Goal: Task Accomplishment & Management: Use online tool/utility

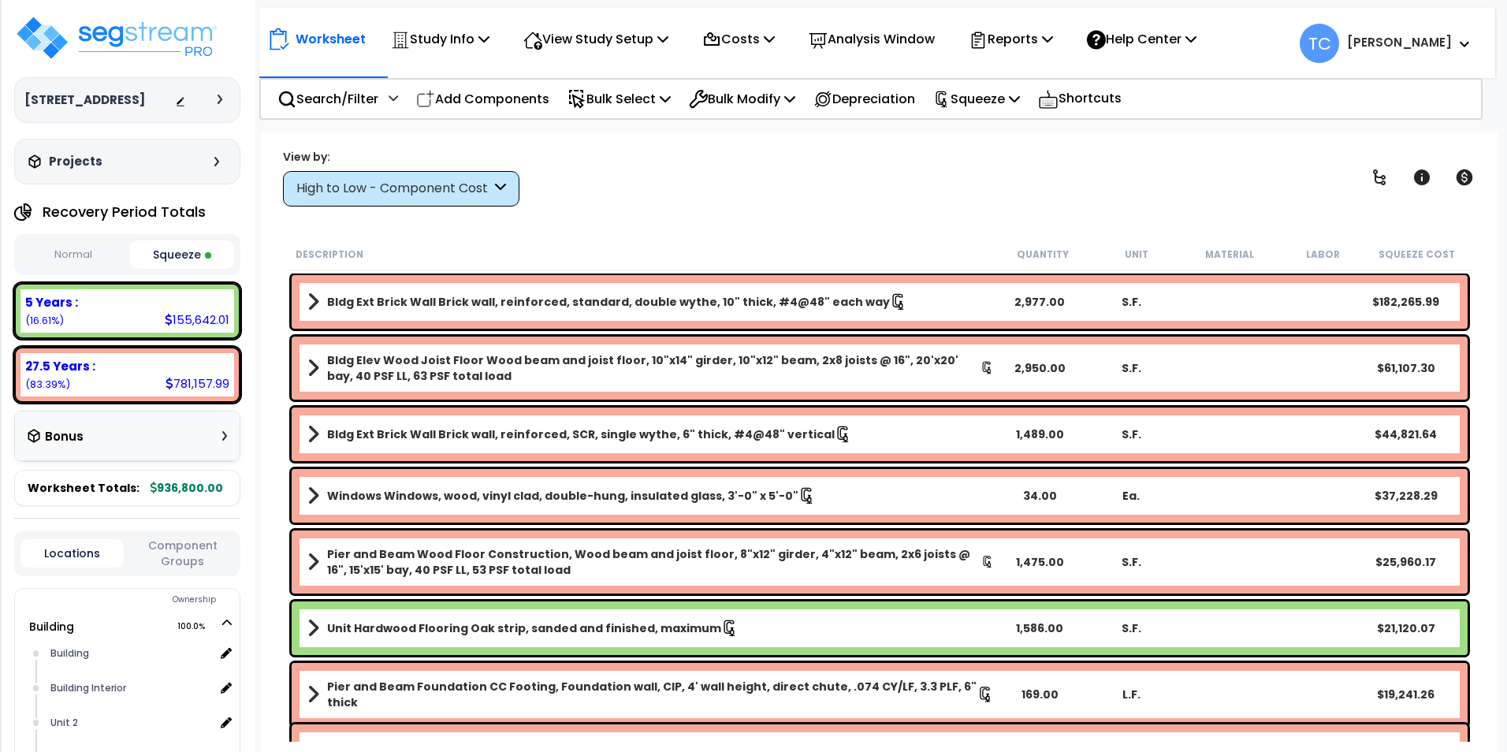
select select "2024"
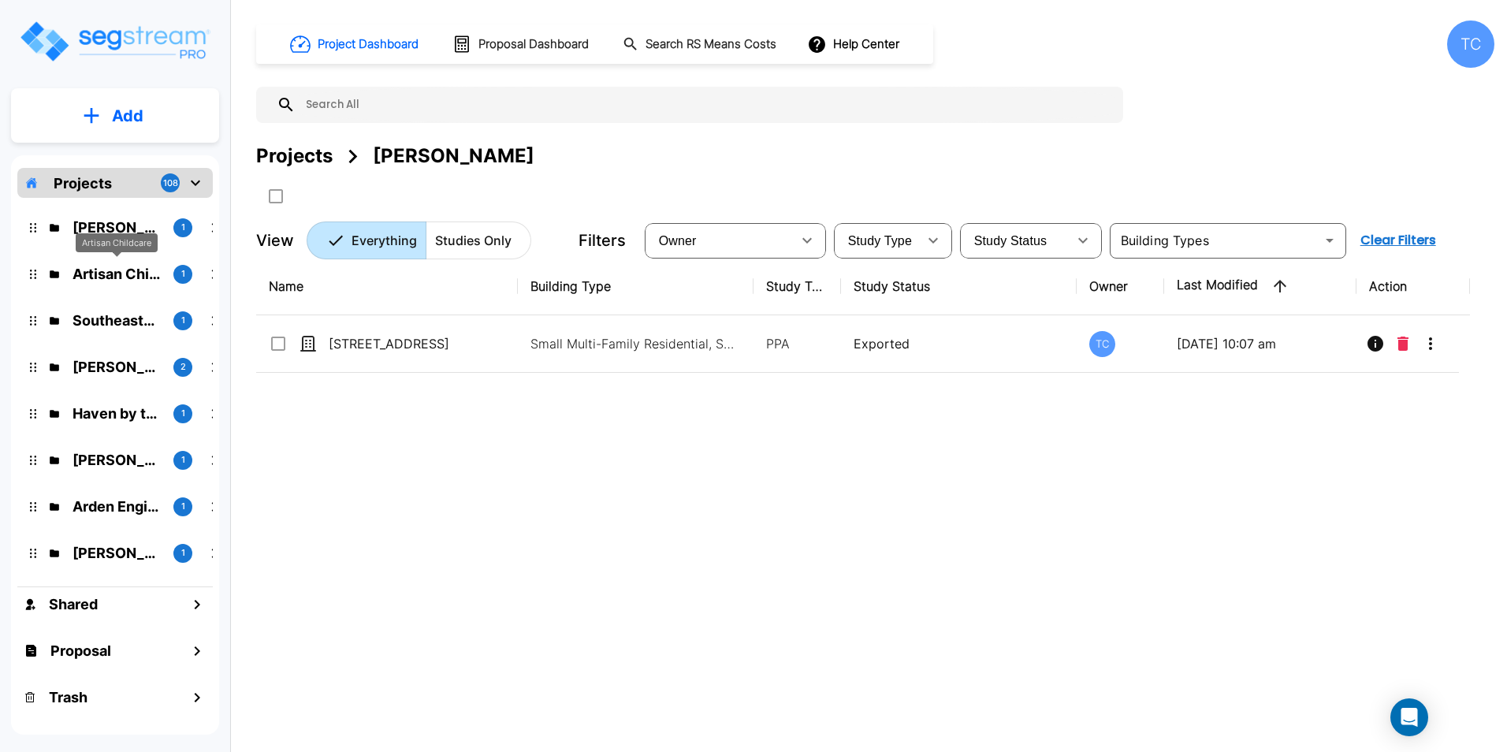
click at [109, 275] on p "Artisan Childcare" at bounding box center [117, 273] width 88 height 21
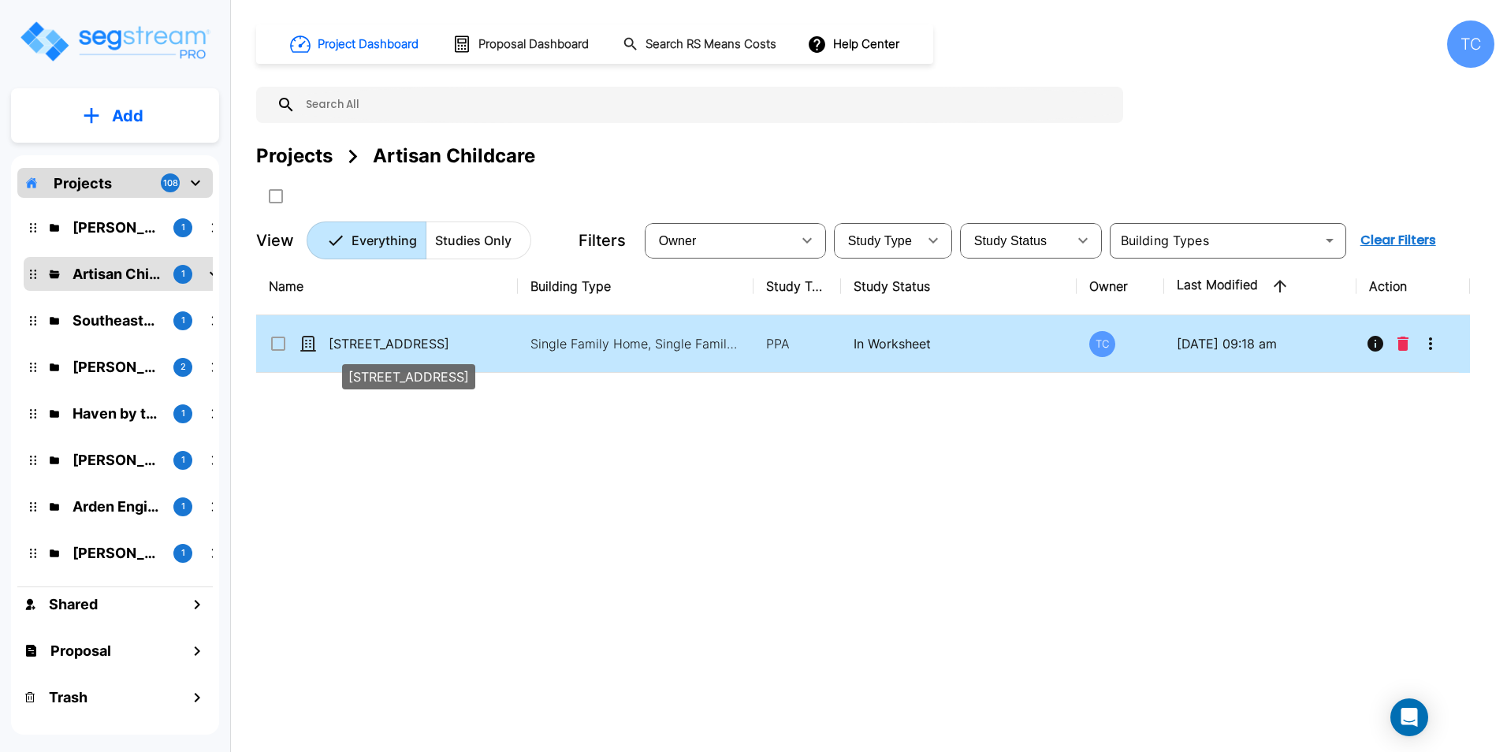
click at [394, 342] on p "[STREET_ADDRESS]" at bounding box center [408, 343] width 158 height 19
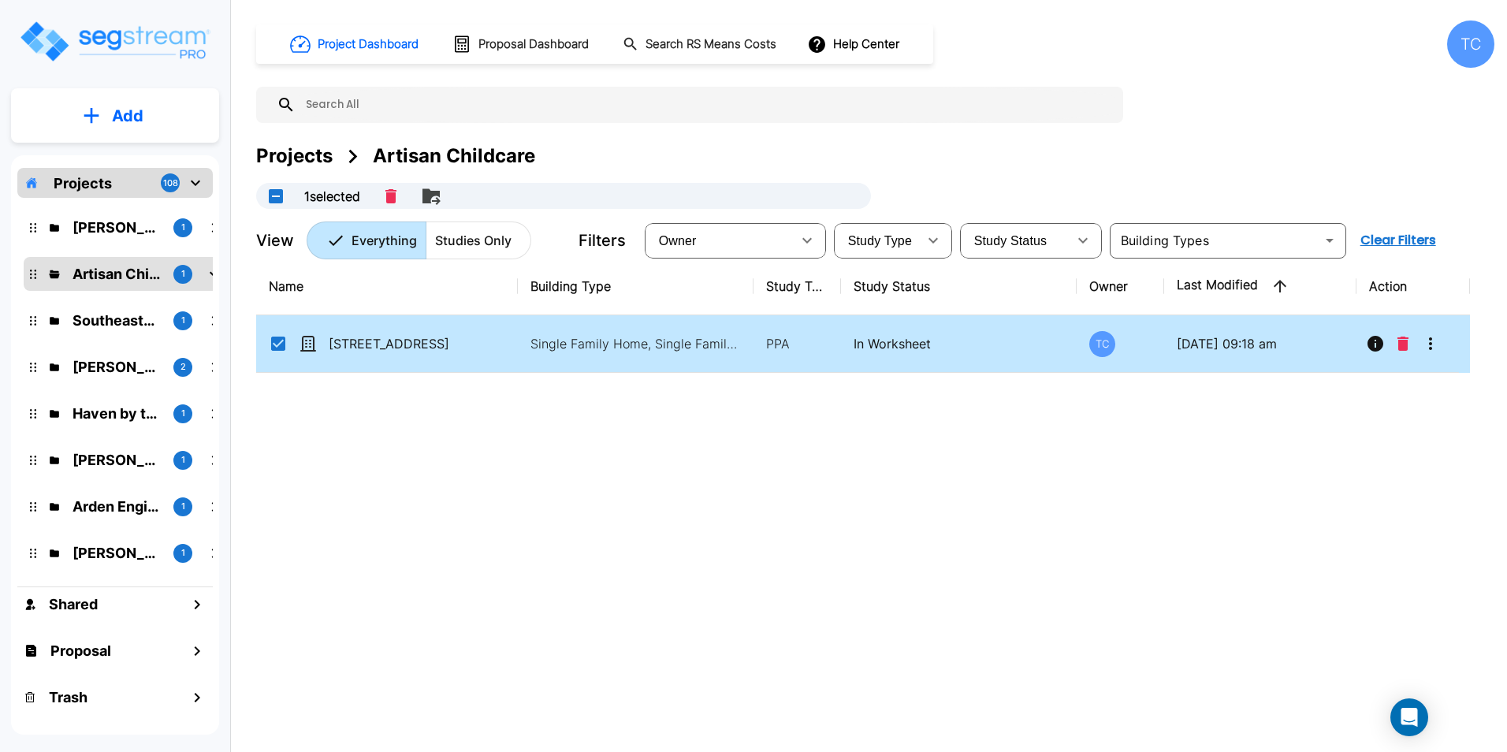
click at [393, 332] on td "[STREET_ADDRESS]" at bounding box center [387, 344] width 262 height 58
checkbox input "false"
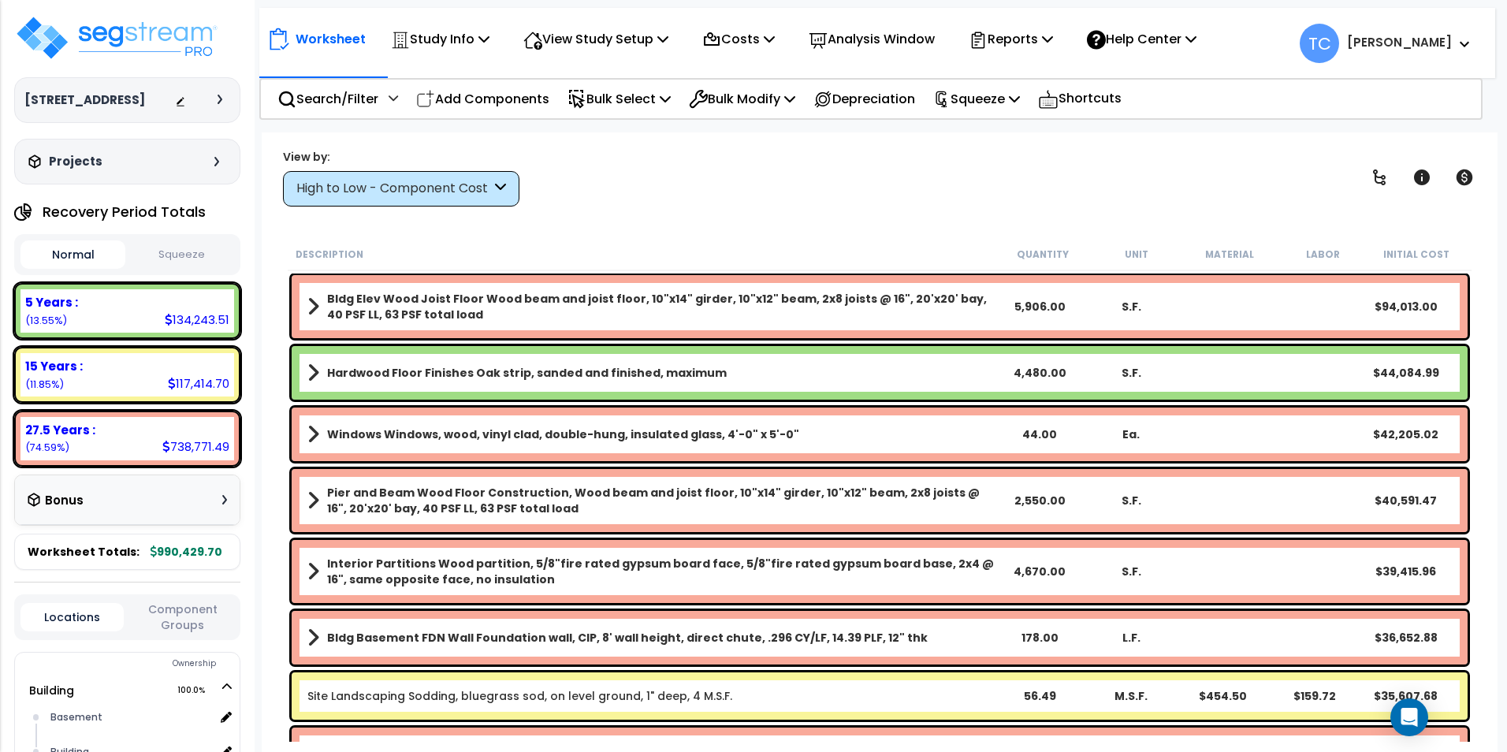
click at [206, 252] on button "Squeeze" at bounding box center [181, 255] width 105 height 28
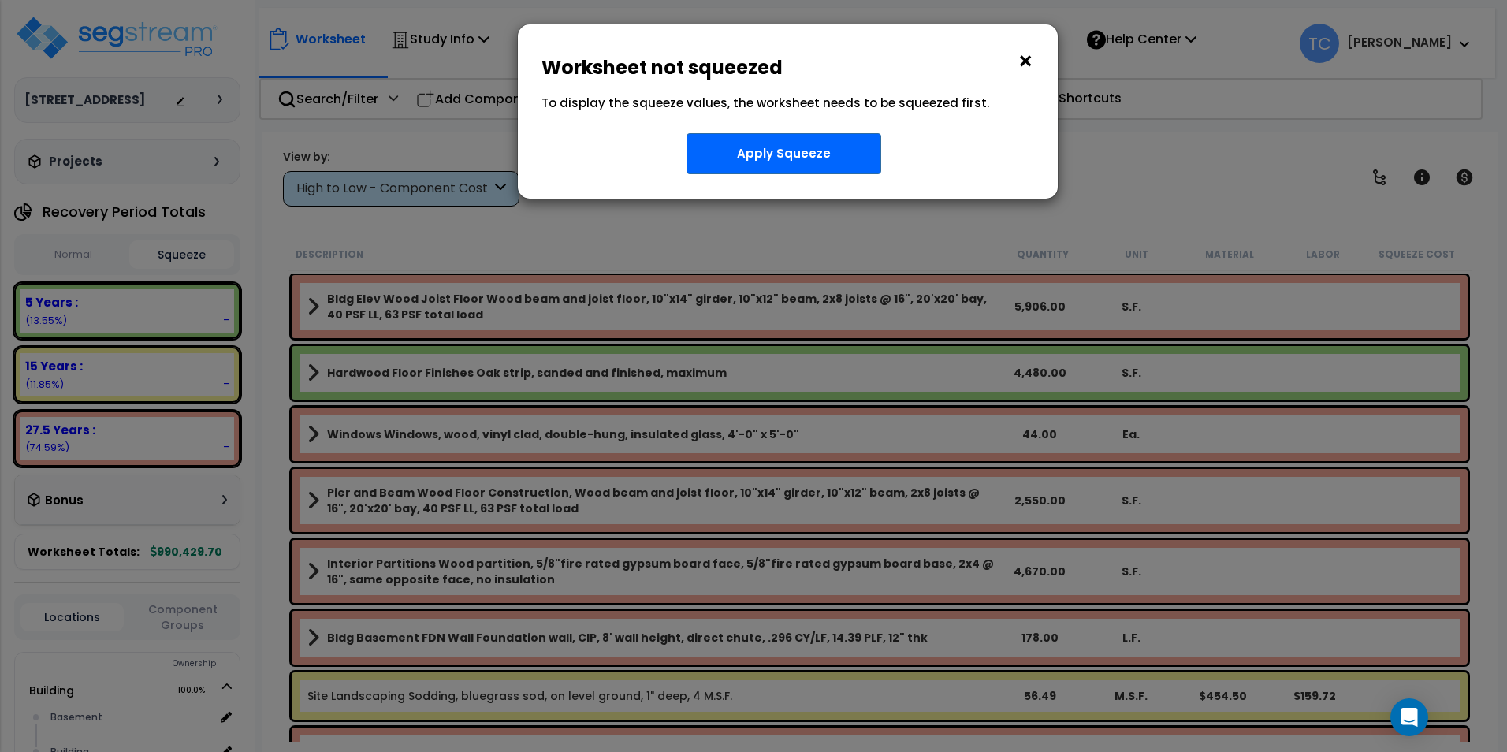
click at [1028, 55] on button "×" at bounding box center [1025, 61] width 17 height 25
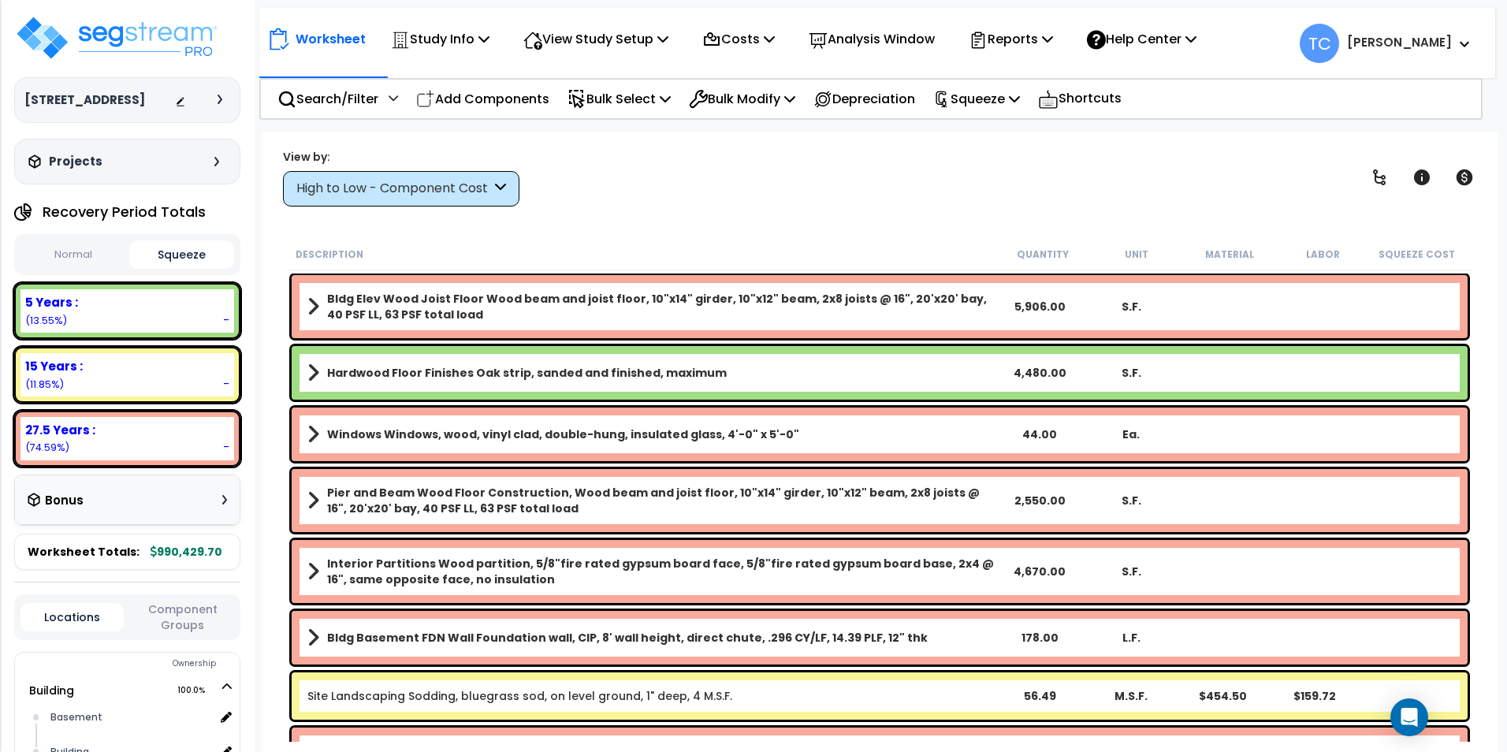
click at [66, 247] on button "Normal" at bounding box center [72, 255] width 105 height 28
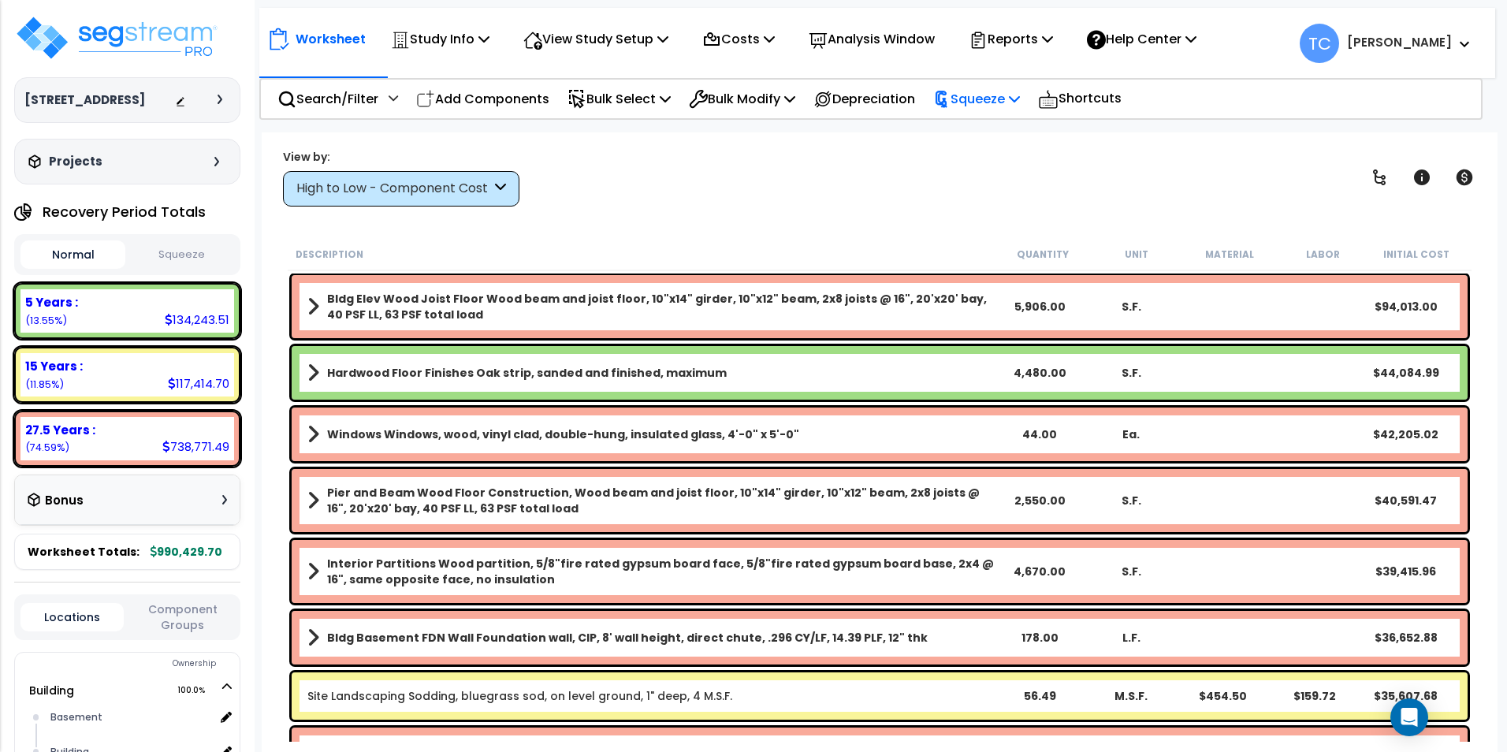
click at [996, 97] on p "Squeeze" at bounding box center [976, 98] width 87 height 21
click at [1002, 119] on link "Squeeze" at bounding box center [1003, 134] width 156 height 32
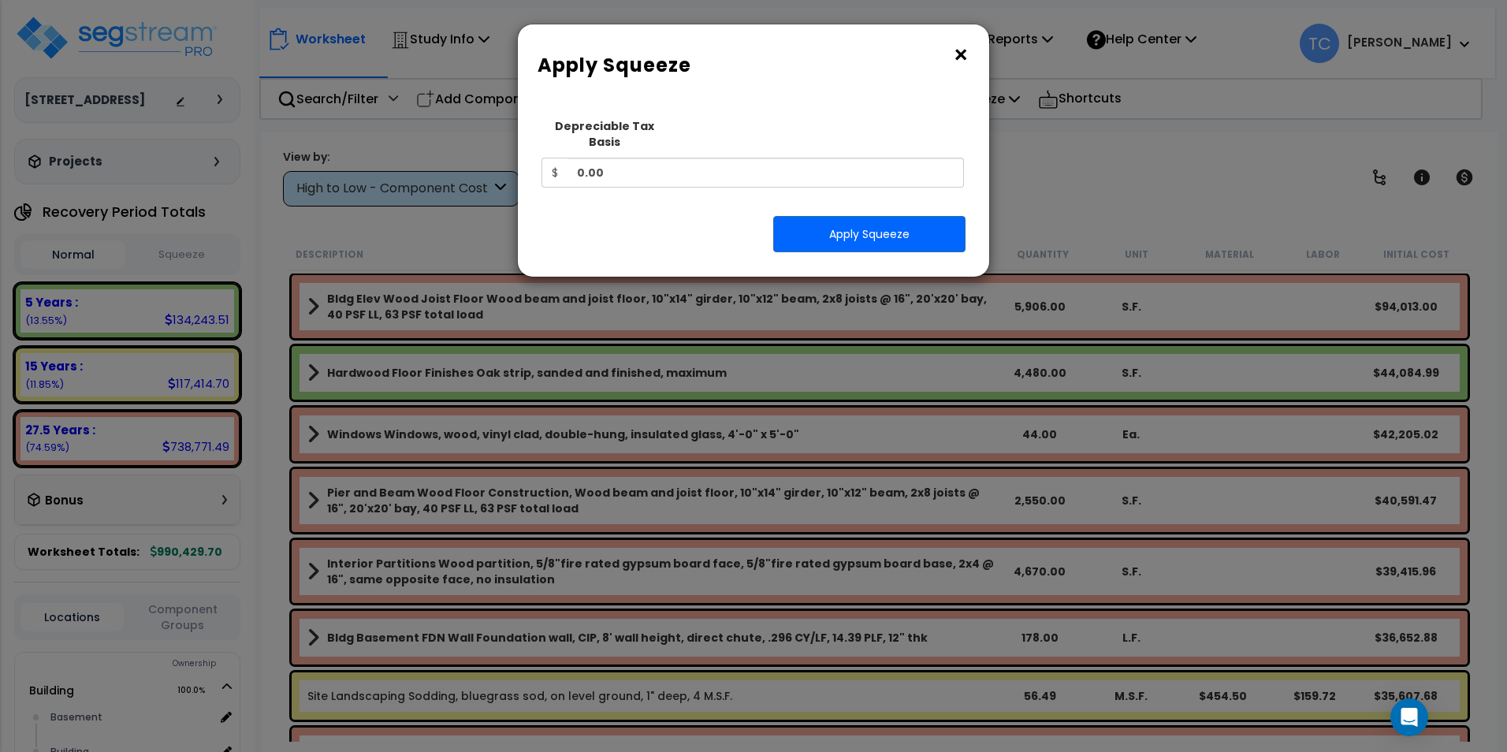
click at [954, 51] on button "×" at bounding box center [960, 55] width 17 height 25
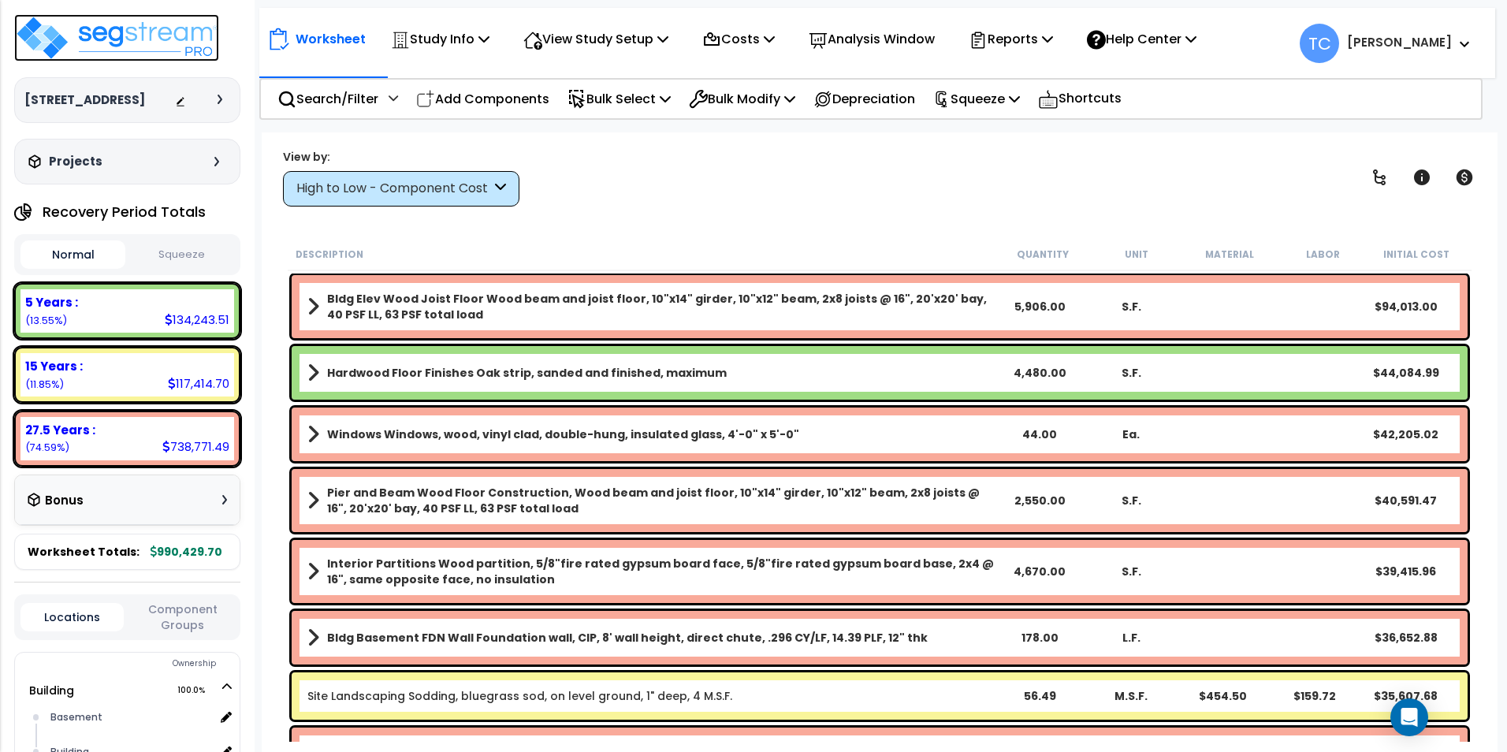
drag, startPoint x: 179, startPoint y: 45, endPoint x: 716, endPoint y: 219, distance: 565.0
click at [179, 45] on img at bounding box center [116, 37] width 205 height 47
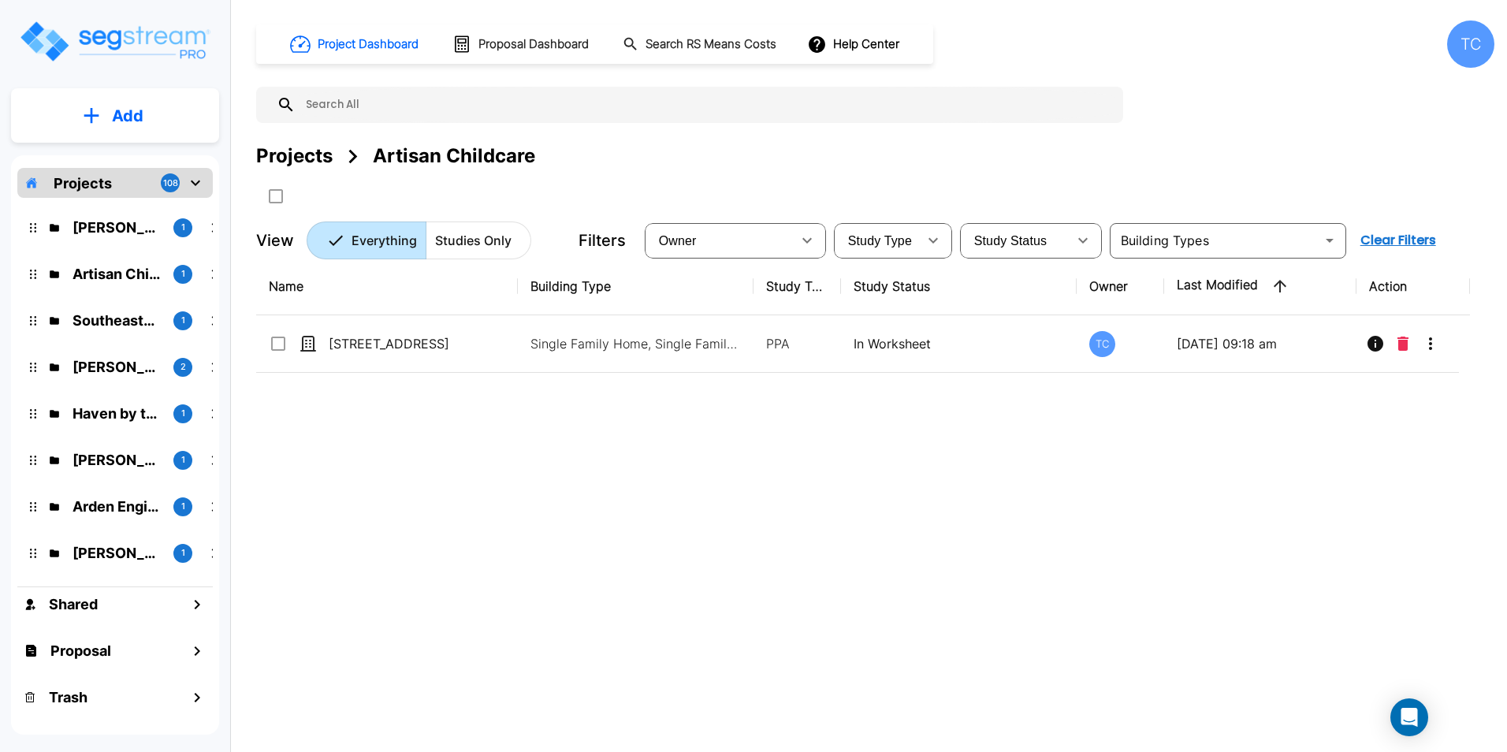
click at [124, 112] on p "Add" at bounding box center [128, 116] width 32 height 24
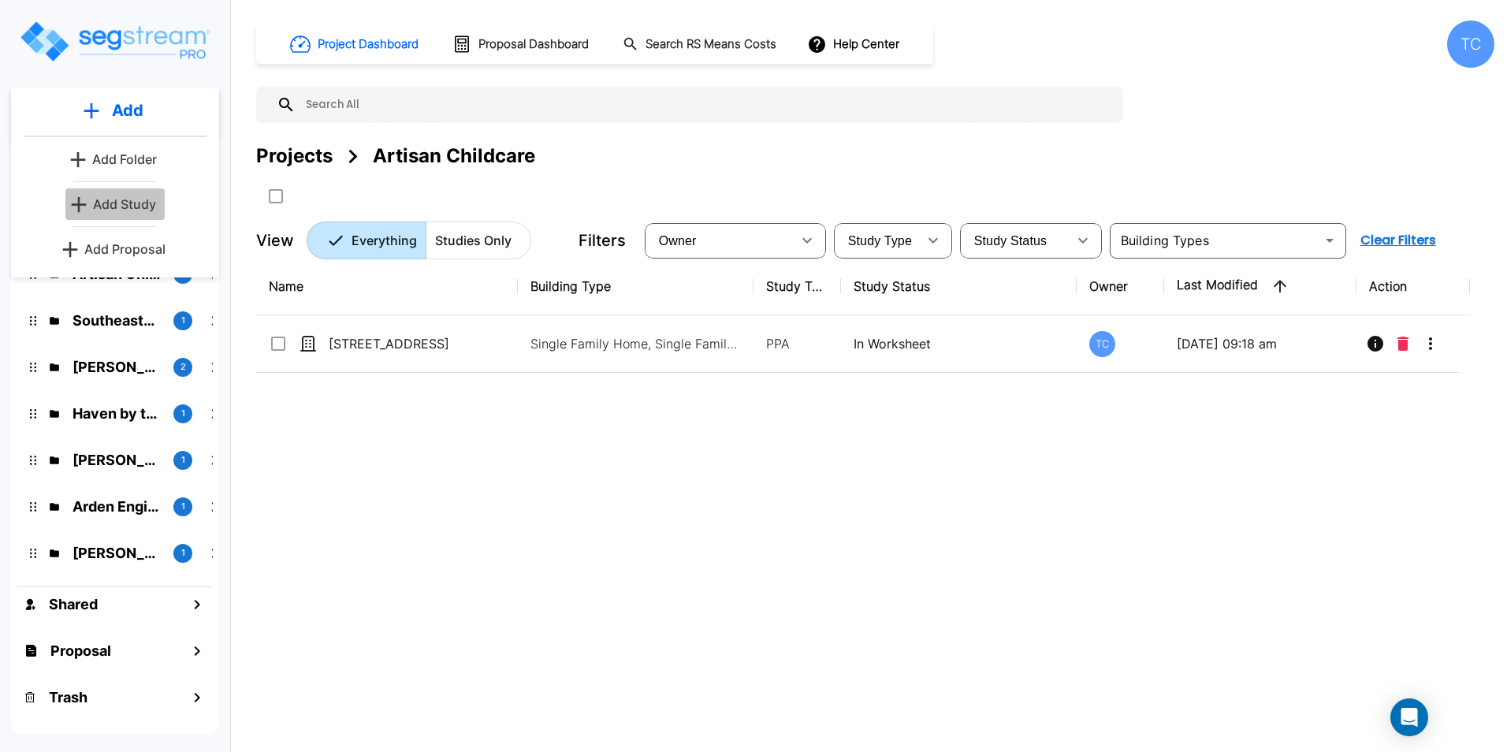
click at [126, 203] on p "Add Study" at bounding box center [124, 204] width 63 height 19
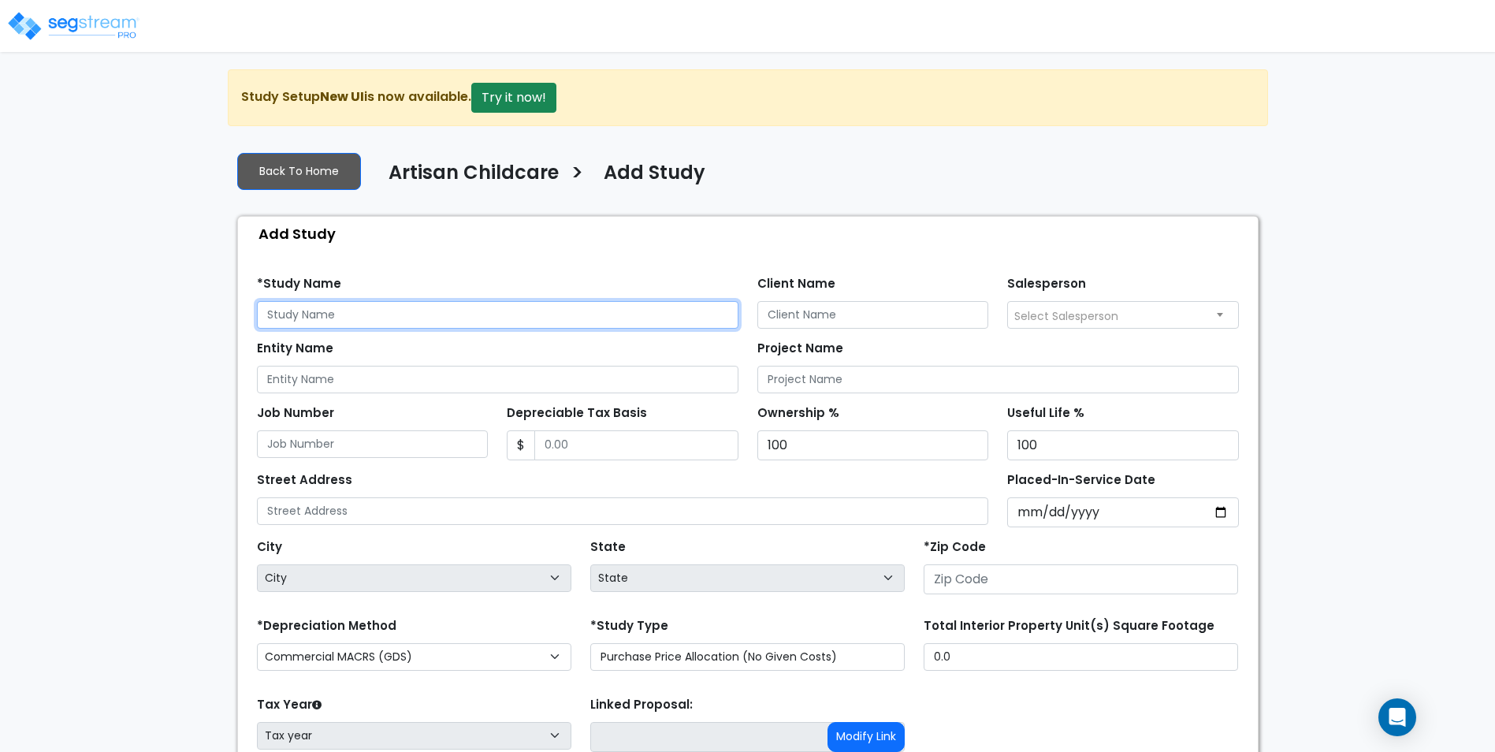
click at [370, 310] on input "text" at bounding box center [498, 315] width 482 height 28
type input "[STREET_ADDRESS]"
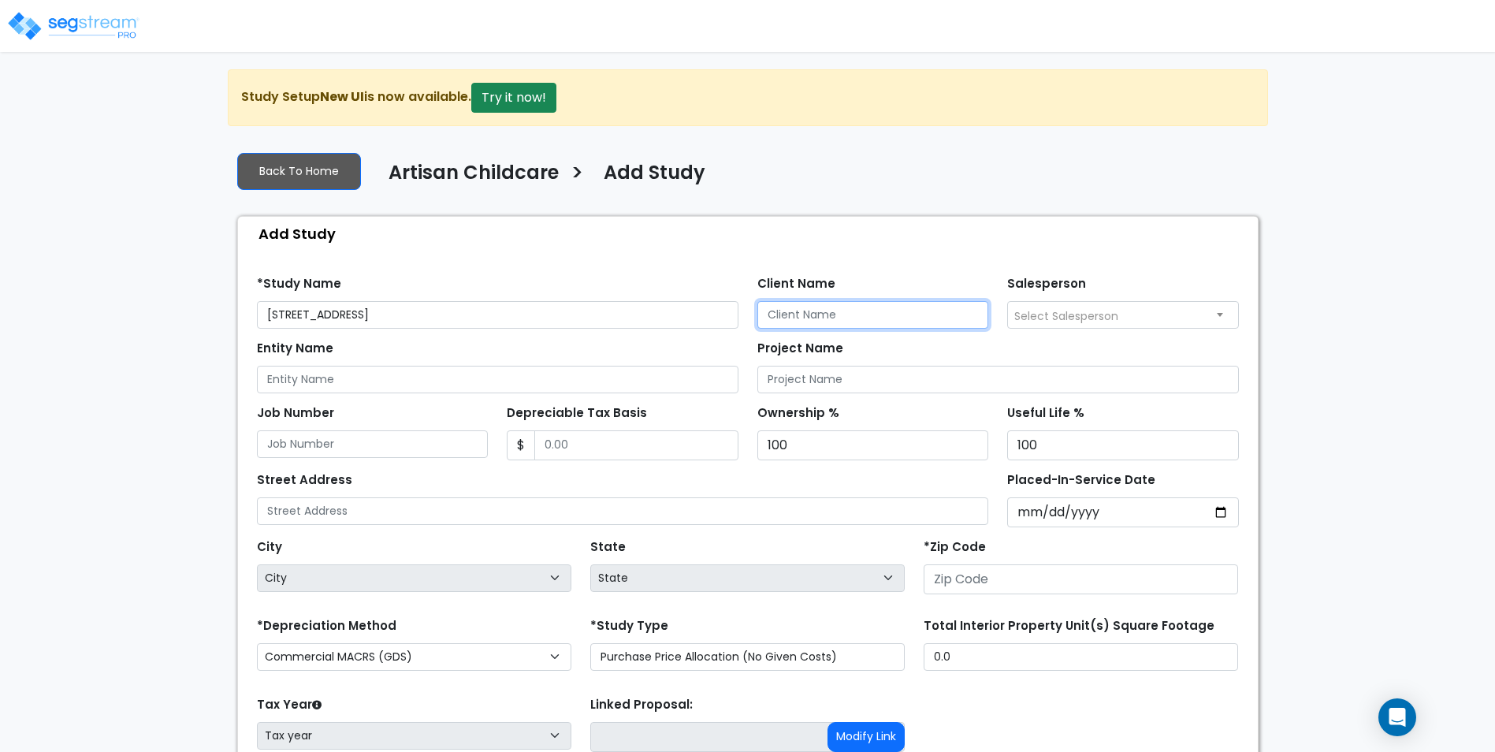
click at [909, 314] on input "Client Name" at bounding box center [873, 315] width 232 height 28
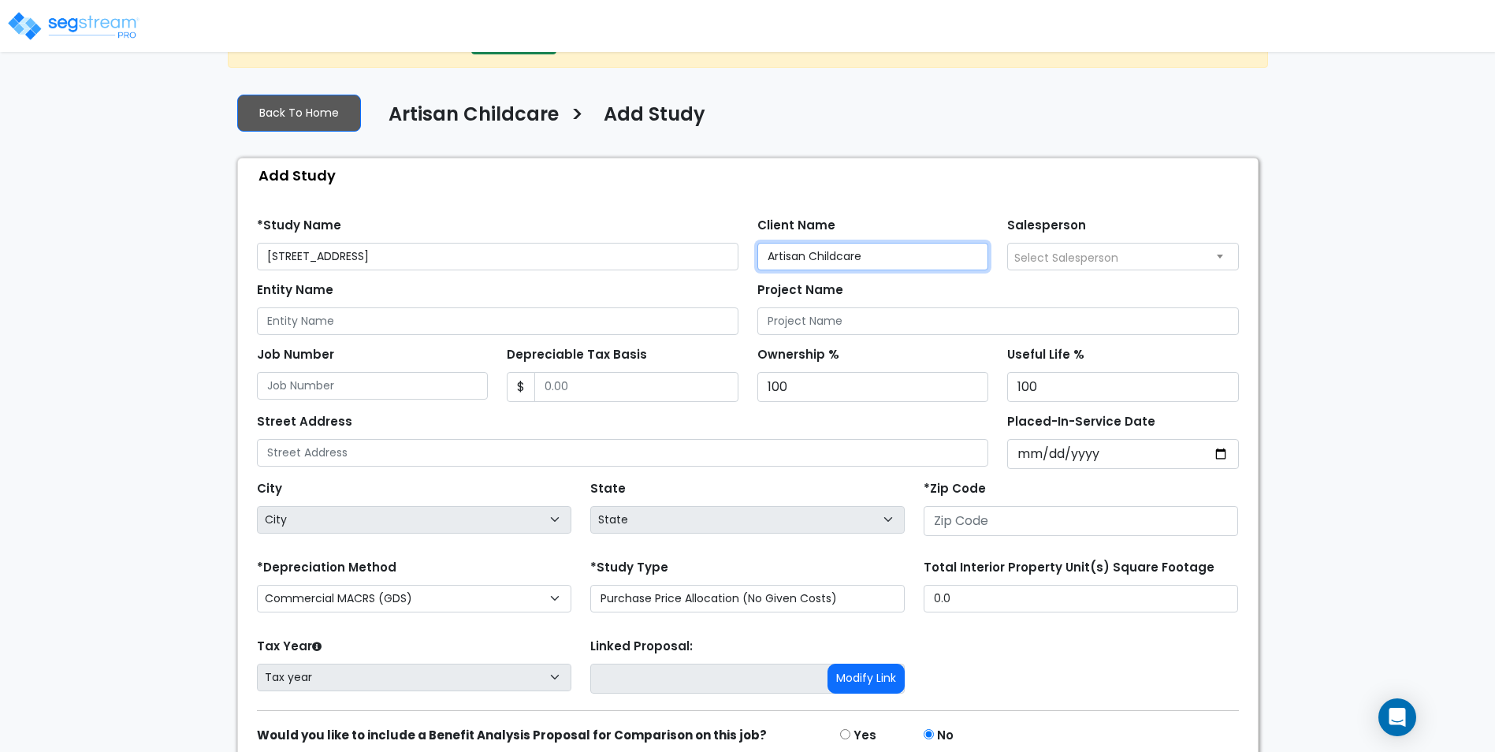
scroll to position [128, 0]
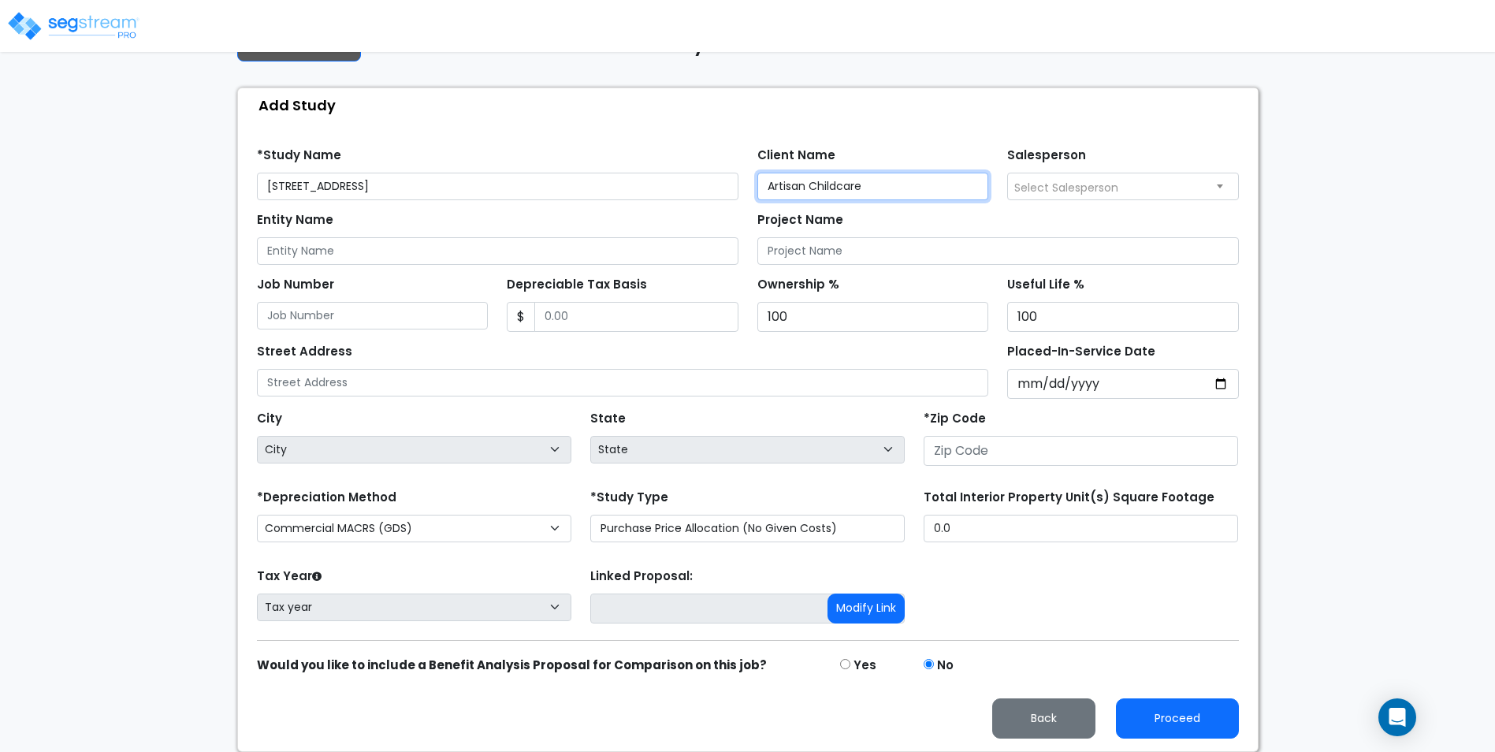
type input "Artisan Childcare"
click at [985, 445] on input "number" at bounding box center [1081, 451] width 314 height 30
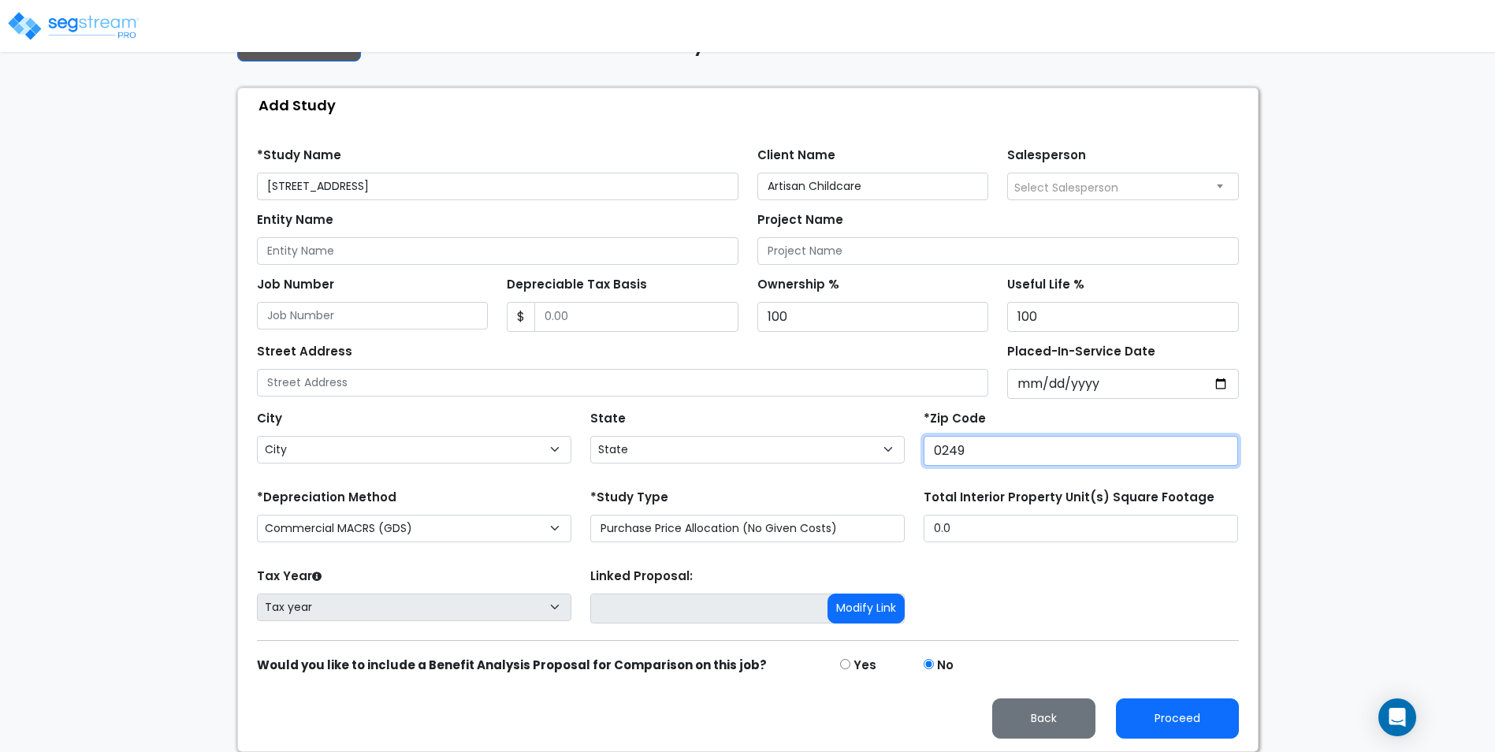
type input "02493"
select select "MA"
type input "02493"
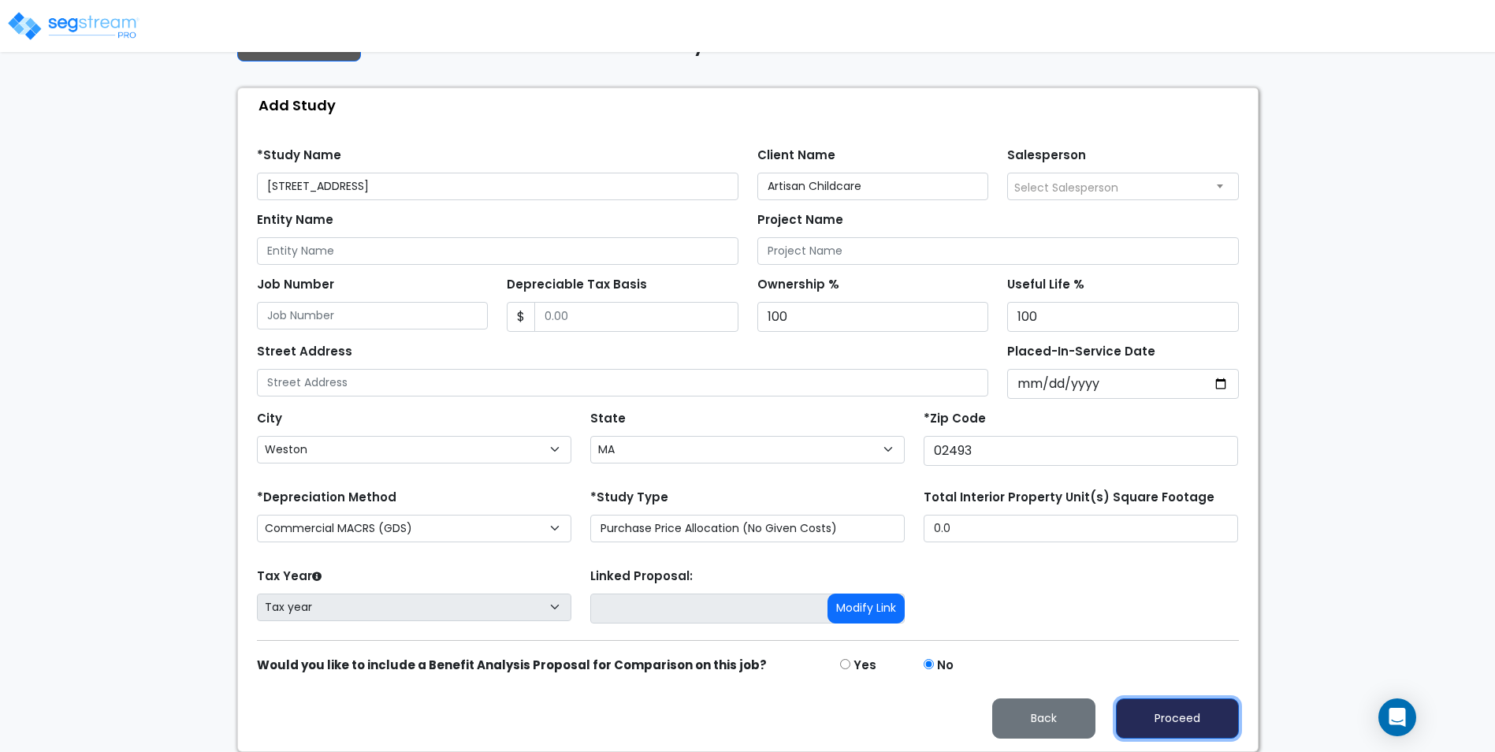
click at [1205, 716] on button "Proceed" at bounding box center [1177, 718] width 123 height 40
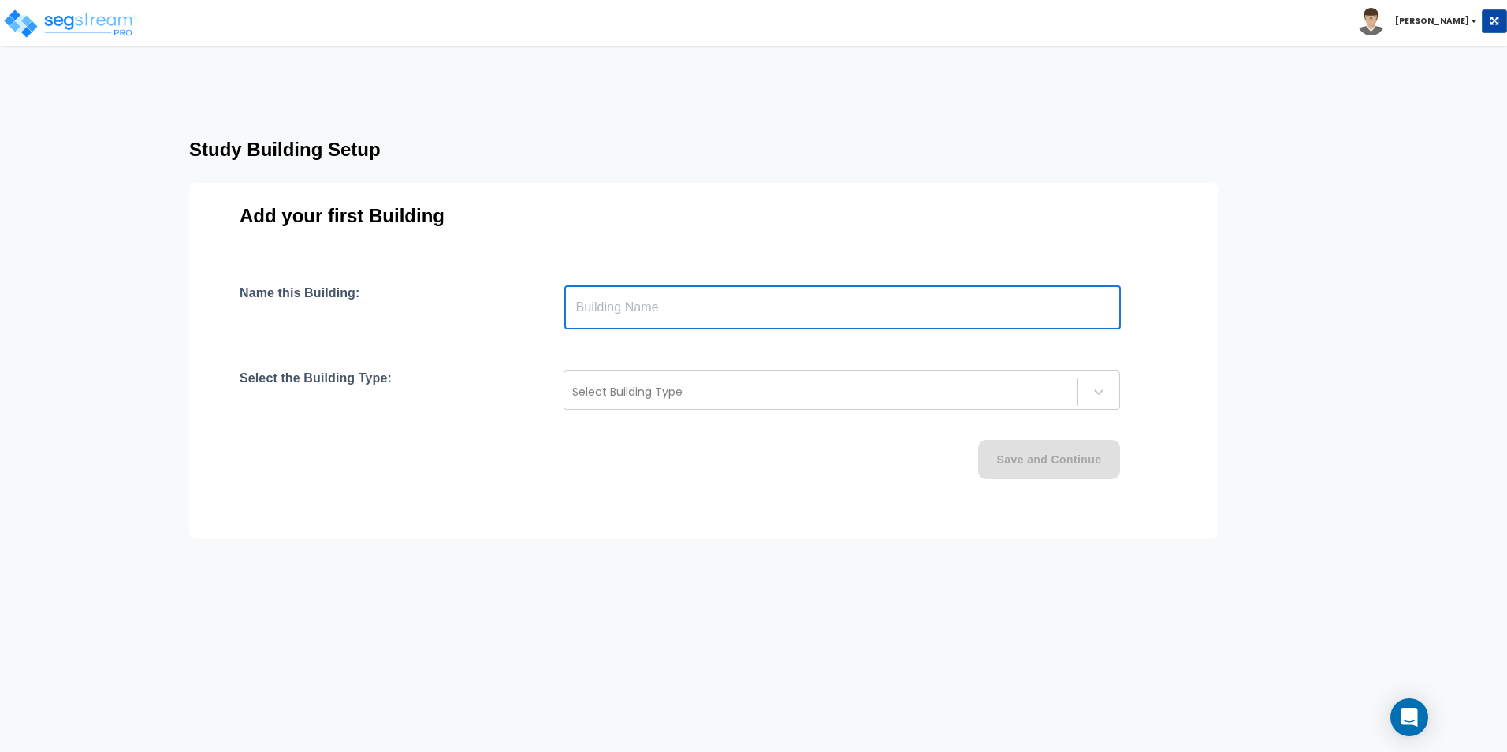
click at [688, 315] on input "text" at bounding box center [842, 307] width 556 height 44
type input "Building"
click at [654, 387] on div at bounding box center [820, 391] width 497 height 19
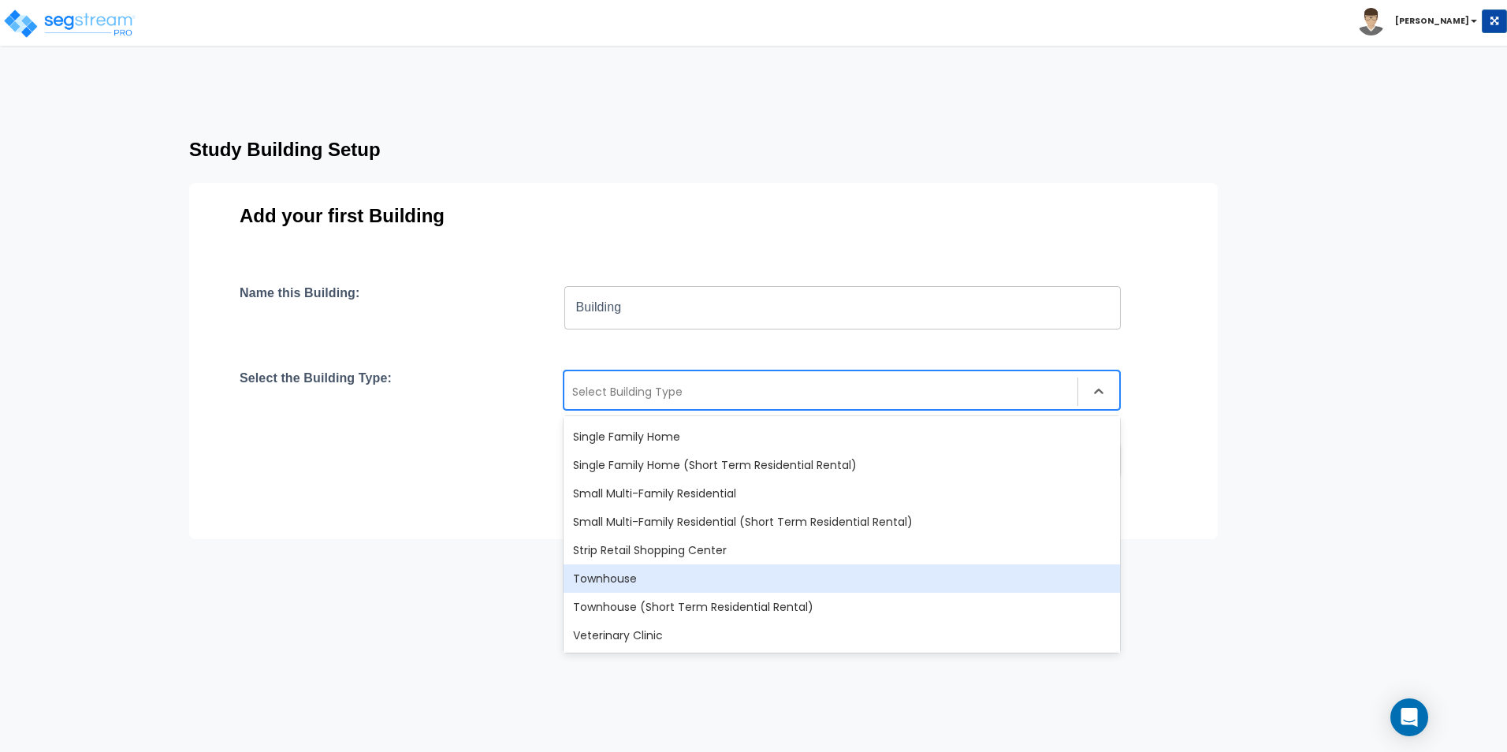
scroll to position [1280, 0]
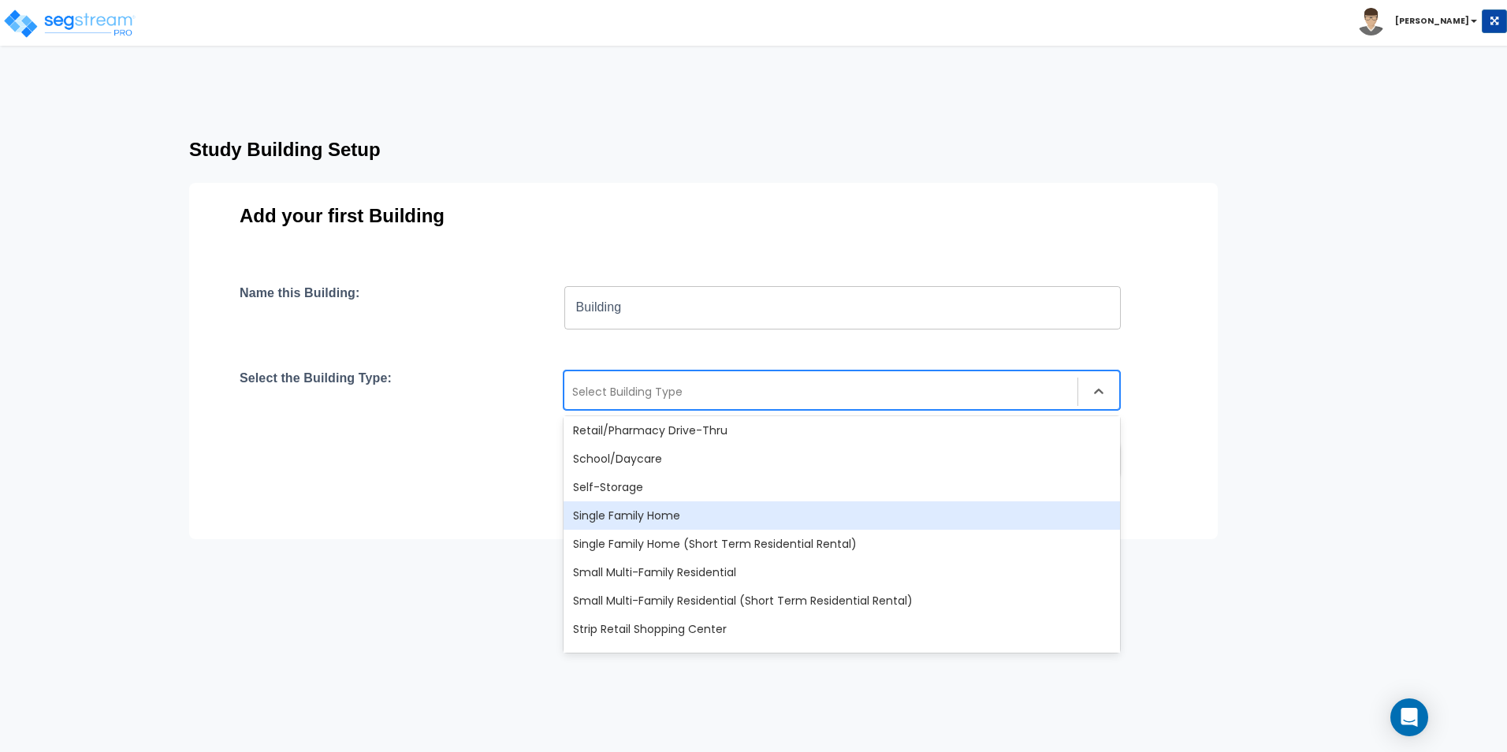
click at [660, 514] on div "Single Family Home" at bounding box center [841, 515] width 556 height 28
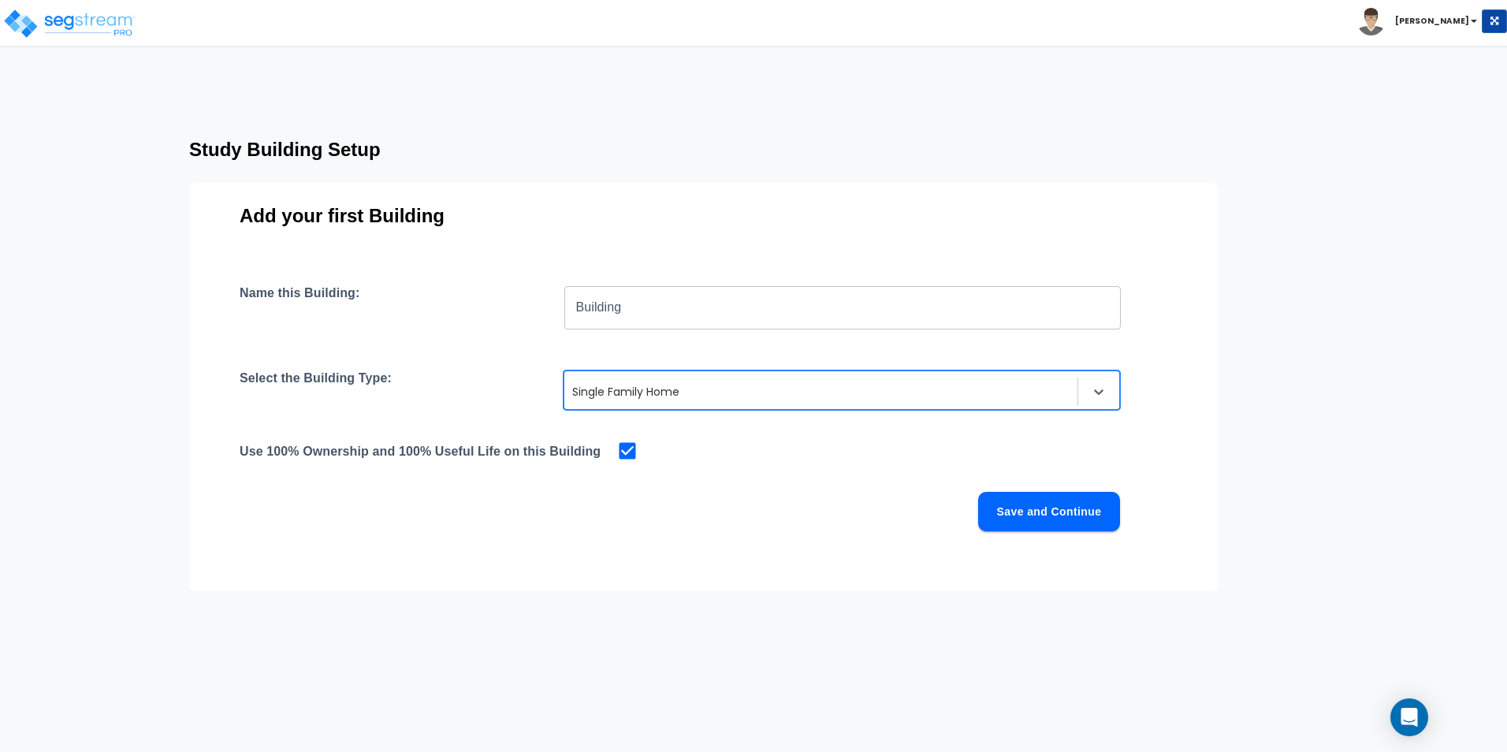
click at [1018, 513] on button "Save and Continue" at bounding box center [1049, 511] width 142 height 39
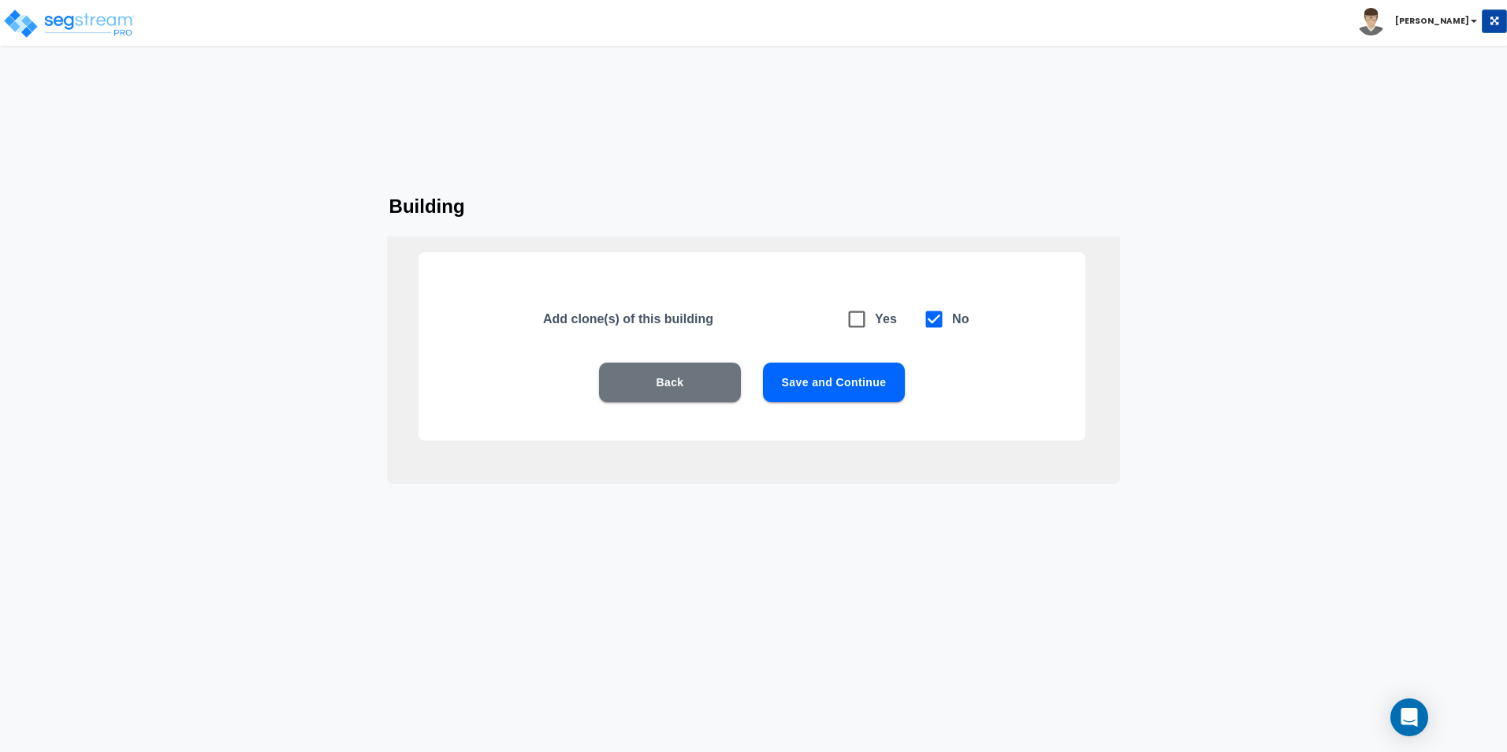
click at [813, 375] on button "Save and Continue" at bounding box center [834, 382] width 142 height 39
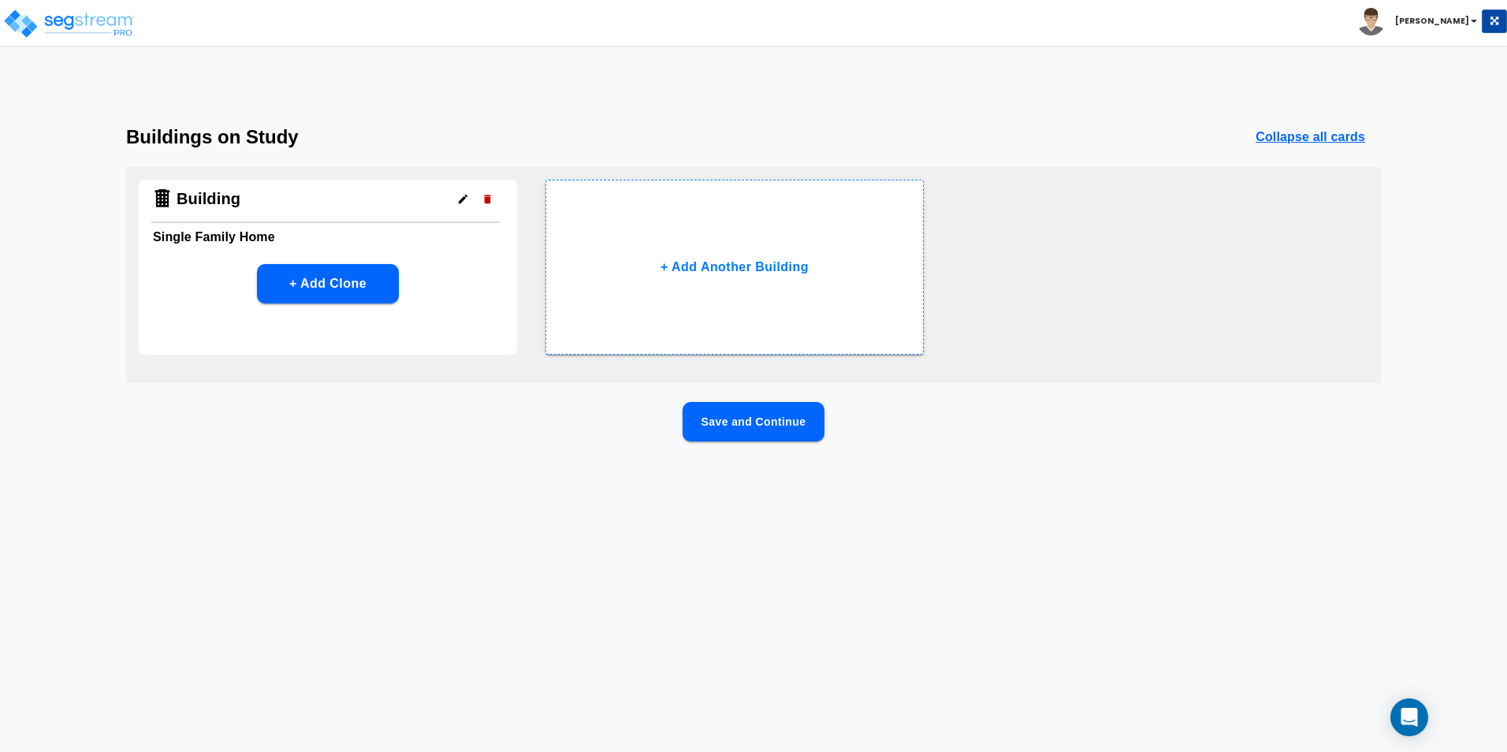
click at [697, 422] on button "Save and Continue" at bounding box center [753, 421] width 142 height 39
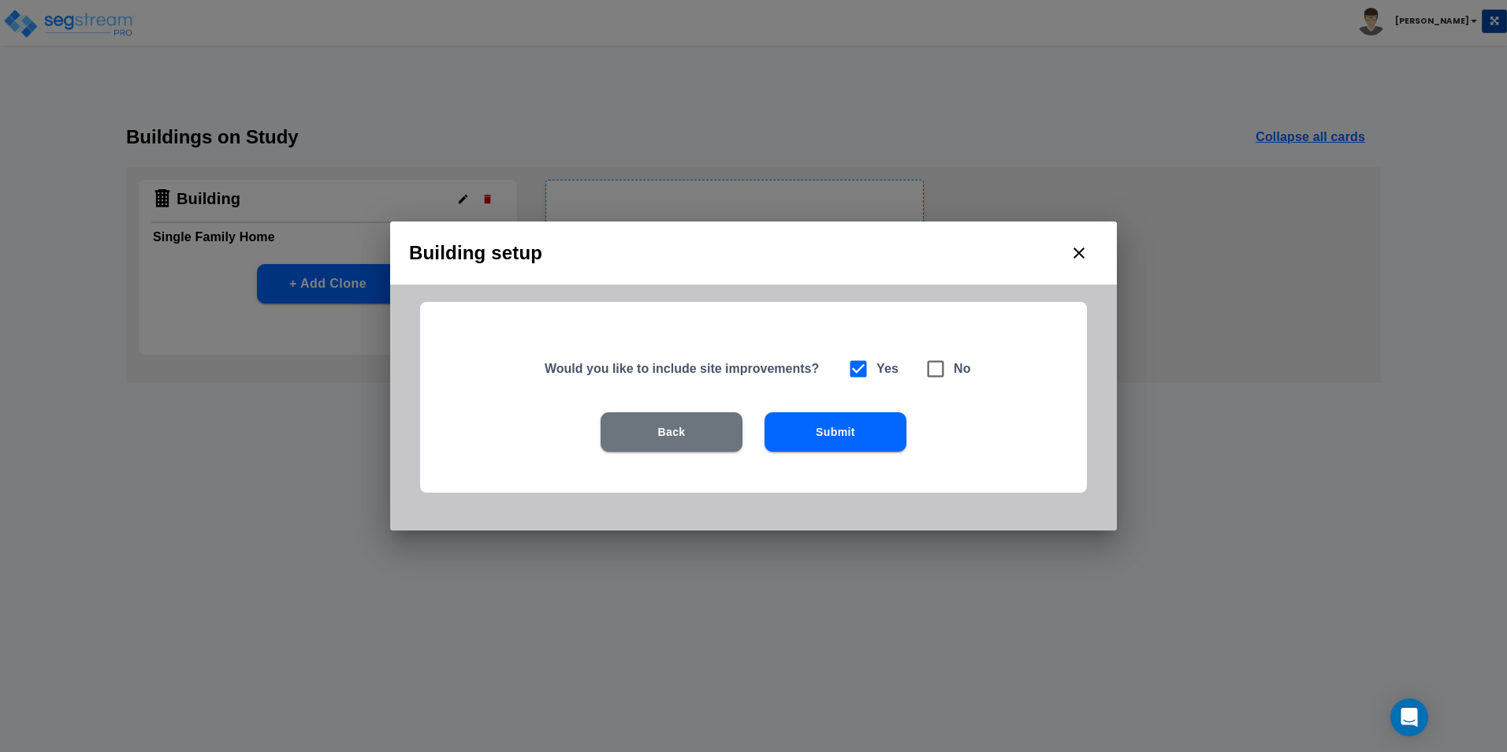
click at [867, 441] on button "Submit" at bounding box center [835, 431] width 142 height 39
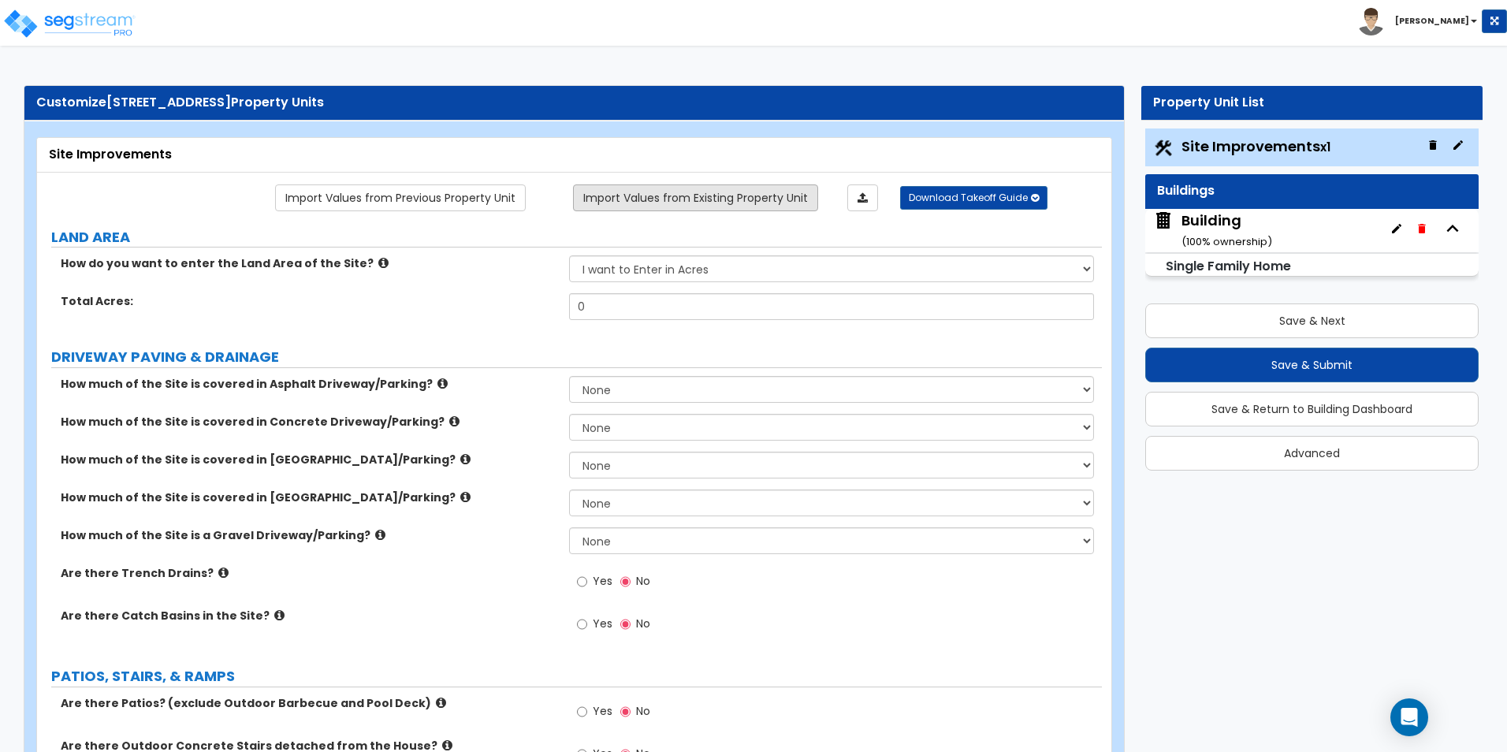
click at [658, 195] on link "Import Values from Existing Property Unit" at bounding box center [695, 197] width 245 height 27
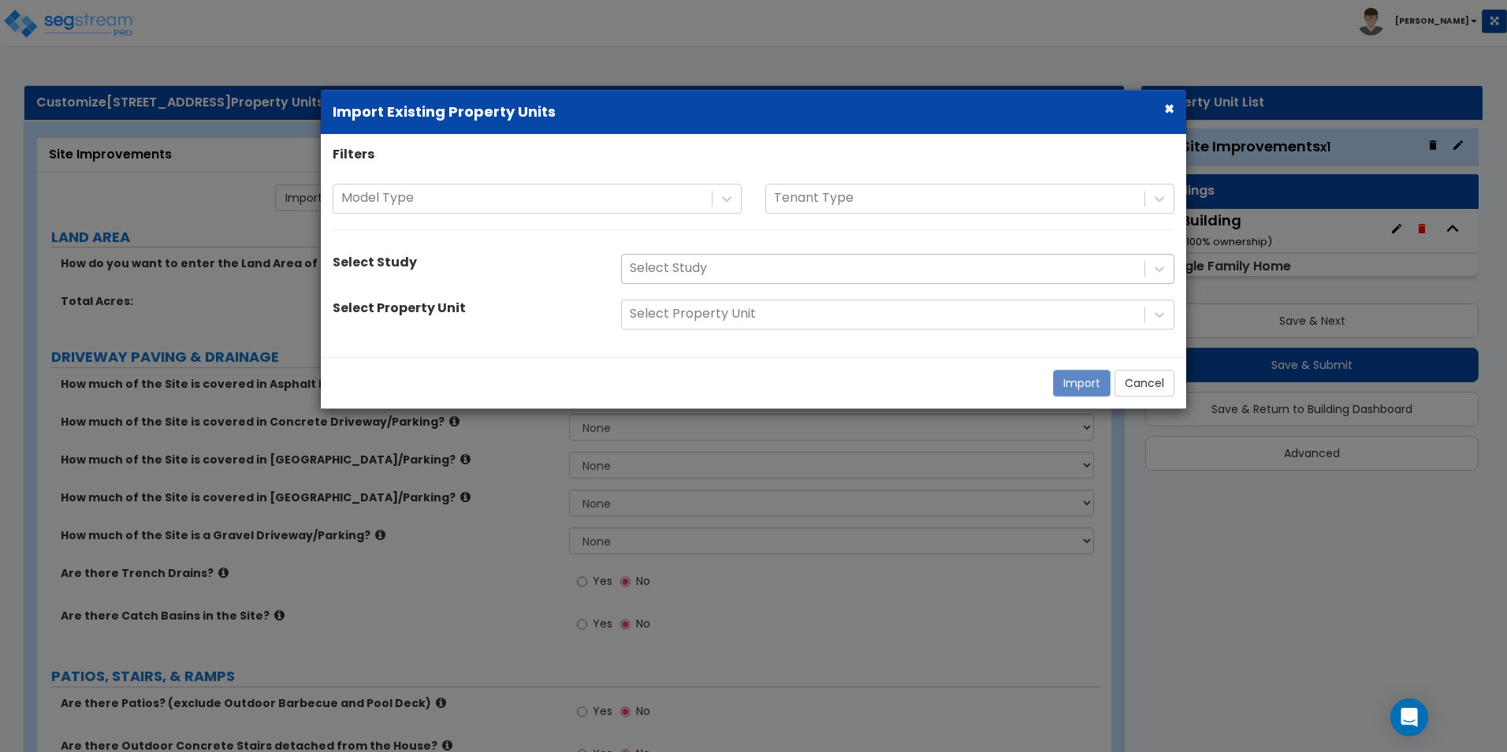
click at [713, 263] on div at bounding box center [883, 268] width 507 height 21
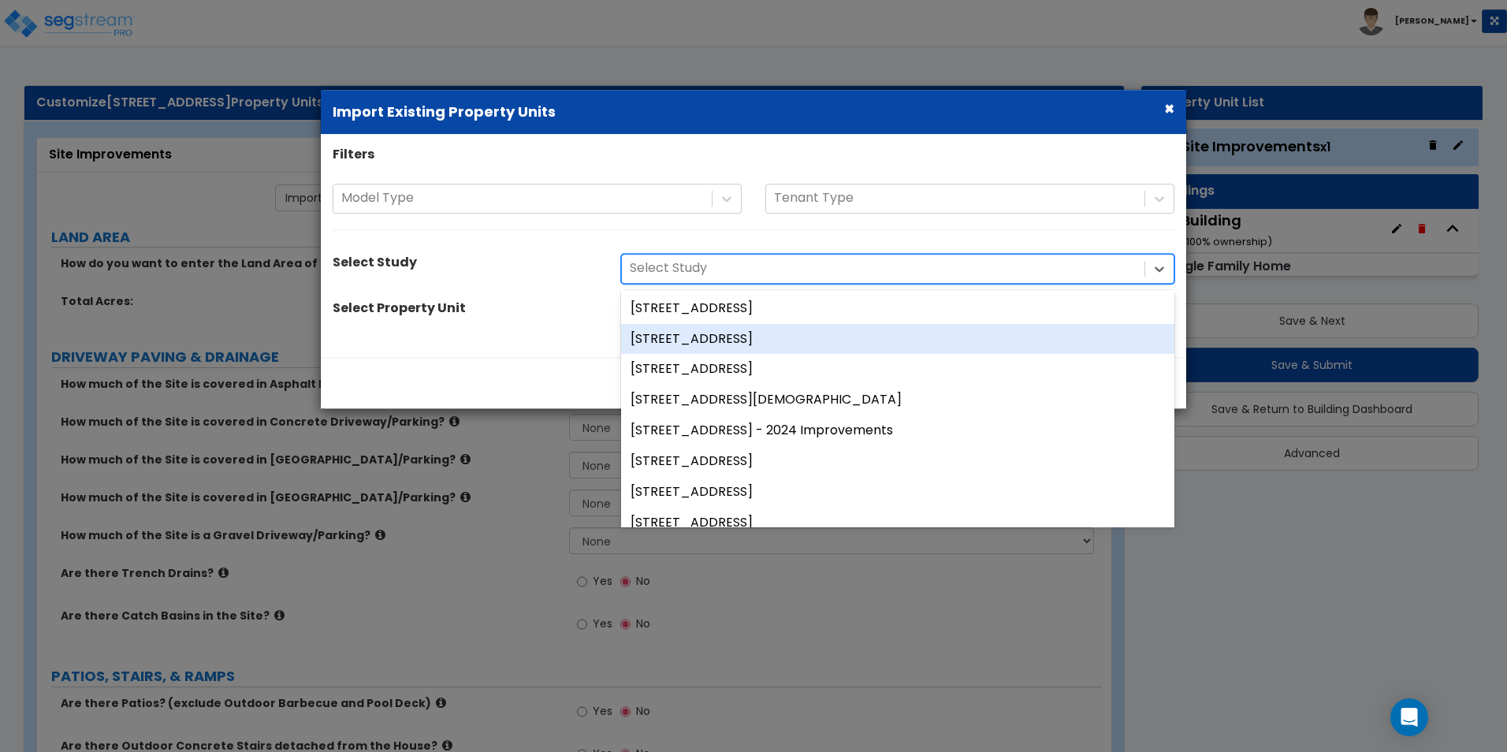
click at [731, 339] on div "[STREET_ADDRESS]" at bounding box center [897, 339] width 553 height 31
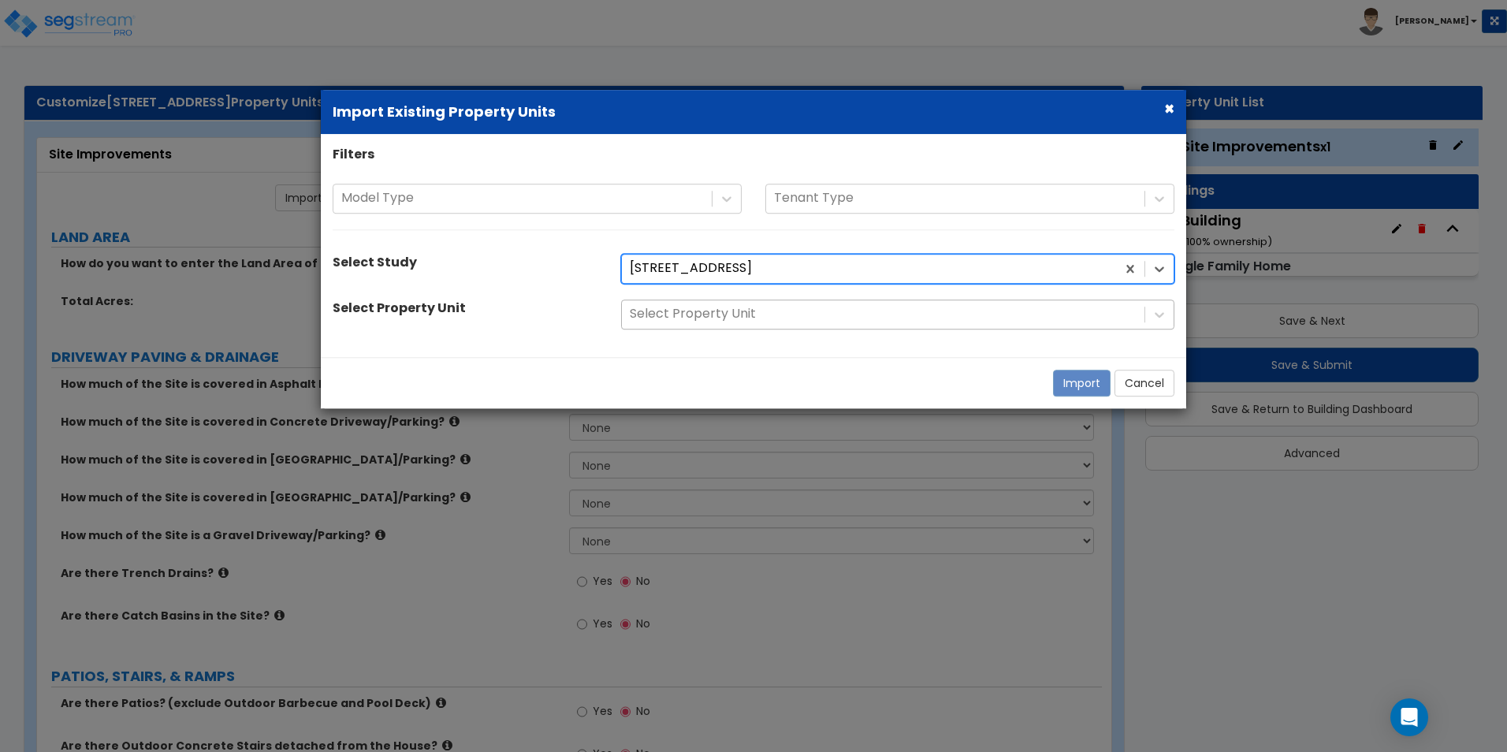
click at [753, 316] on div at bounding box center [883, 314] width 507 height 21
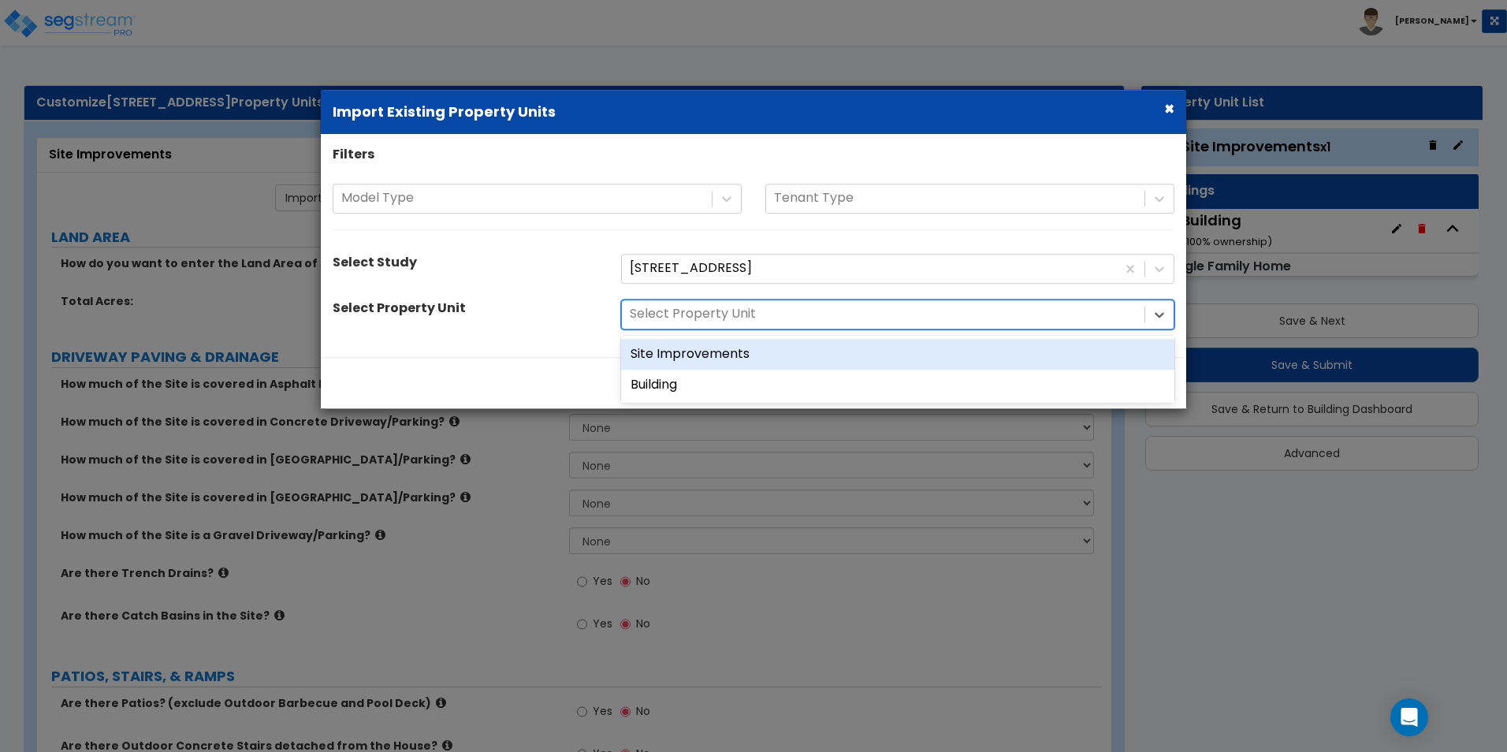
click at [750, 355] on div "Site Improvements" at bounding box center [897, 354] width 553 height 31
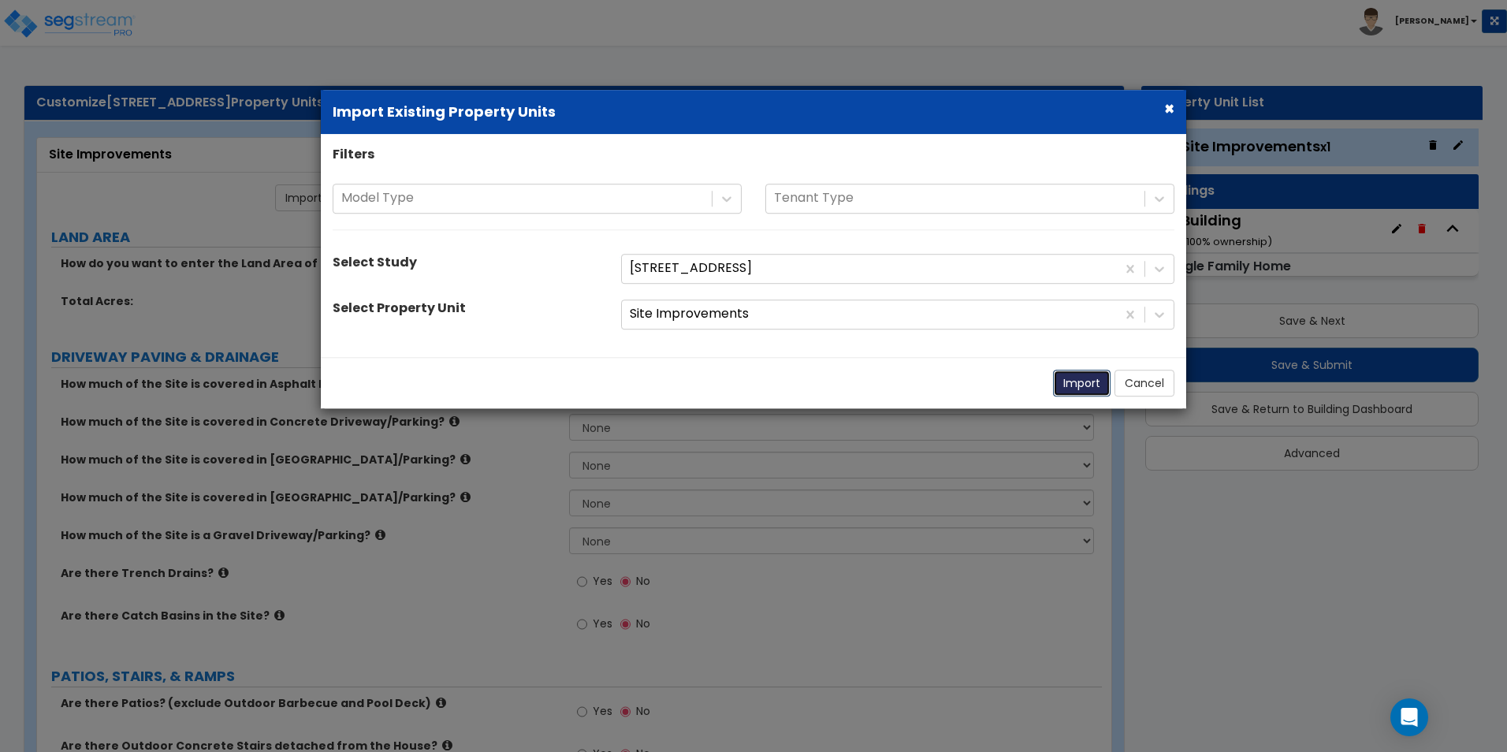
click at [1066, 381] on button "Import" at bounding box center [1082, 383] width 58 height 27
select select "2"
radio input "true"
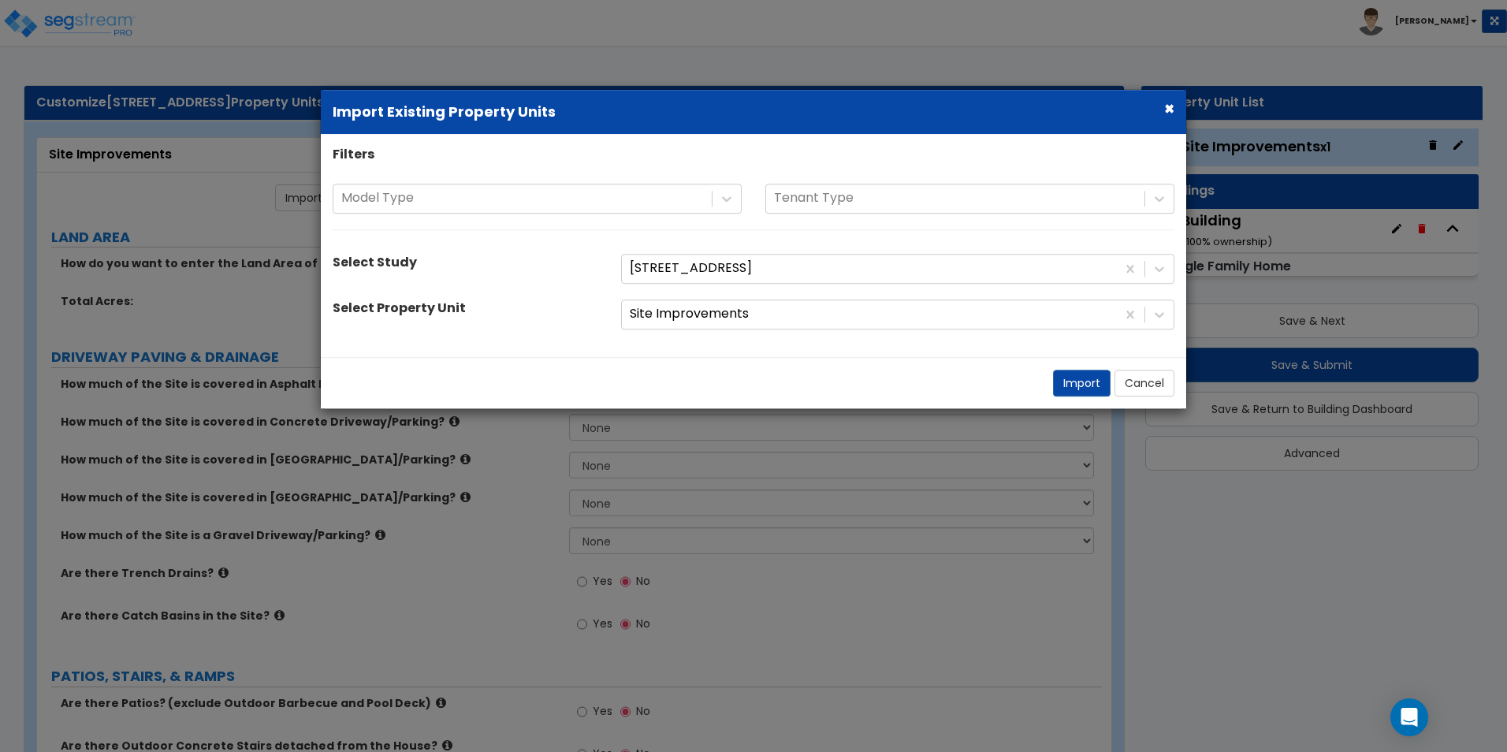
radio input "true"
select select "2"
select select "1"
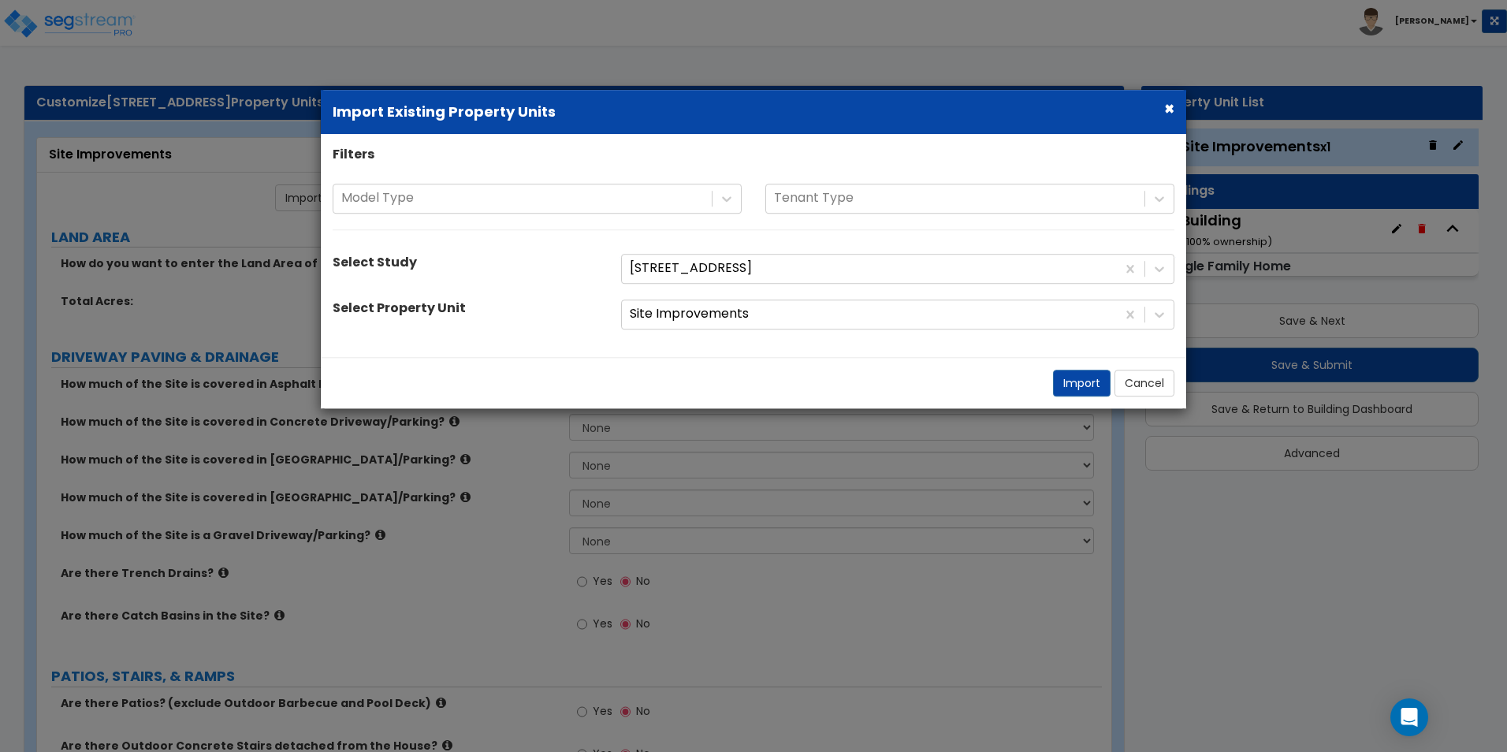
select select "3"
select select "2"
select select "1"
select select "2"
select select "4"
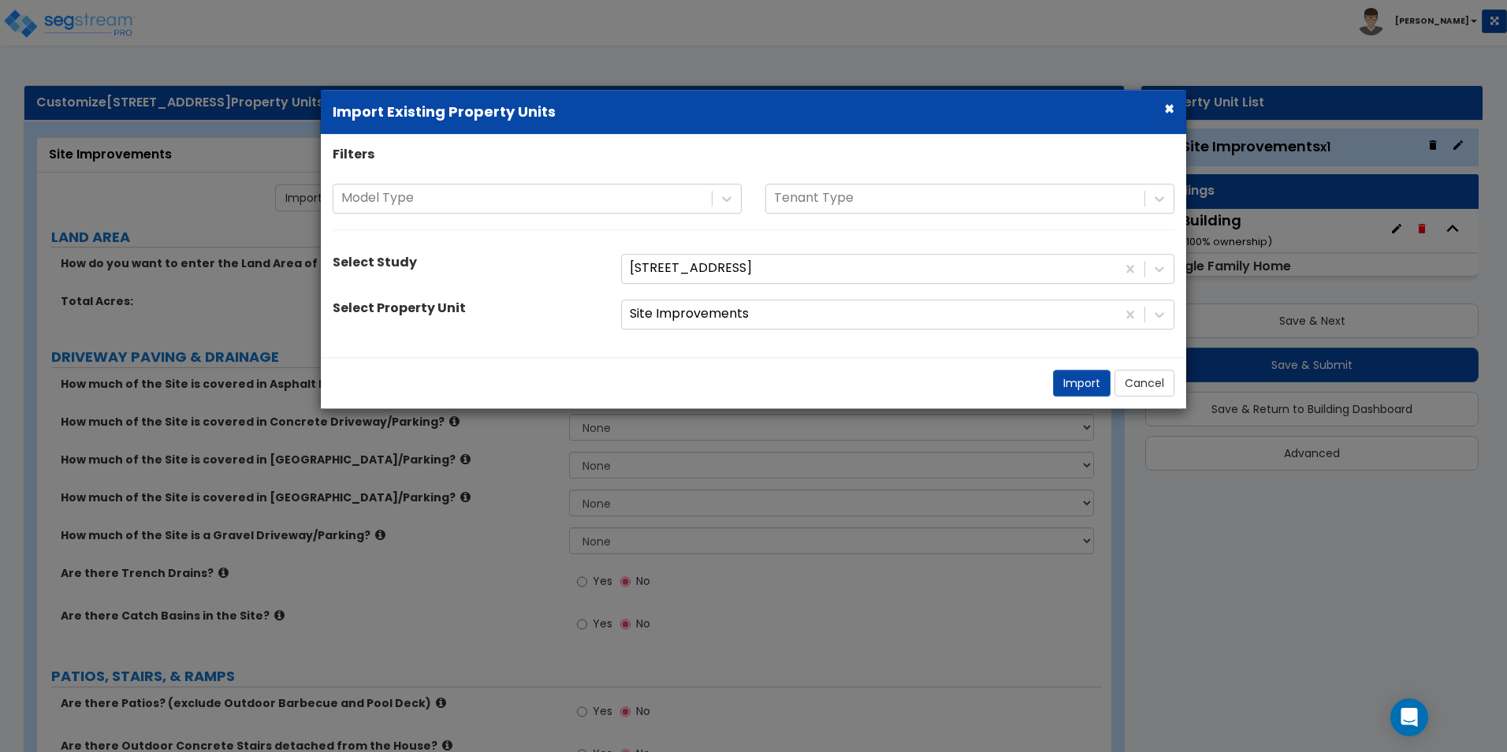
select select "1"
select select "4"
select select "2"
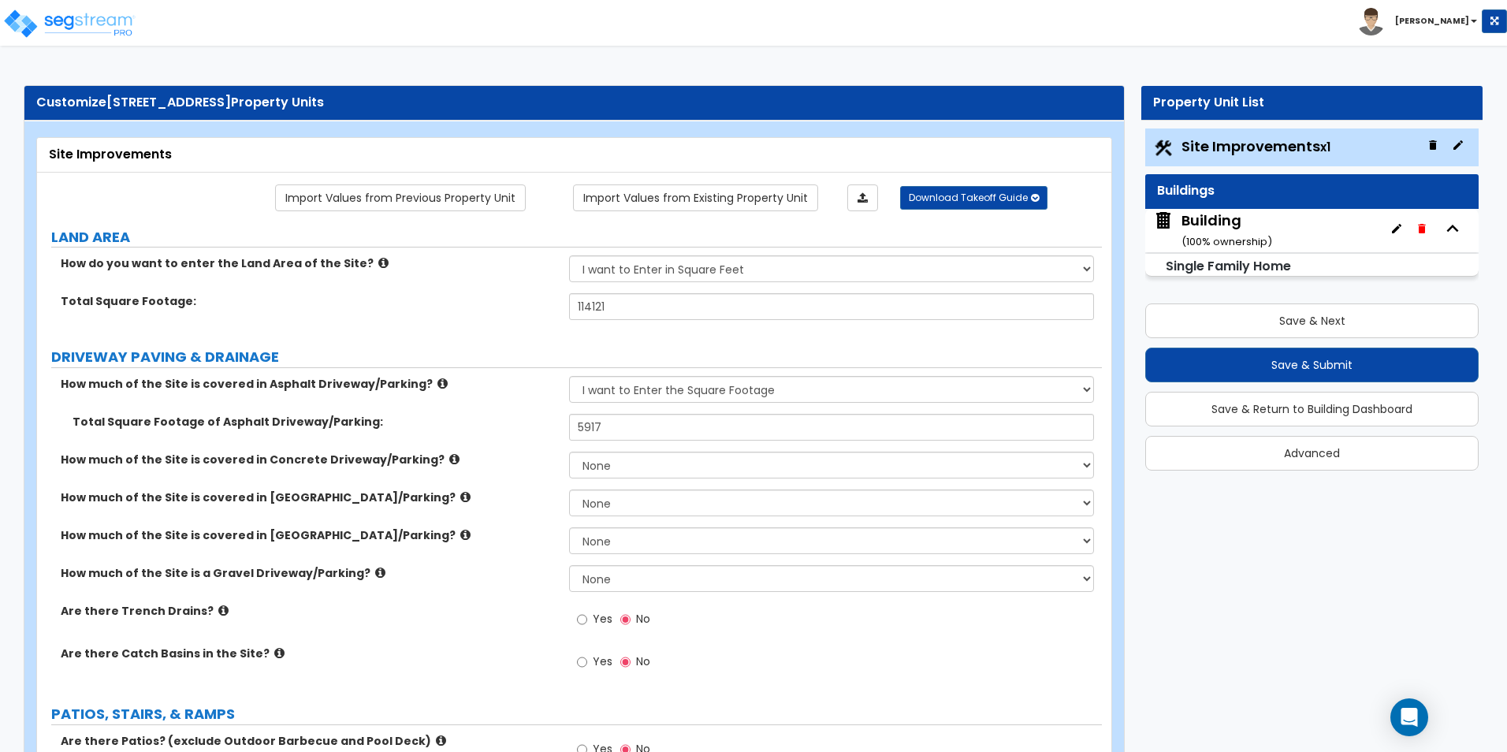
click at [1248, 244] on small "( 100 % ownership)" at bounding box center [1226, 241] width 91 height 15
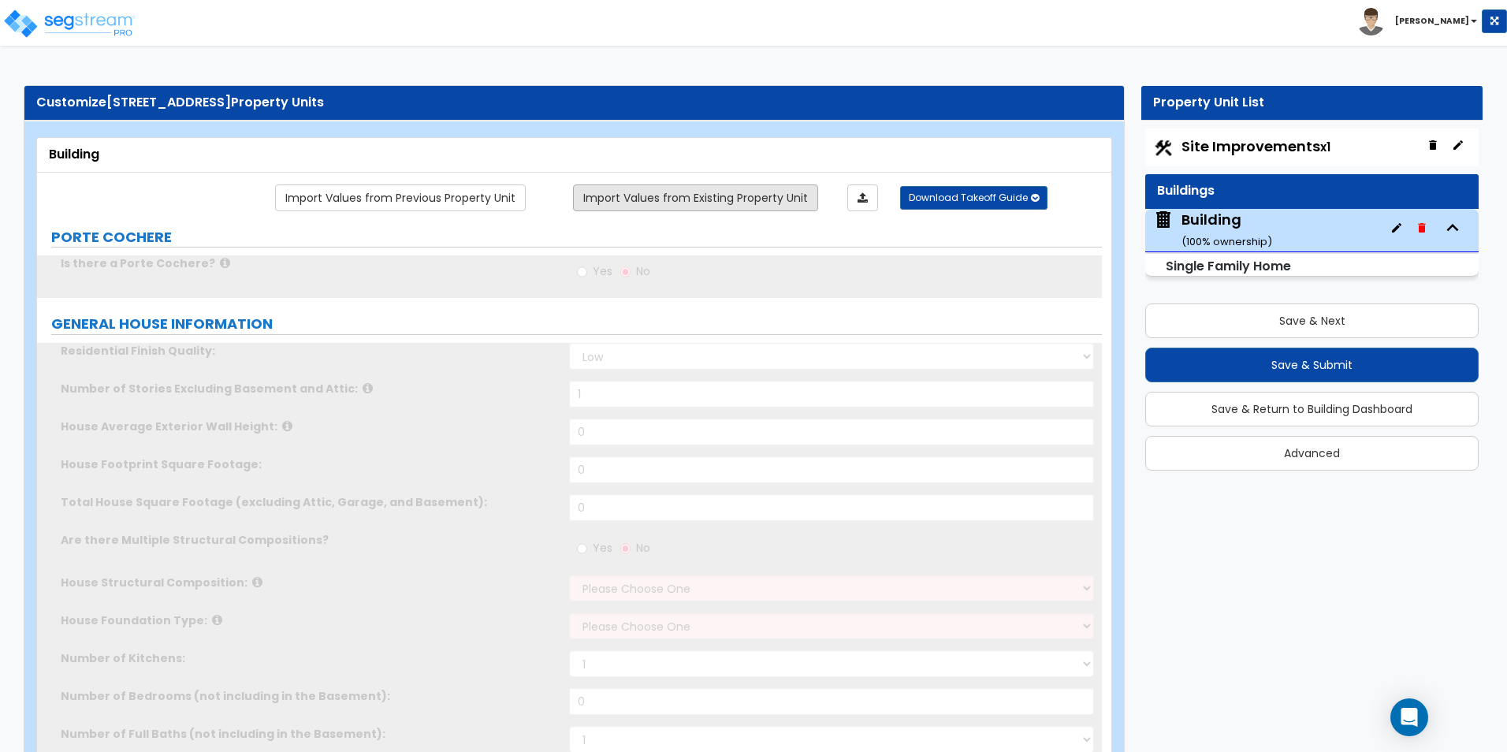
type input "1"
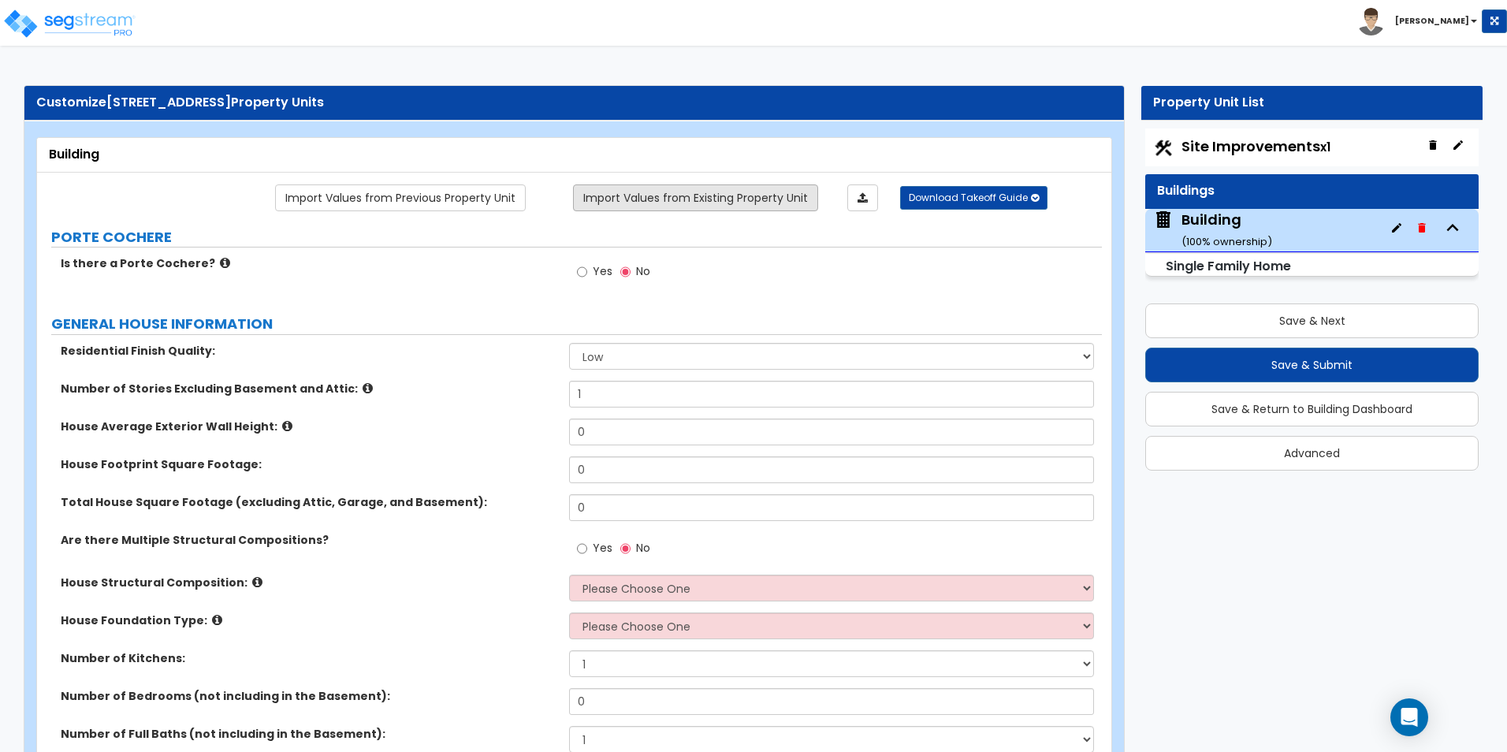
click at [640, 196] on link "Import Values from Existing Property Unit" at bounding box center [695, 197] width 245 height 27
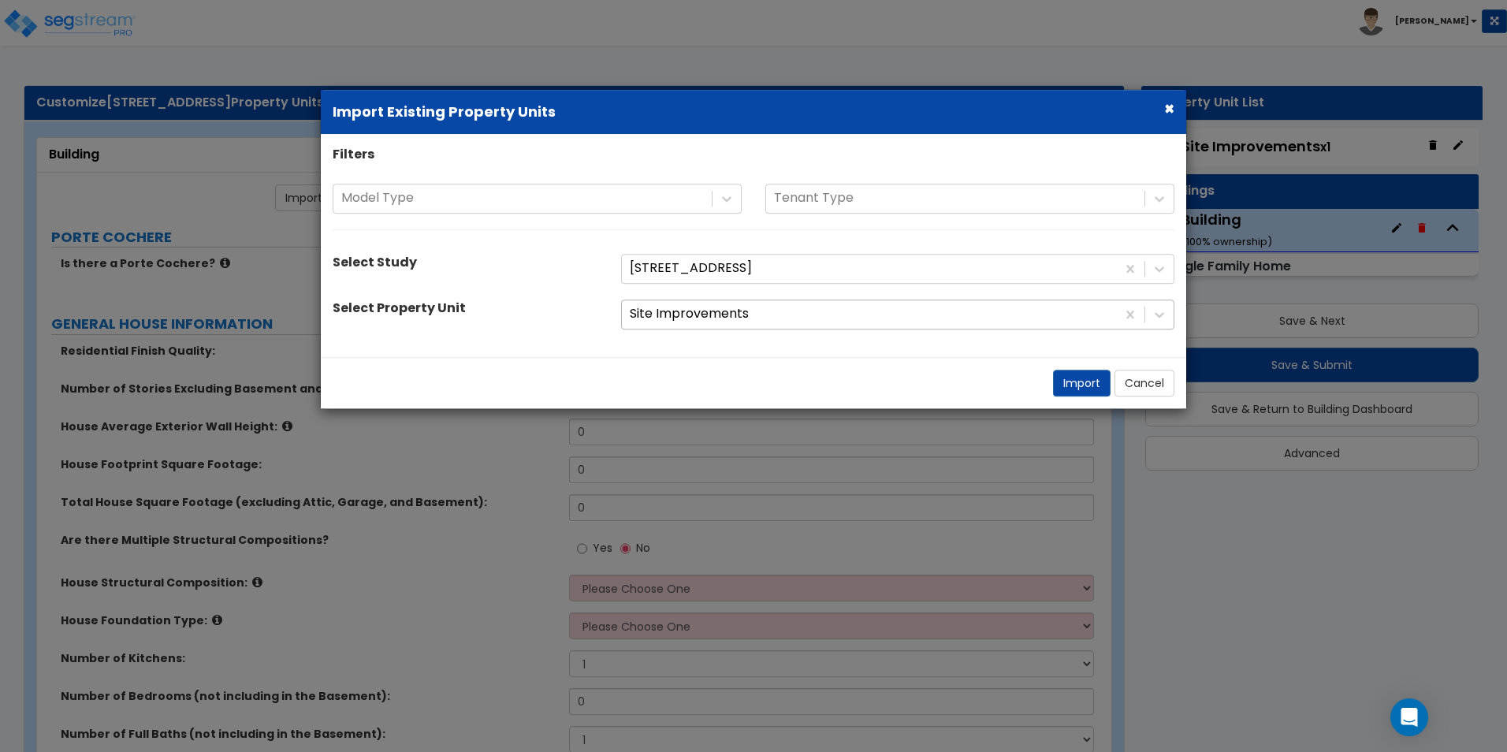
click at [690, 316] on div at bounding box center [869, 314] width 478 height 21
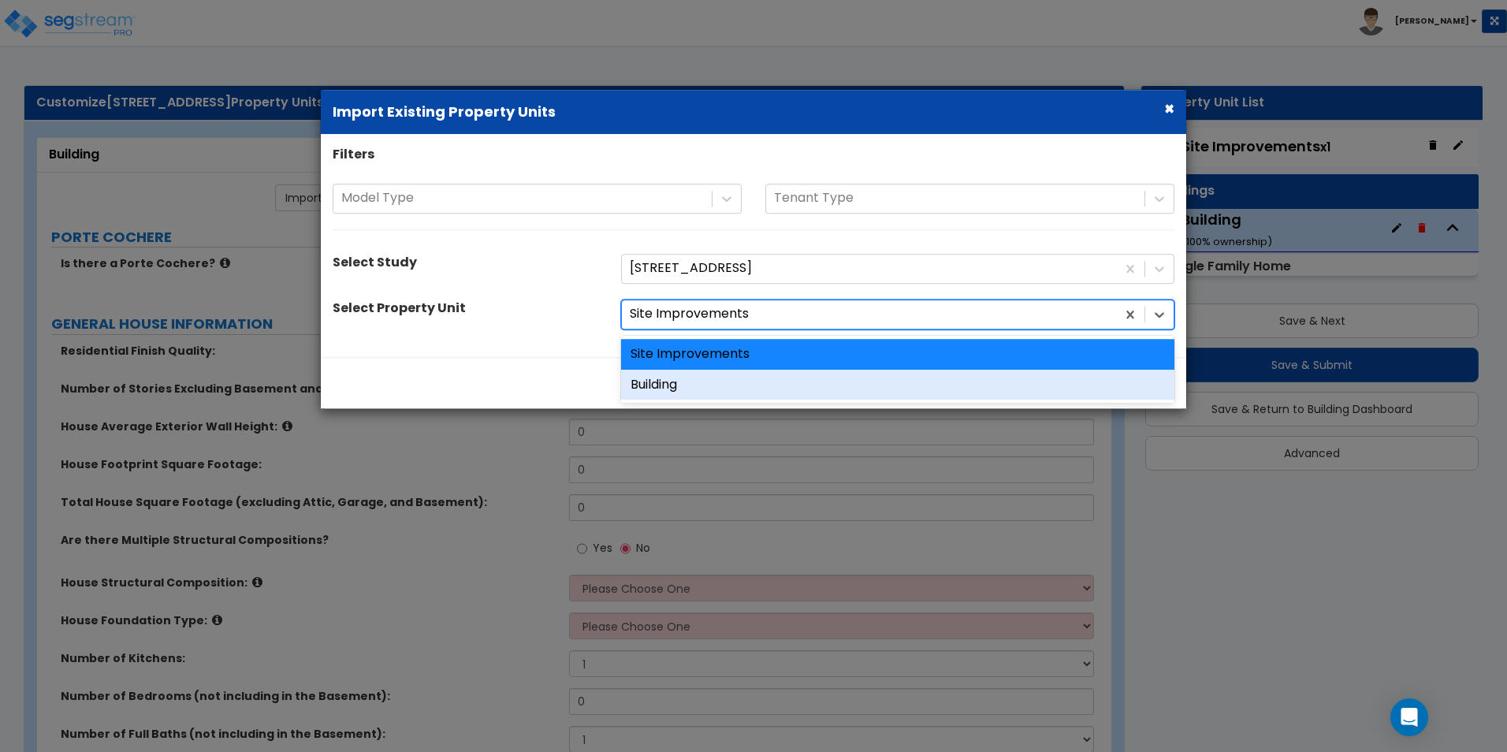
click at [700, 385] on div "Building" at bounding box center [897, 385] width 553 height 31
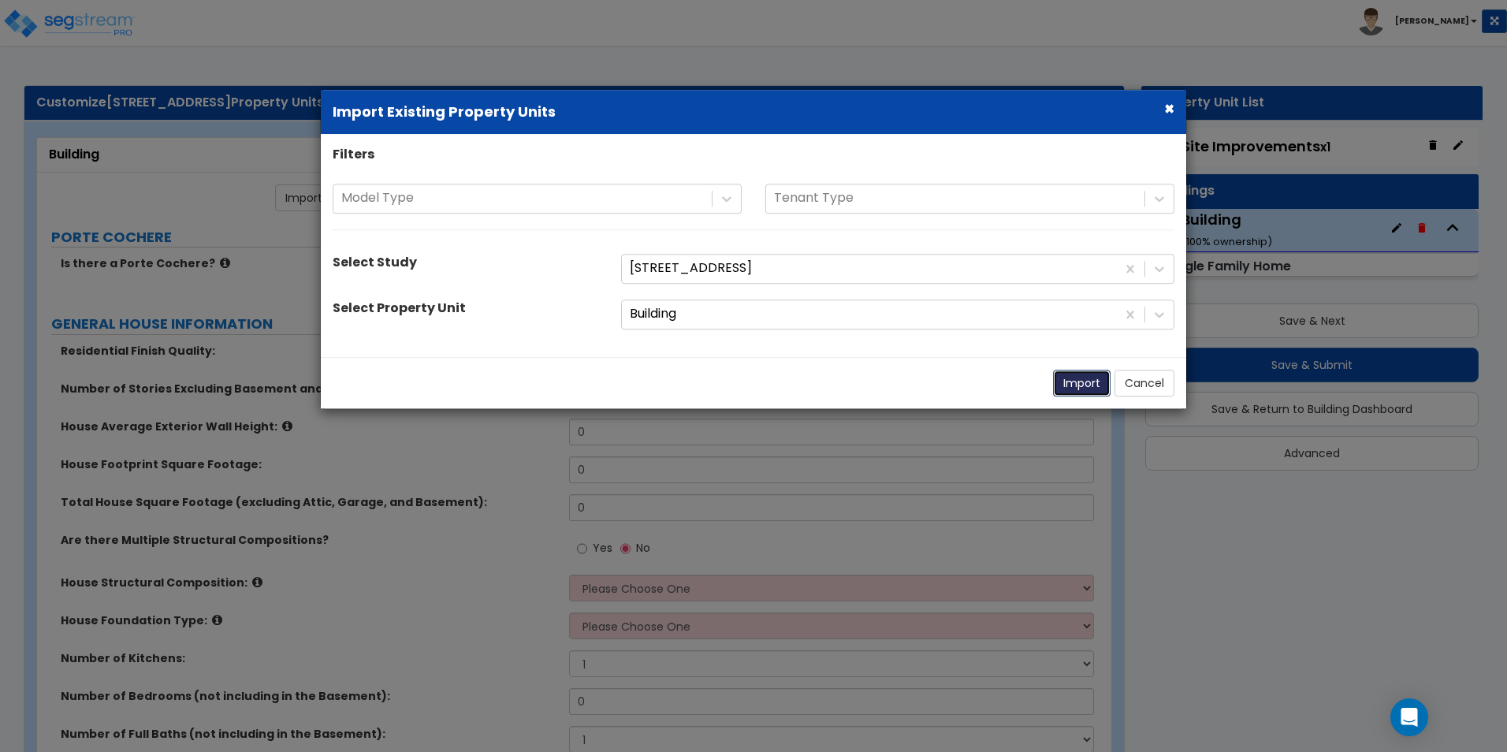
click at [1072, 388] on button "Import" at bounding box center [1082, 383] width 58 height 27
select select "1"
type input "3"
type input "30"
type input "2820"
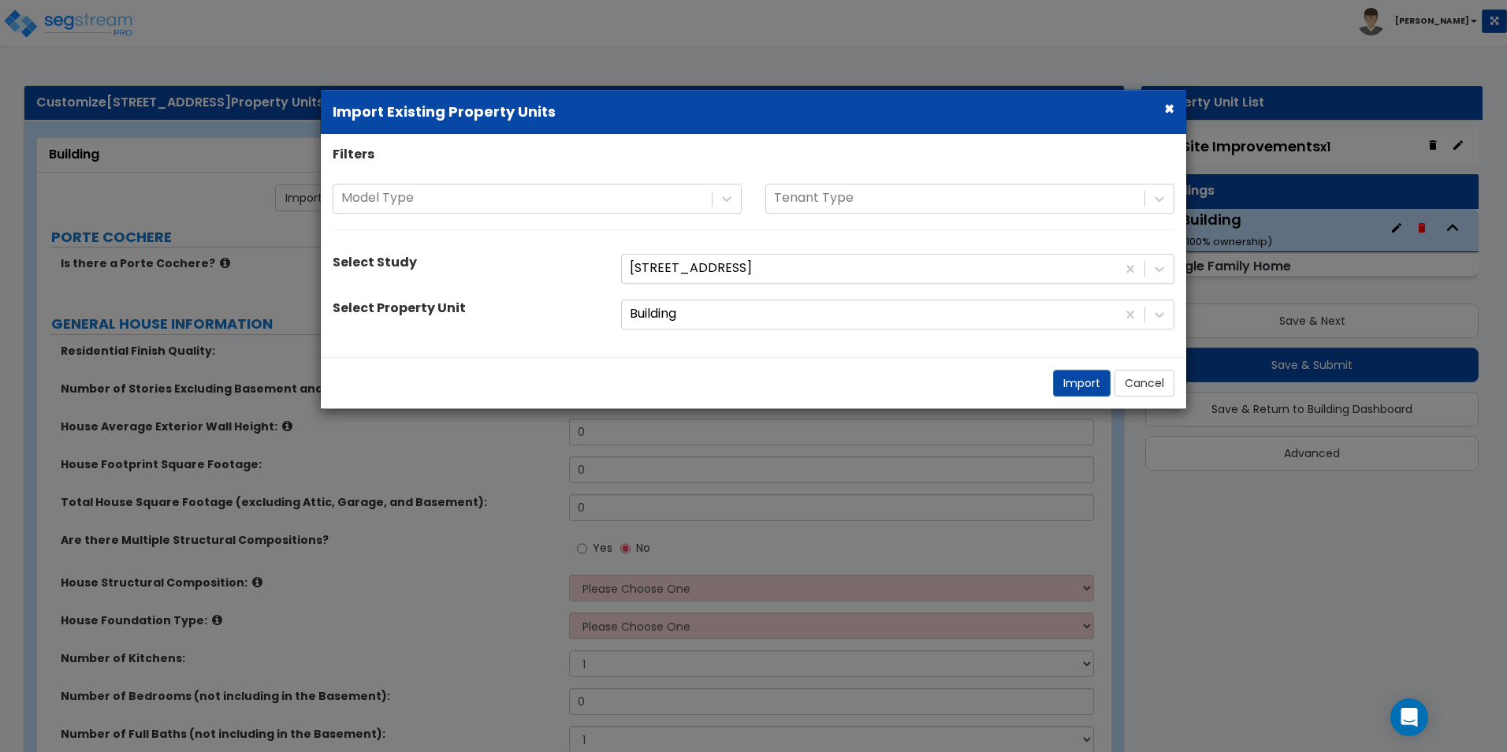
type input "6482"
select select "7"
select select "1"
select select "2"
type input "7"
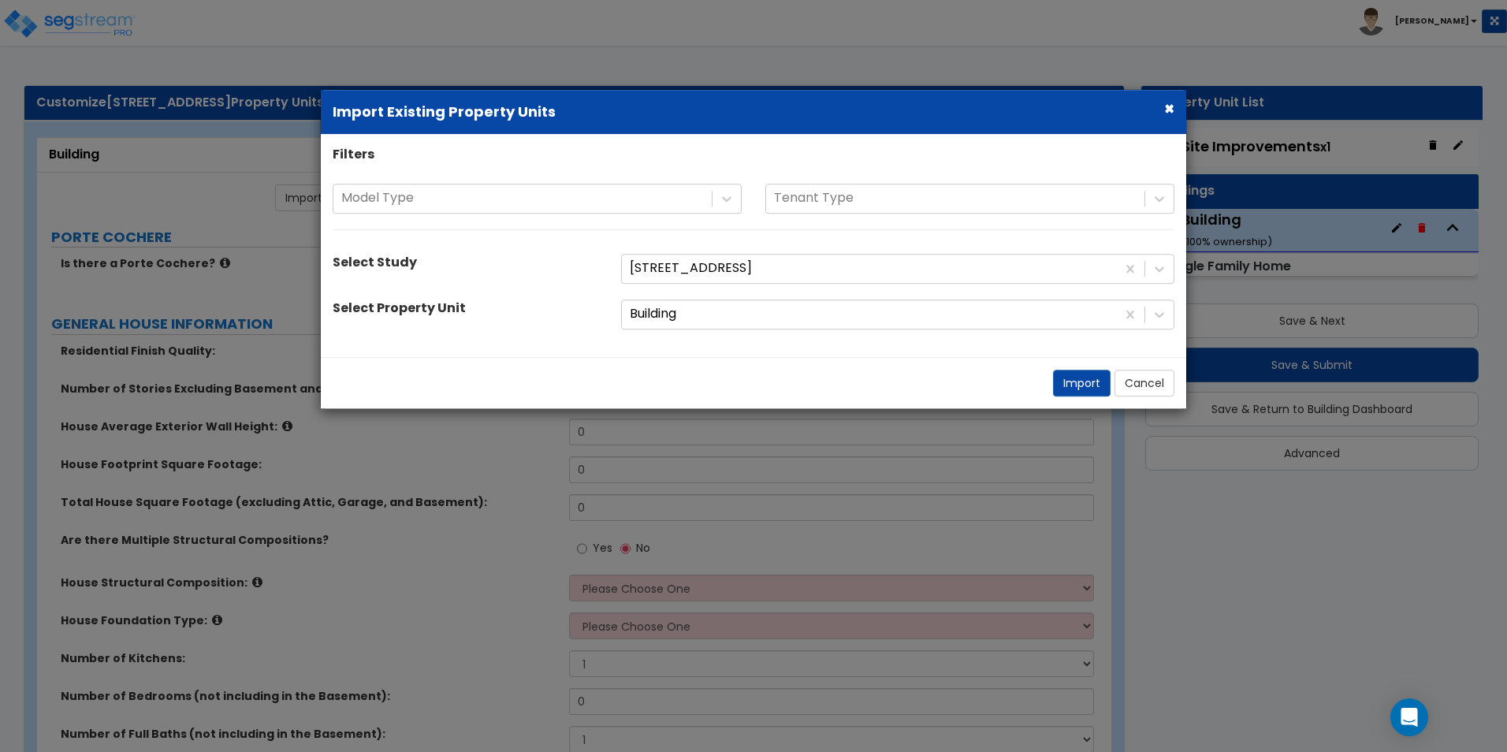
select select "5"
radio input "true"
select select "1"
radio input "true"
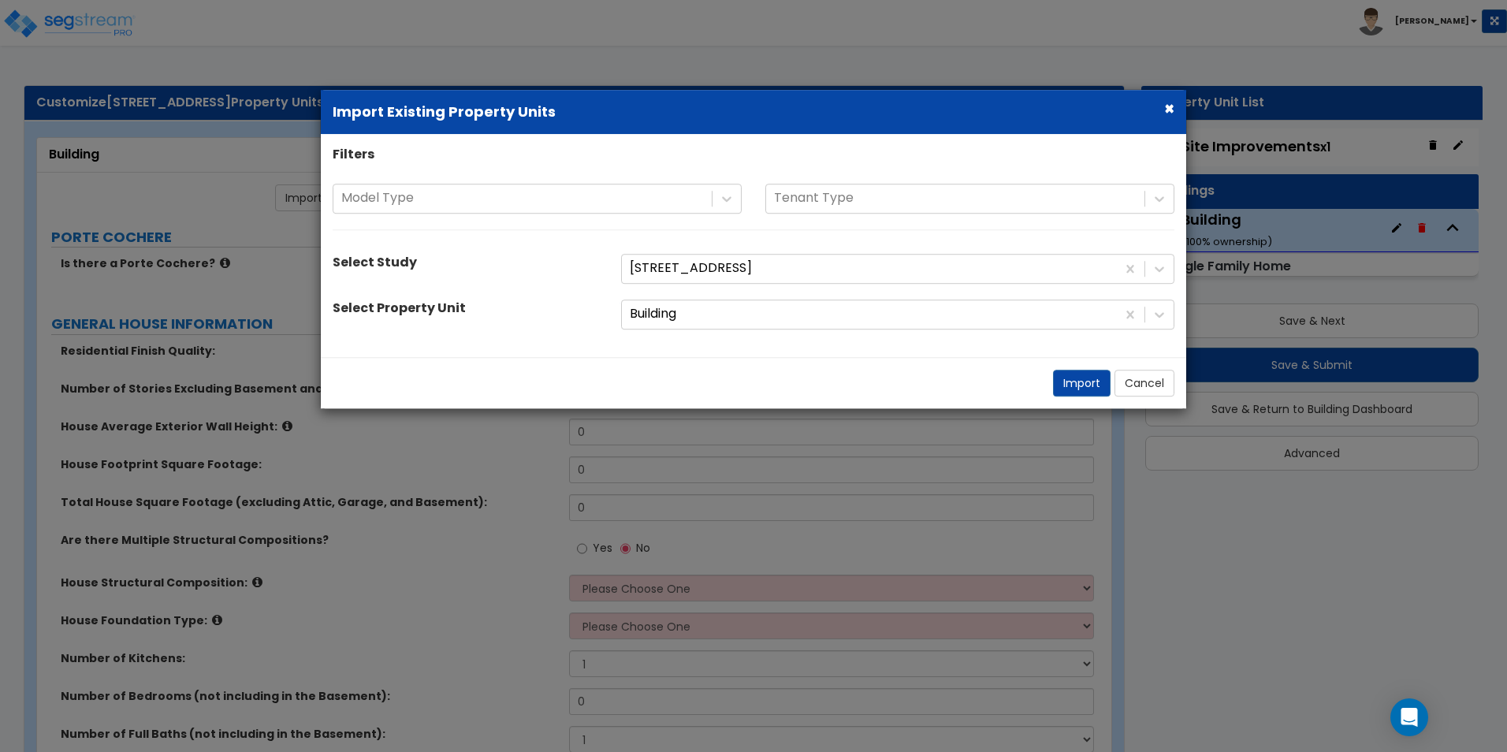
radio input "true"
select select "1"
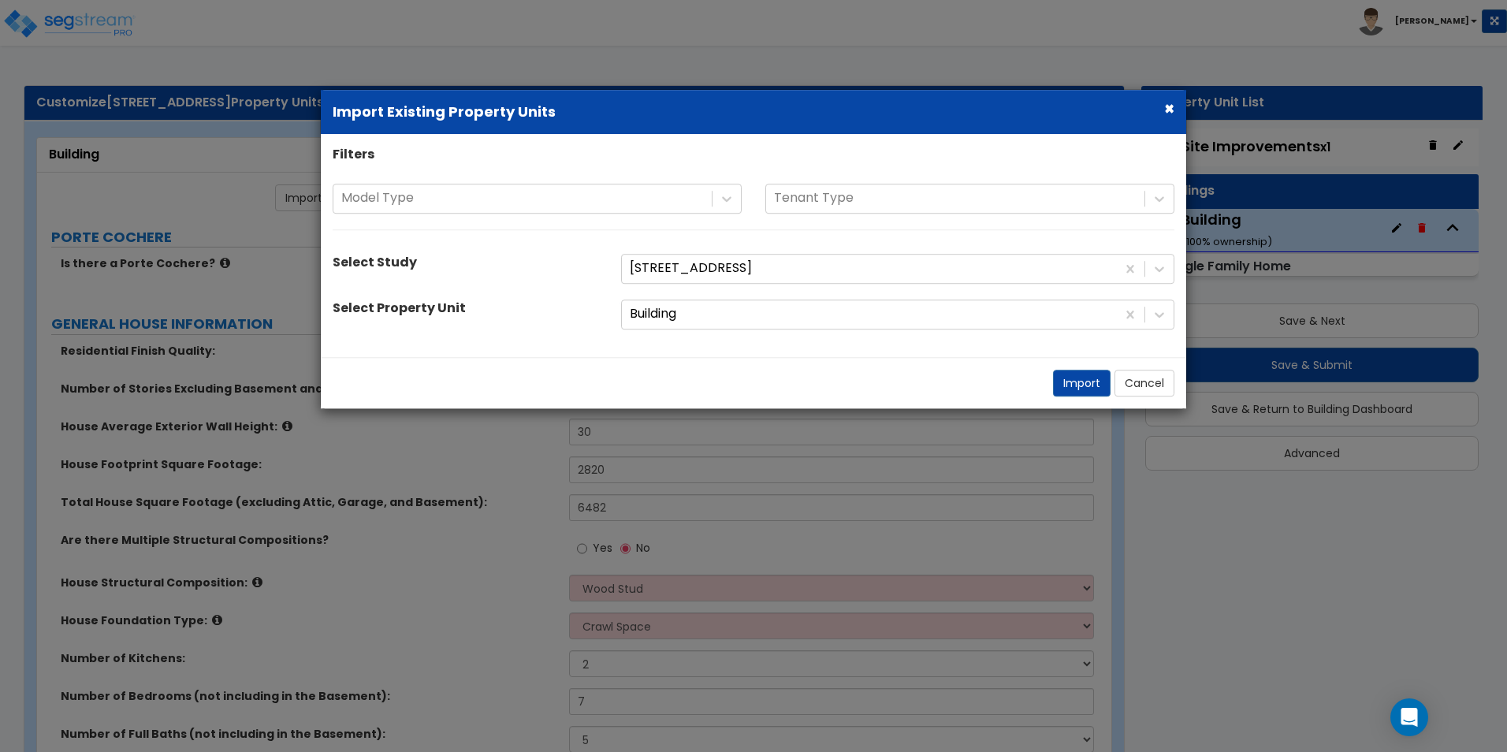
radio input "true"
select select "1"
radio input "true"
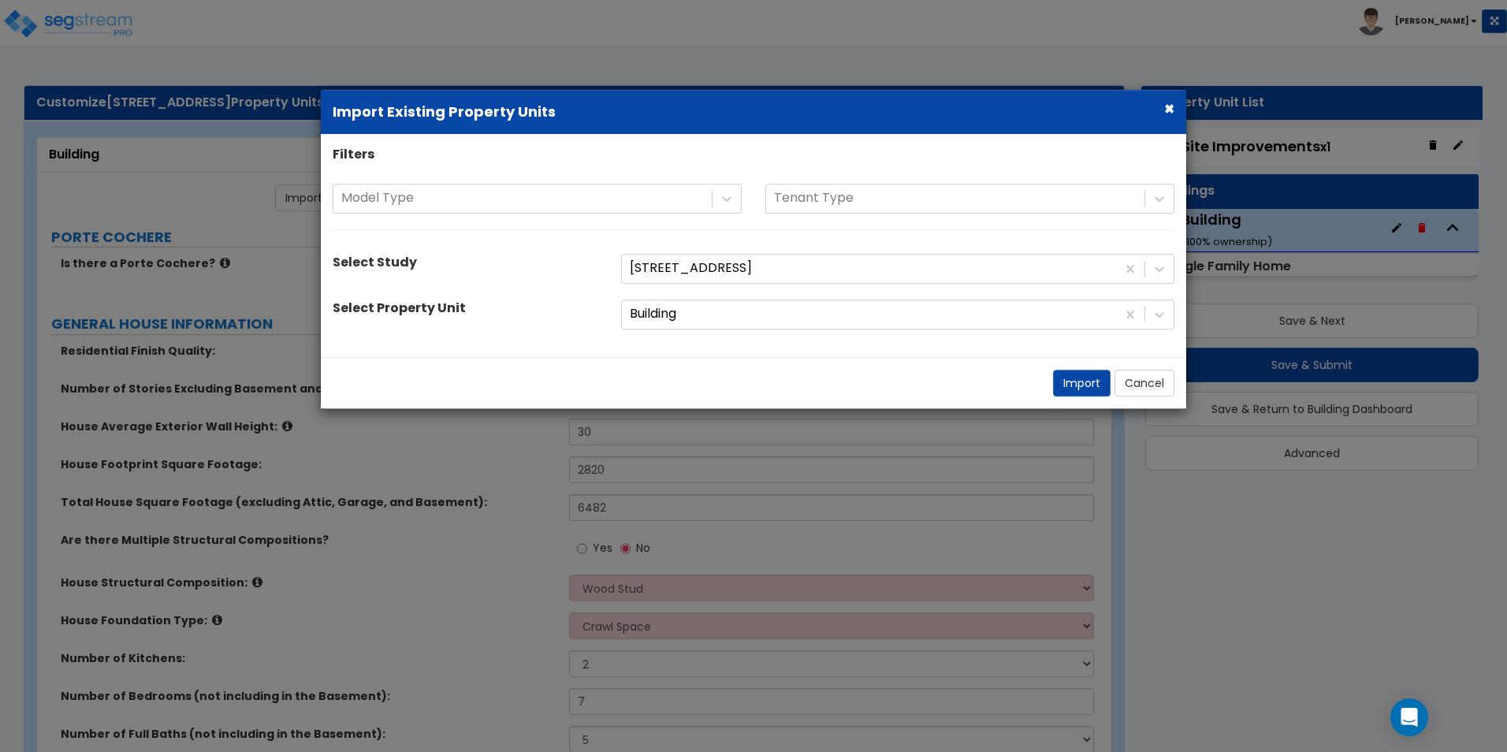
radio input "true"
select select "2"
select select "1"
radio input "true"
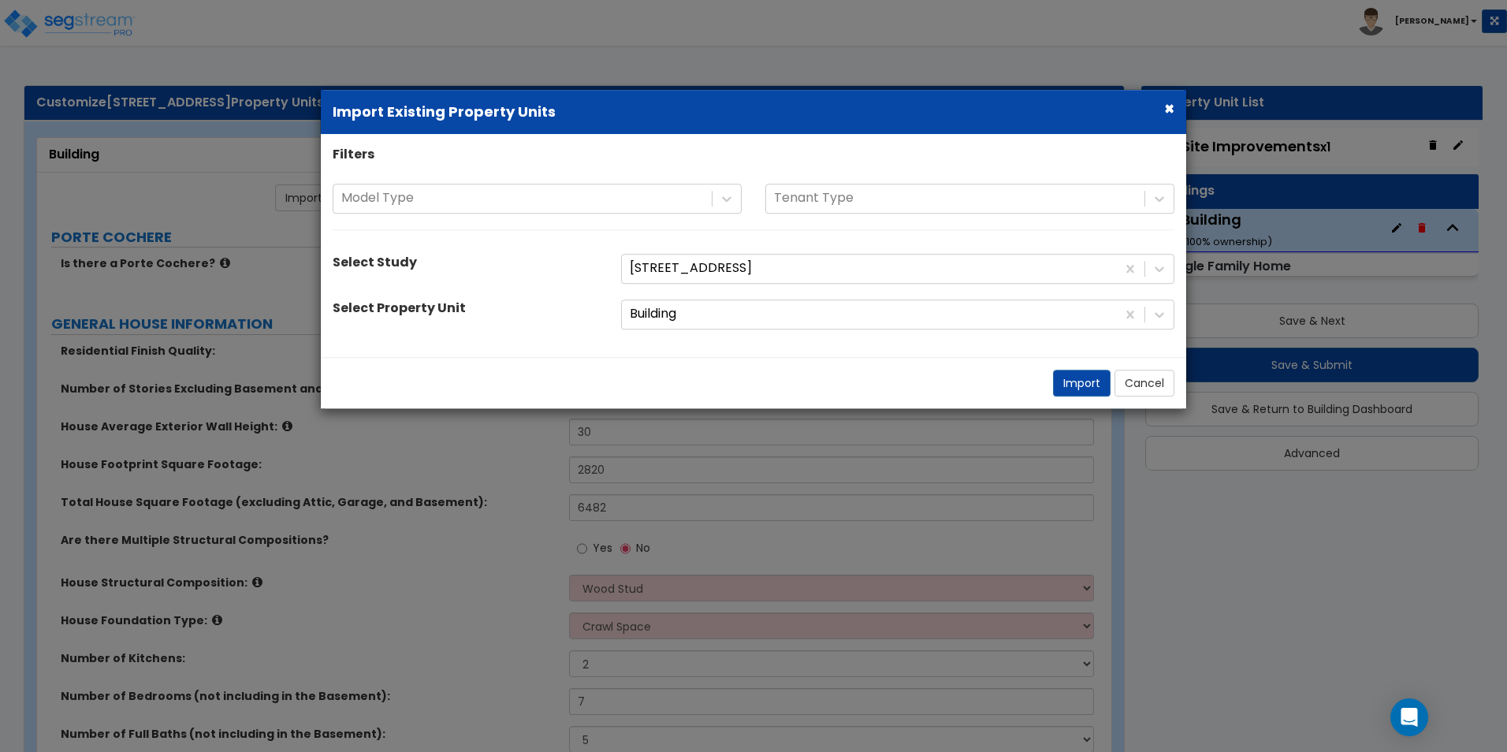
radio input "true"
select select "3"
radio input "true"
select select "2"
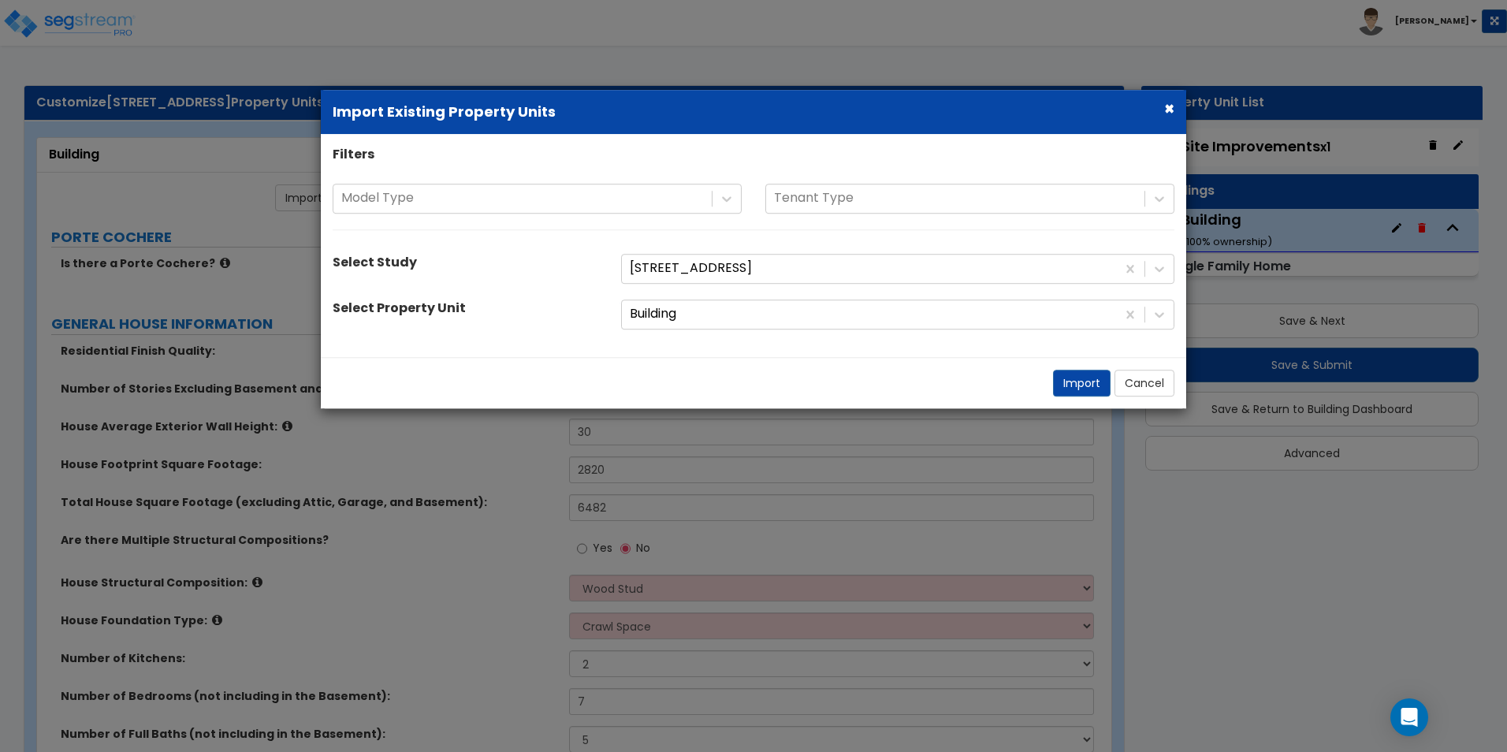
type input "16"
type input "36"
select select "3"
radio input "true"
select select "2"
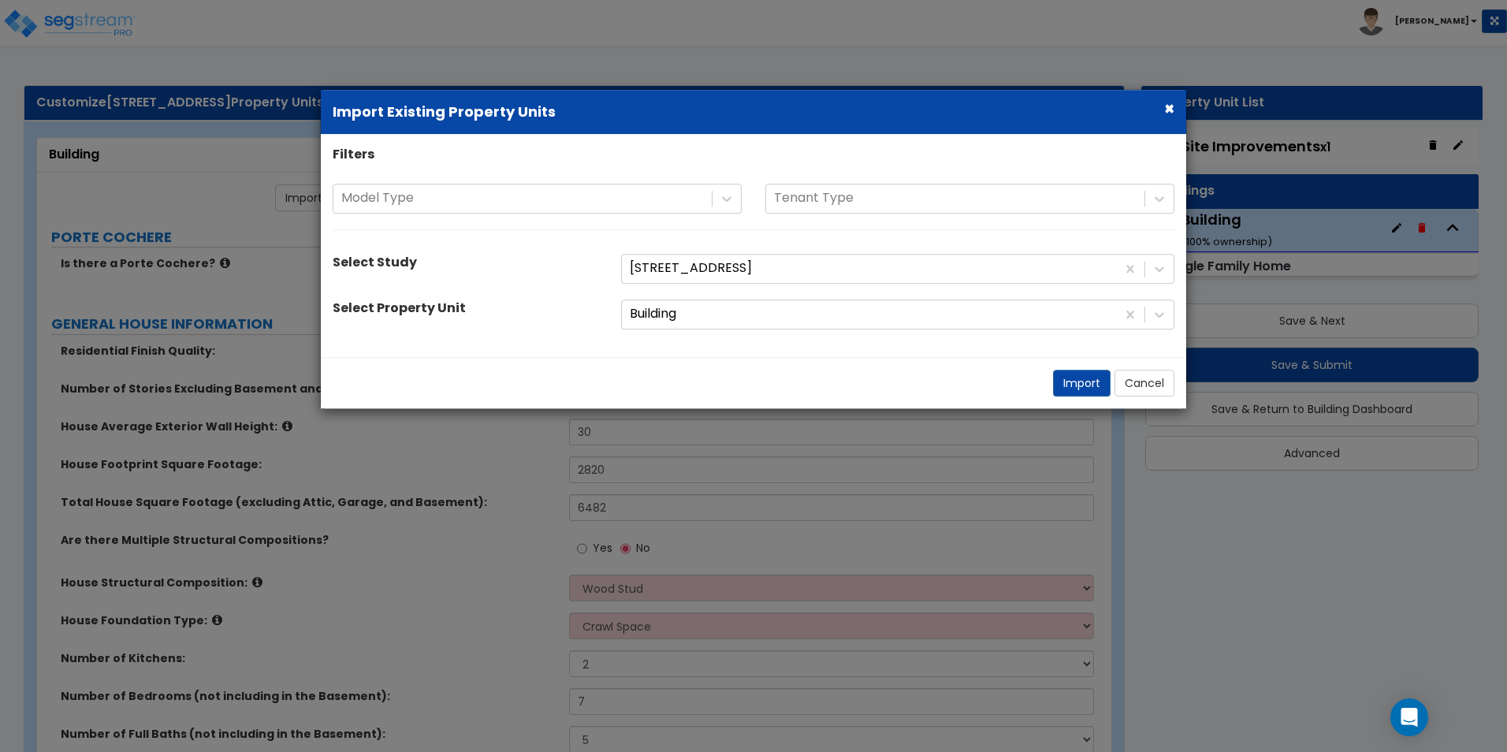
select select "1"
radio input "true"
select select "1"
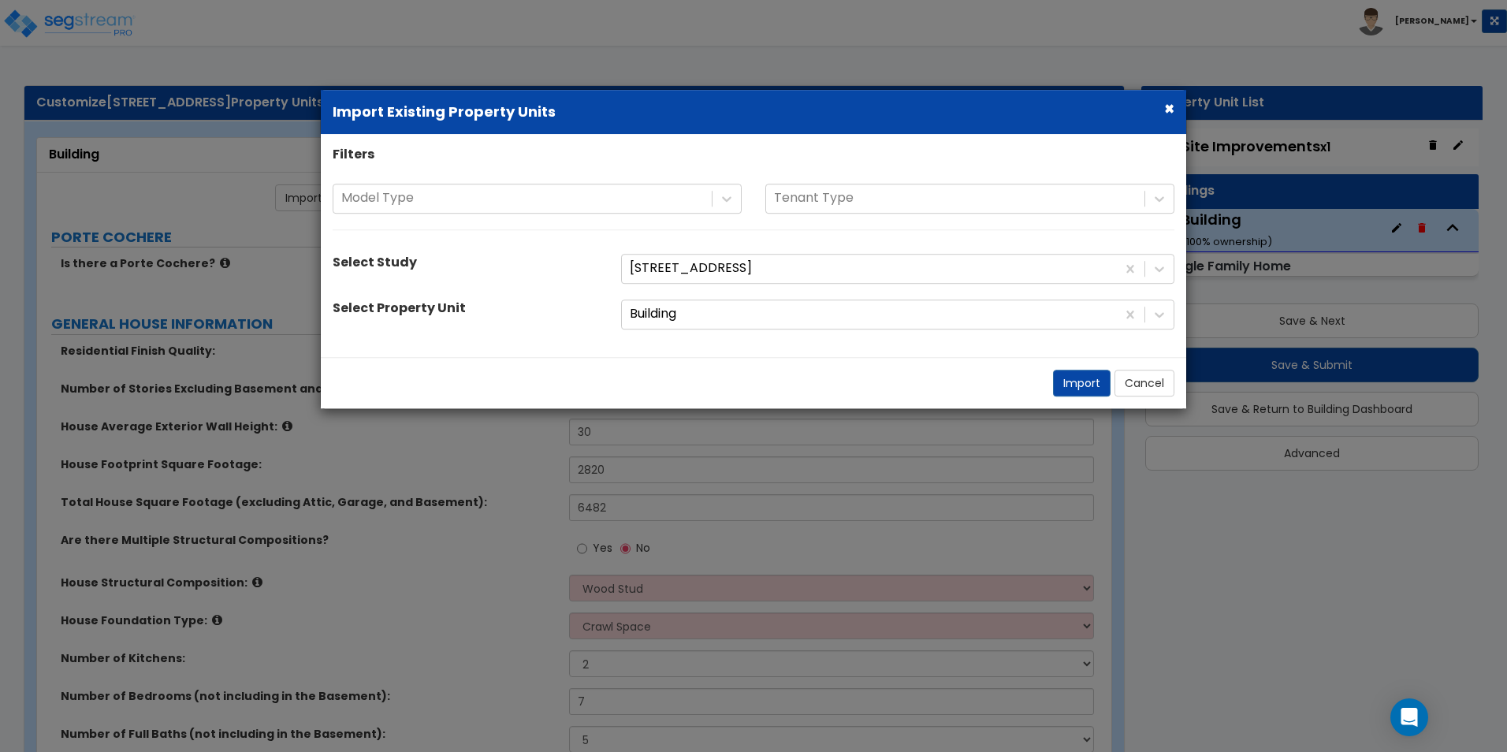
select select "1"
select select "4"
select select "1"
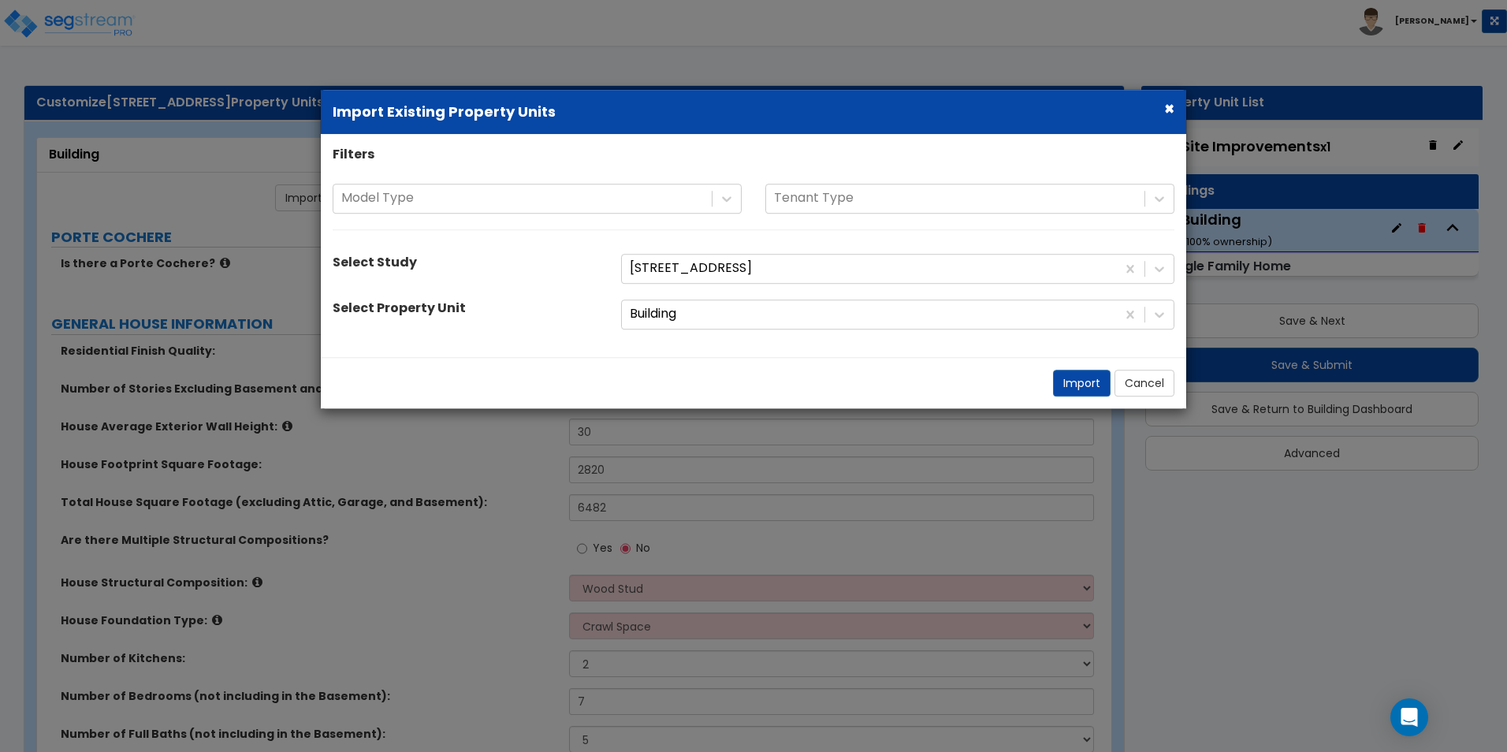
select select "1"
select select "2"
select select "1"
select select "2"
select select "7"
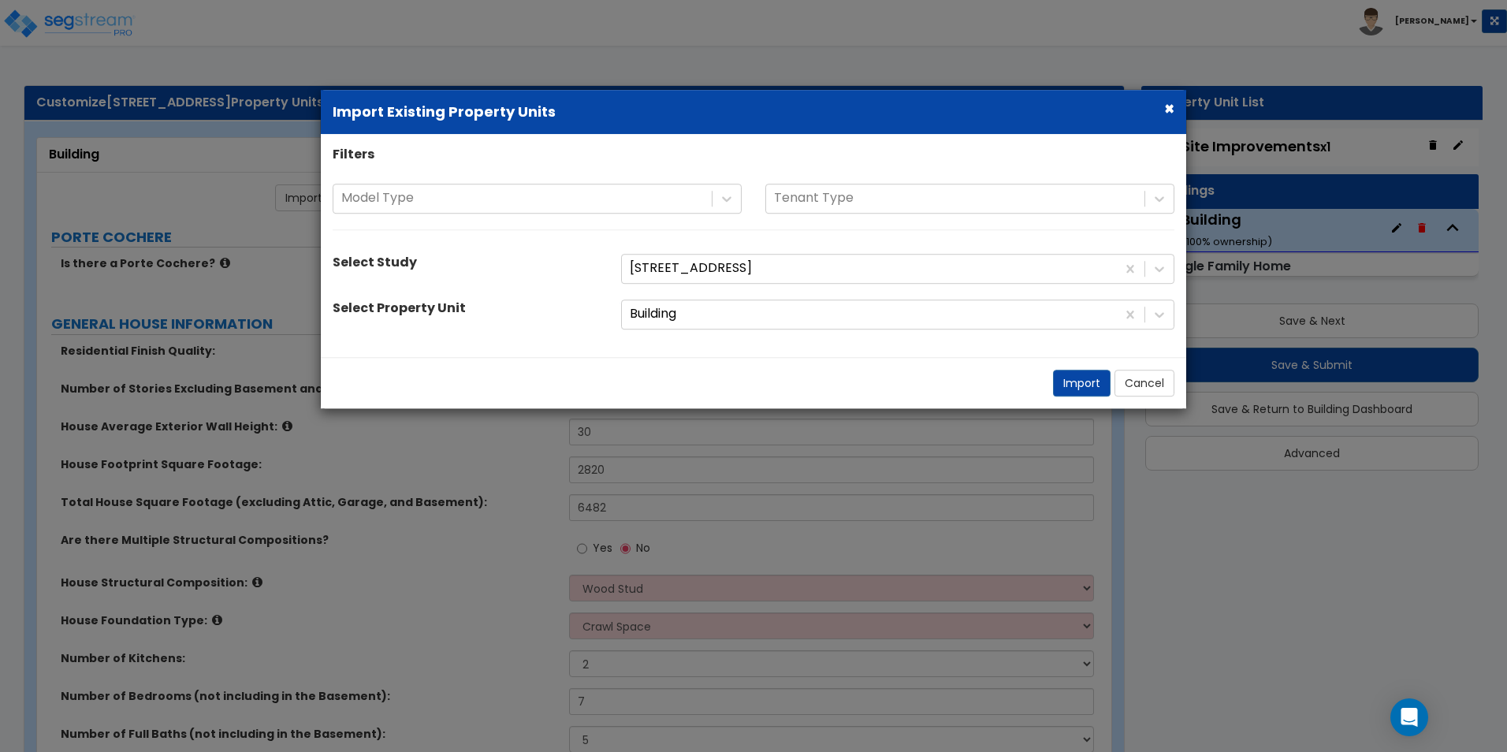
select select "2"
select select "1"
select select "2"
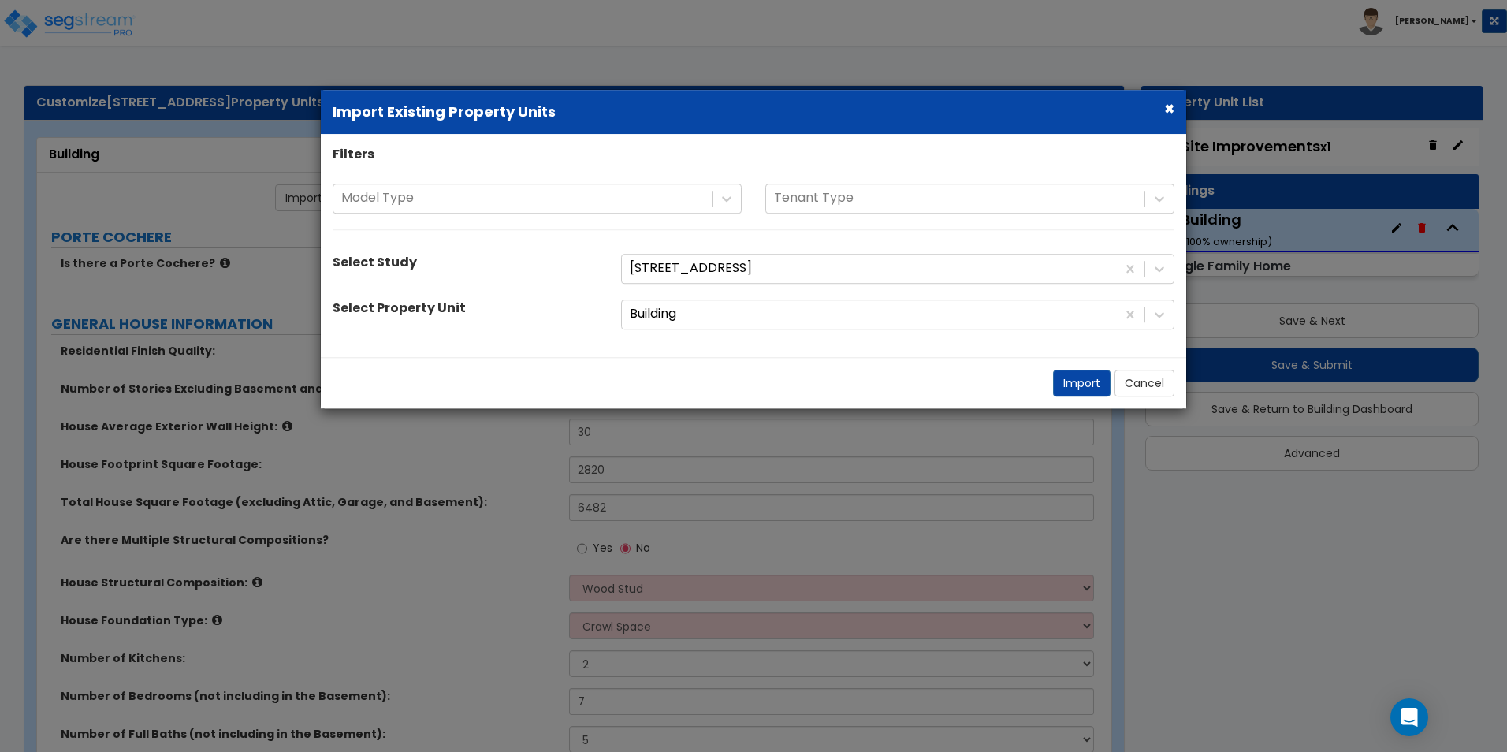
select select "5"
select select "2"
select select "3"
select select "1"
select select "4"
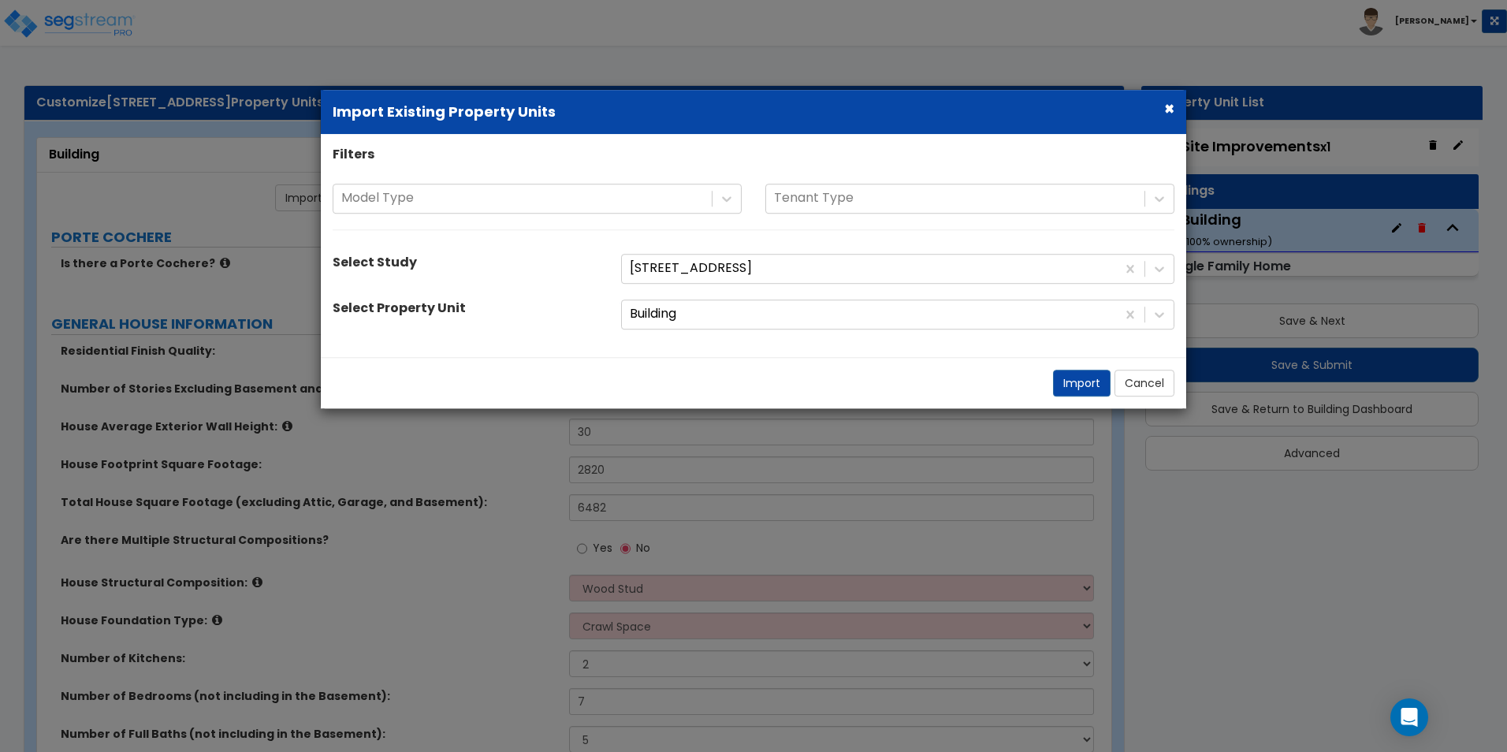
select select "1"
select select "3"
select select "7"
select select "1"
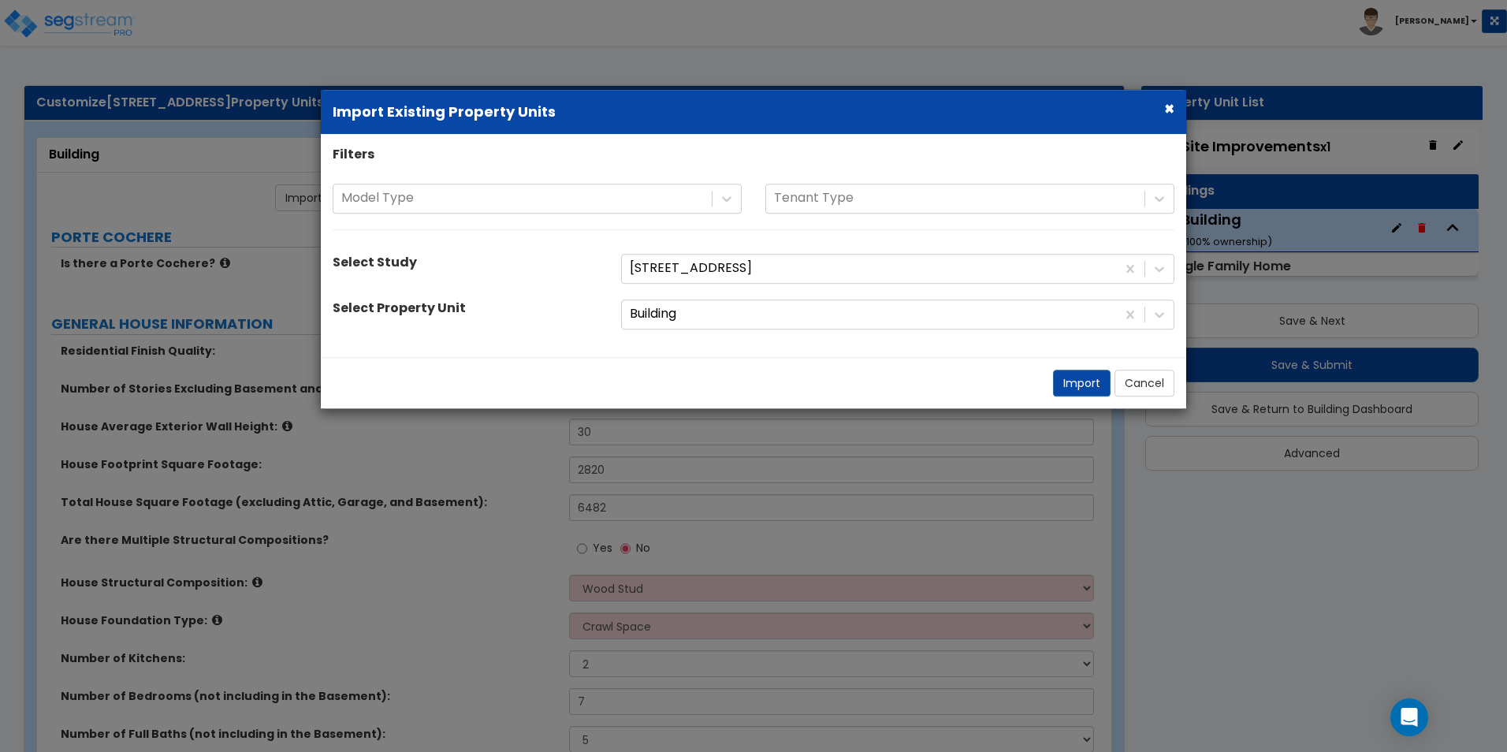
select select "2"
select select "1"
select select "2"
select select "1"
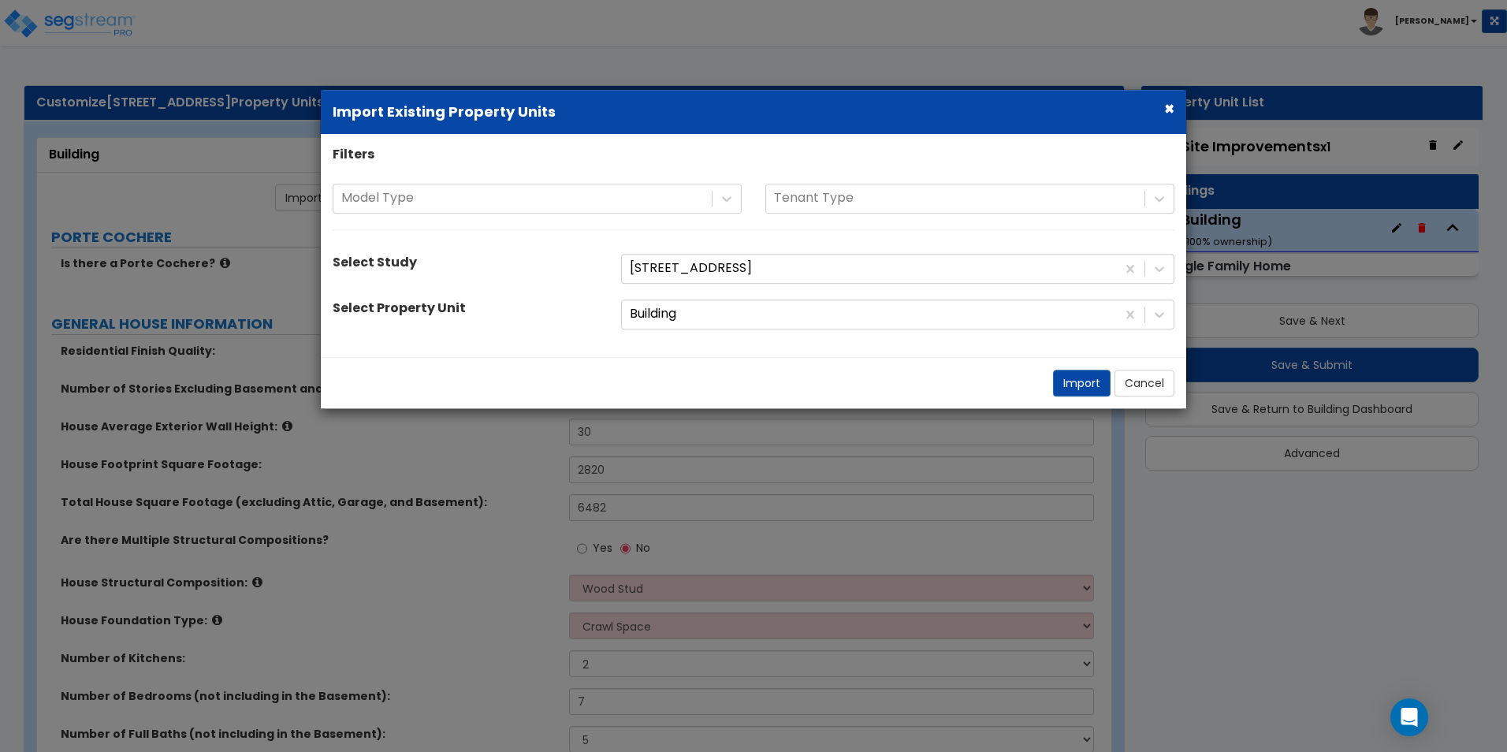
select select "2"
select select "1"
select select "2"
select select "3"
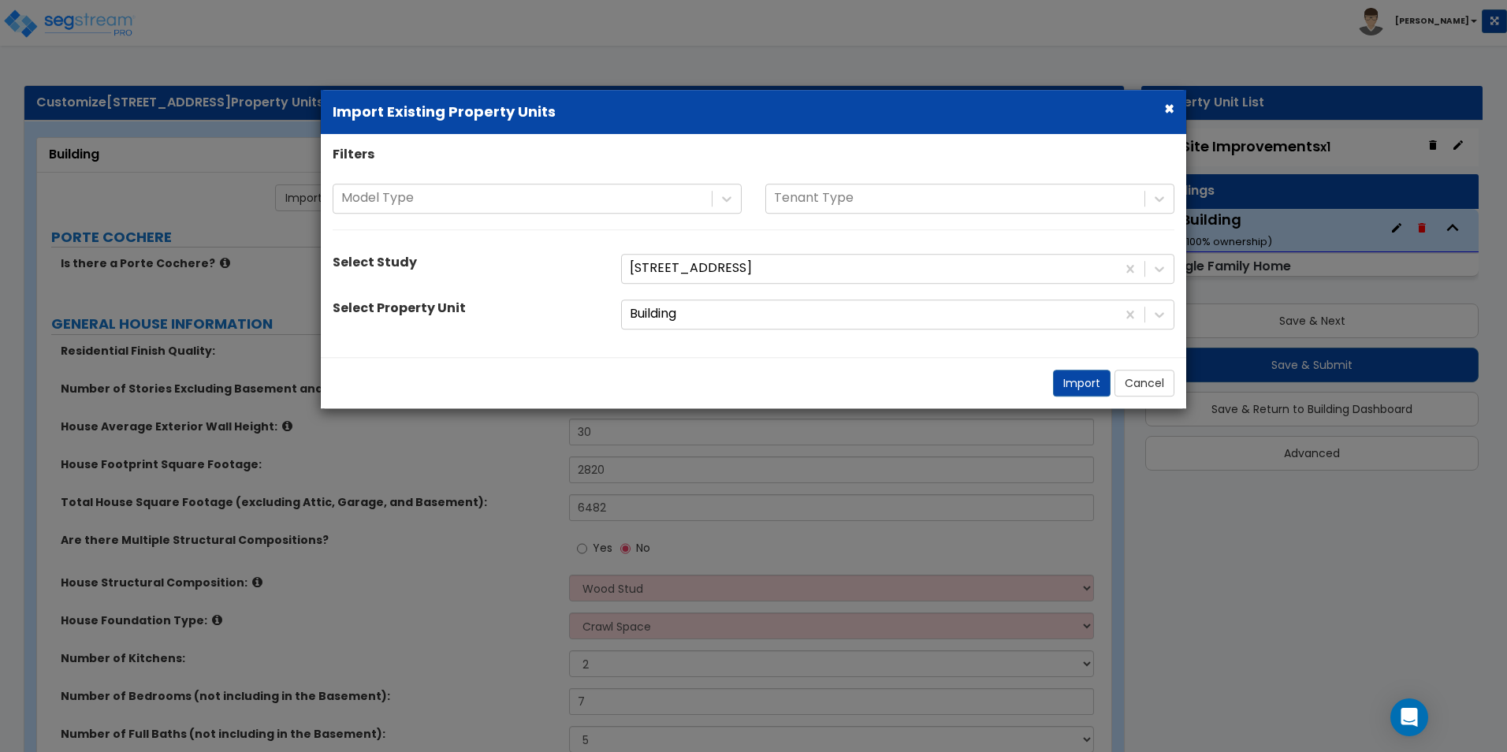
select select "2"
select select "1"
select select "2"
select select "1"
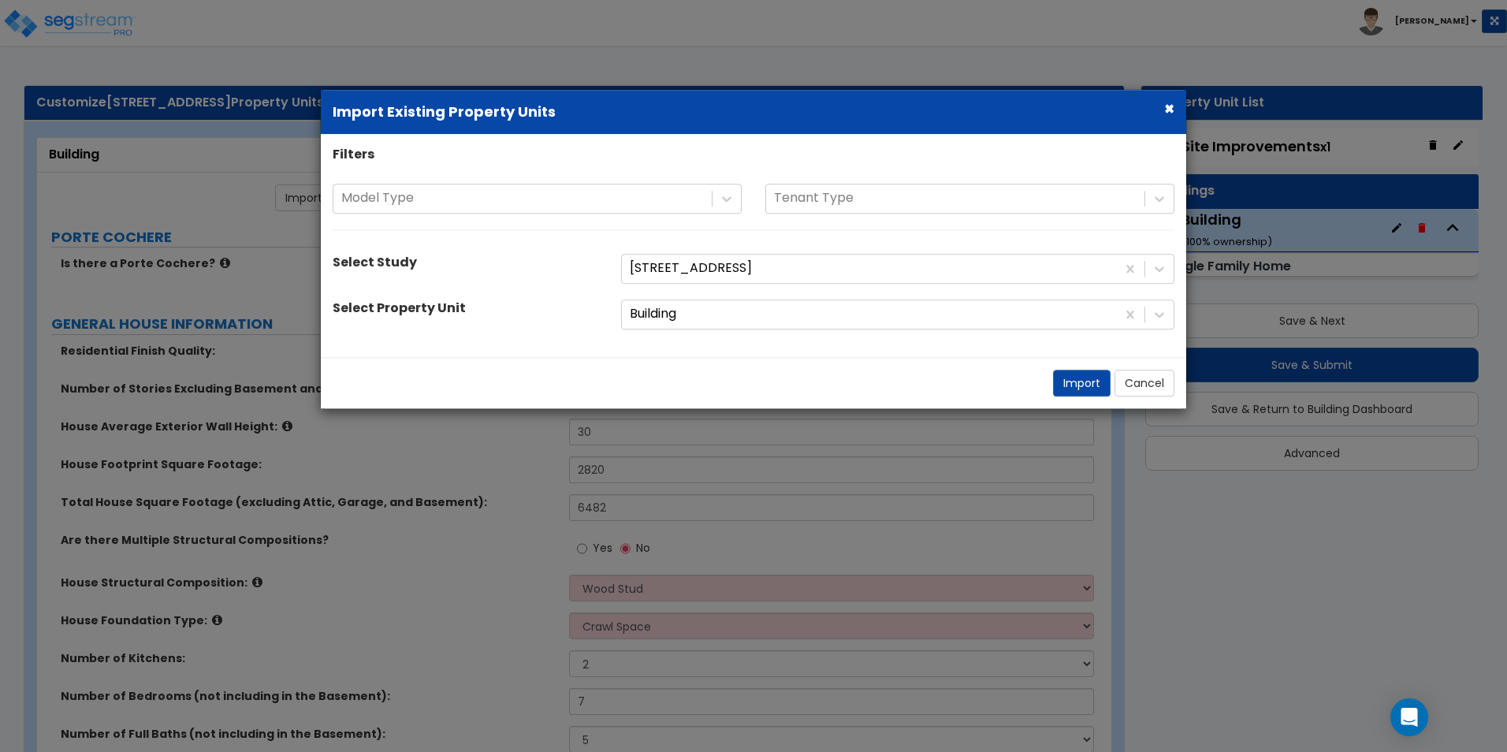
select select "1"
select select "3"
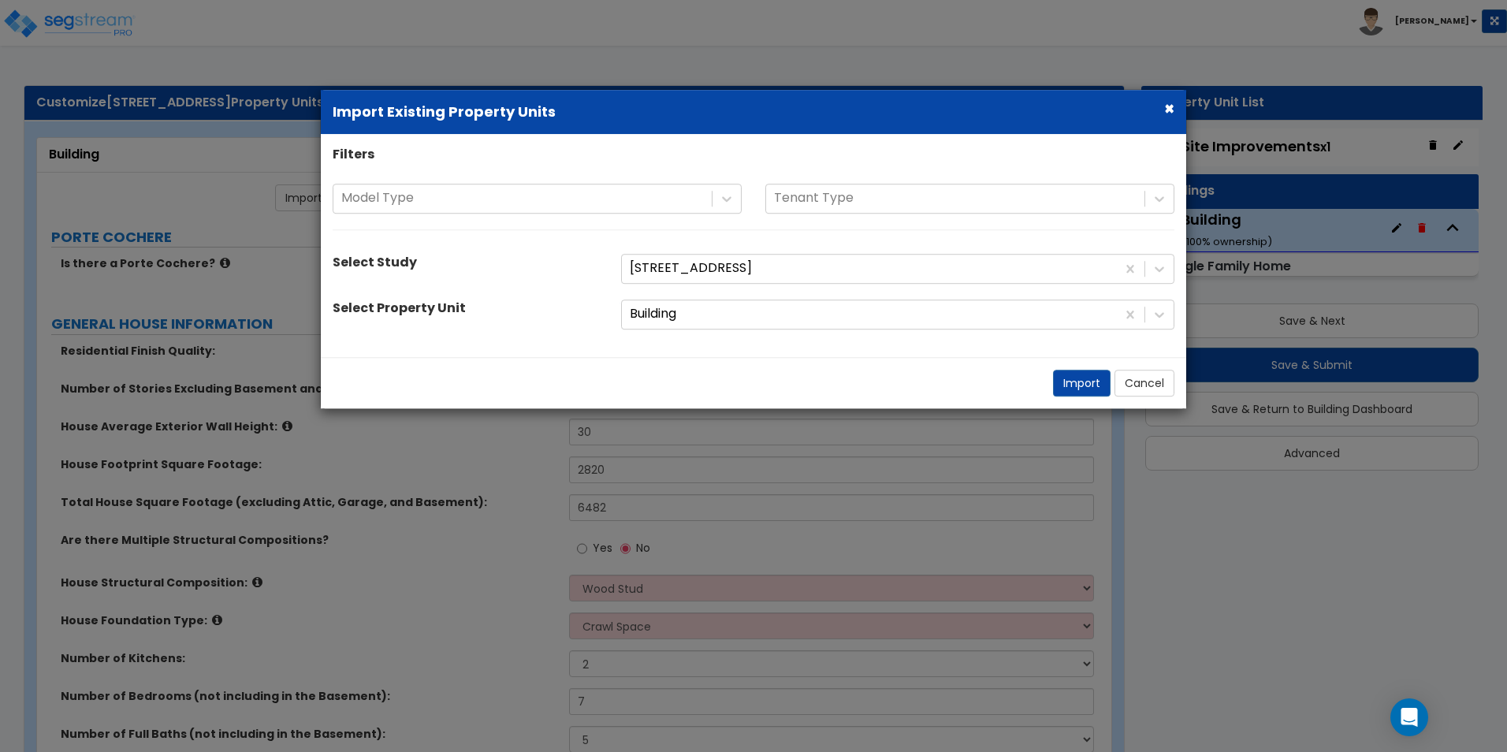
select select "1"
select select "3"
select select "1"
select select "2"
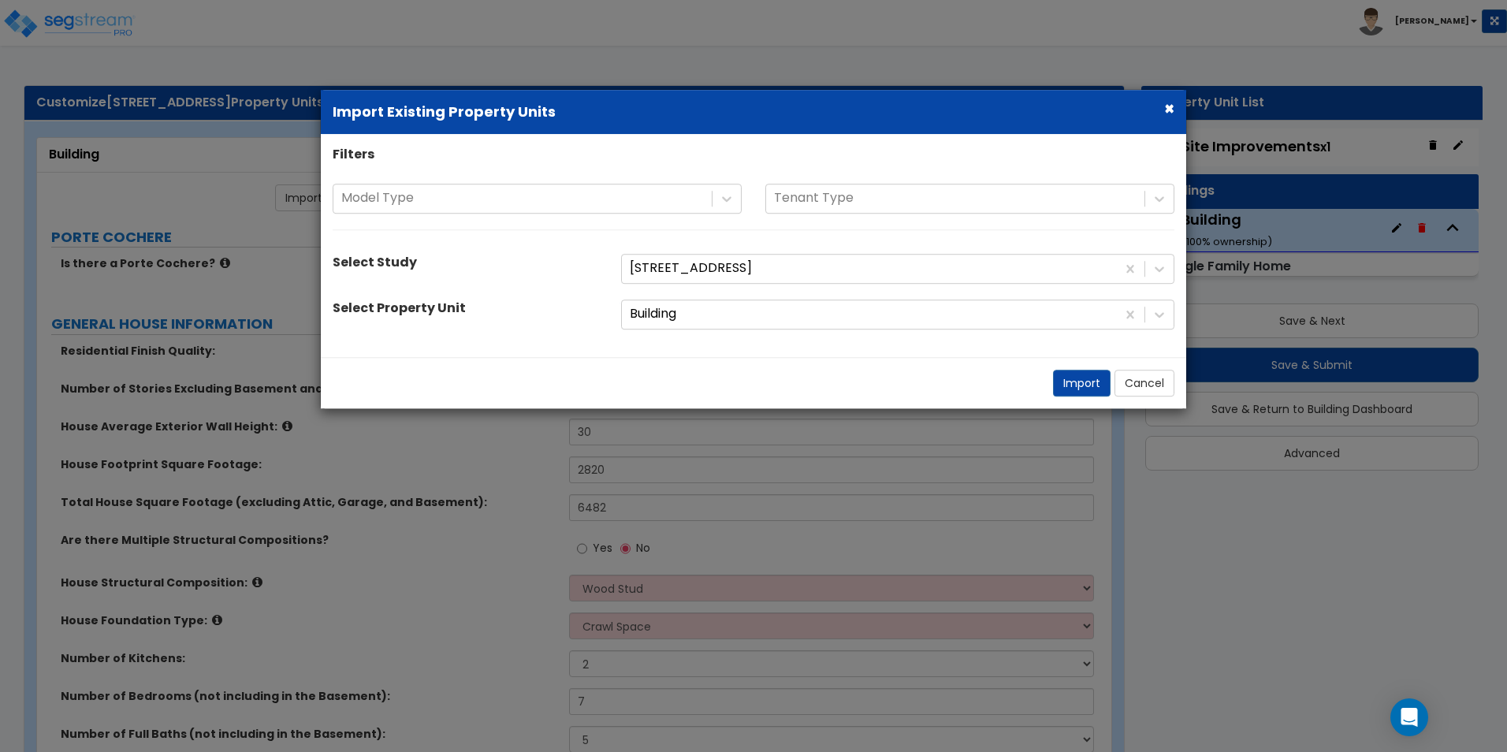
select select "2"
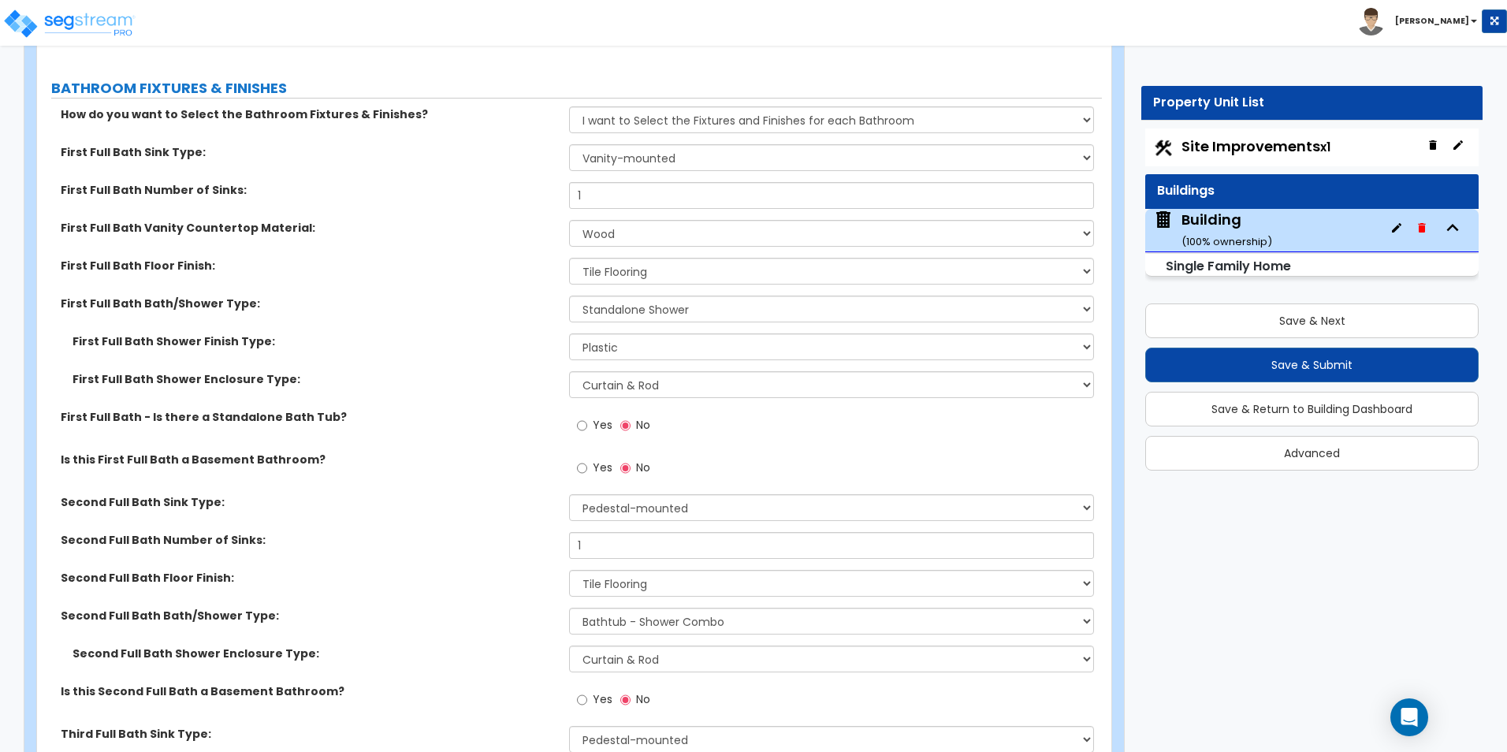
scroll to position [6039, 0]
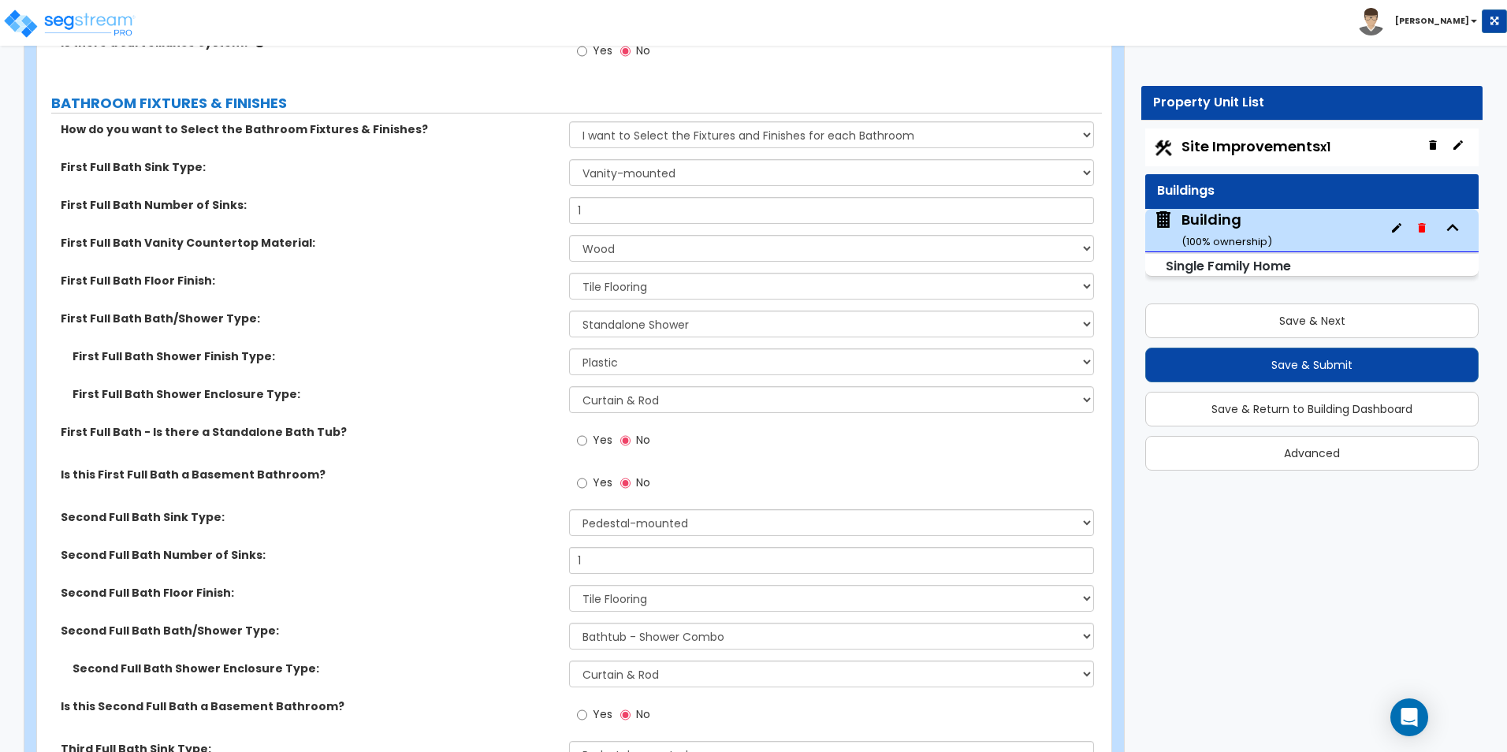
click at [1190, 153] on span "Site Improvements x1" at bounding box center [1255, 146] width 149 height 20
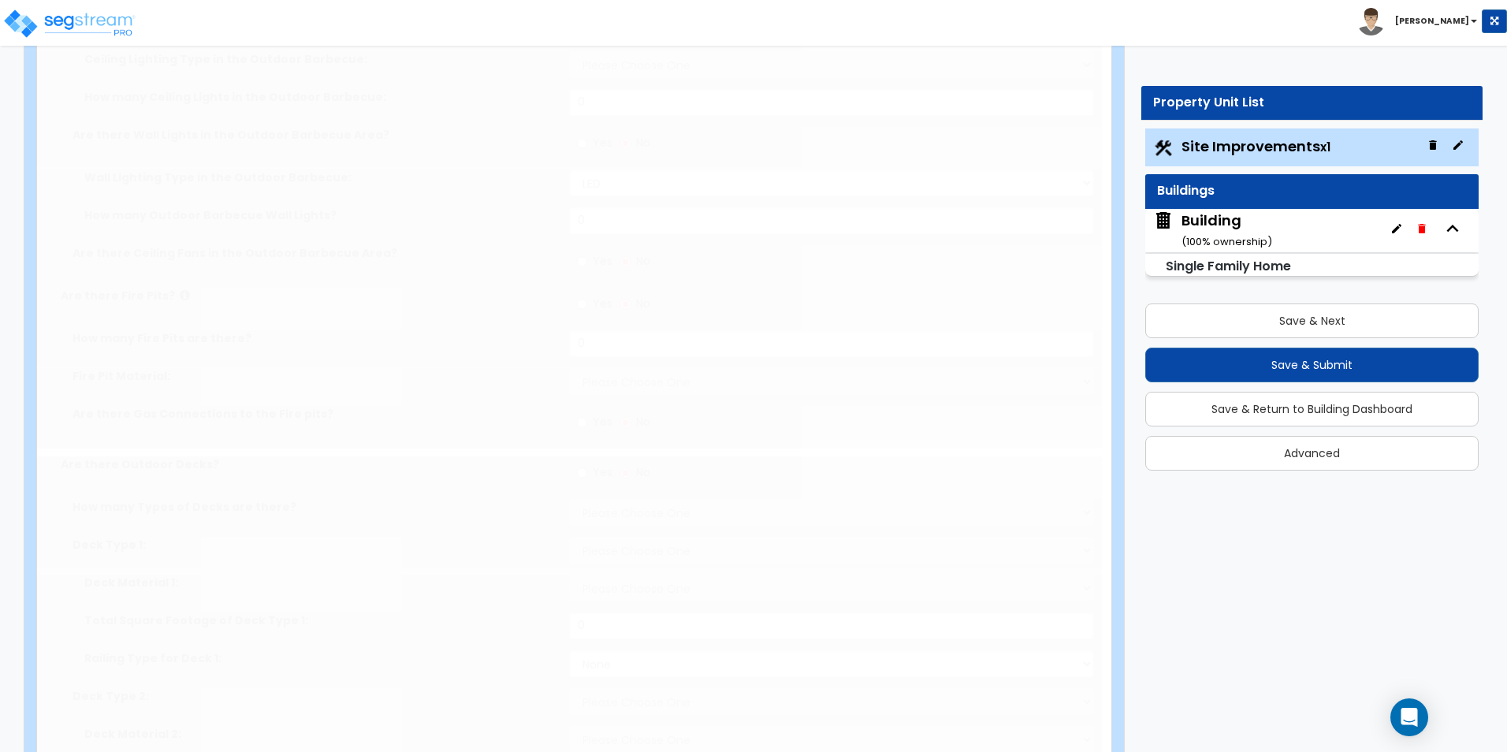
select select "2"
type input "114121"
select select "2"
type input "5917"
radio input "true"
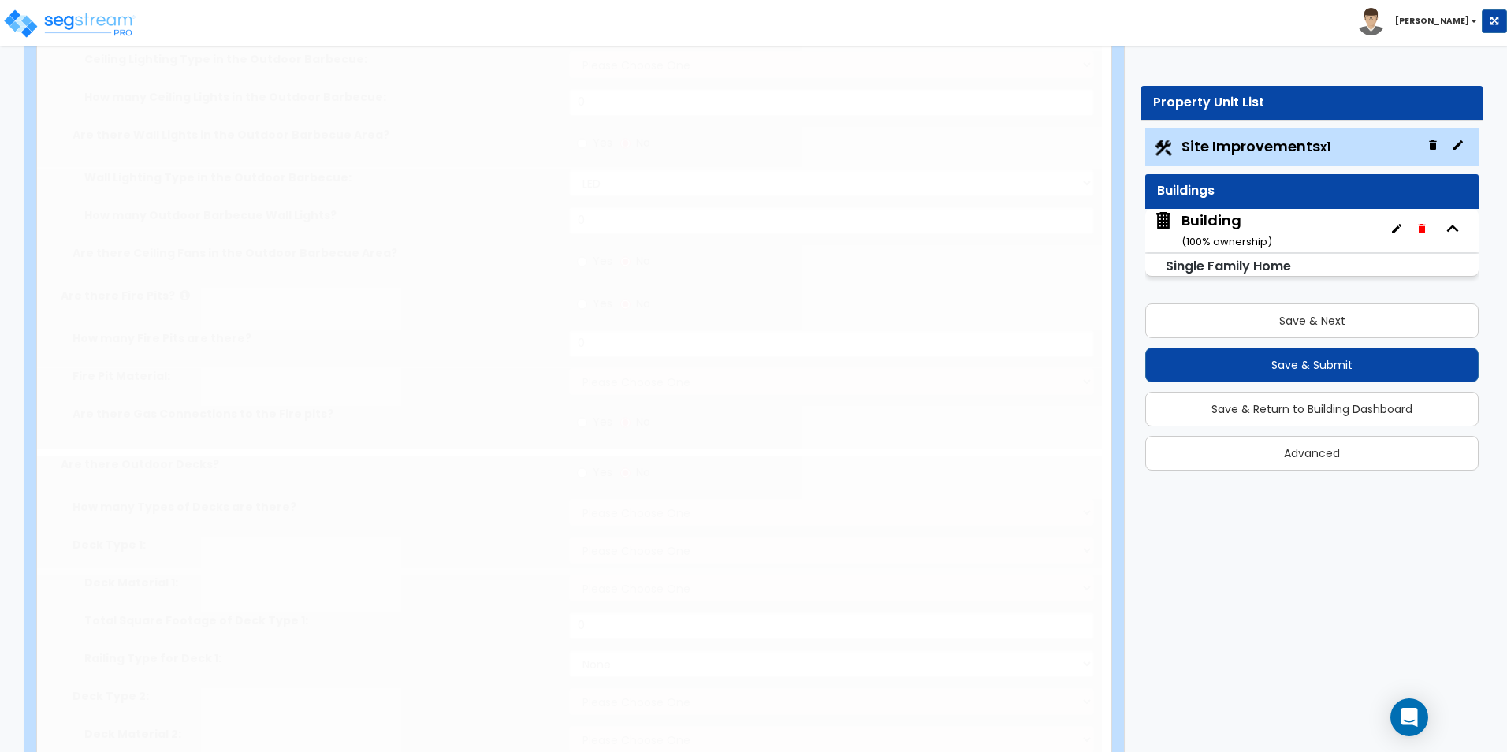
select select "2"
type input "70"
select select "1"
select select "3"
radio input "true"
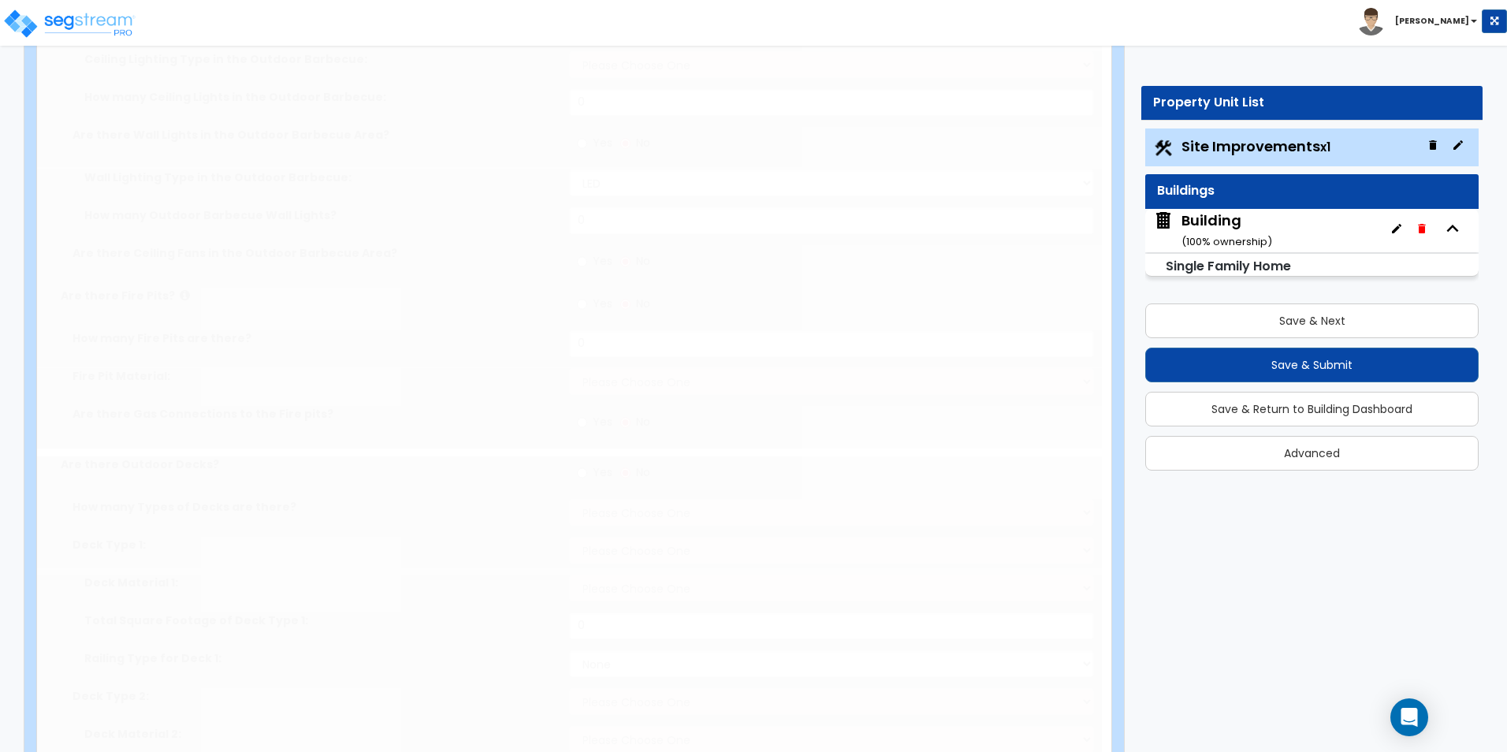
radio input "true"
select select "2"
type input "56488"
radio input "true"
select select "1"
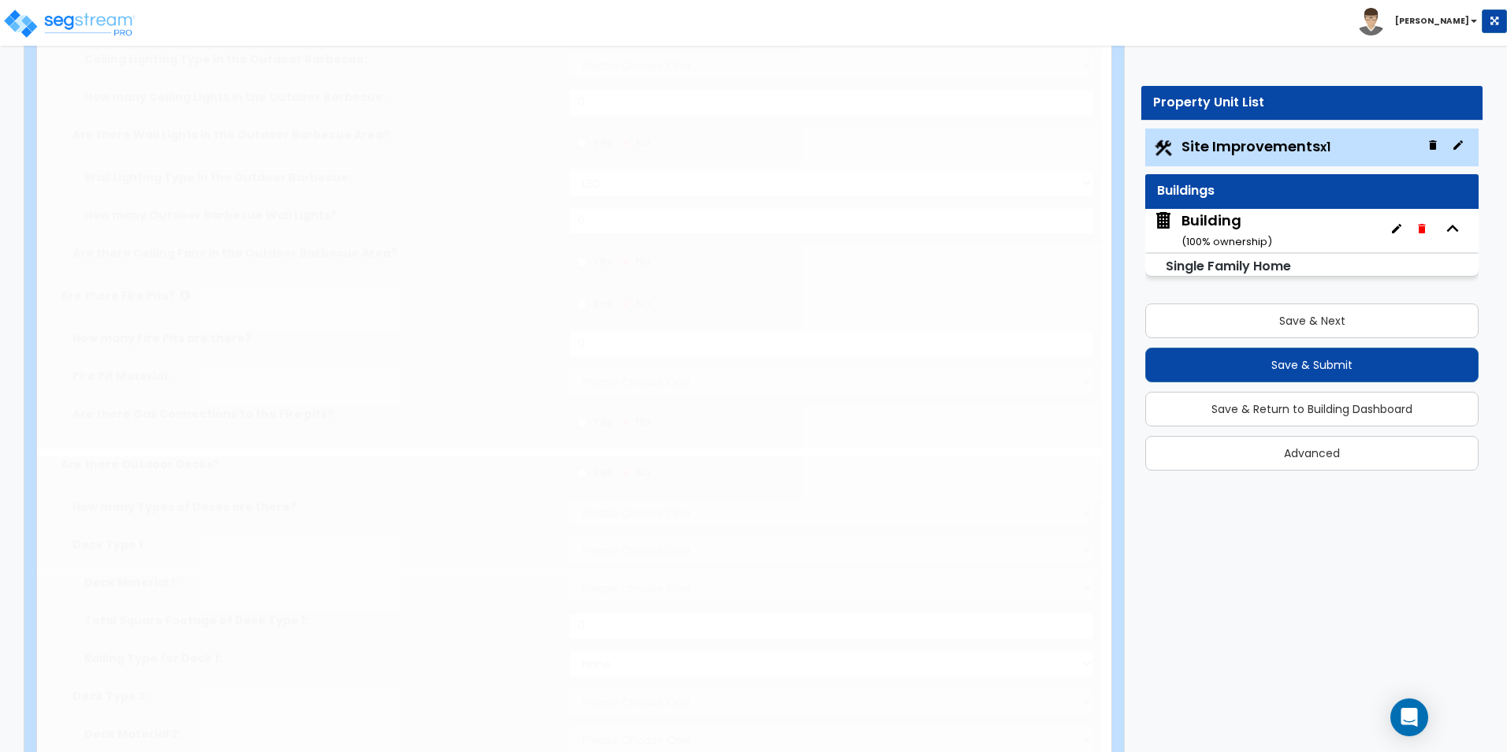
select select "4"
type input "2"
select select "2"
select select "1"
type input "5"
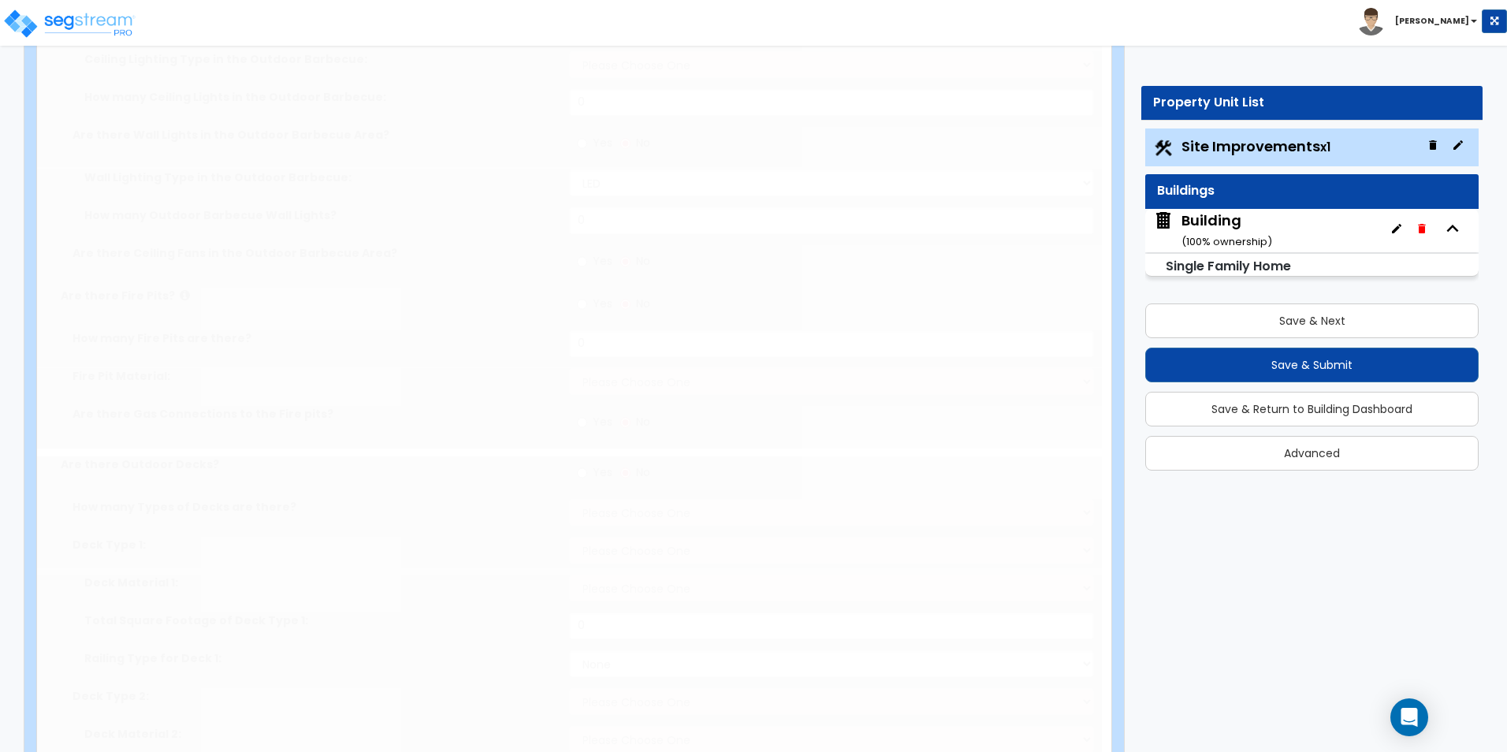
select select "4"
type input "8"
radio input "true"
type input "175"
type input "112"
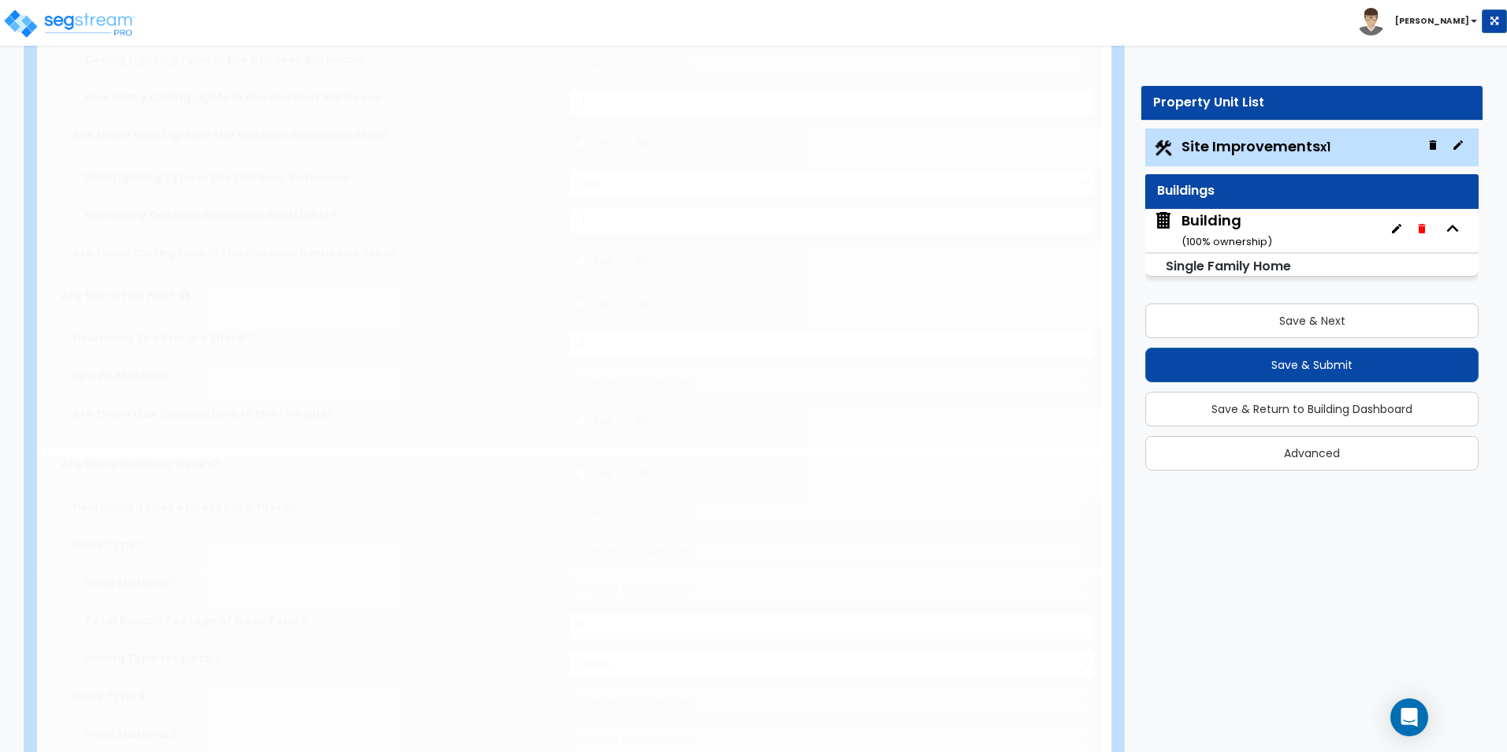
select select "4"
type input "6"
radio input "true"
type input "2"
radio input "true"
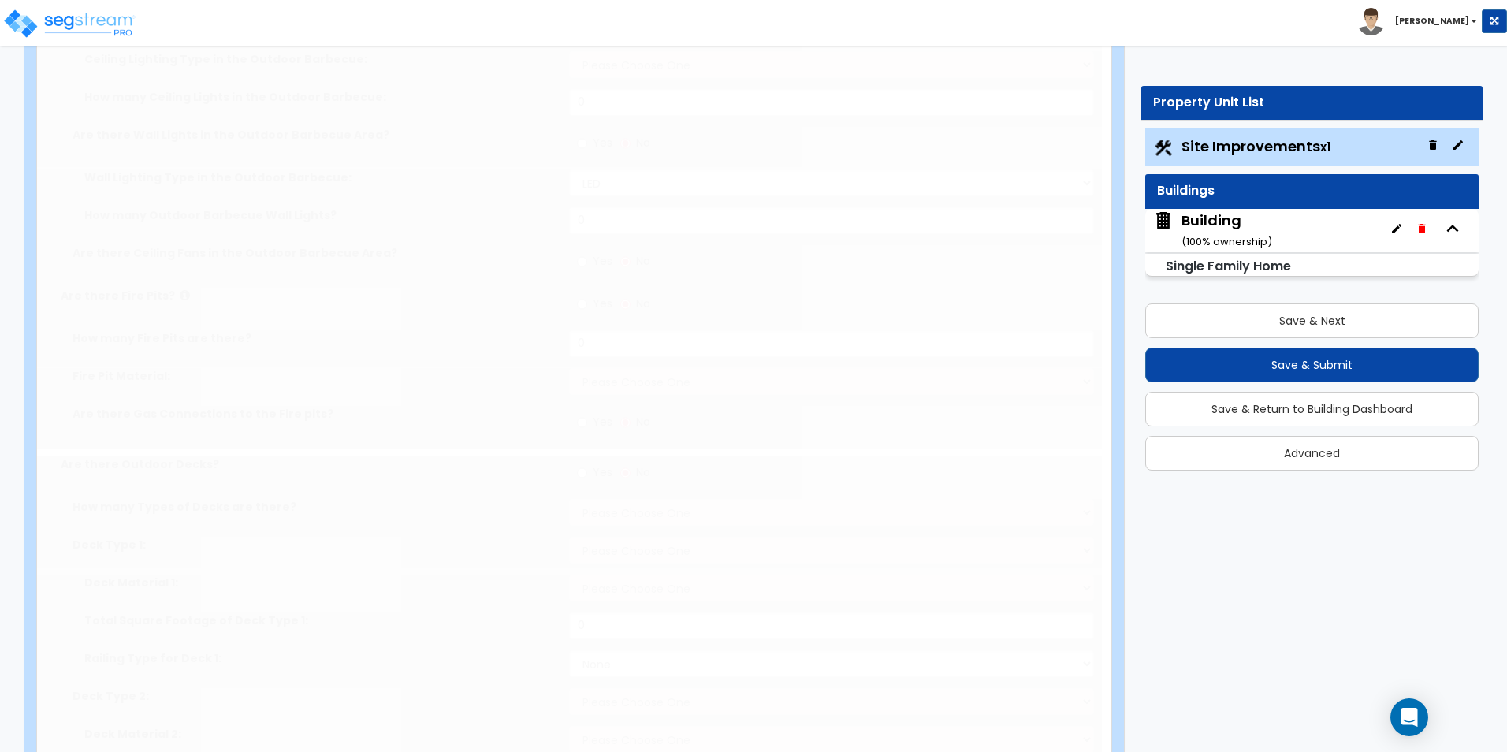
radio input "true"
type input "200"
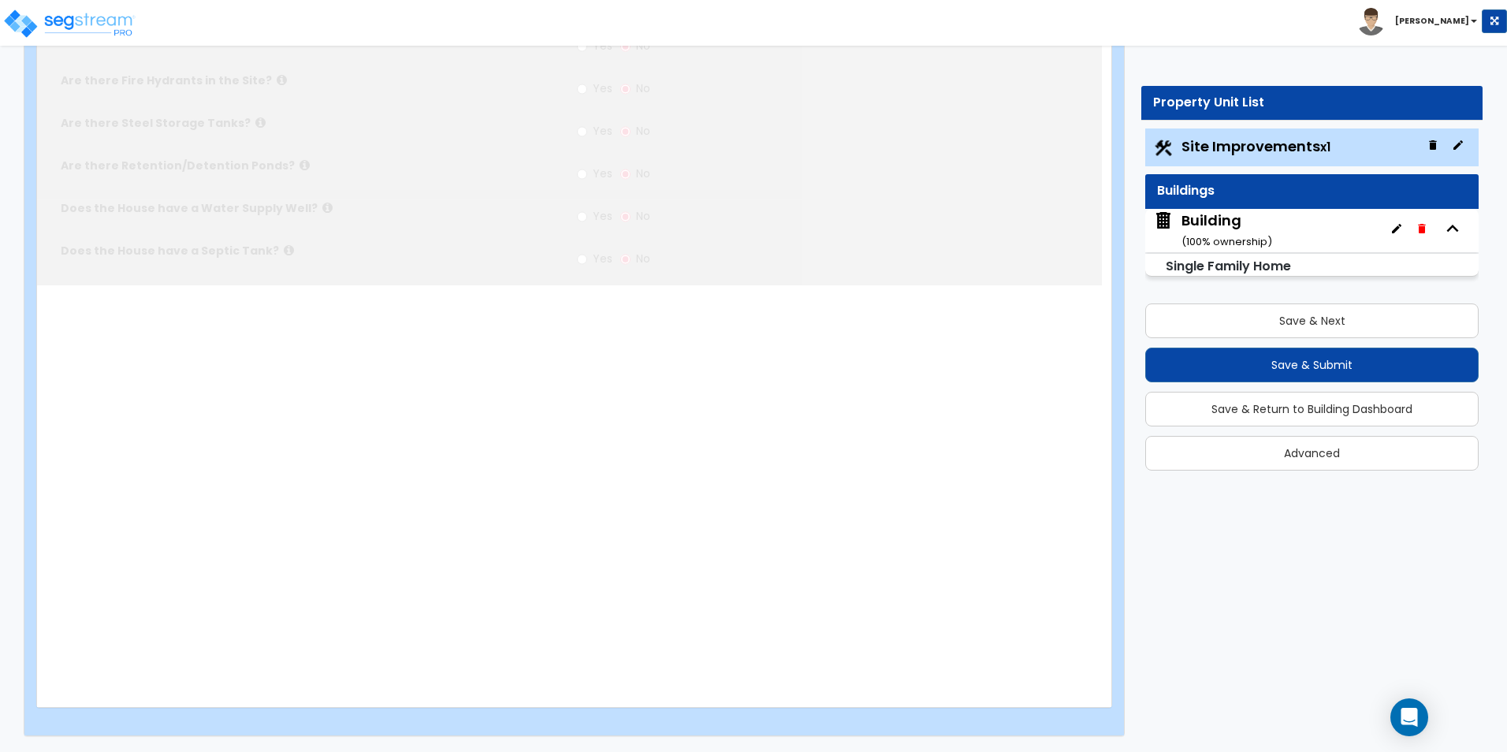
scroll to position [0, 0]
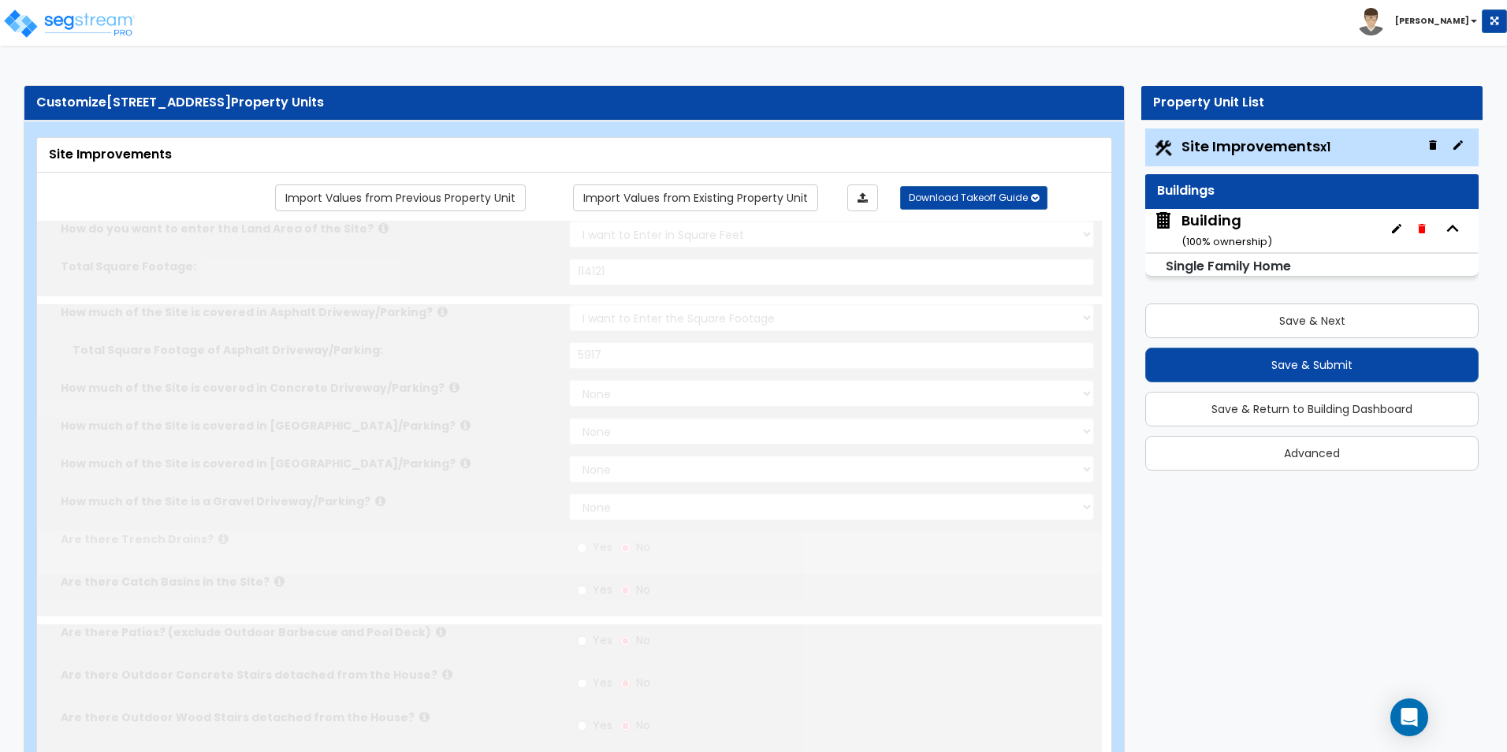
select select "2"
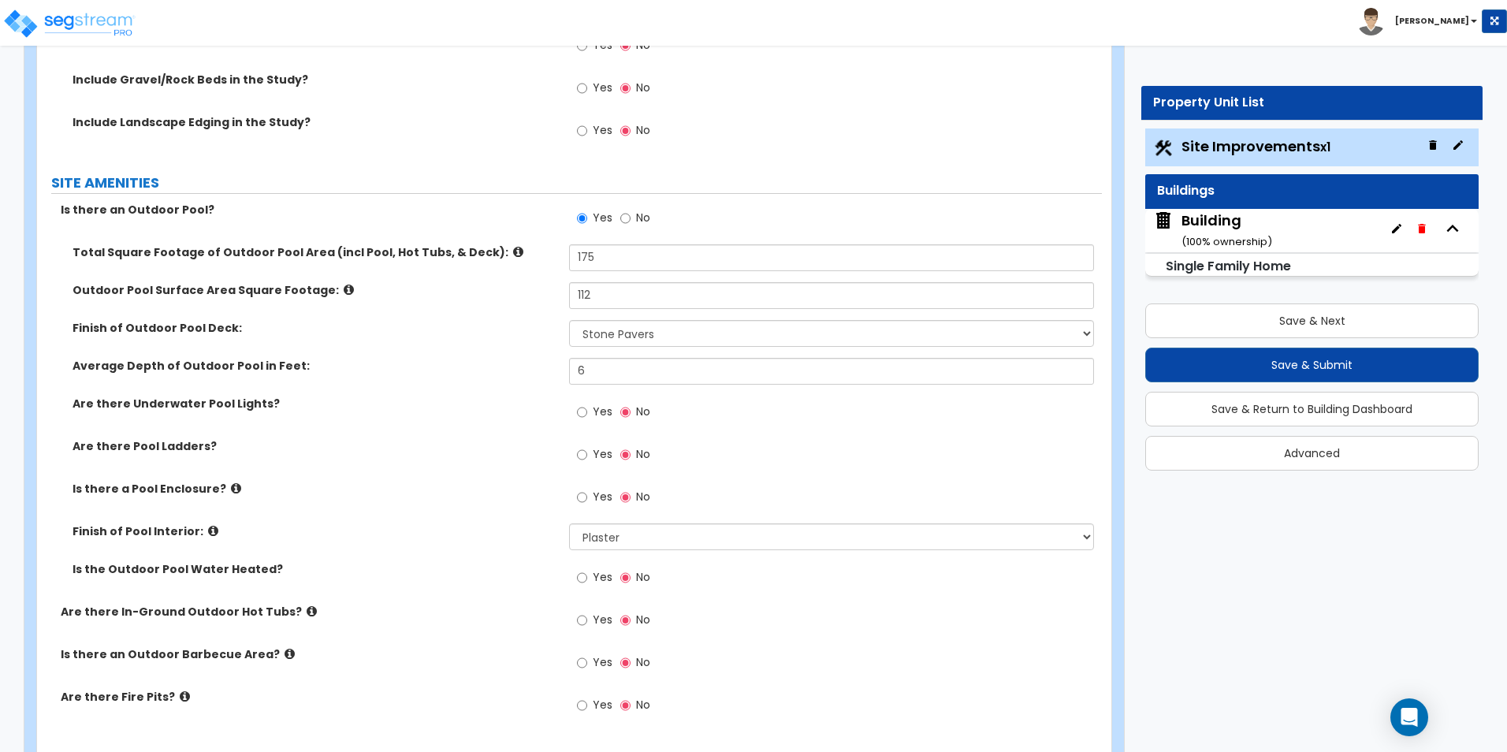
scroll to position [1811, 0]
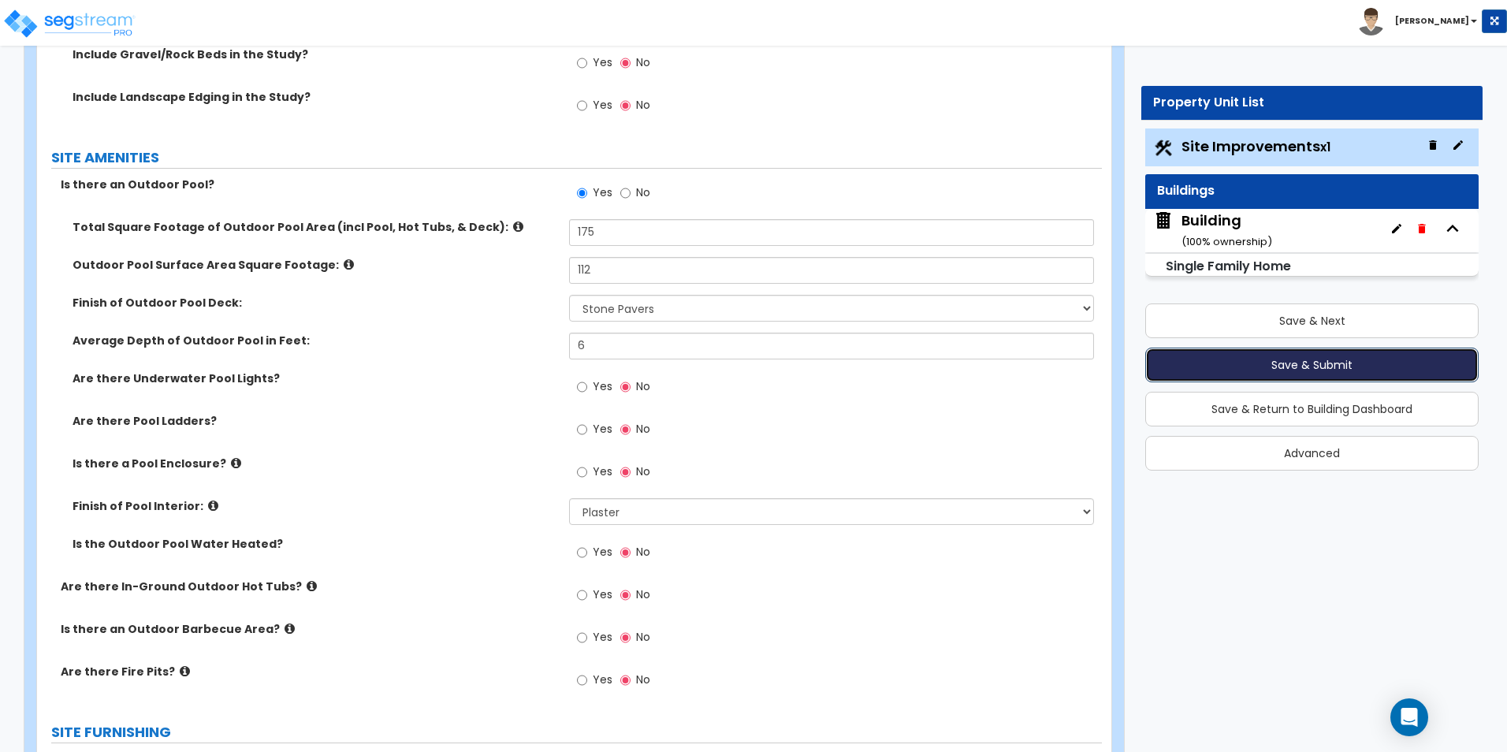
click at [1338, 363] on button "Save & Submit" at bounding box center [1311, 365] width 333 height 35
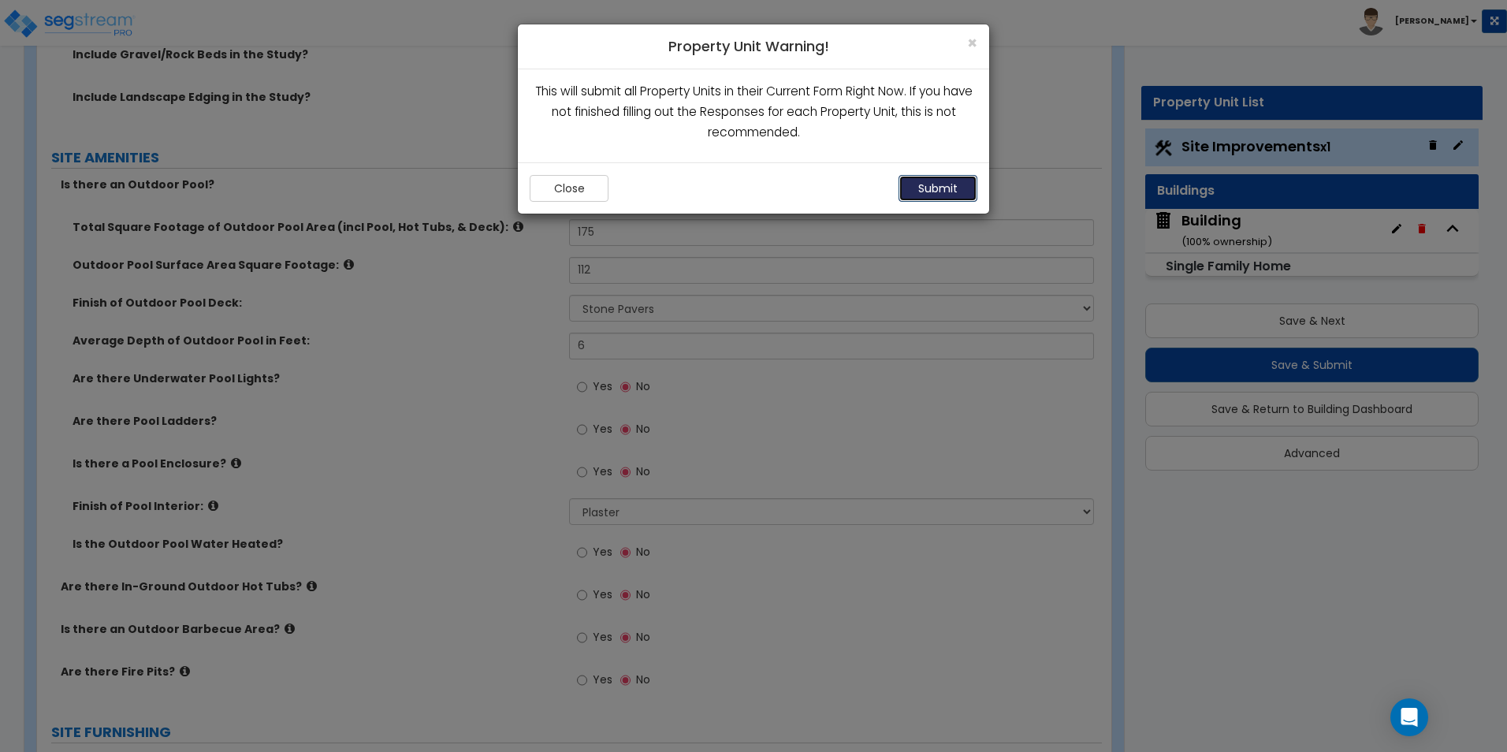
click at [953, 185] on button "Submit" at bounding box center [937, 188] width 79 height 27
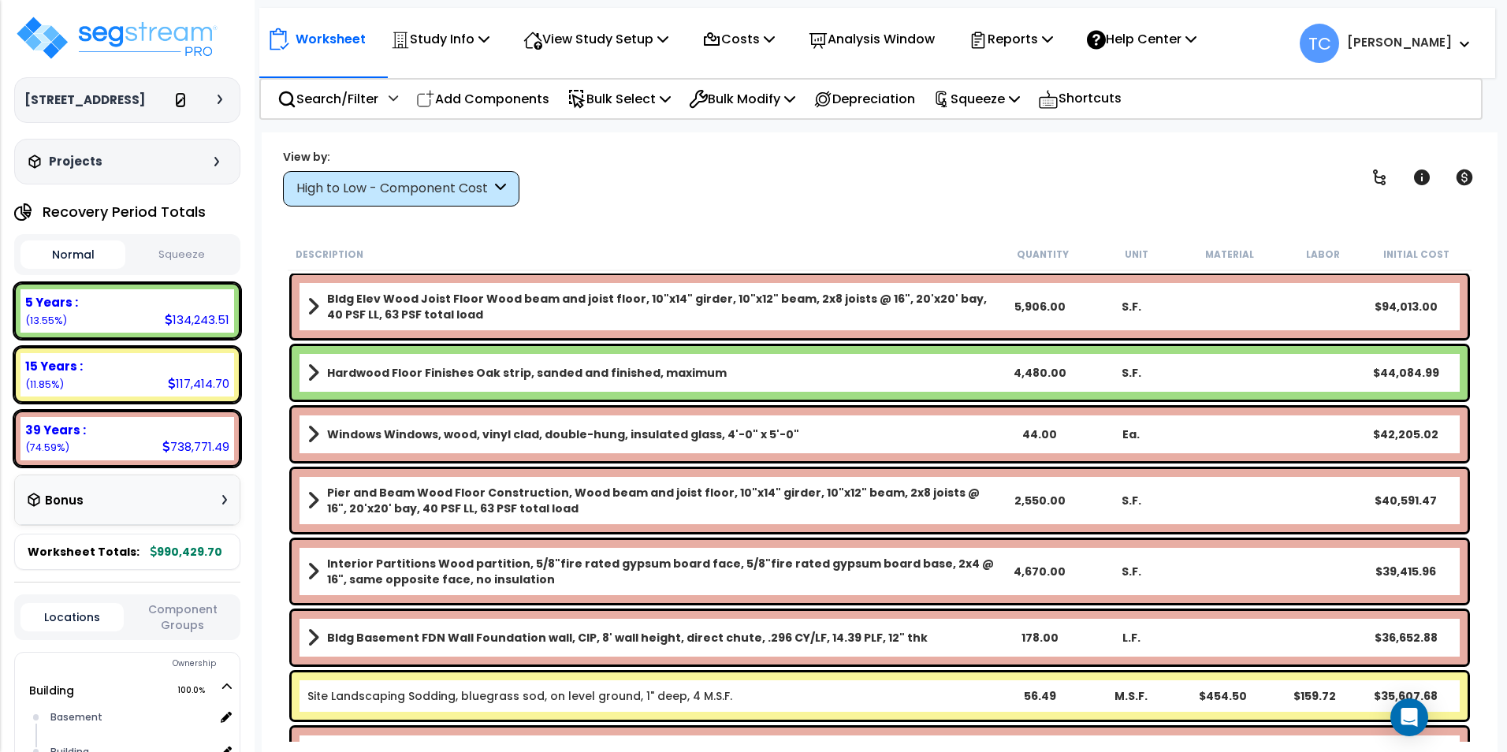
click at [177, 105] on icon at bounding box center [180, 101] width 11 height 11
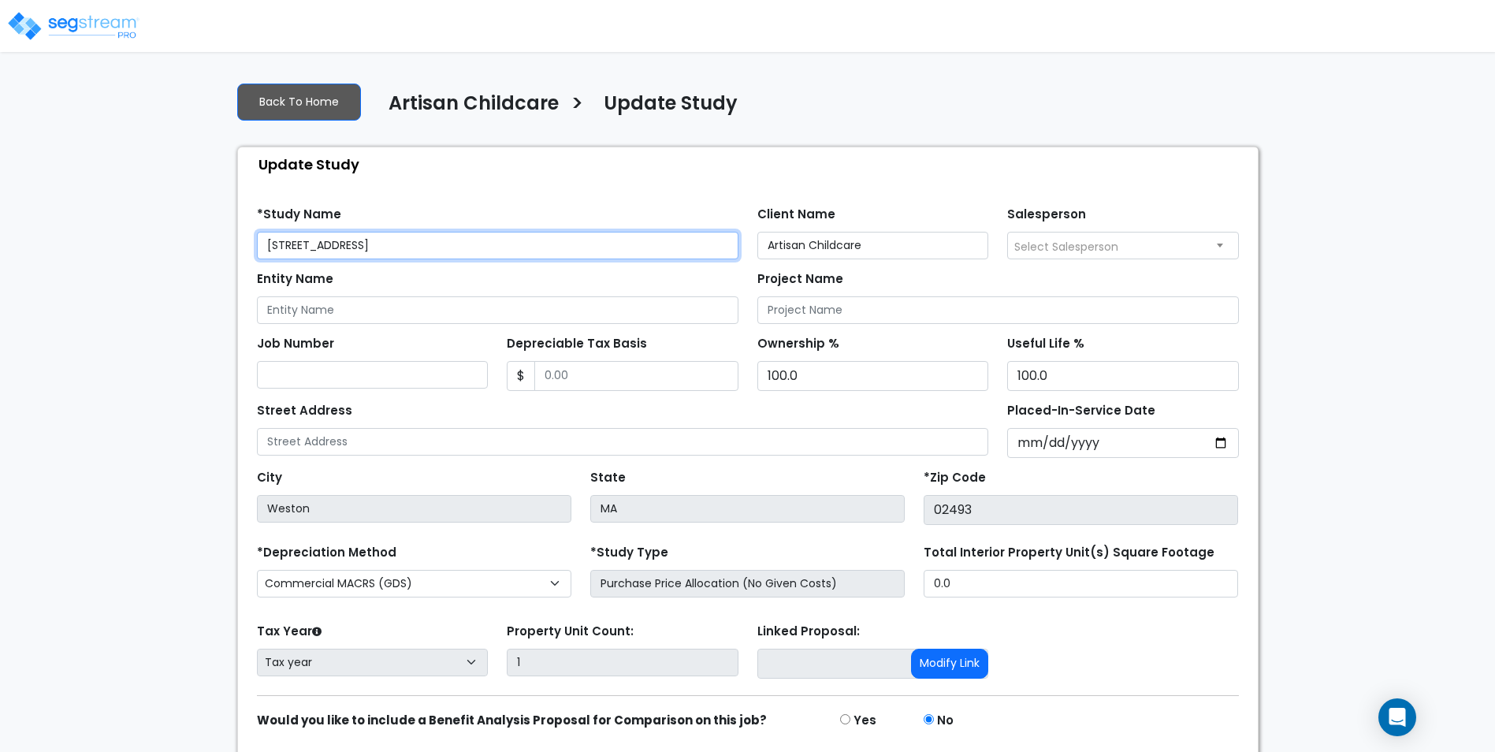
click at [439, 246] on input "[STREET_ADDRESS]" at bounding box center [498, 246] width 482 height 28
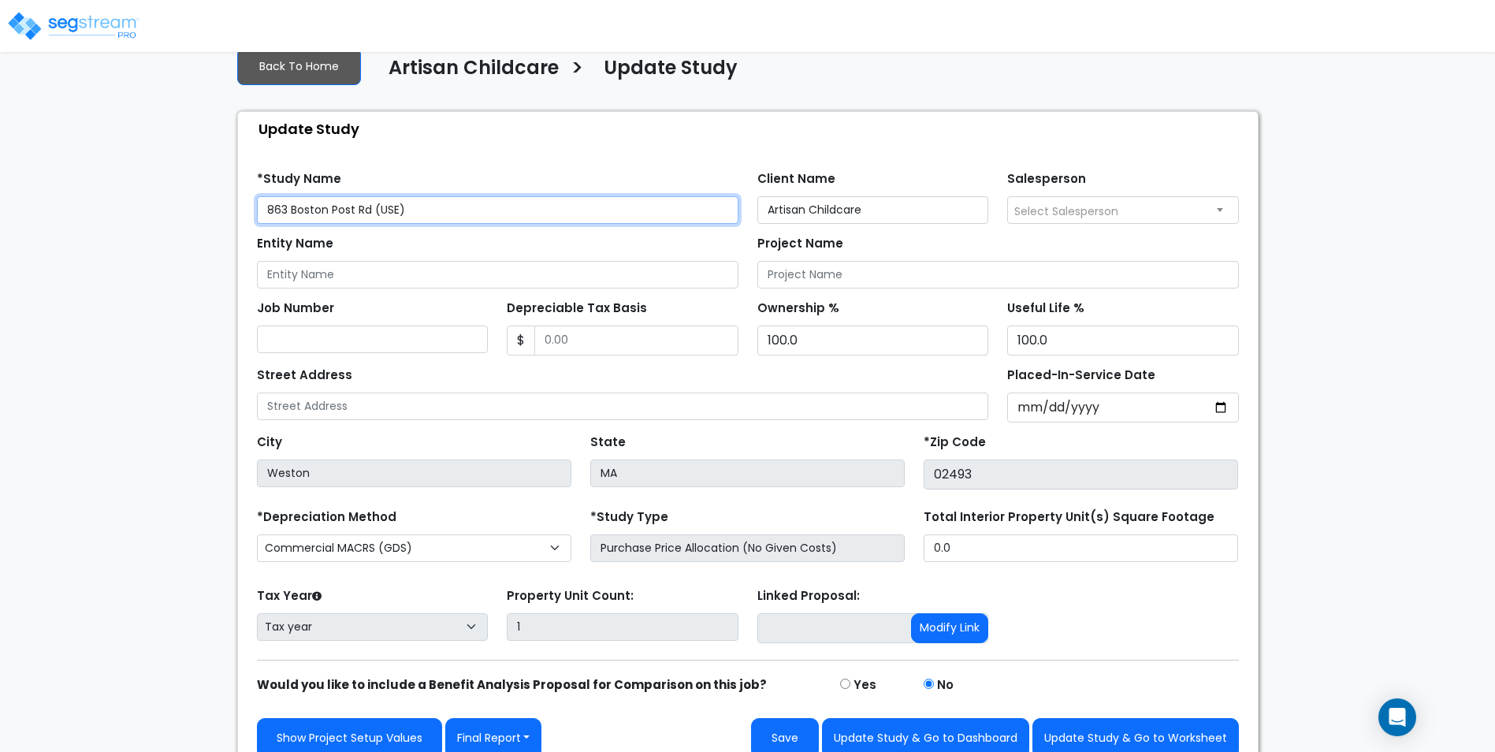
scroll to position [55, 0]
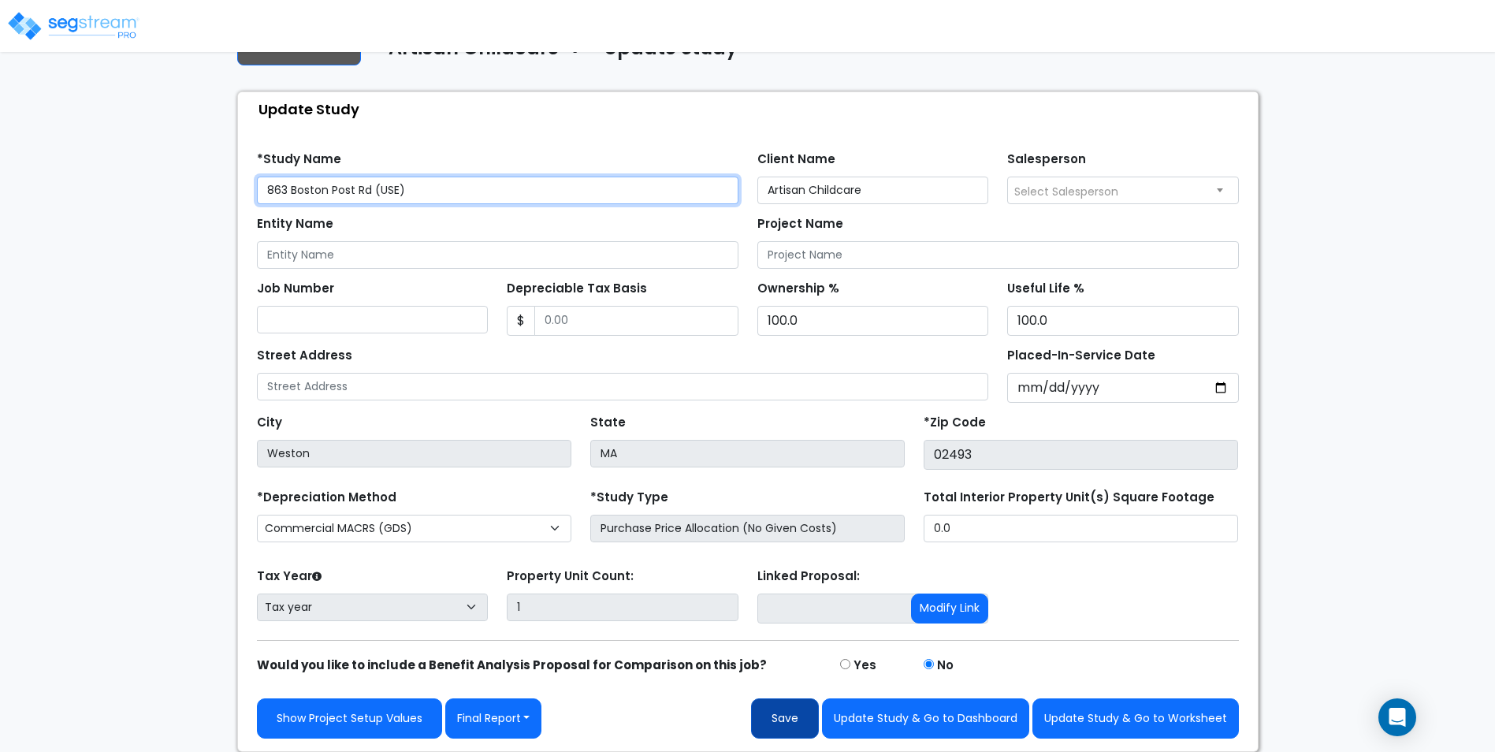
type input "863 Boston Post Rd (USE)"
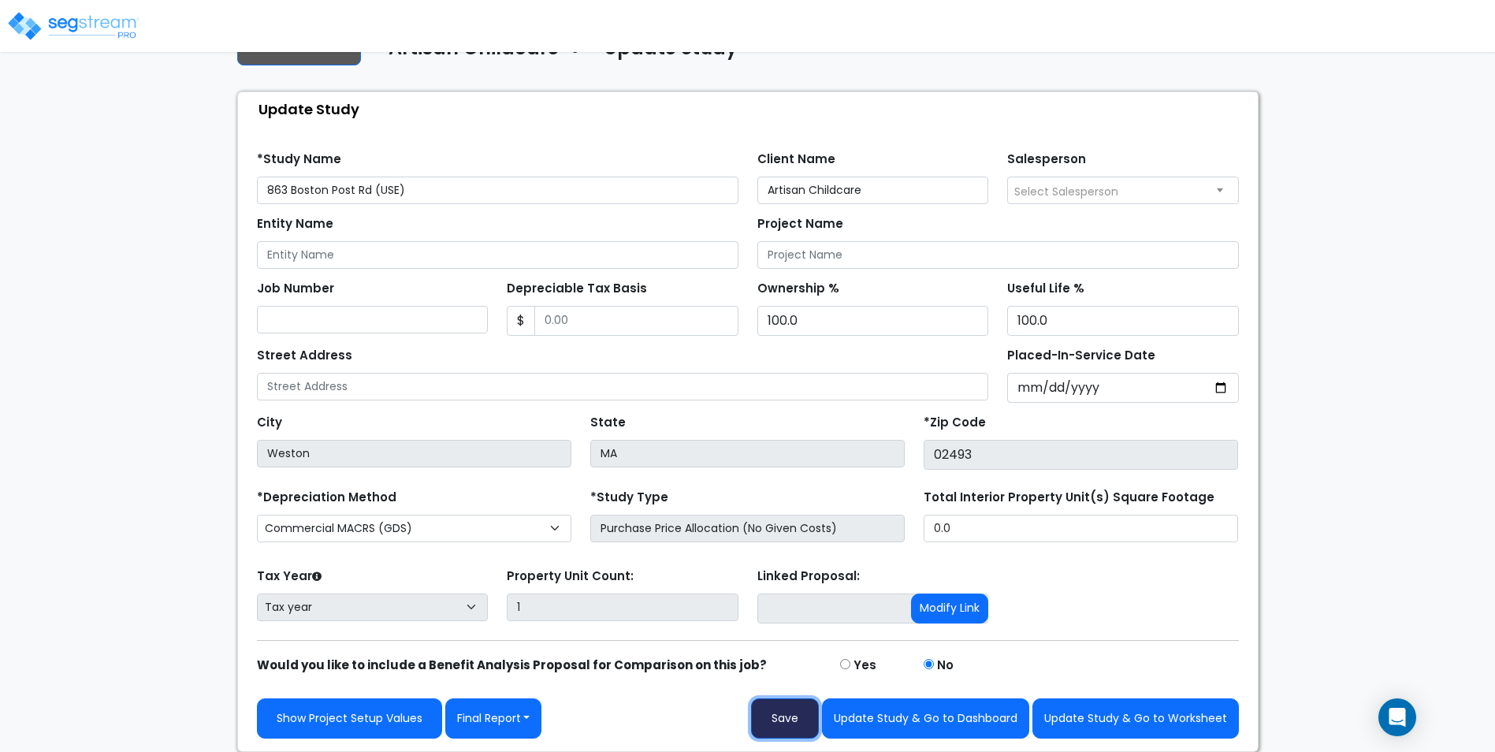
click at [788, 717] on button "Save" at bounding box center [785, 718] width 68 height 40
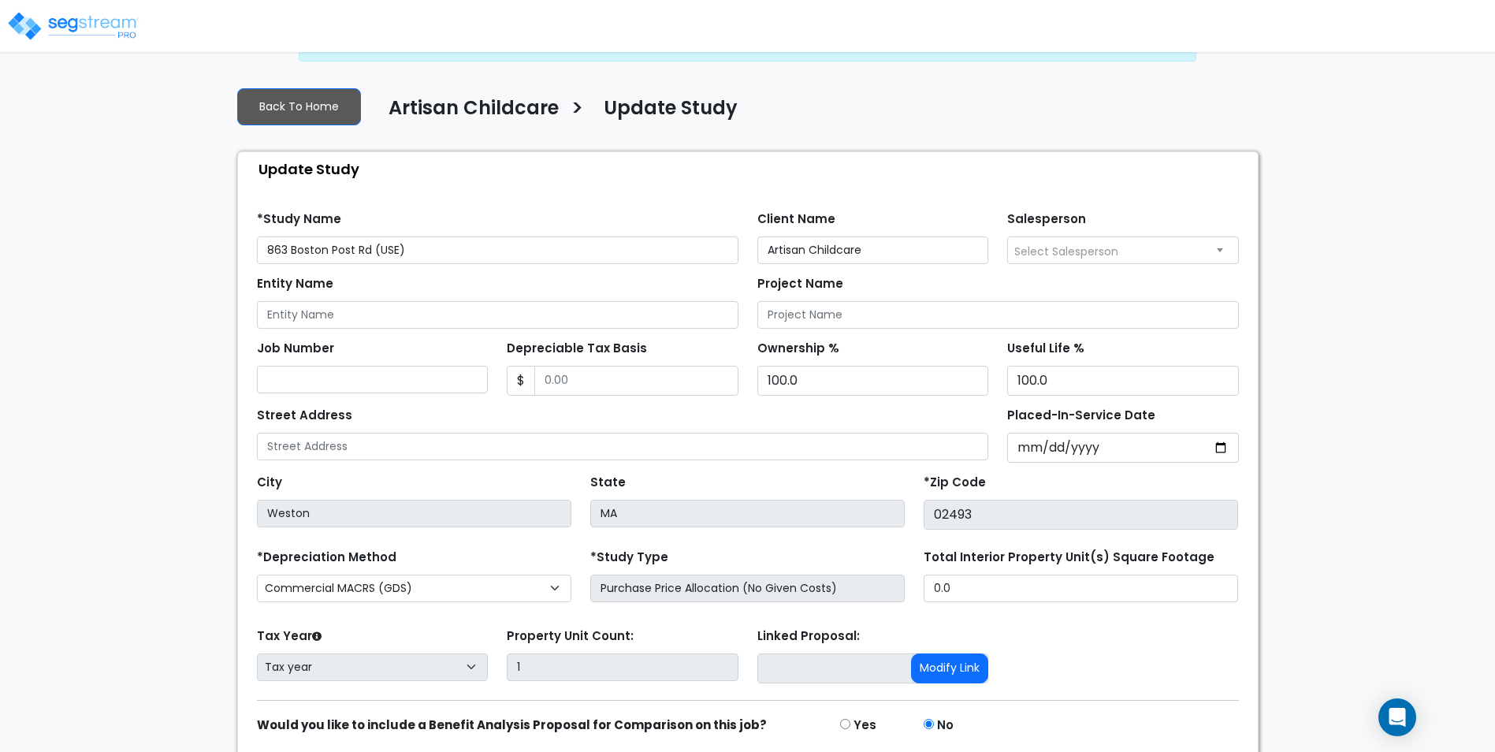
scroll to position [118, 0]
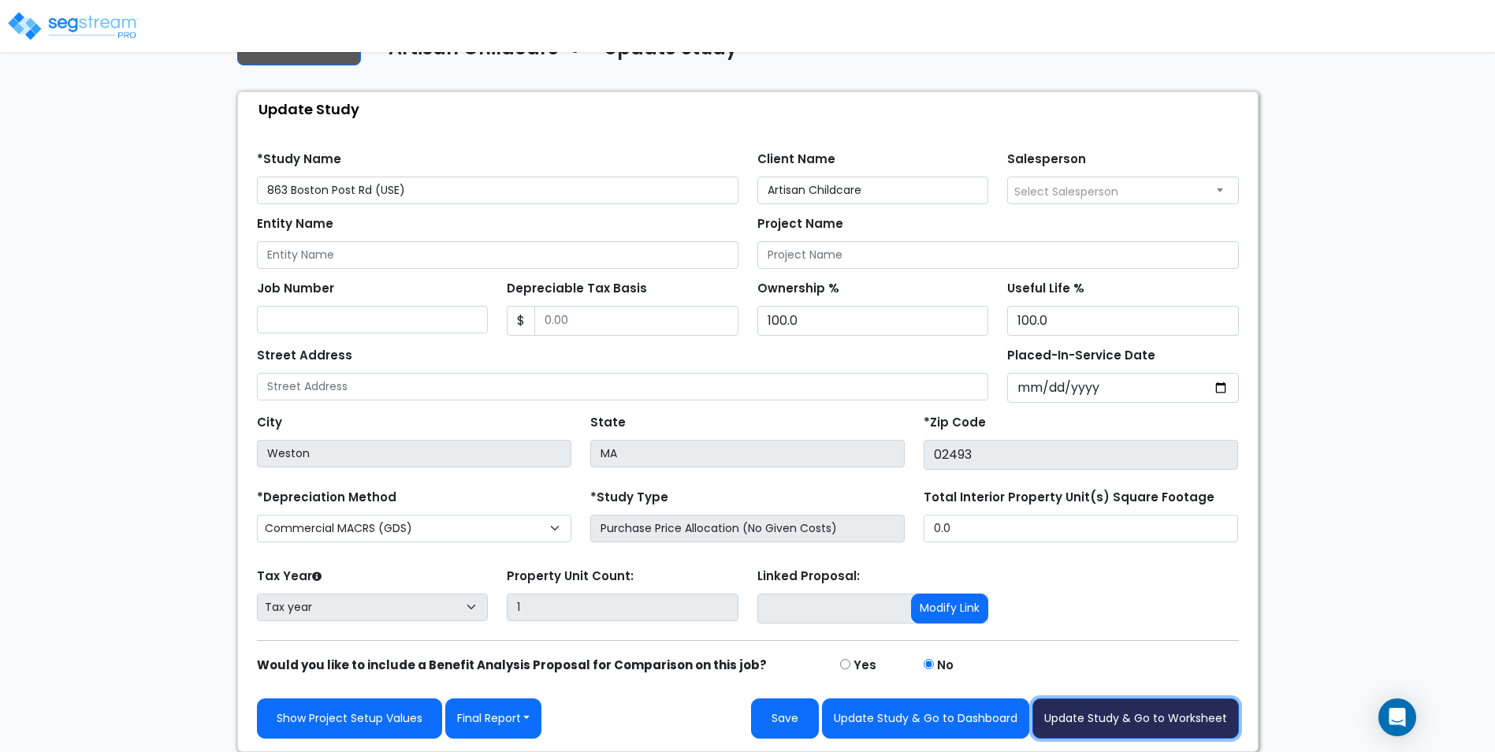
drag, startPoint x: 1148, startPoint y: 722, endPoint x: 1095, endPoint y: 689, distance: 63.0
click at [1148, 722] on button "Update Study & Go to Worksheet" at bounding box center [1135, 718] width 206 height 40
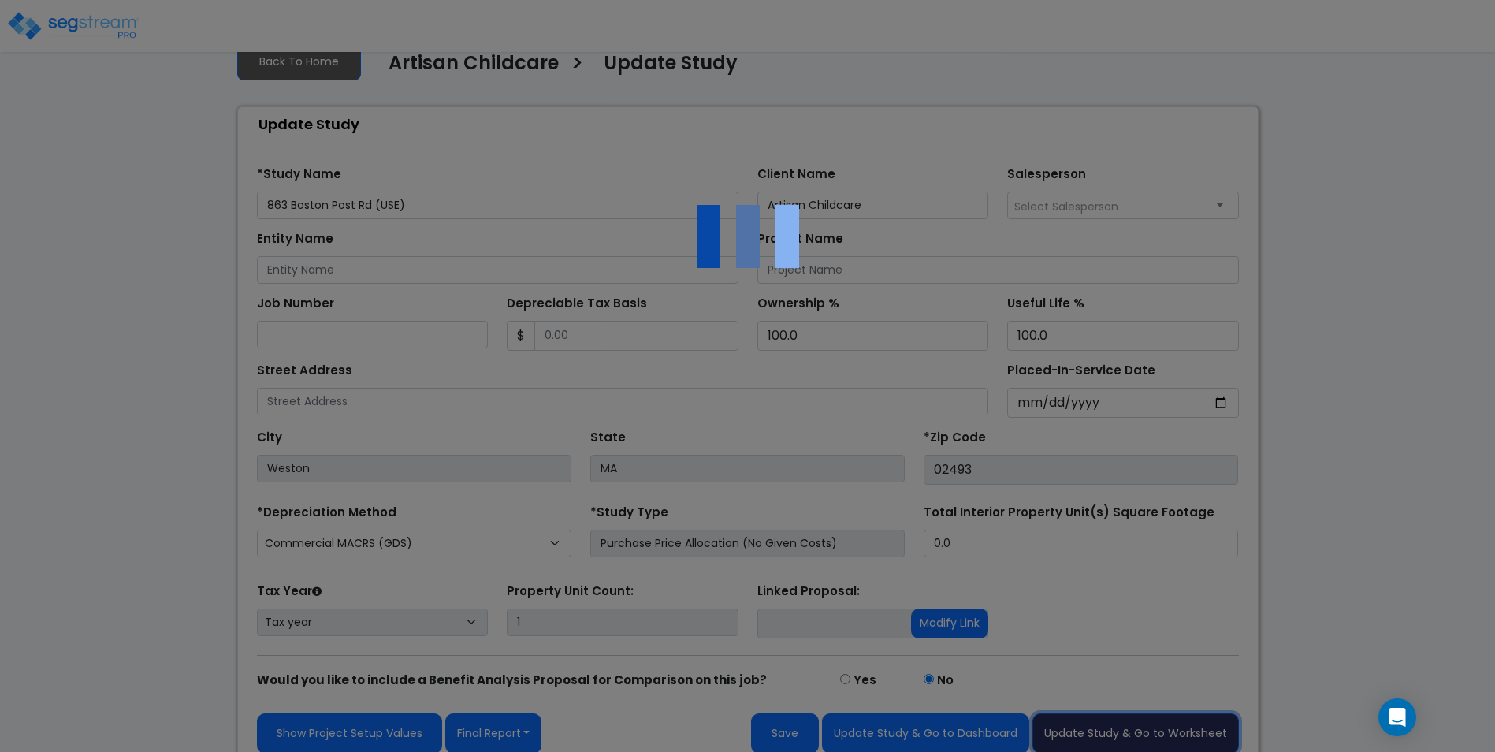
scroll to position [55, 0]
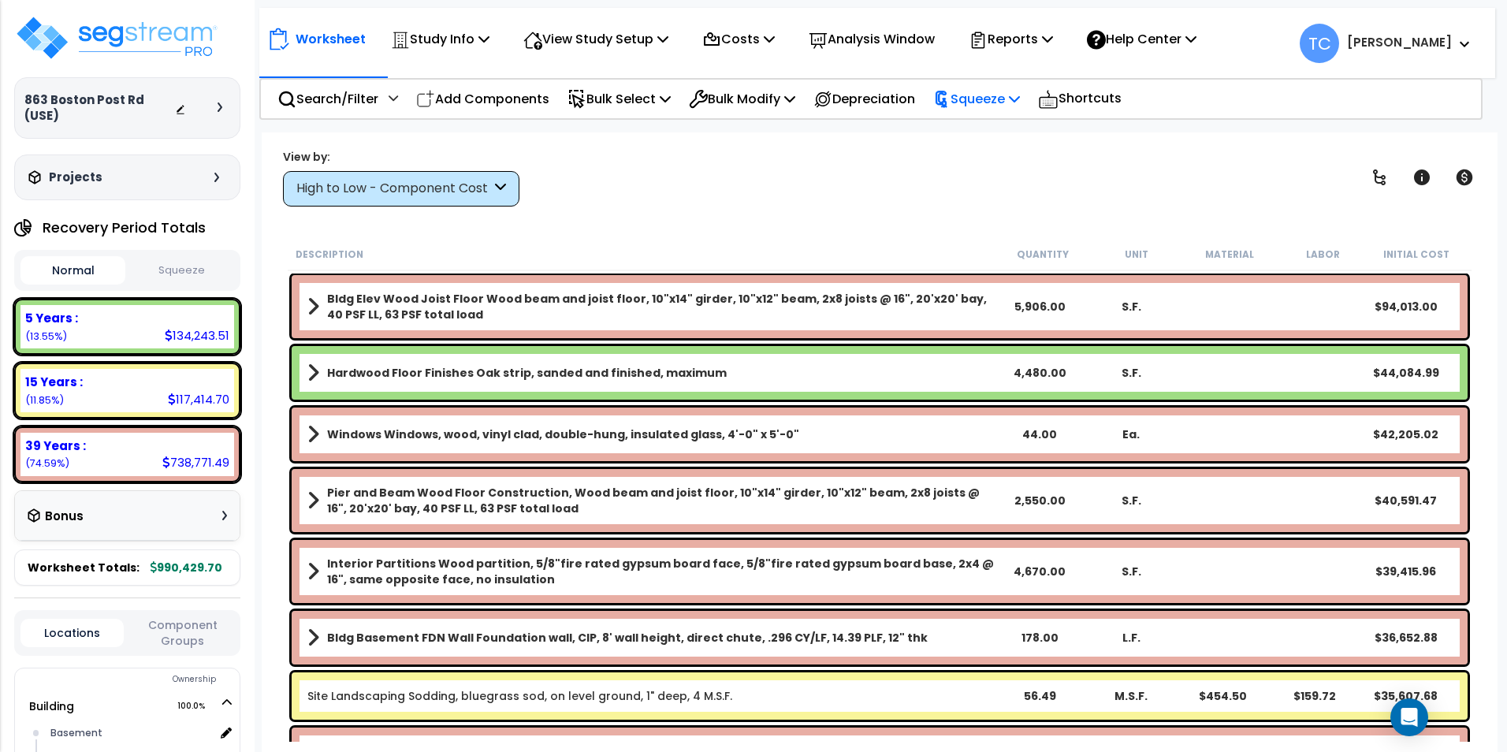
click at [995, 102] on p "Squeeze" at bounding box center [976, 98] width 87 height 21
click at [993, 135] on link "Squeeze" at bounding box center [1003, 134] width 156 height 32
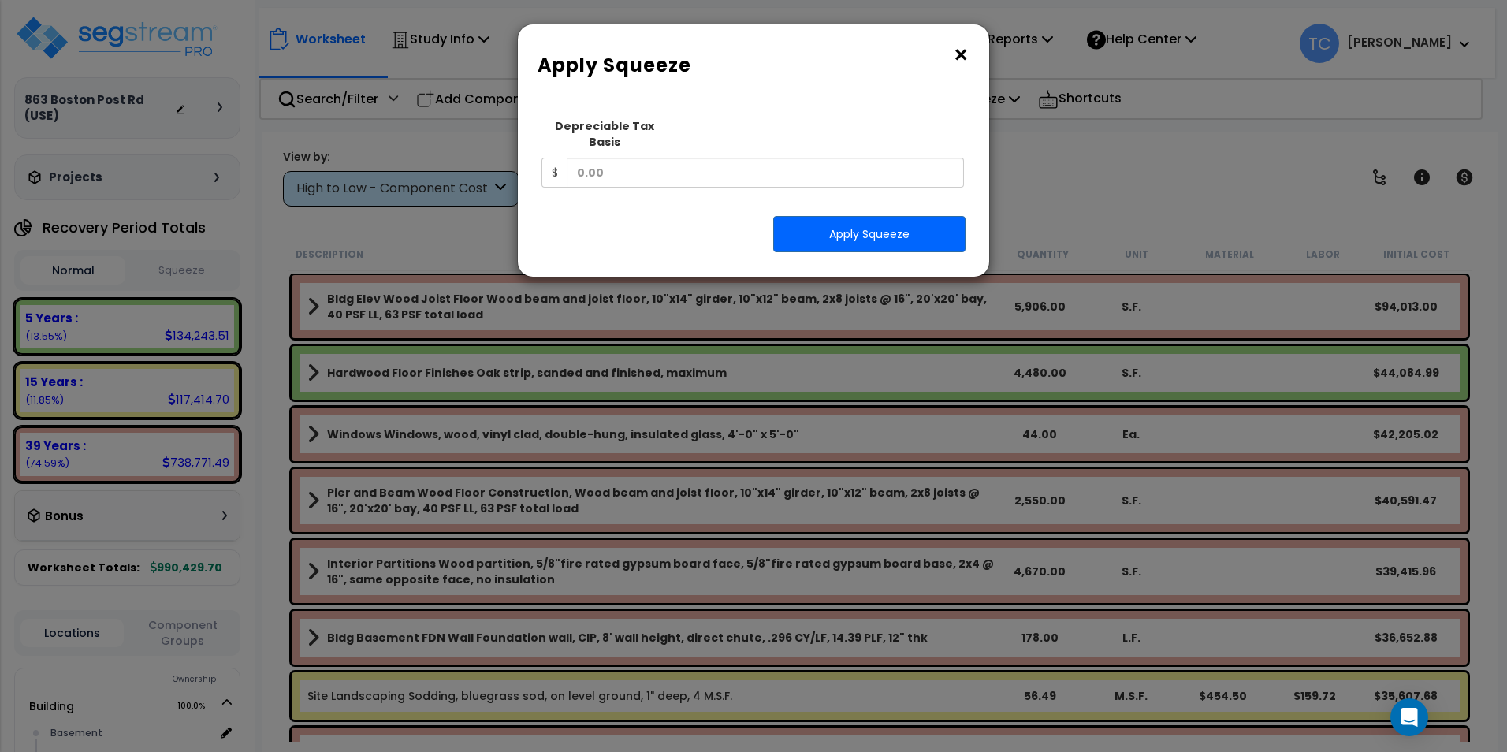
click at [728, 136] on div "Depreciable Tax Basis $" at bounding box center [752, 148] width 422 height 77
click at [712, 158] on input "text" at bounding box center [765, 173] width 396 height 30
type input "1,430,458"
click at [814, 216] on button "Apply Squeeze" at bounding box center [869, 234] width 192 height 36
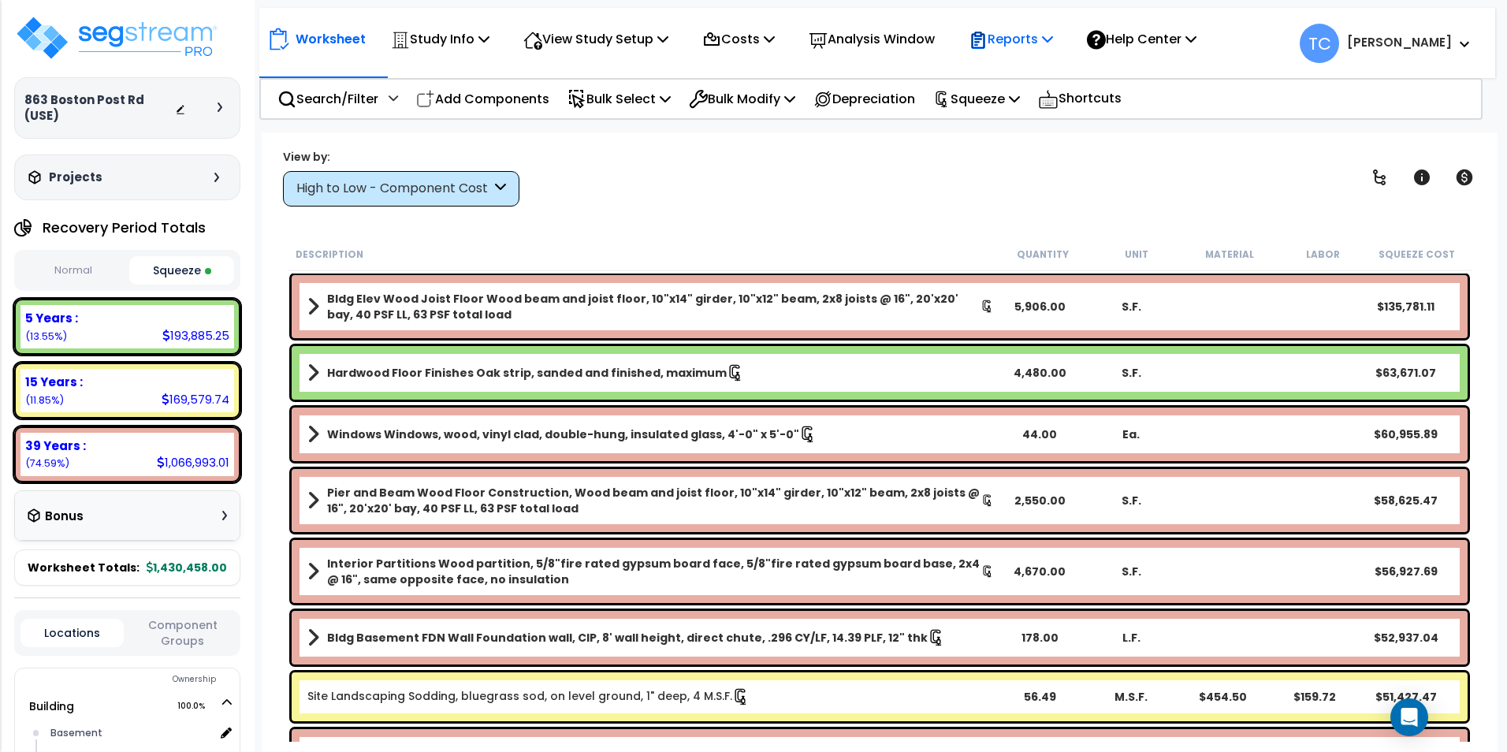
click at [1051, 49] on p "Reports" at bounding box center [1011, 38] width 84 height 21
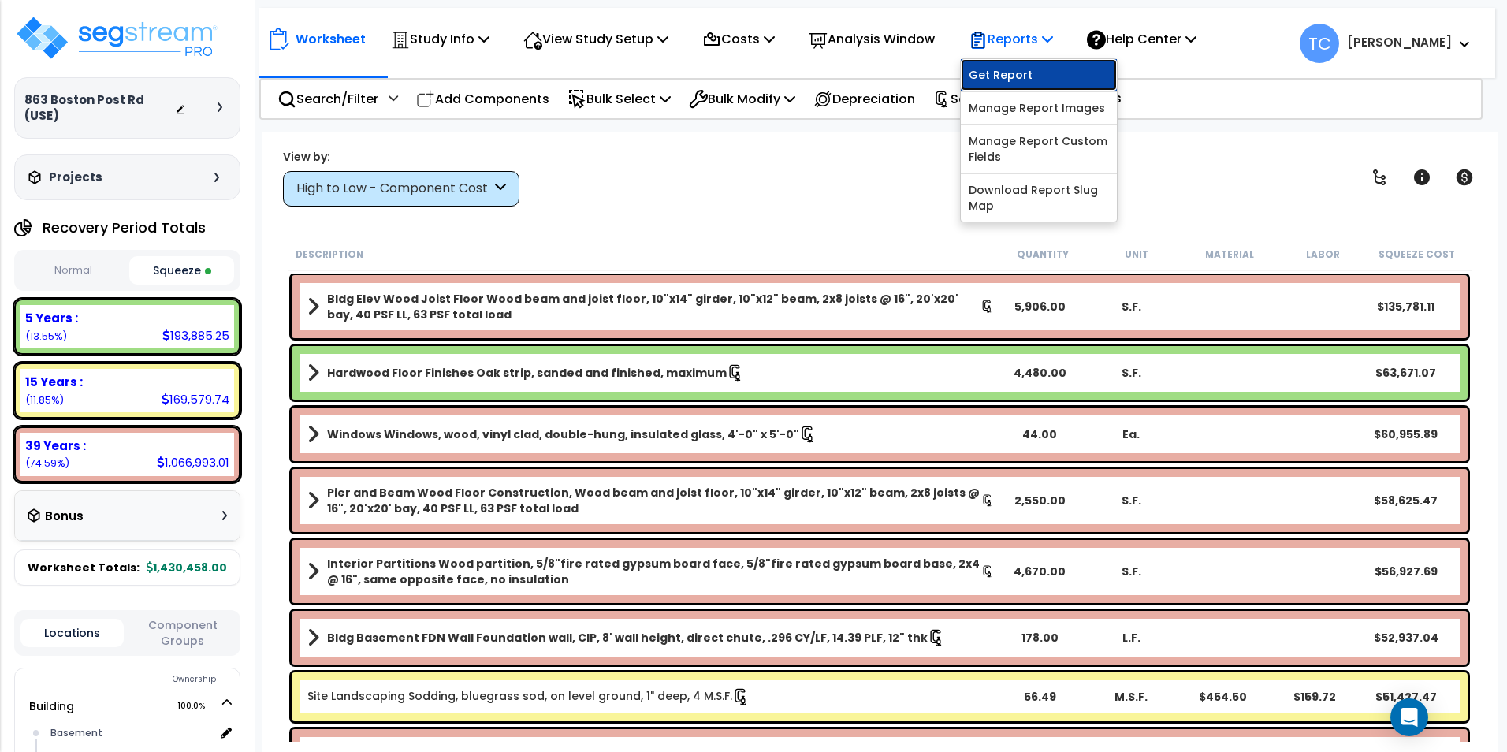
click at [1035, 77] on link "Get Report" at bounding box center [1039, 75] width 156 height 32
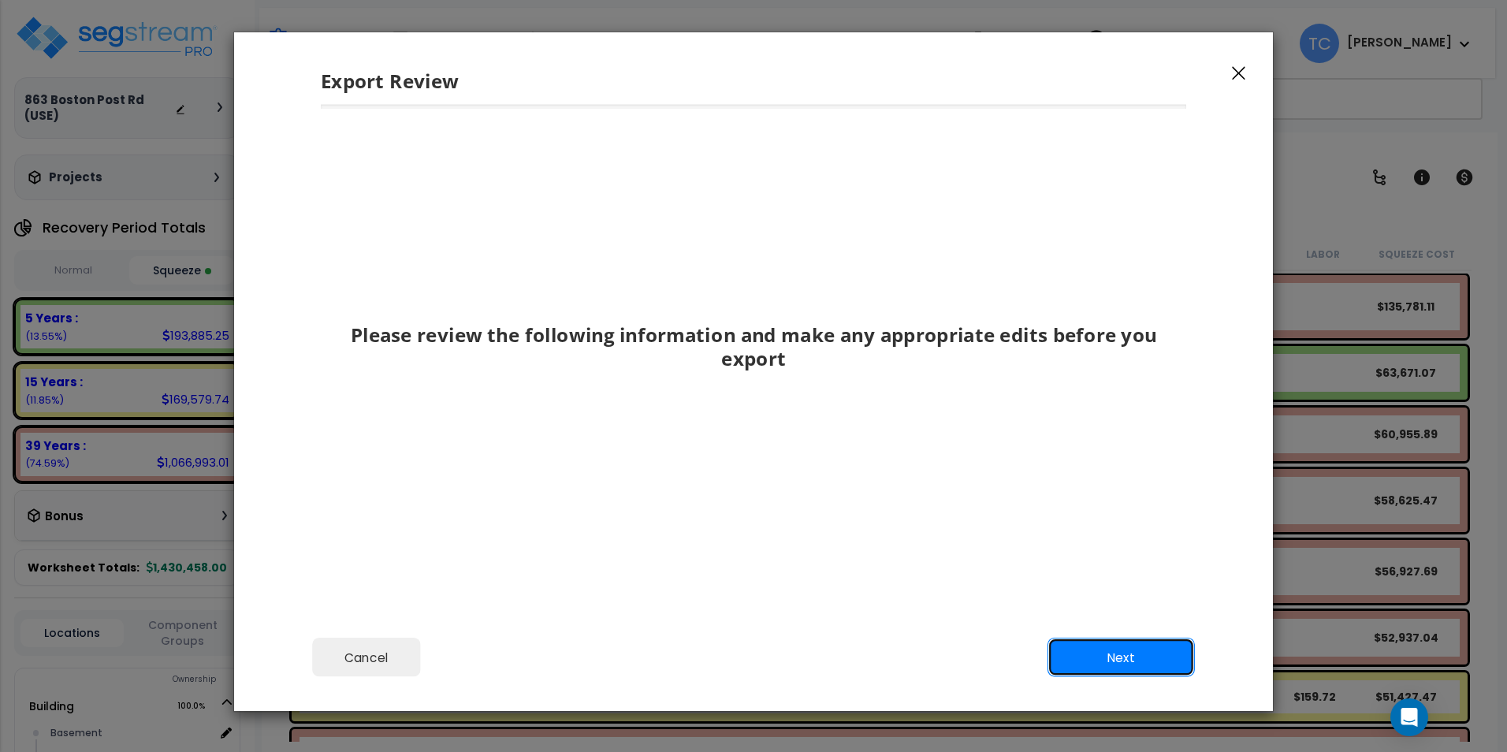
click at [1117, 649] on button "Next" at bounding box center [1120, 657] width 147 height 39
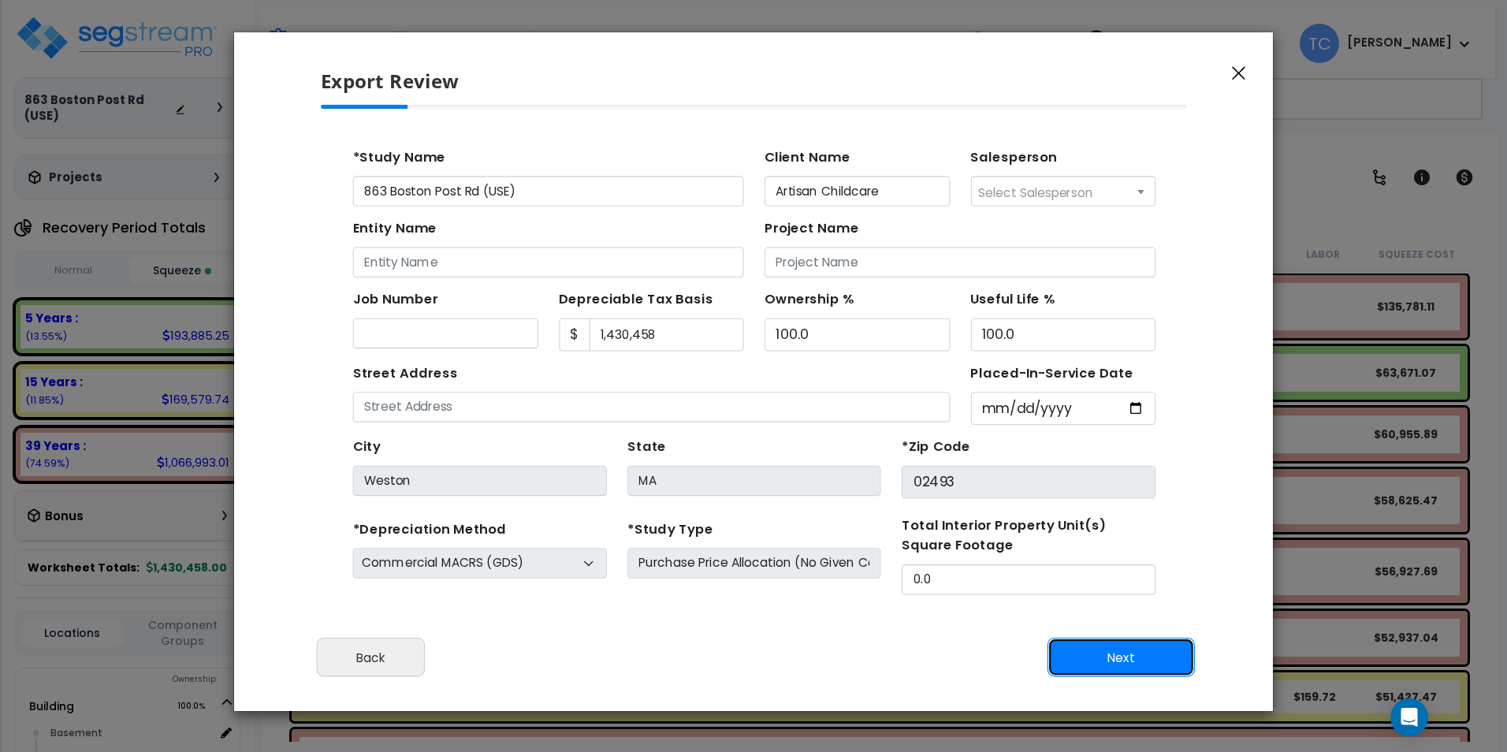
click at [1117, 649] on button "Next" at bounding box center [1120, 657] width 147 height 39
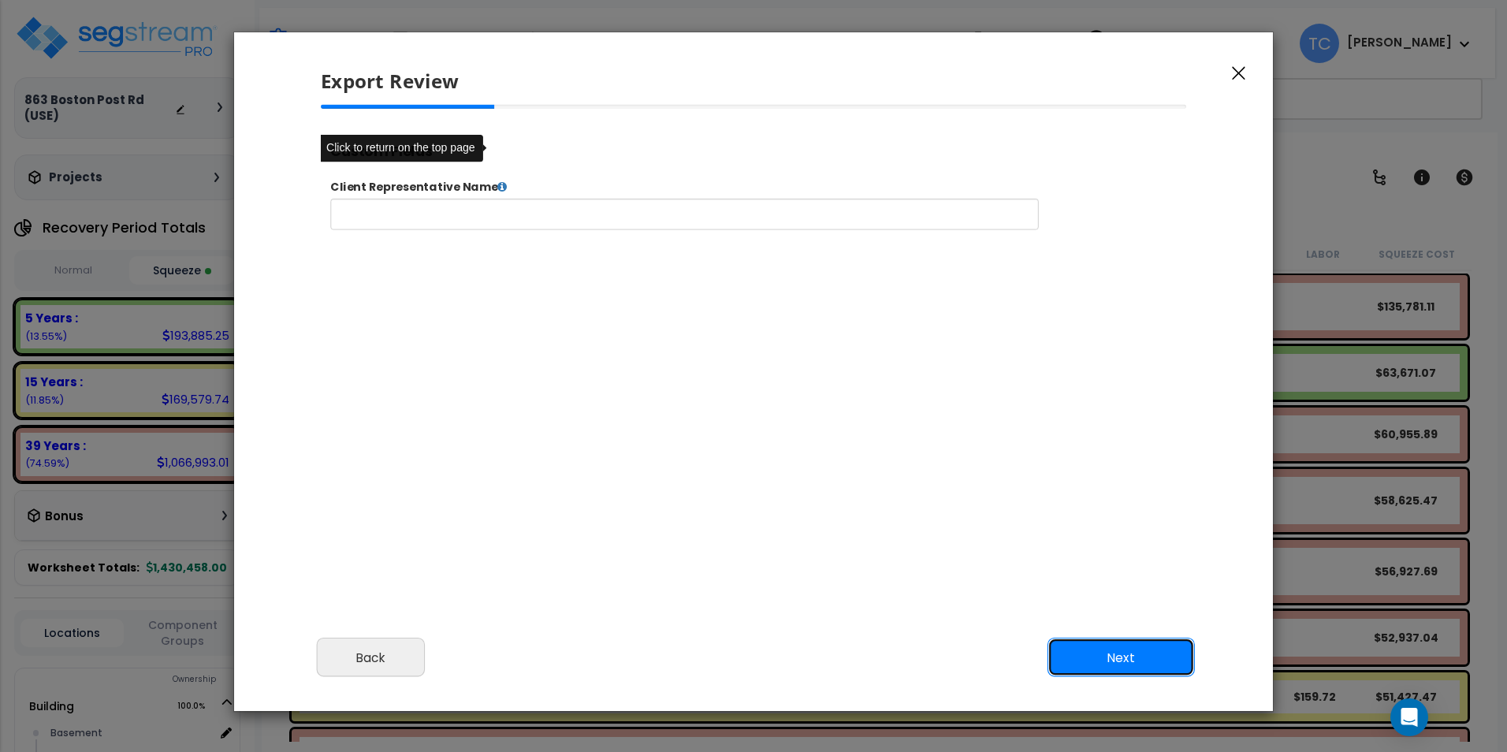
click at [1117, 649] on button "Next" at bounding box center [1120, 657] width 147 height 39
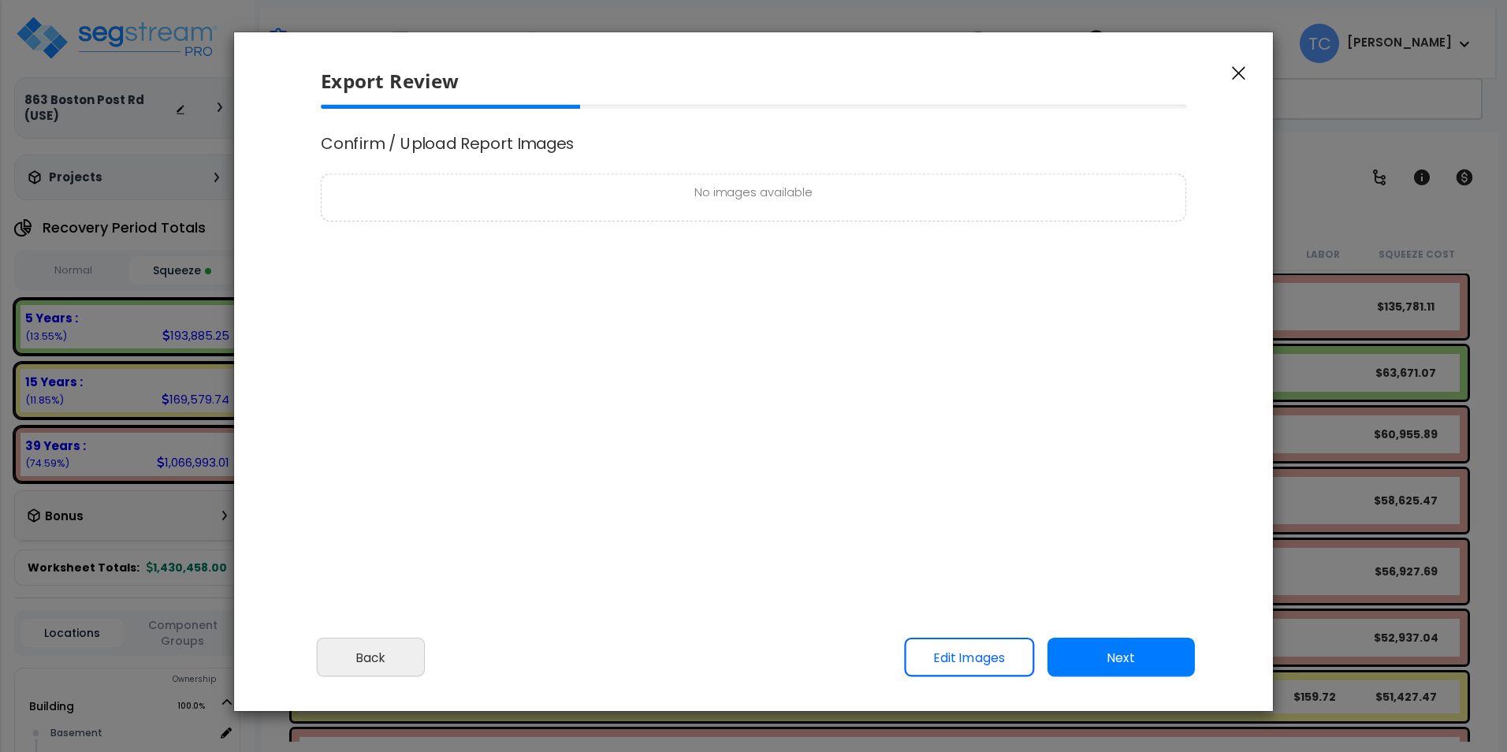
scroll to position [642, 39]
click at [1117, 649] on button "Next" at bounding box center [1120, 657] width 147 height 39
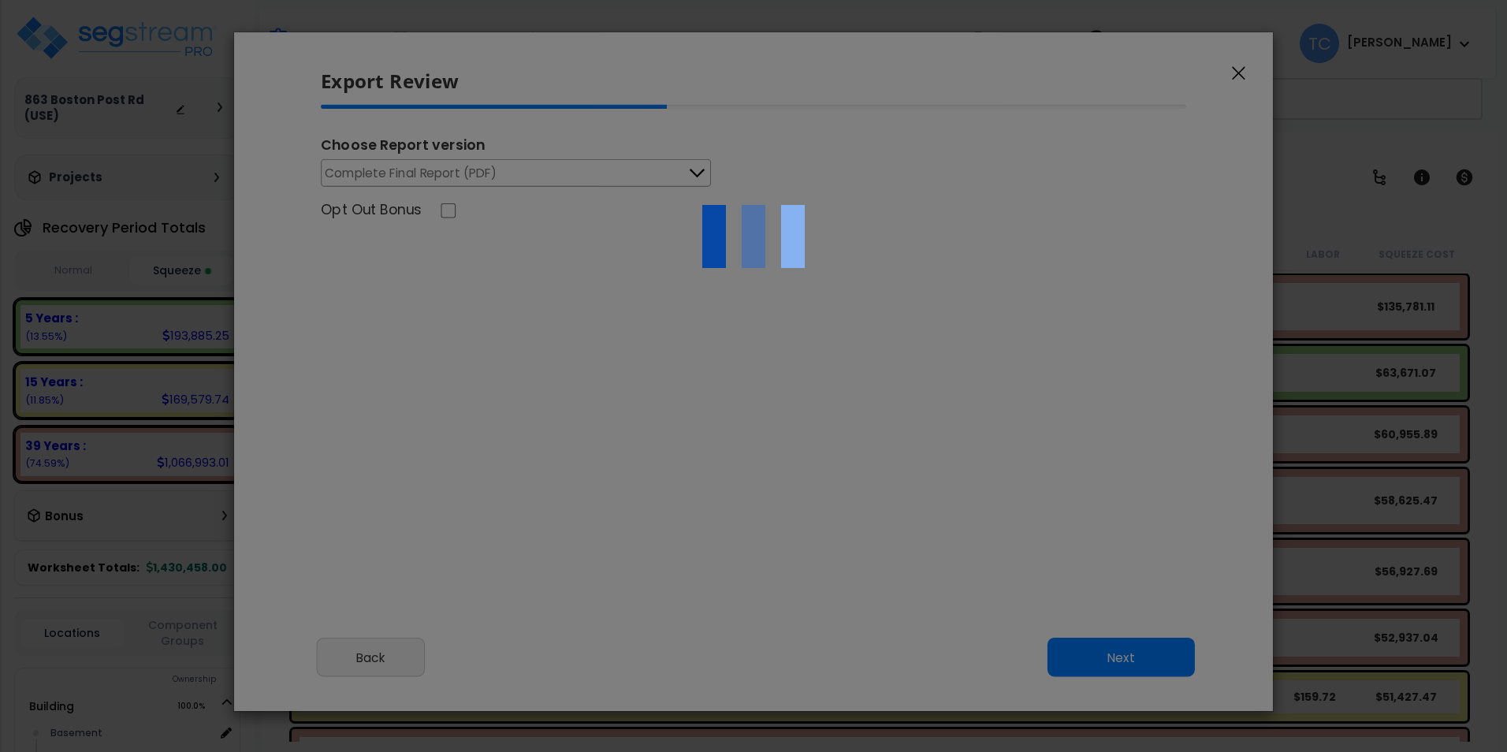
scroll to position [0, 0]
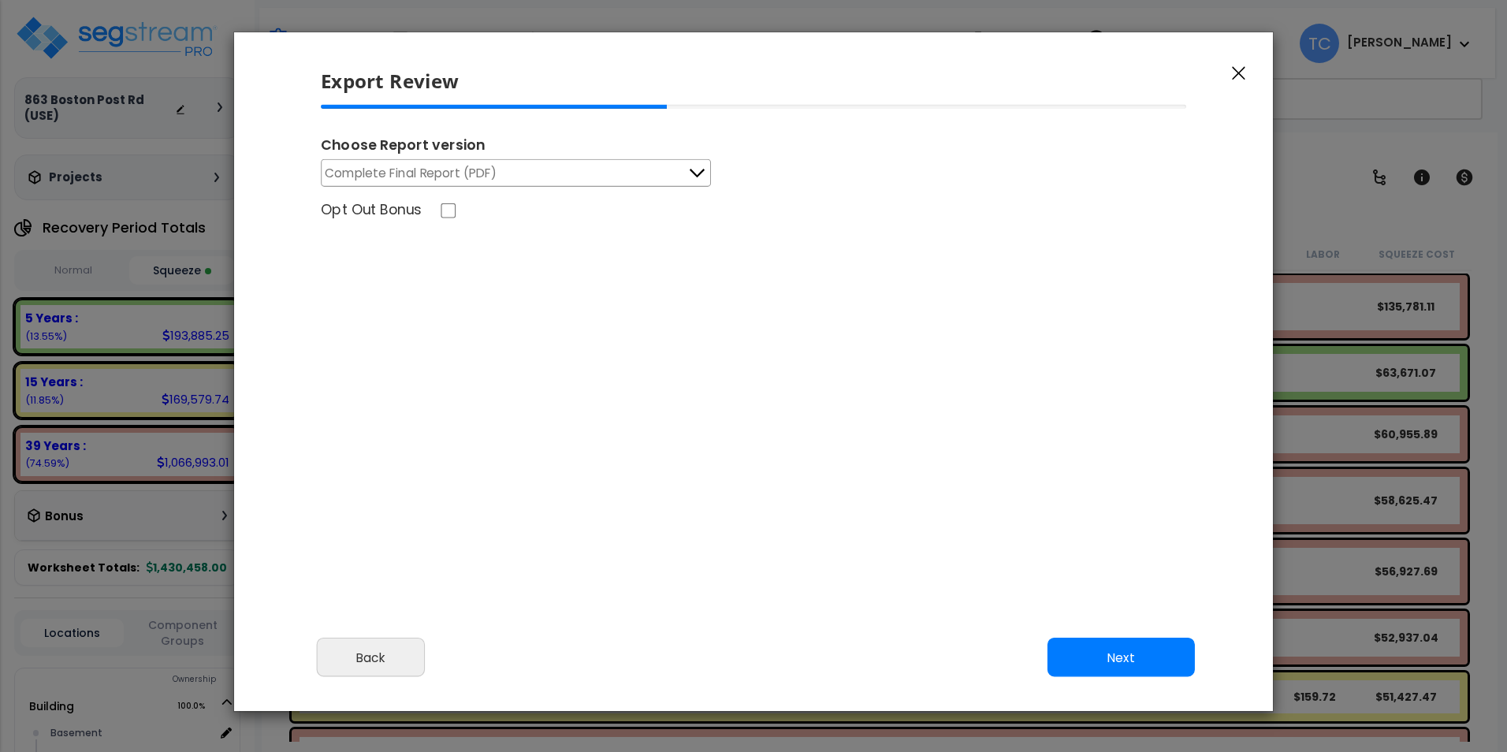
click at [675, 153] on div "Choose Report version" at bounding box center [753, 147] width 865 height 24
click at [670, 178] on button "Complete Final Report (PDF)" at bounding box center [516, 173] width 390 height 28
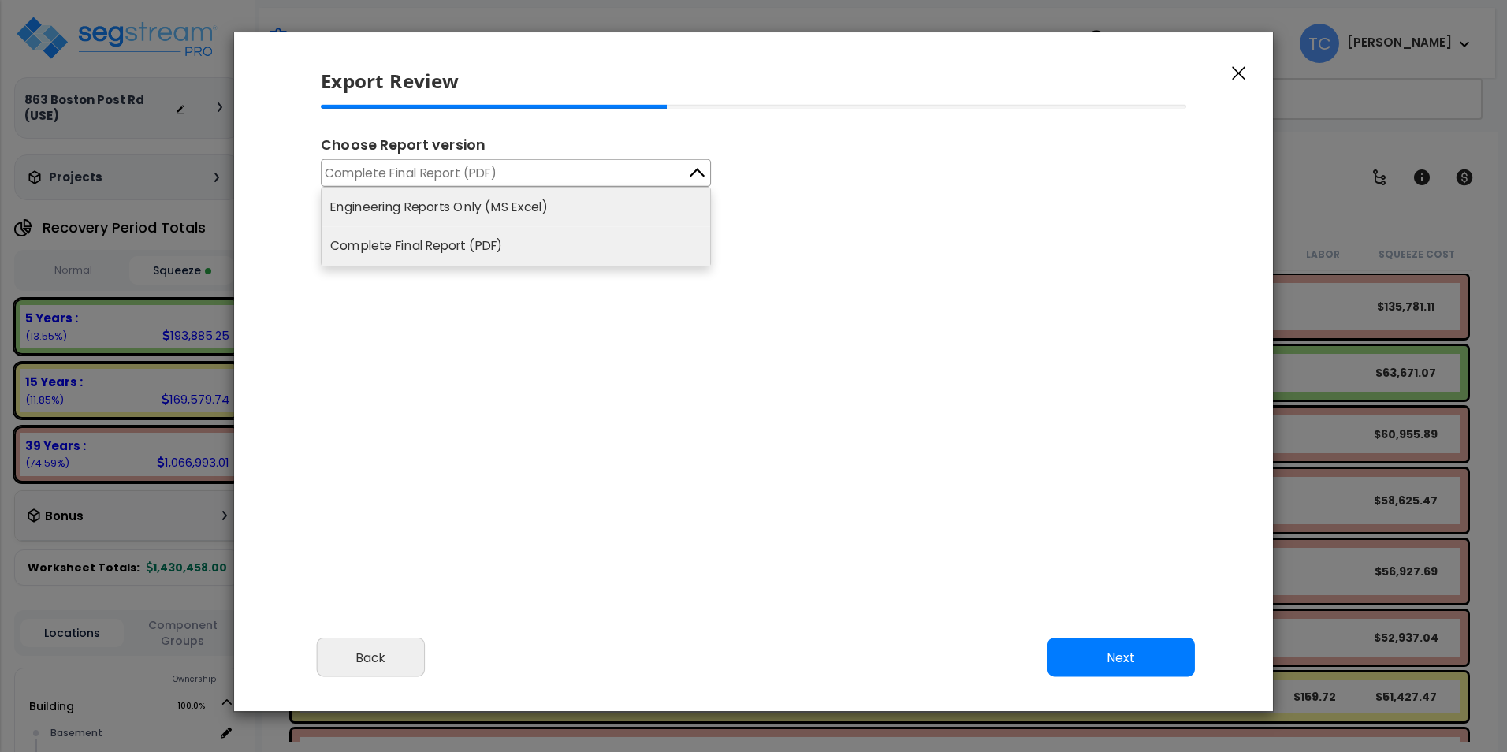
click at [503, 195] on li "Engineering Reports Only (MS Excel)" at bounding box center [516, 207] width 389 height 39
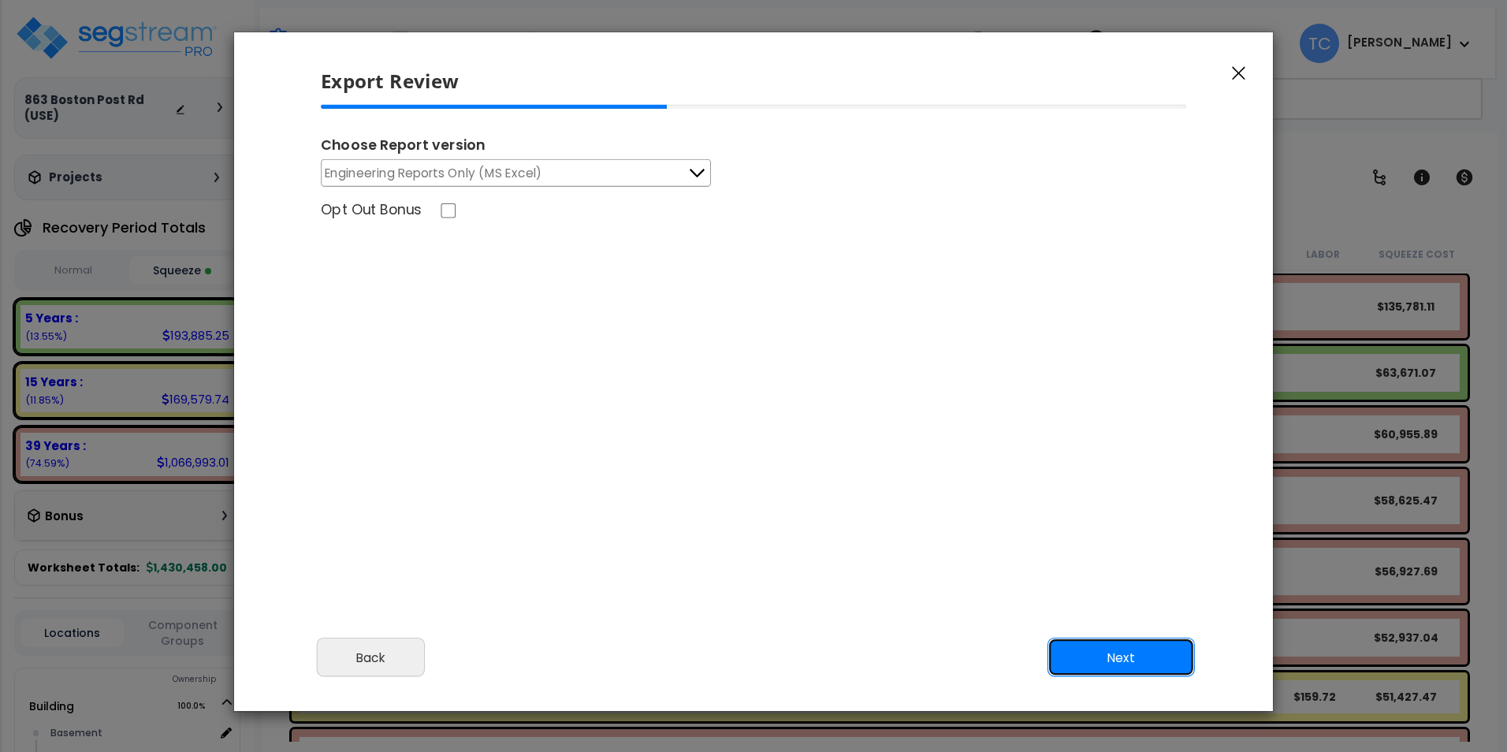
click at [1134, 659] on button "Next" at bounding box center [1120, 657] width 147 height 39
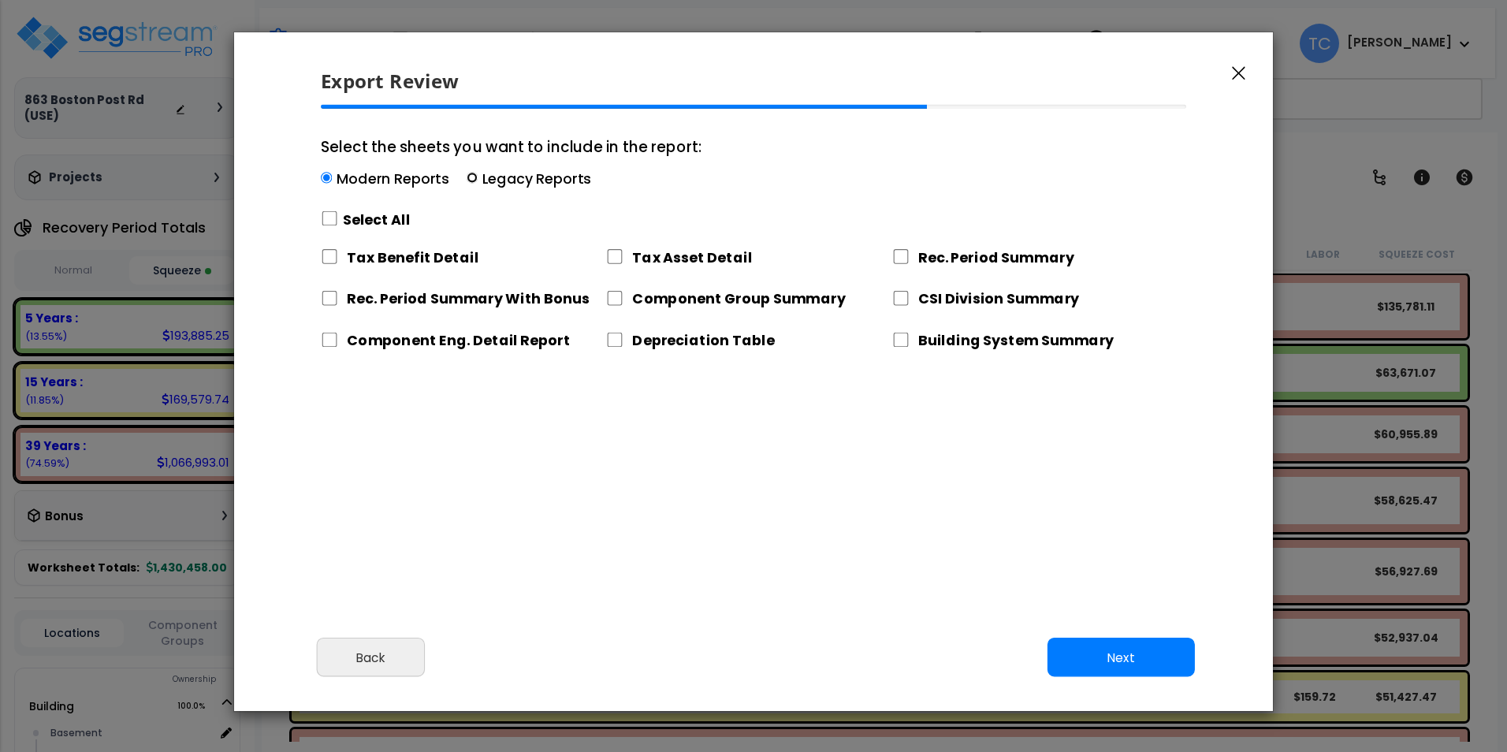
click at [471, 176] on input "Select the sheets you want to include in the report: Modern Reports Legacy Repo…" at bounding box center [472, 178] width 11 height 11
radio input "true"
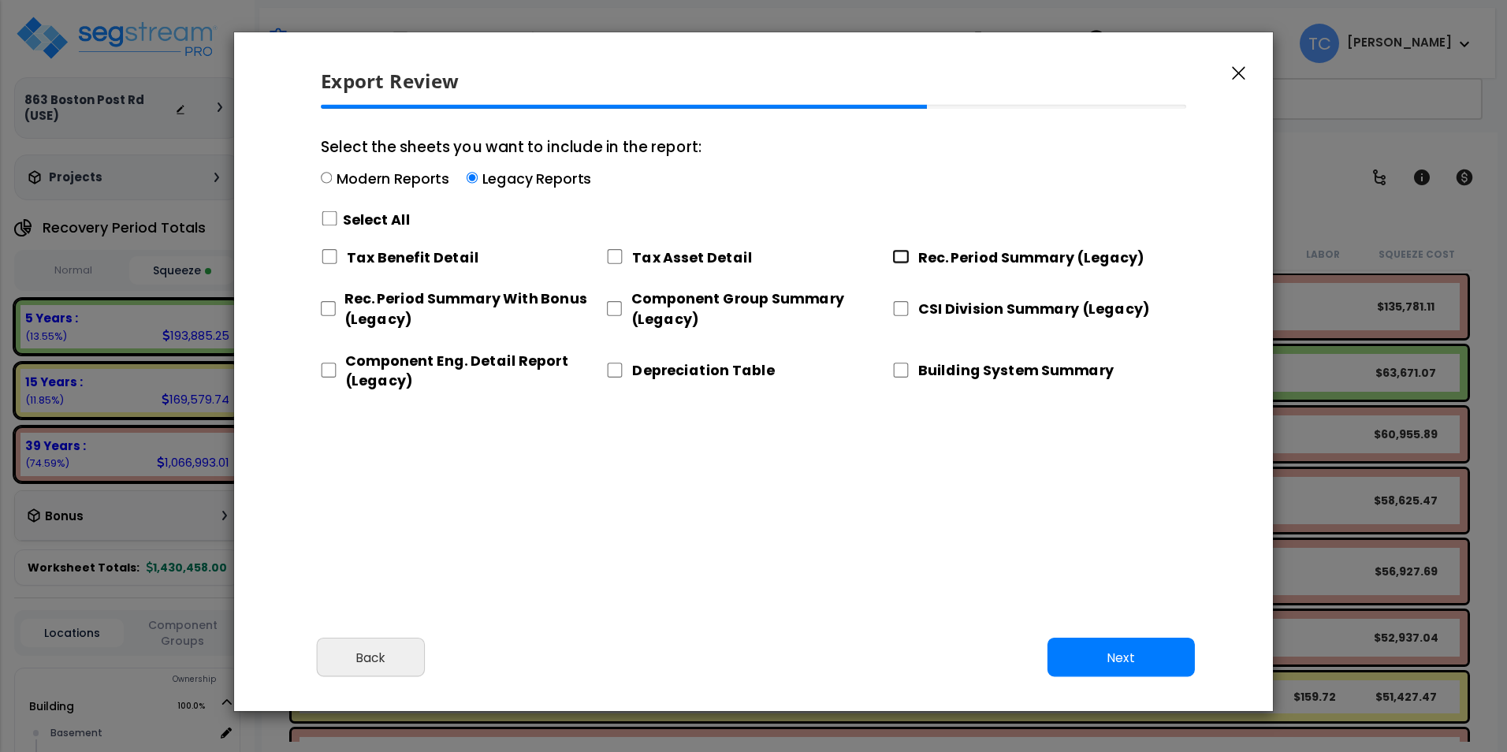
click at [907, 254] on input "Rec. Period Summary (Legacy)" at bounding box center [900, 256] width 17 height 15
checkbox input "true"
click at [614, 309] on input "Component Group Summary (Legacy)" at bounding box center [614, 308] width 16 height 15
checkbox input "true"
click at [898, 310] on input "CSI Division Summary (Legacy)" at bounding box center [900, 308] width 17 height 15
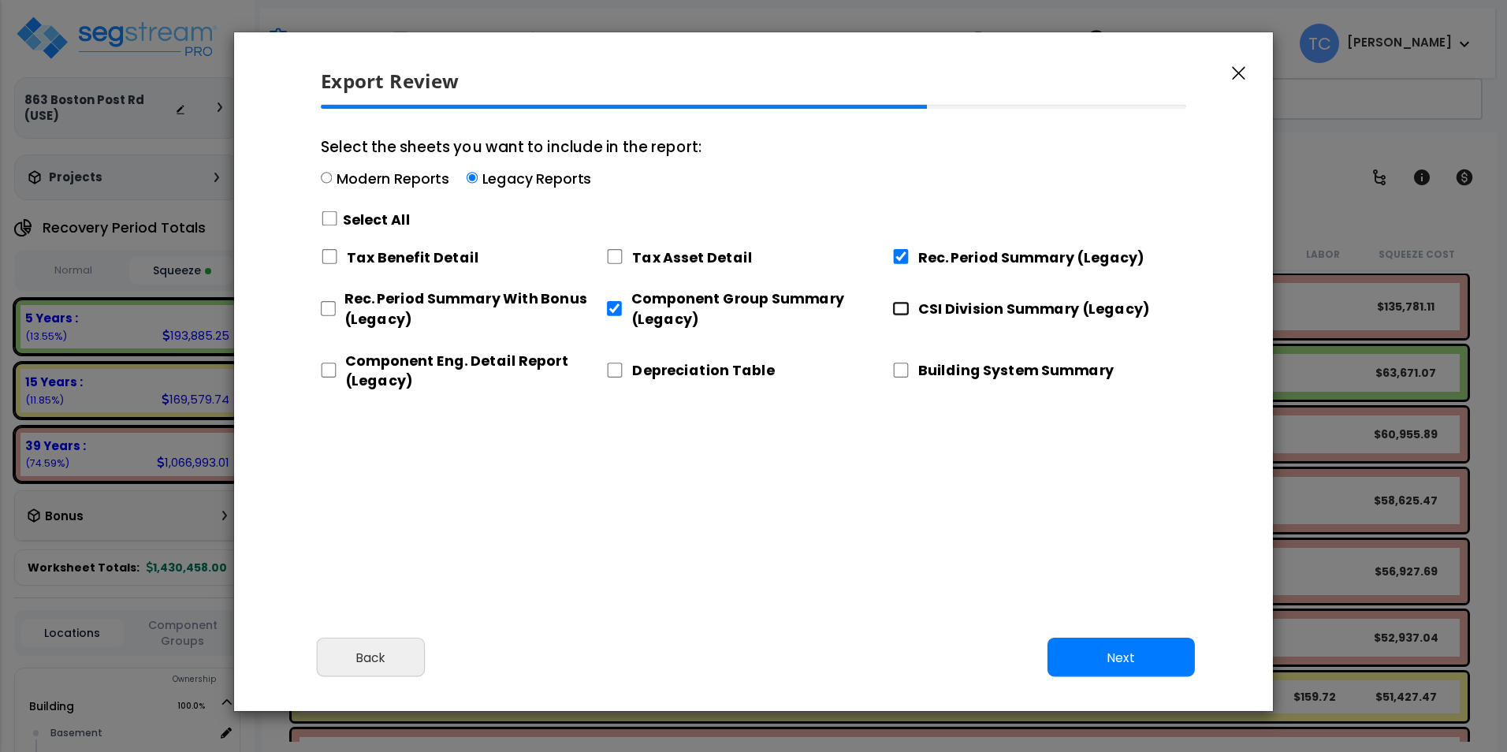
checkbox input "true"
click at [334, 369] on input "Component Eng. Detail Report (Legacy)" at bounding box center [329, 370] width 16 height 15
checkbox input "true"
click at [1151, 678] on div "Cancel Back Next Export Edit Images" at bounding box center [753, 669] width 1039 height 86
click at [1143, 660] on button "Next" at bounding box center [1120, 657] width 147 height 39
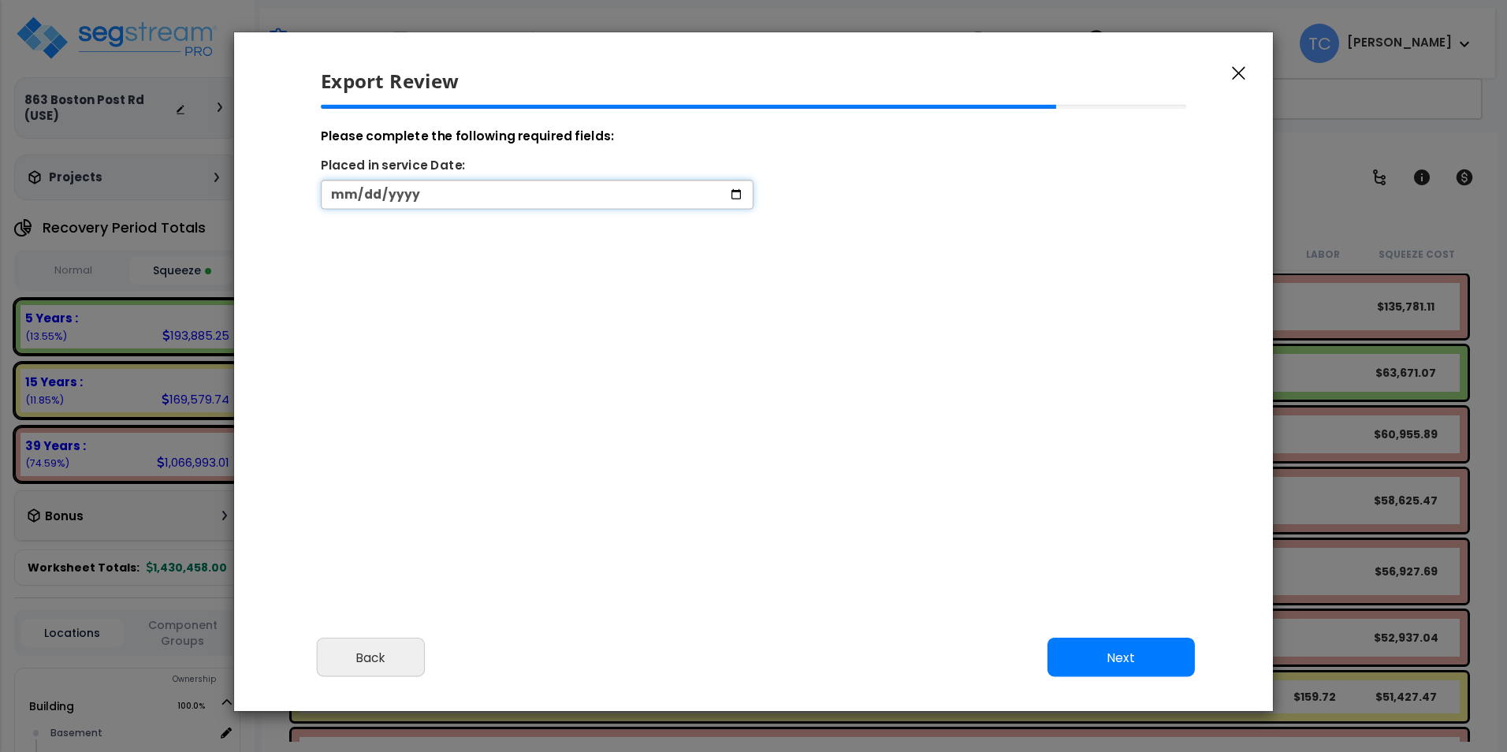
click at [415, 195] on input "date" at bounding box center [537, 194] width 433 height 29
type input "[DATE]"
click at [1129, 643] on button "Next" at bounding box center [1120, 657] width 147 height 39
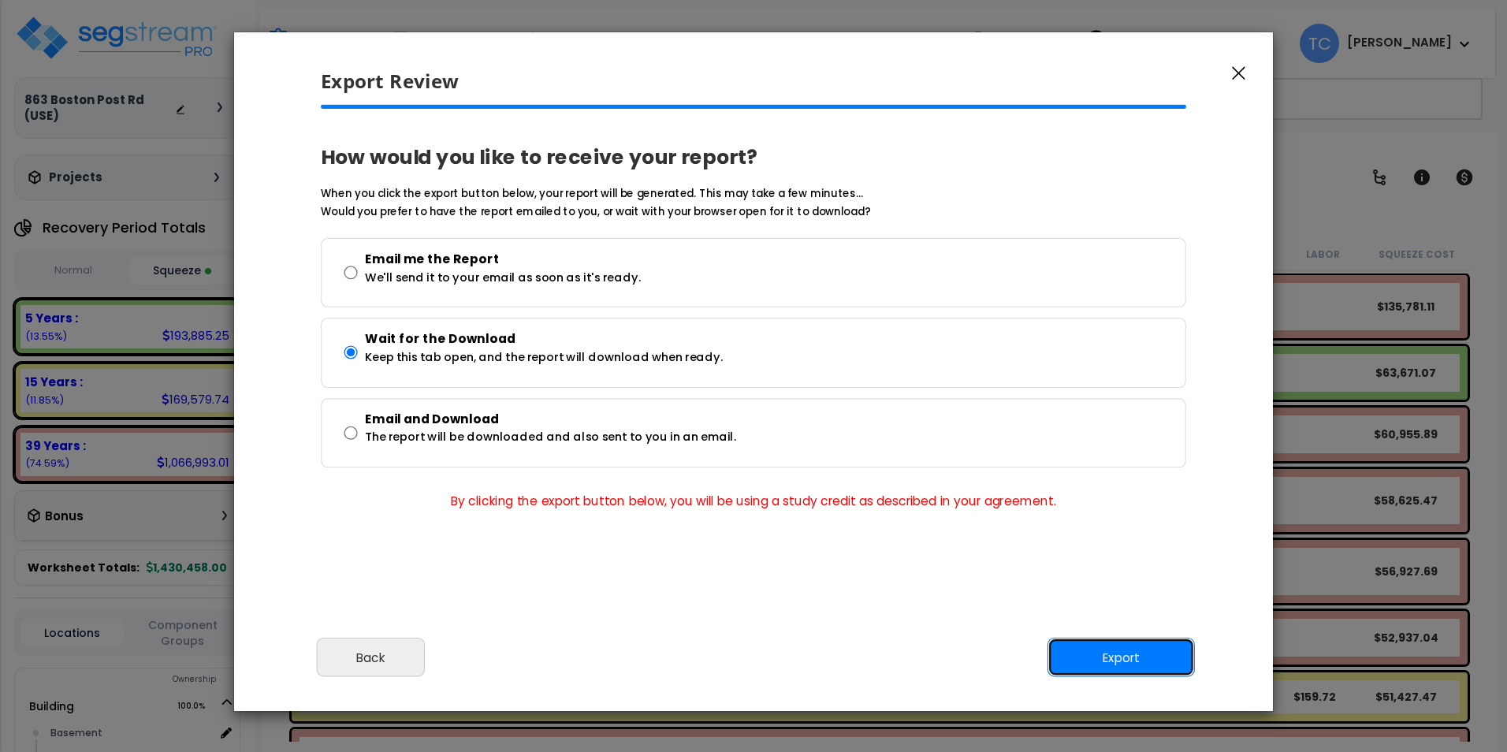
click at [1136, 655] on button "Export" at bounding box center [1120, 657] width 147 height 39
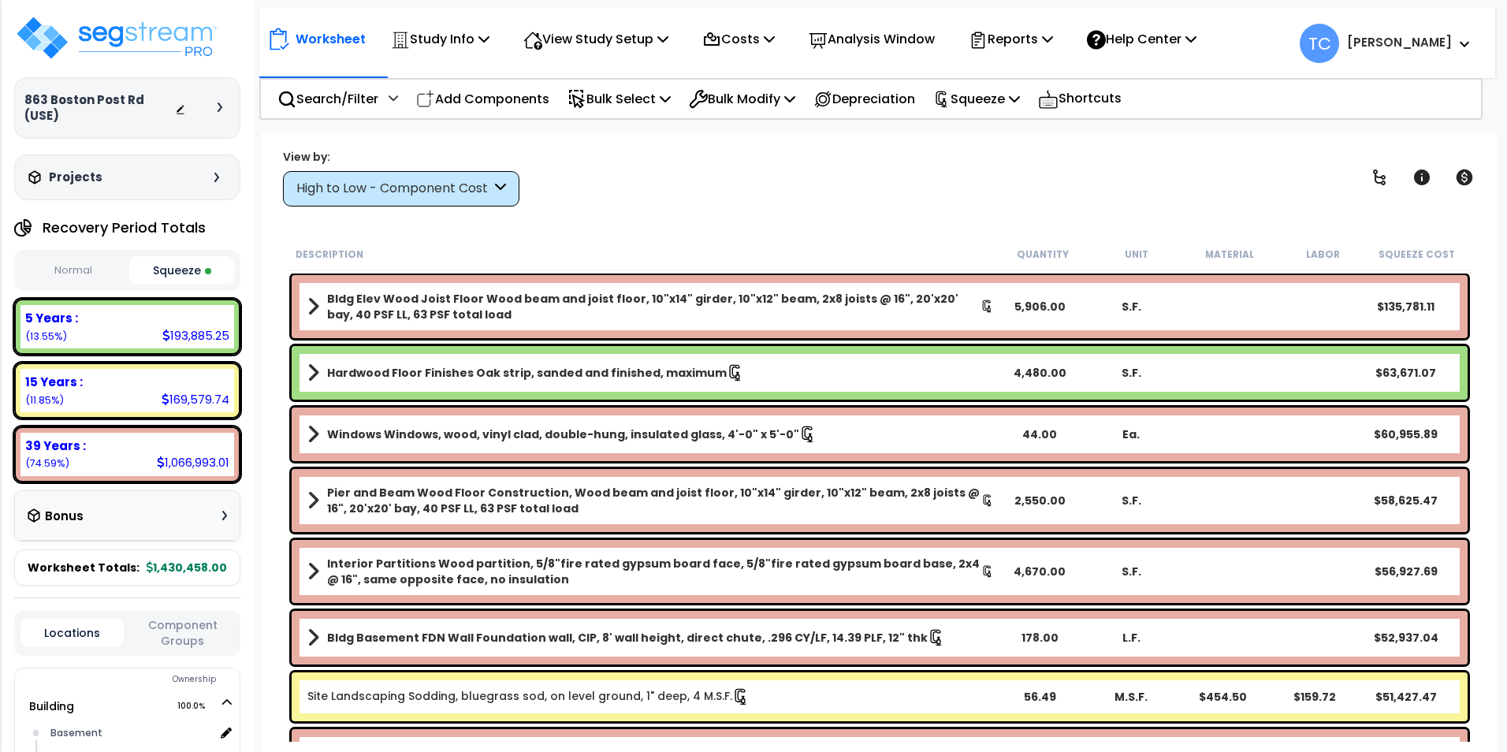
click at [801, 184] on div "View by: High to Low - Component Cost High to Low - Component Cost" at bounding box center [879, 177] width 1204 height 58
click at [1016, 106] on p "Squeeze" at bounding box center [976, 98] width 87 height 21
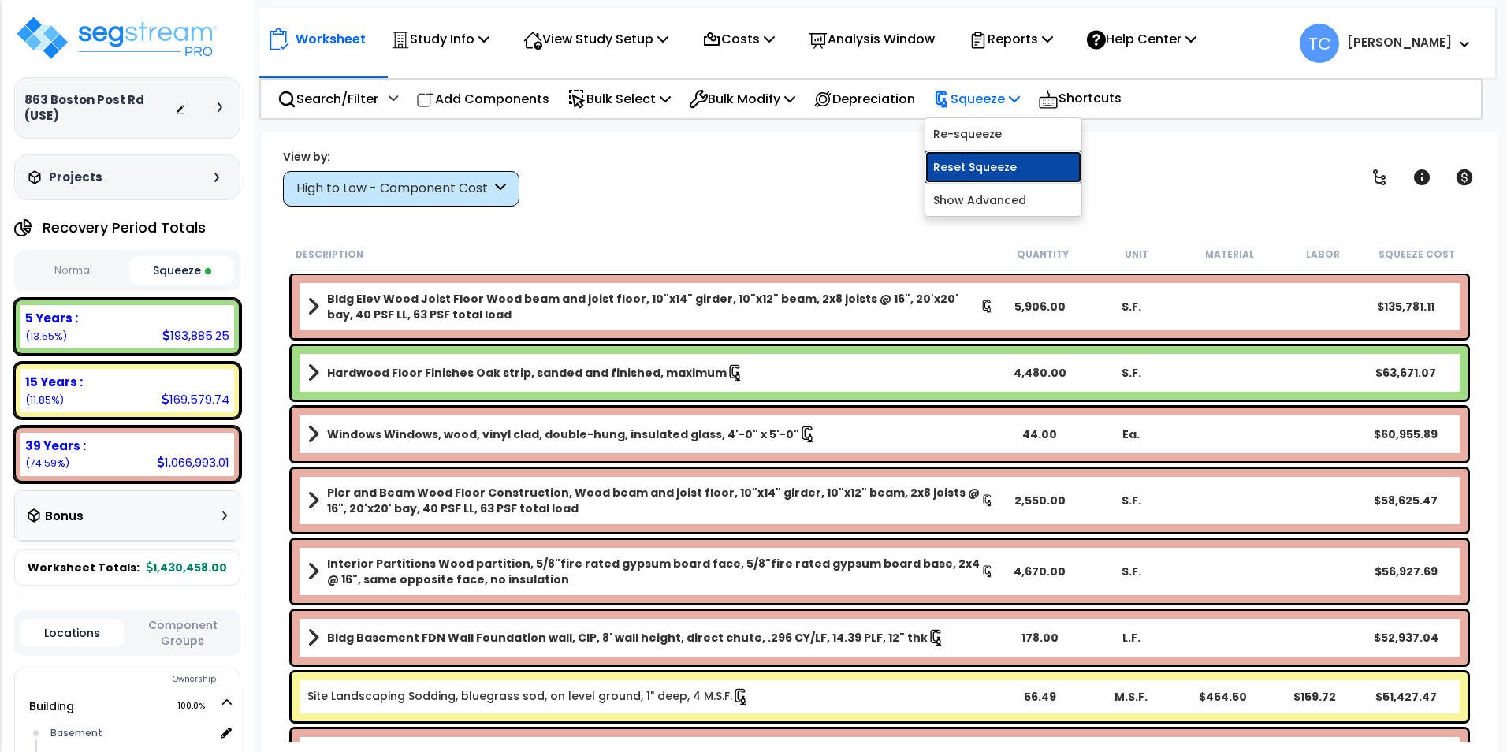
click at [1016, 161] on link "Reset Squeeze" at bounding box center [1003, 167] width 156 height 32
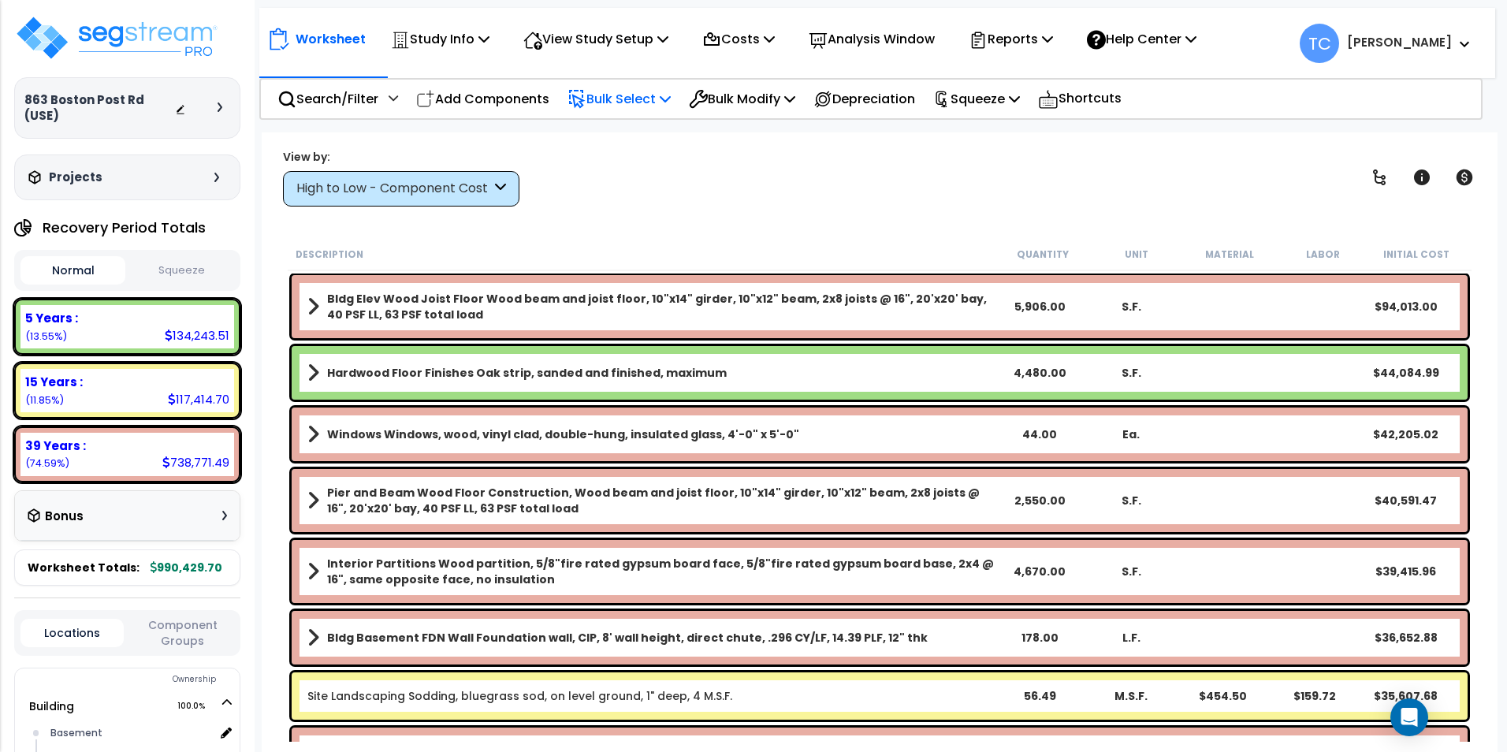
click at [642, 106] on p "Bulk Select" at bounding box center [618, 98] width 103 height 21
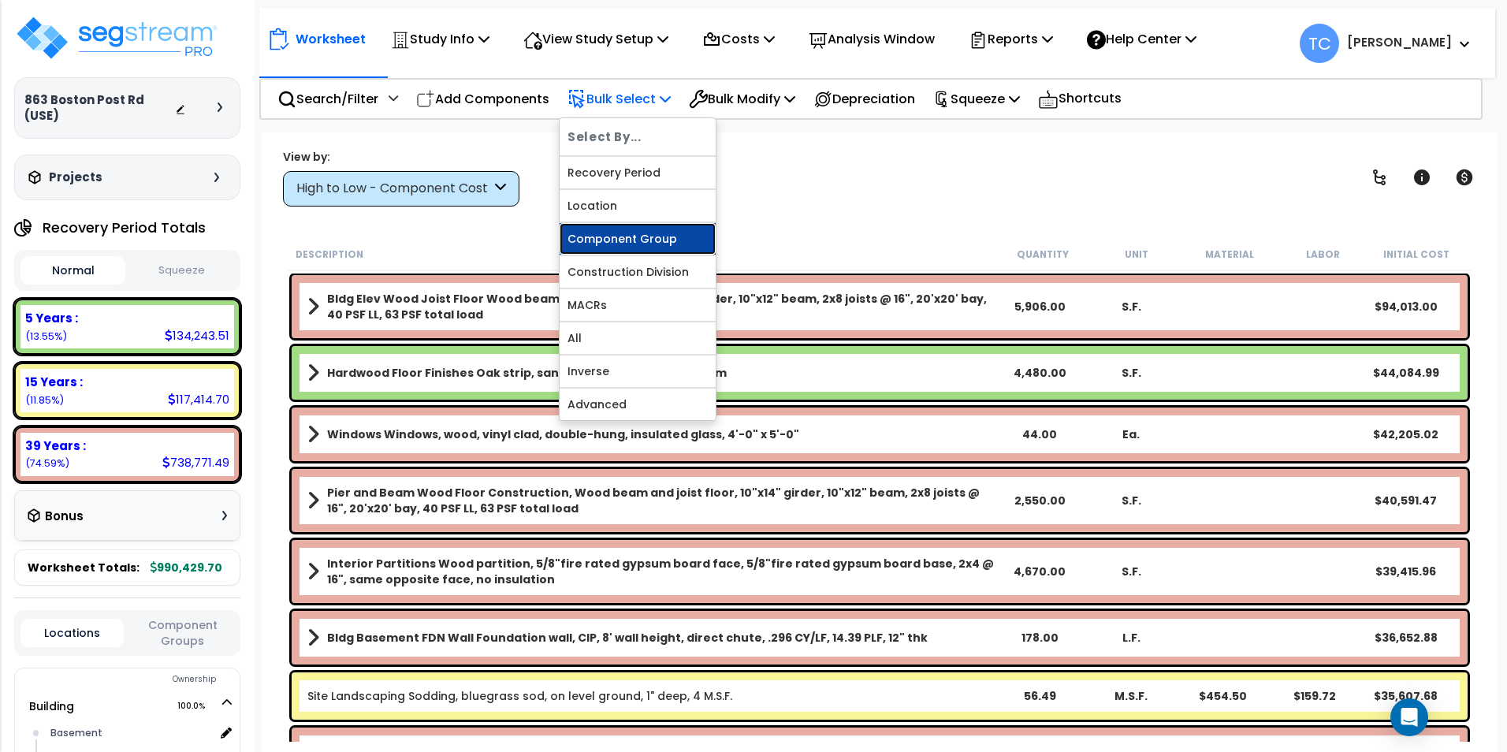
click at [643, 243] on link "Component Group" at bounding box center [638, 239] width 156 height 32
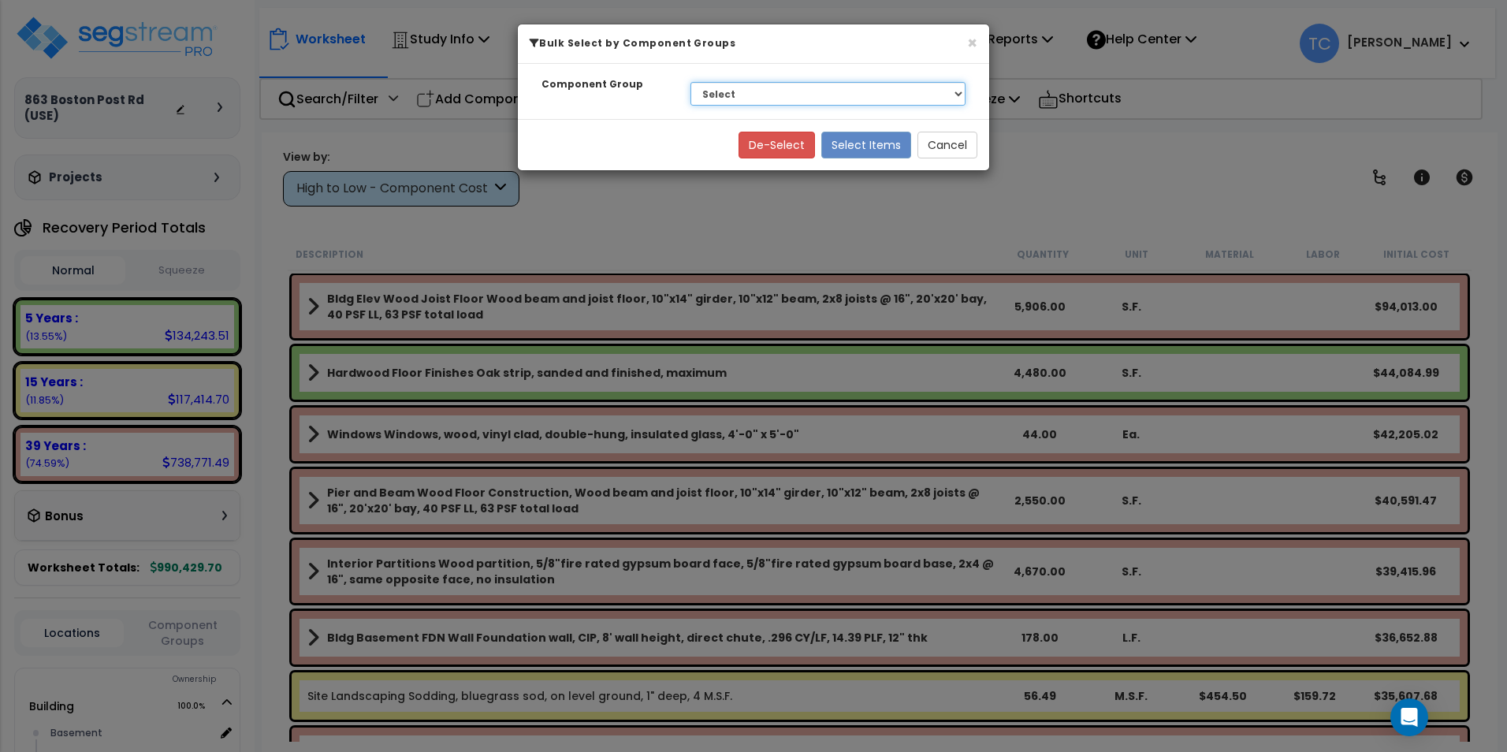
click at [757, 90] on select "Select BLDG CLEARING, GRADING, & EXCAVATION BLDG FOUNDATIONS BLDG CONCRETE SLAB…" at bounding box center [827, 94] width 275 height 24
select select "13340"
click at [690, 82] on select "Select BLDG CLEARING, GRADING, & EXCAVATION BLDG FOUNDATIONS BLDG CONCRETE SLAB…" at bounding box center [827, 94] width 275 height 24
click at [848, 151] on button "Select Items" at bounding box center [866, 145] width 90 height 27
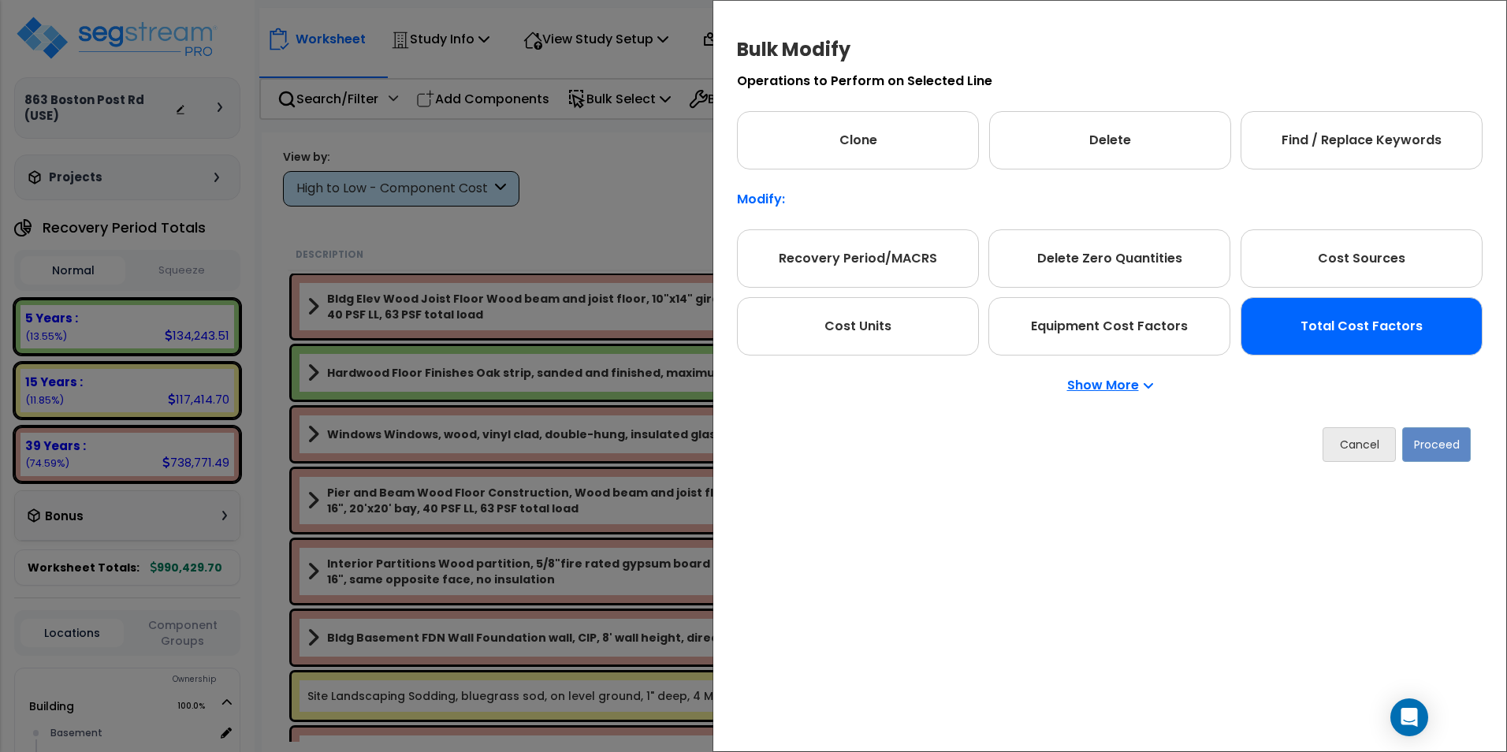
click at [1351, 338] on div "Total Cost Factors" at bounding box center [1361, 326] width 242 height 58
click at [1452, 445] on button "Proceed" at bounding box center [1436, 444] width 69 height 35
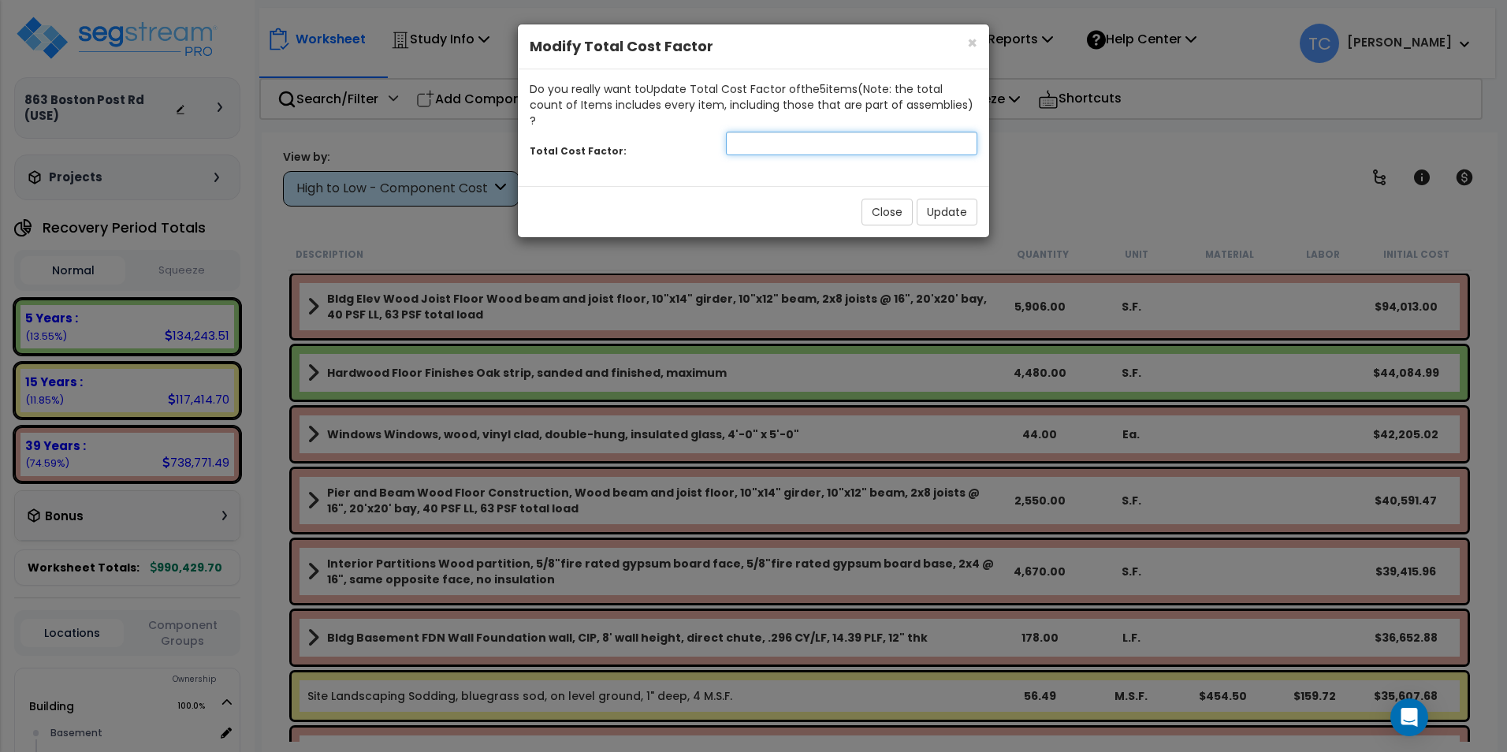
click at [803, 133] on input "number" at bounding box center [851, 144] width 251 height 24
type input ".75"
click at [958, 200] on button "Update" at bounding box center [947, 212] width 61 height 27
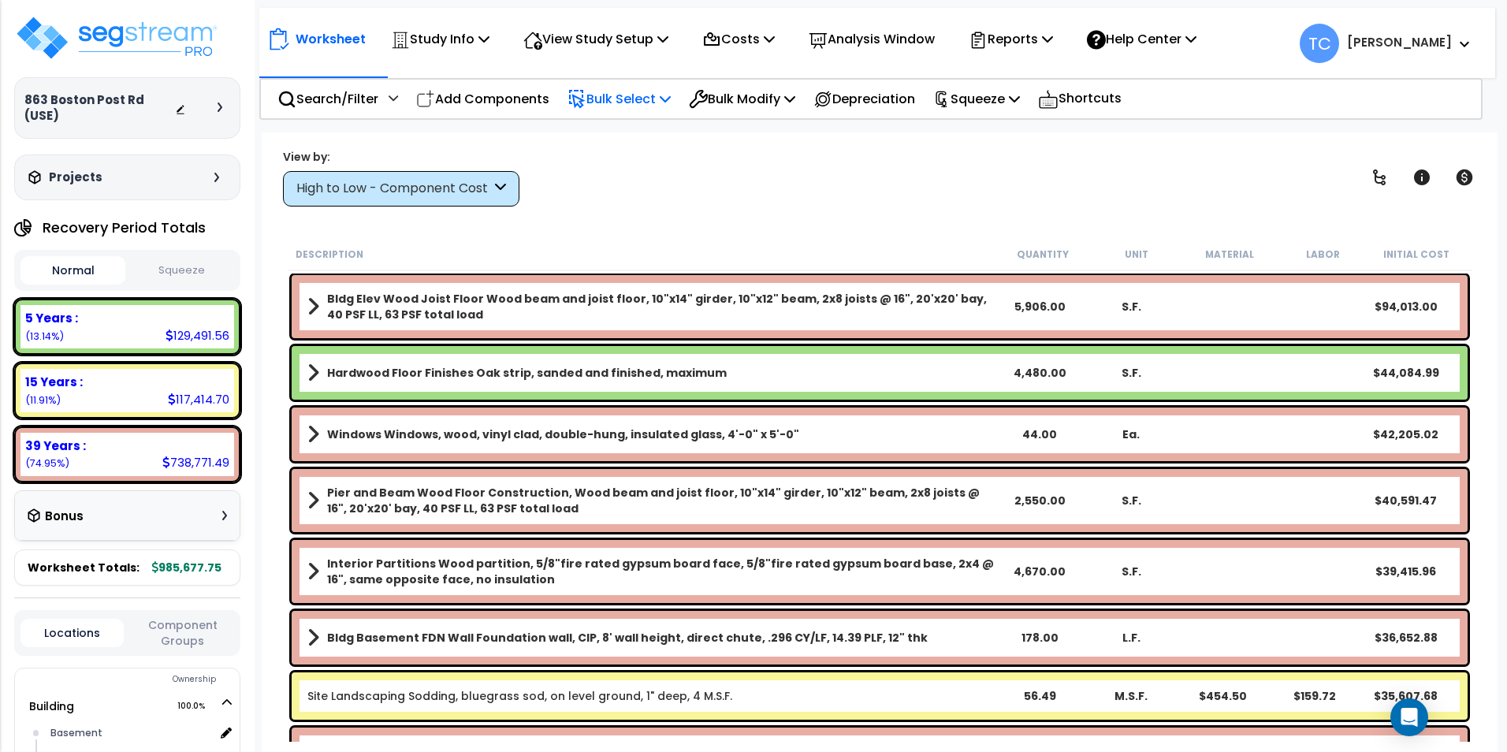
click at [650, 95] on p "Bulk Select" at bounding box center [618, 98] width 103 height 21
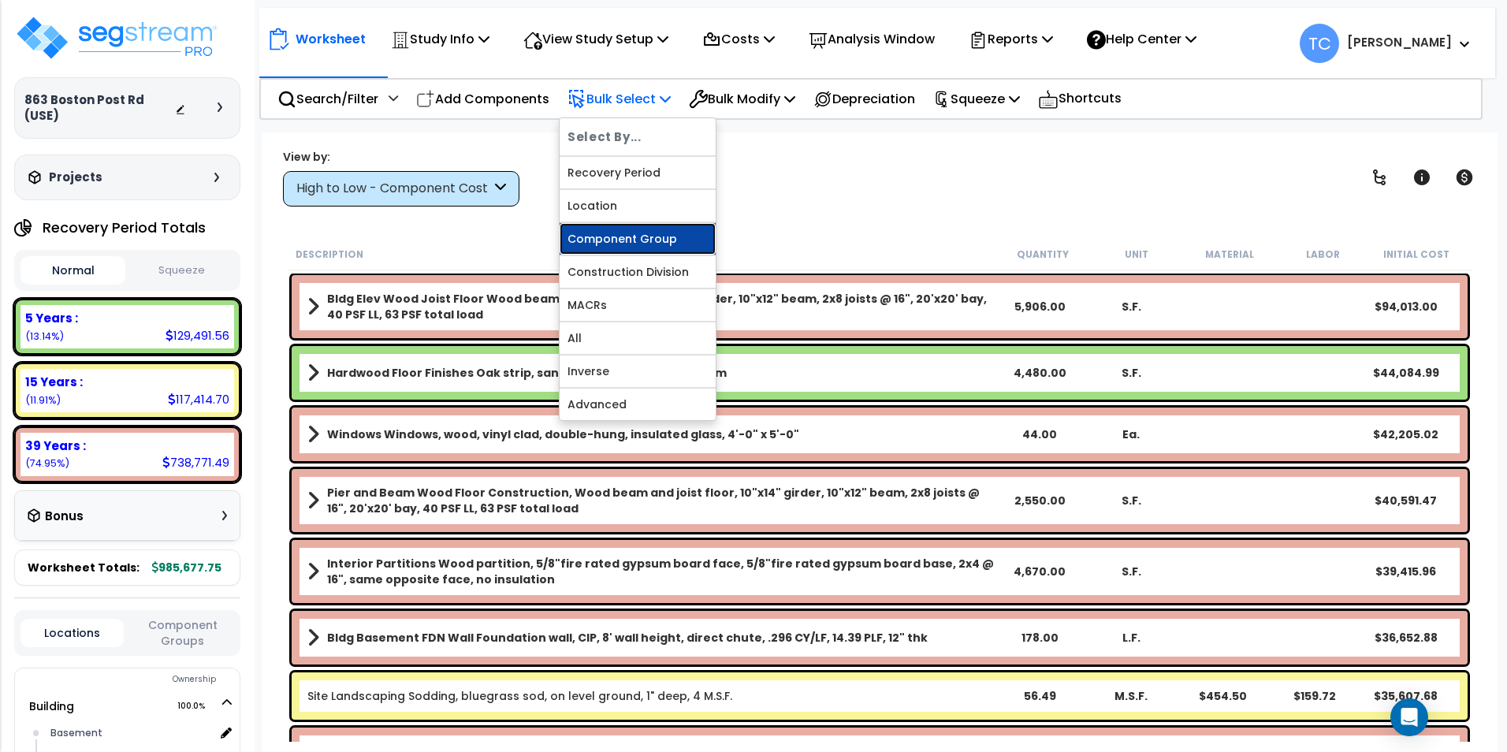
click at [672, 238] on link "Component Group" at bounding box center [638, 239] width 156 height 32
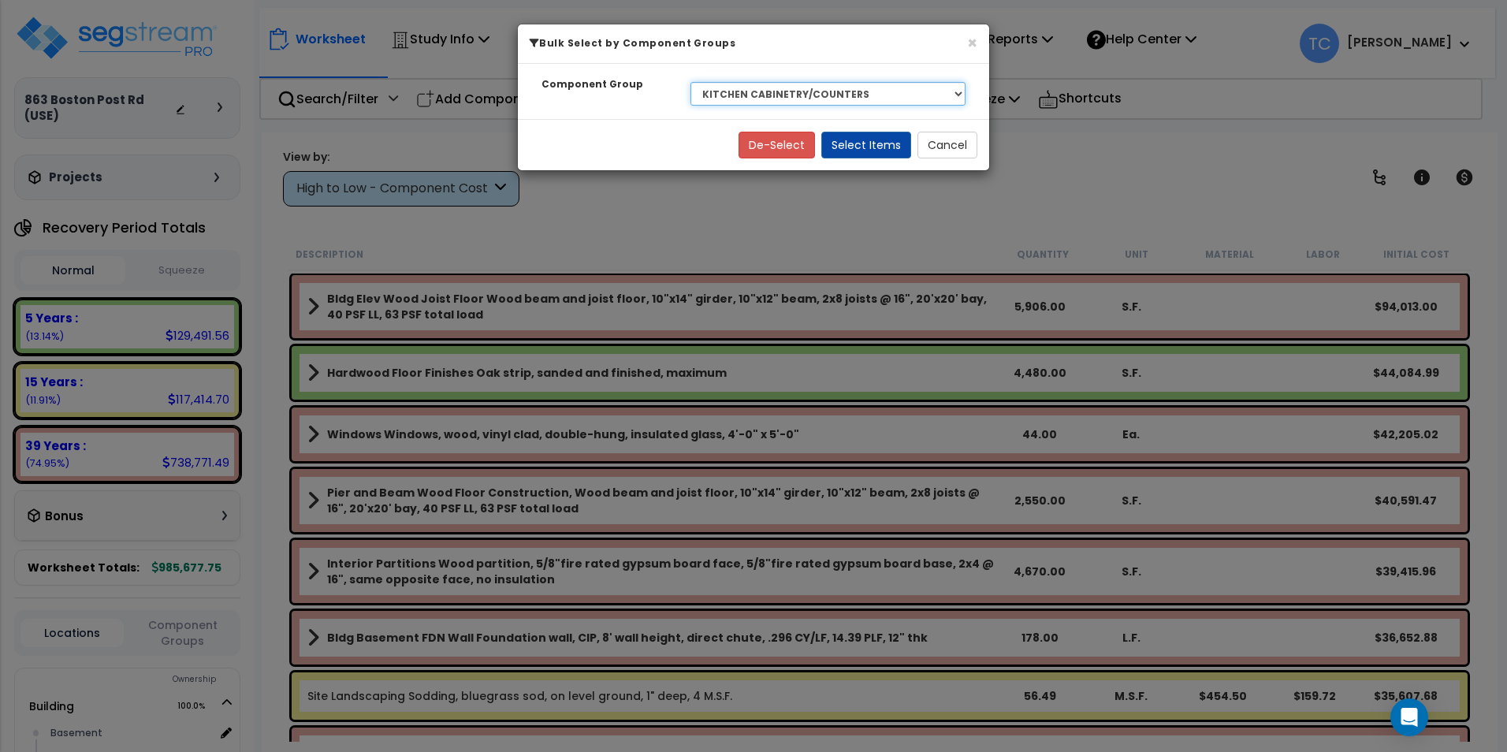
click at [838, 86] on select "Select BLDG CLEARING, GRADING, & EXCAVATION BLDG FOUNDATIONS BLDG CONCRETE SLAB…" at bounding box center [827, 94] width 275 height 24
click at [690, 82] on select "Select BLDG CLEARING, GRADING, & EXCAVATION BLDG FOUNDATIONS BLDG CONCRETE SLAB…" at bounding box center [827, 94] width 275 height 24
click at [866, 137] on button "Select Items" at bounding box center [866, 145] width 90 height 27
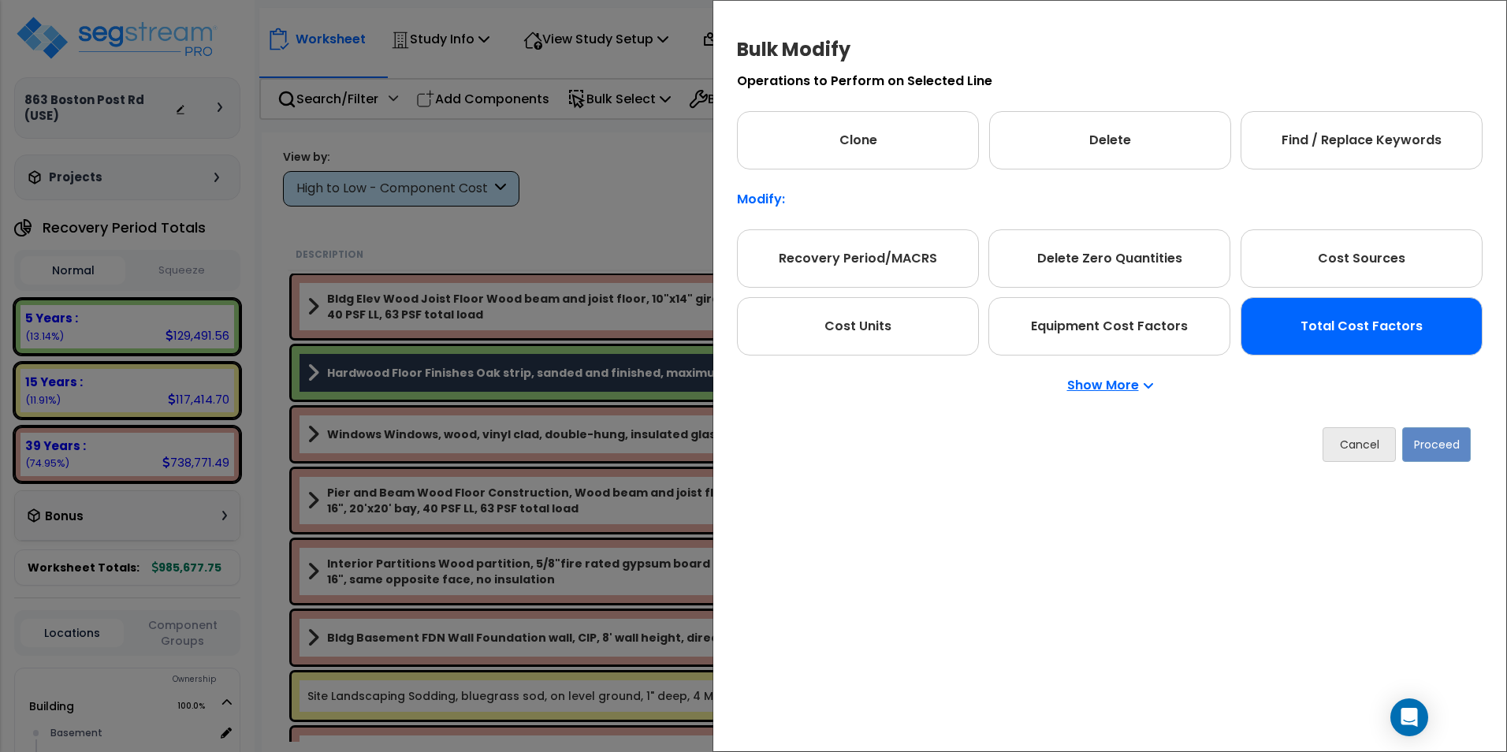
click at [1360, 328] on div "Total Cost Factors" at bounding box center [1361, 326] width 242 height 58
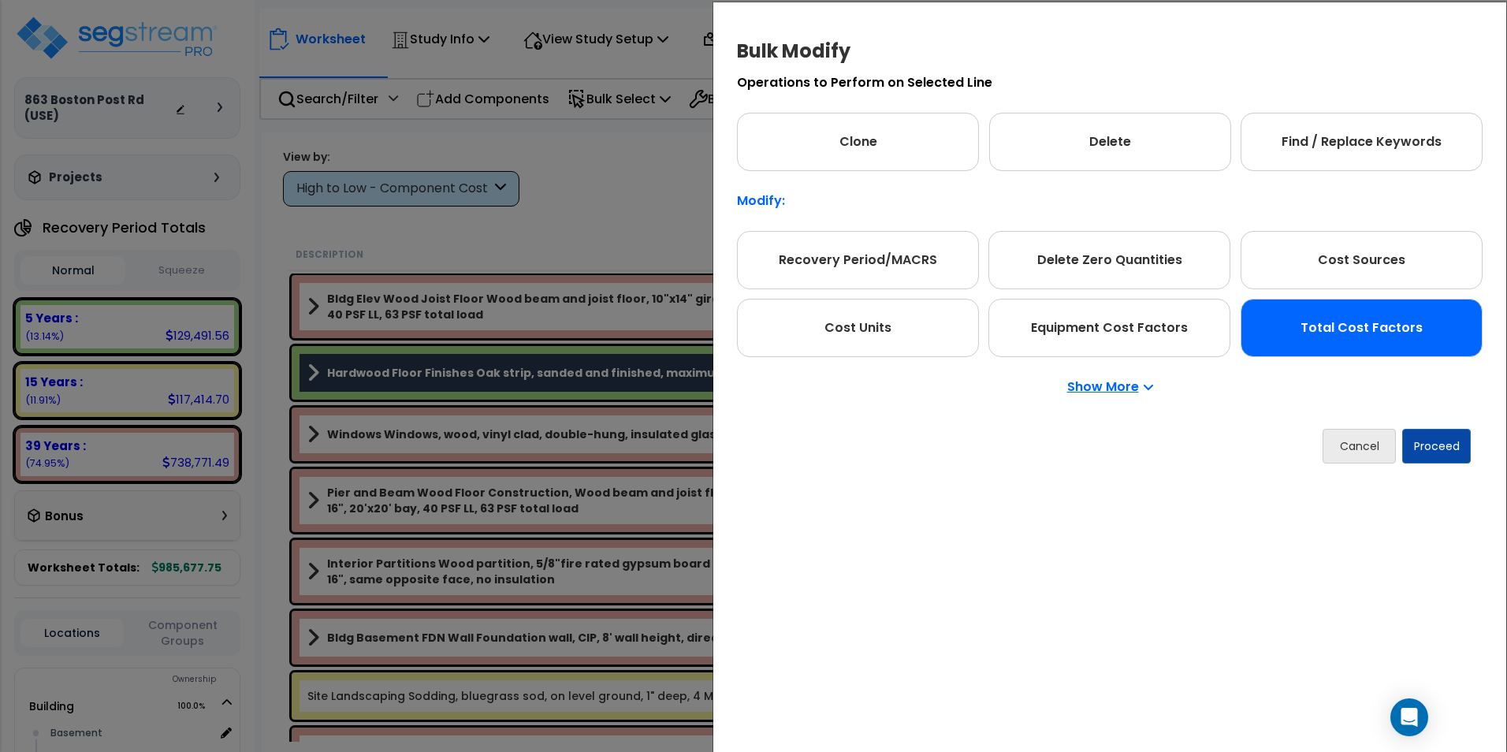
click at [1434, 467] on div "Cancel Proceed" at bounding box center [1110, 446] width 746 height 58
click at [1435, 451] on button "Proceed" at bounding box center [1436, 446] width 69 height 35
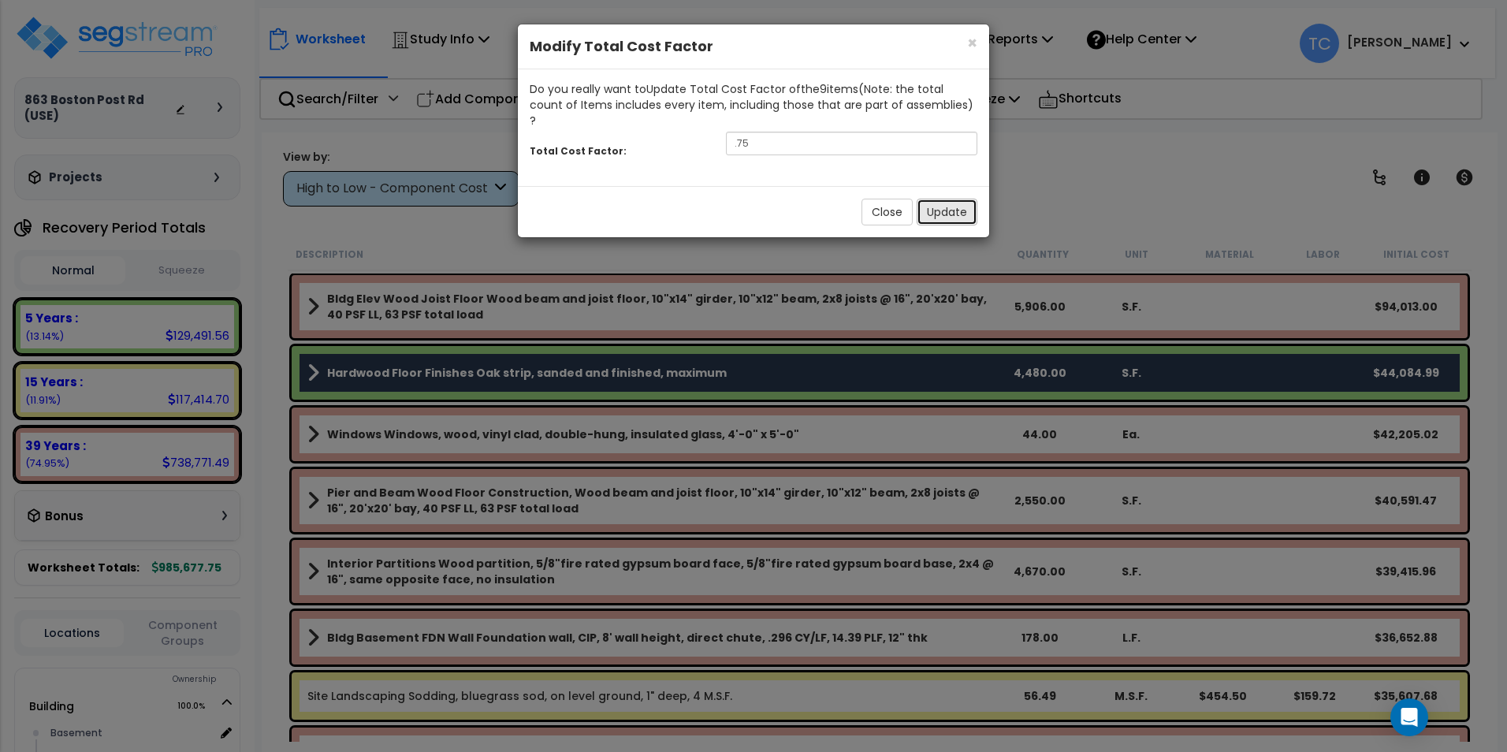
click at [950, 209] on button "Update" at bounding box center [947, 212] width 61 height 27
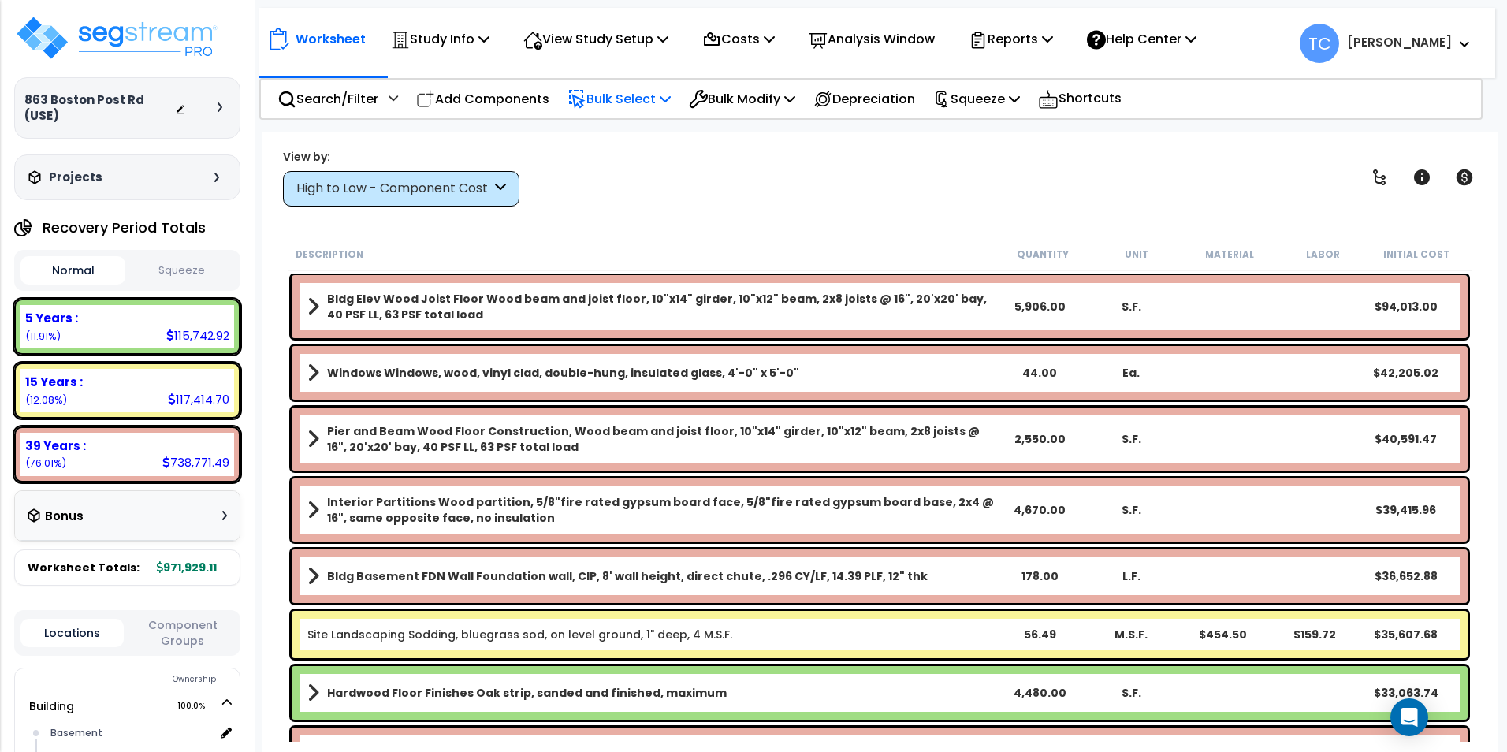
click at [619, 103] on p "Bulk Select" at bounding box center [618, 98] width 103 height 21
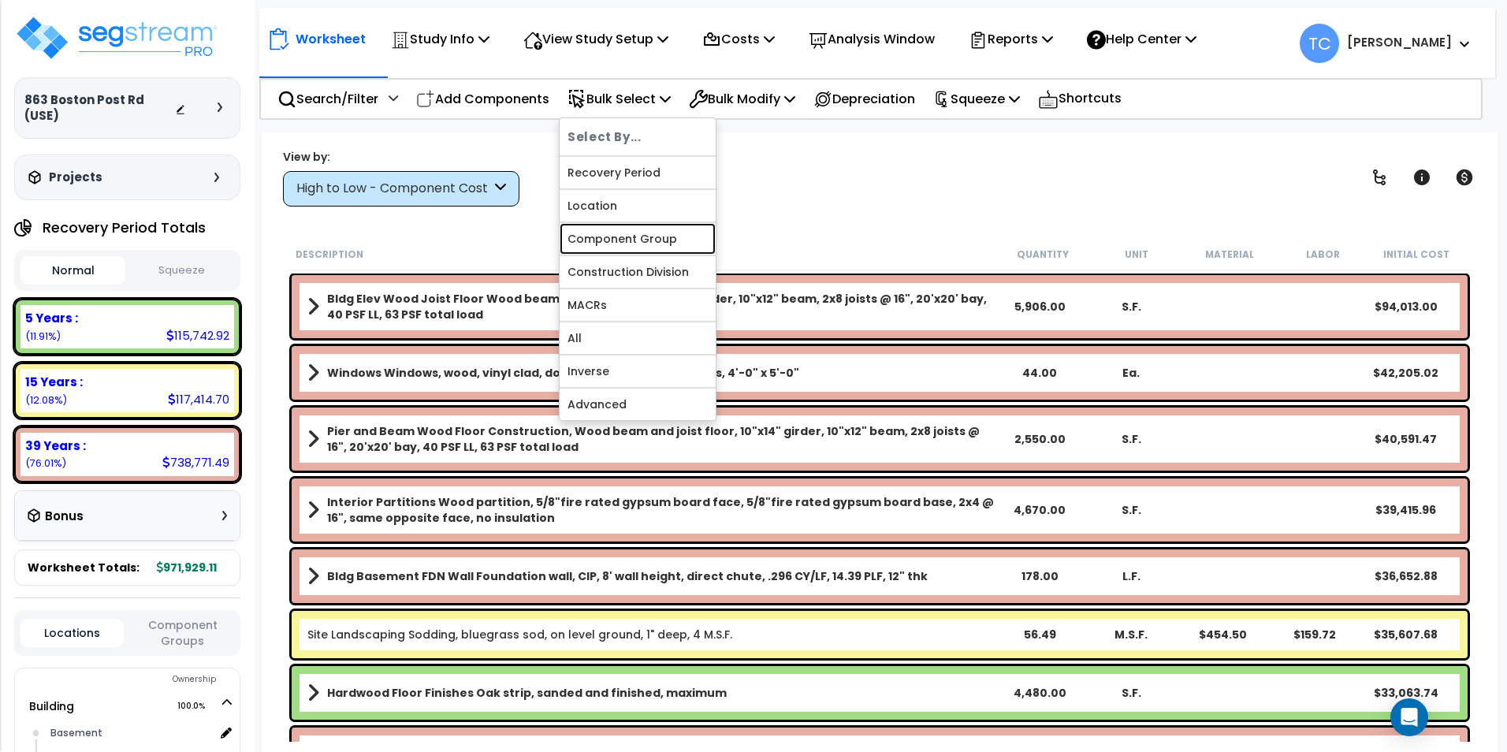
click at [656, 238] on link "Component Group" at bounding box center [638, 239] width 156 height 32
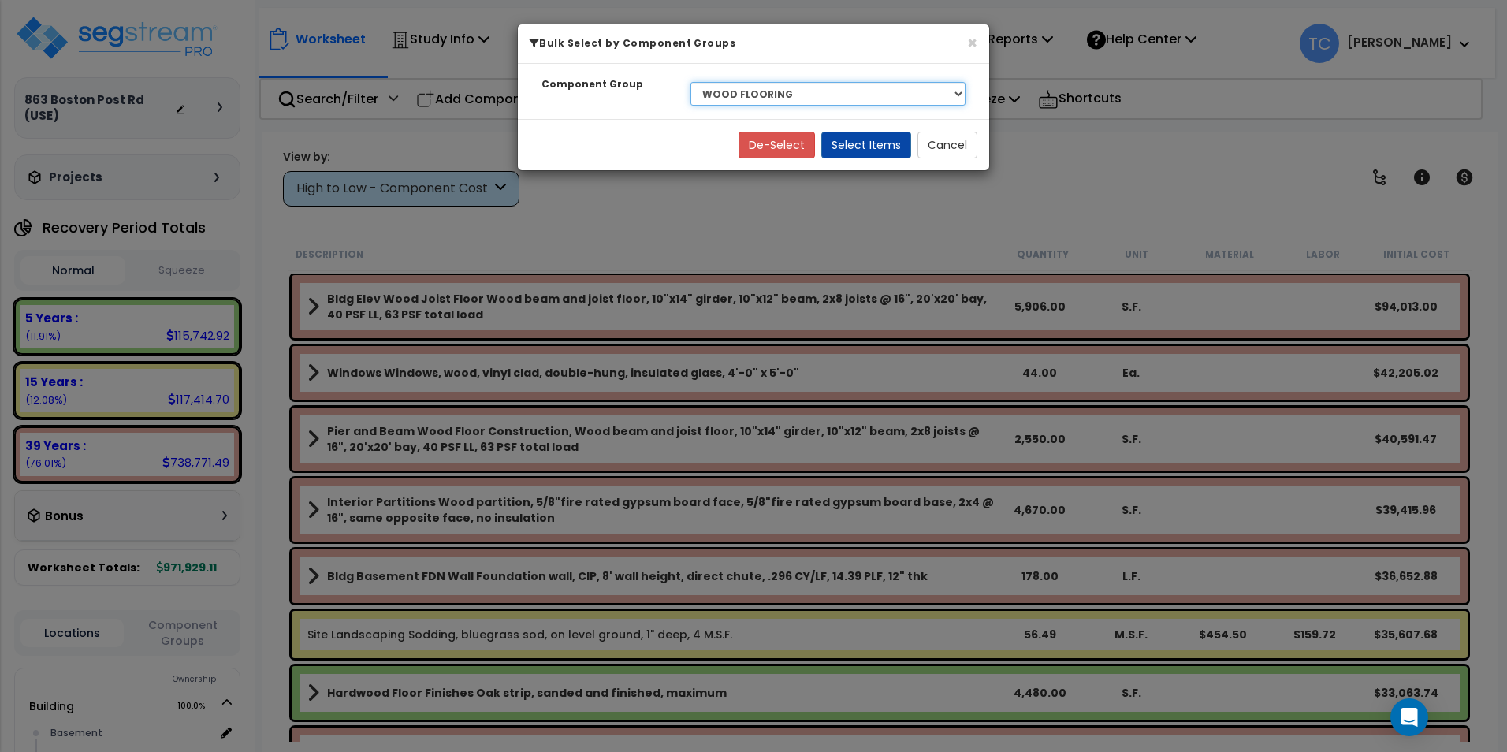
drag, startPoint x: 878, startPoint y: 95, endPoint x: 876, endPoint y: 107, distance: 12.7
click at [878, 95] on select "Select BLDG CLEARING, GRADING, & EXCAVATION BLDG FOUNDATIONS BLDG CONCRETE SLAB…" at bounding box center [827, 94] width 275 height 24
select select "20196"
click at [690, 82] on select "Select BLDG CLEARING, GRADING, & EXCAVATION BLDG FOUNDATIONS BLDG CONCRETE SLAB…" at bounding box center [827, 94] width 275 height 24
click at [873, 144] on button "Select Items" at bounding box center [866, 145] width 90 height 27
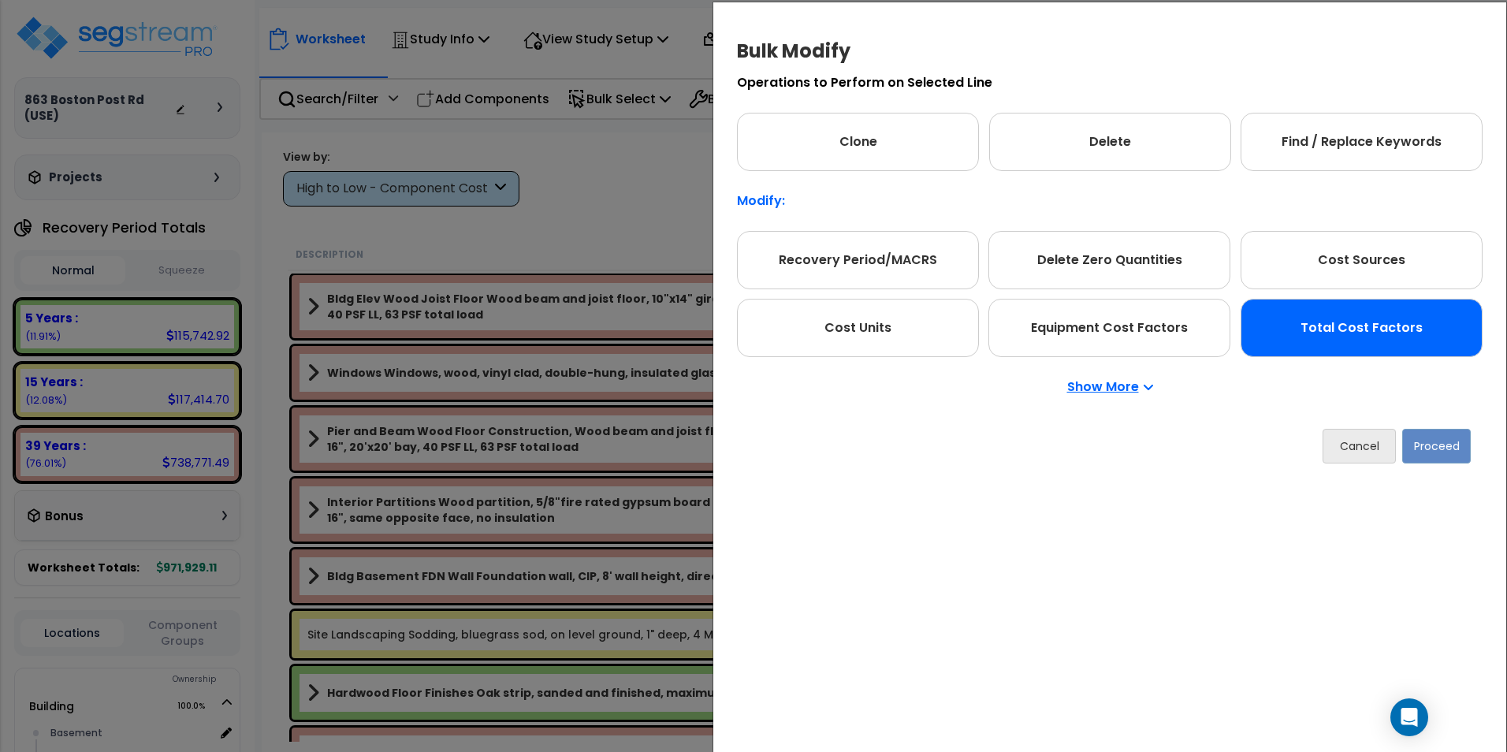
click at [1367, 328] on div "Total Cost Factors" at bounding box center [1361, 328] width 242 height 58
click at [1425, 457] on button "Proceed" at bounding box center [1436, 446] width 69 height 35
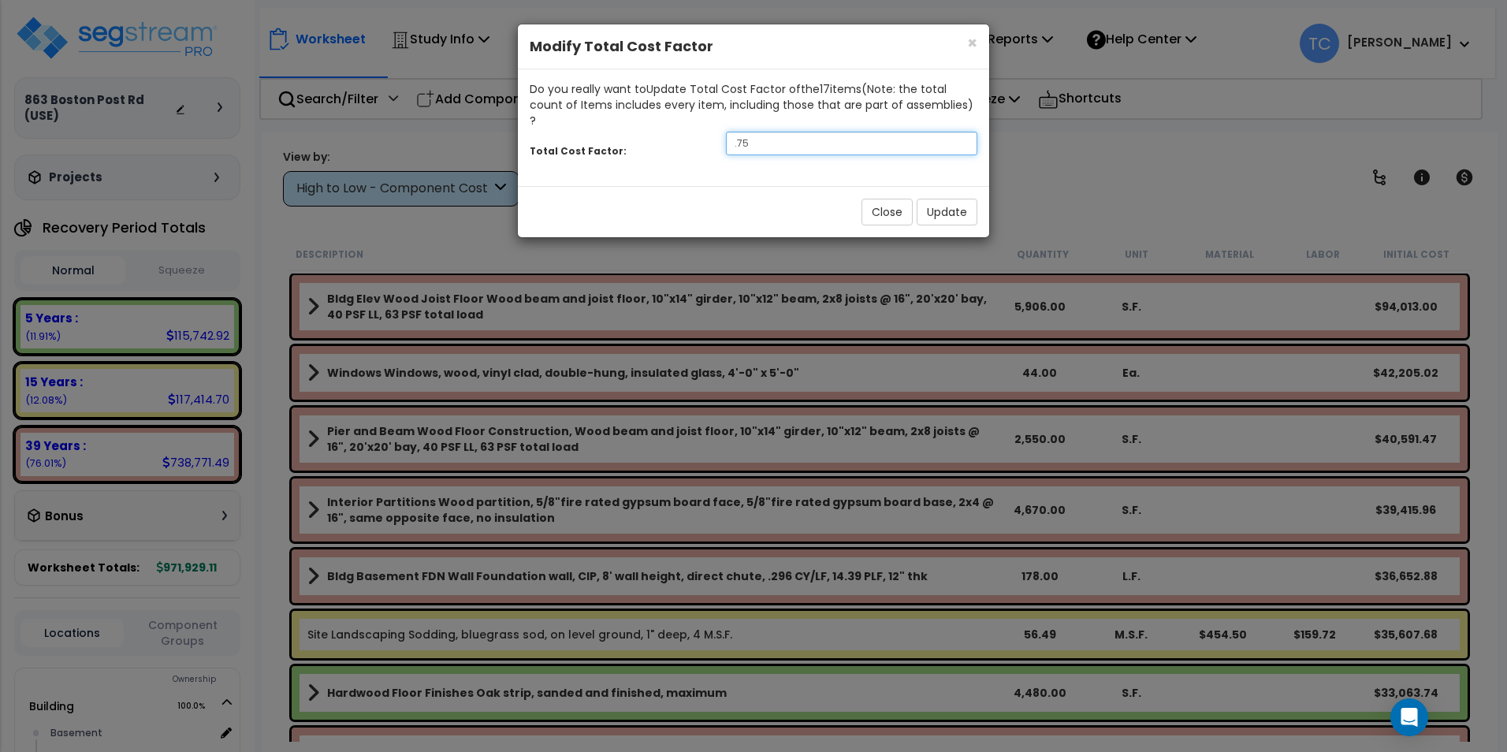
drag, startPoint x: 731, startPoint y: 122, endPoint x: 600, endPoint y: 120, distance: 131.6
click at [611, 128] on div "Total Cost Factor: .75" at bounding box center [753, 145] width 471 height 34
type input "2.75"
click at [932, 199] on button "Update" at bounding box center [947, 212] width 61 height 27
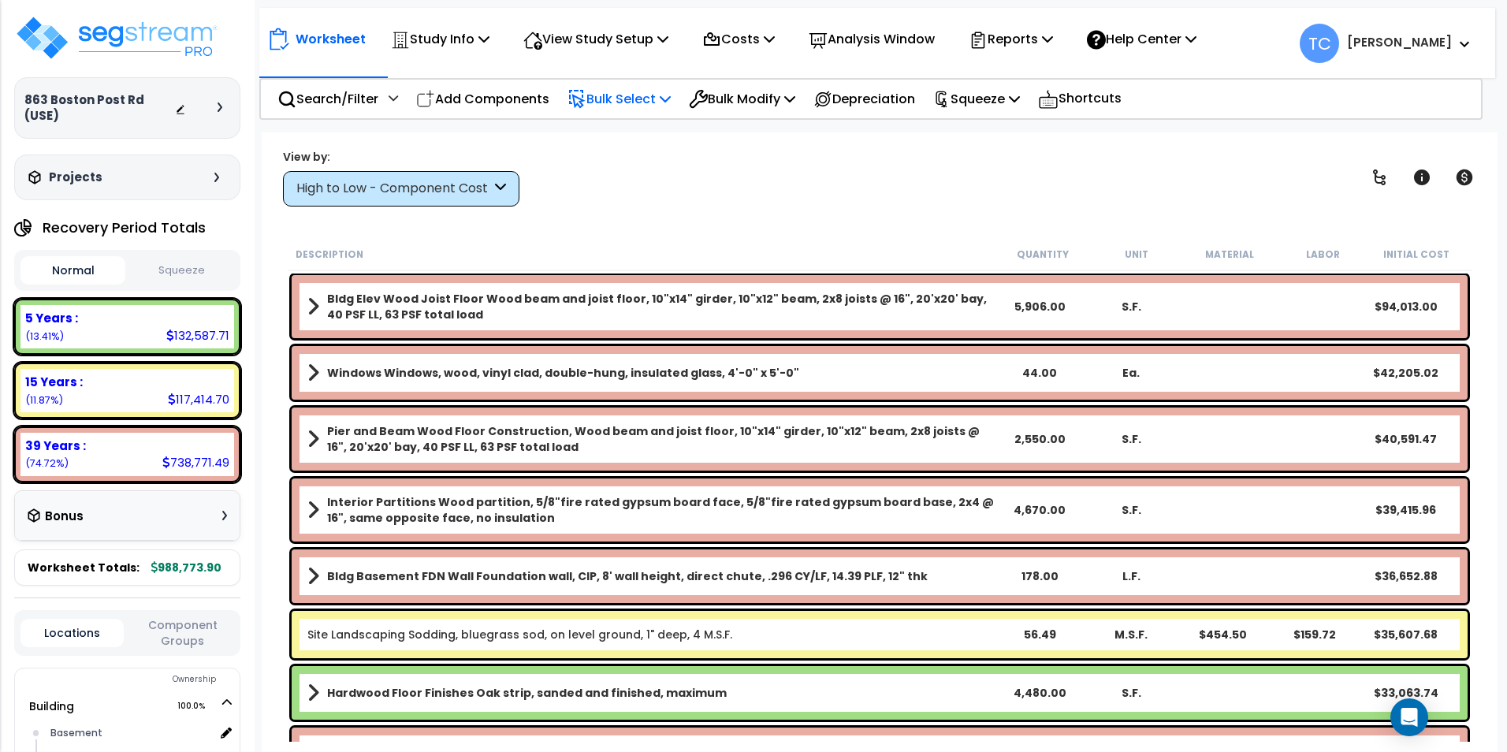
click at [634, 96] on p "Bulk Select" at bounding box center [618, 98] width 103 height 21
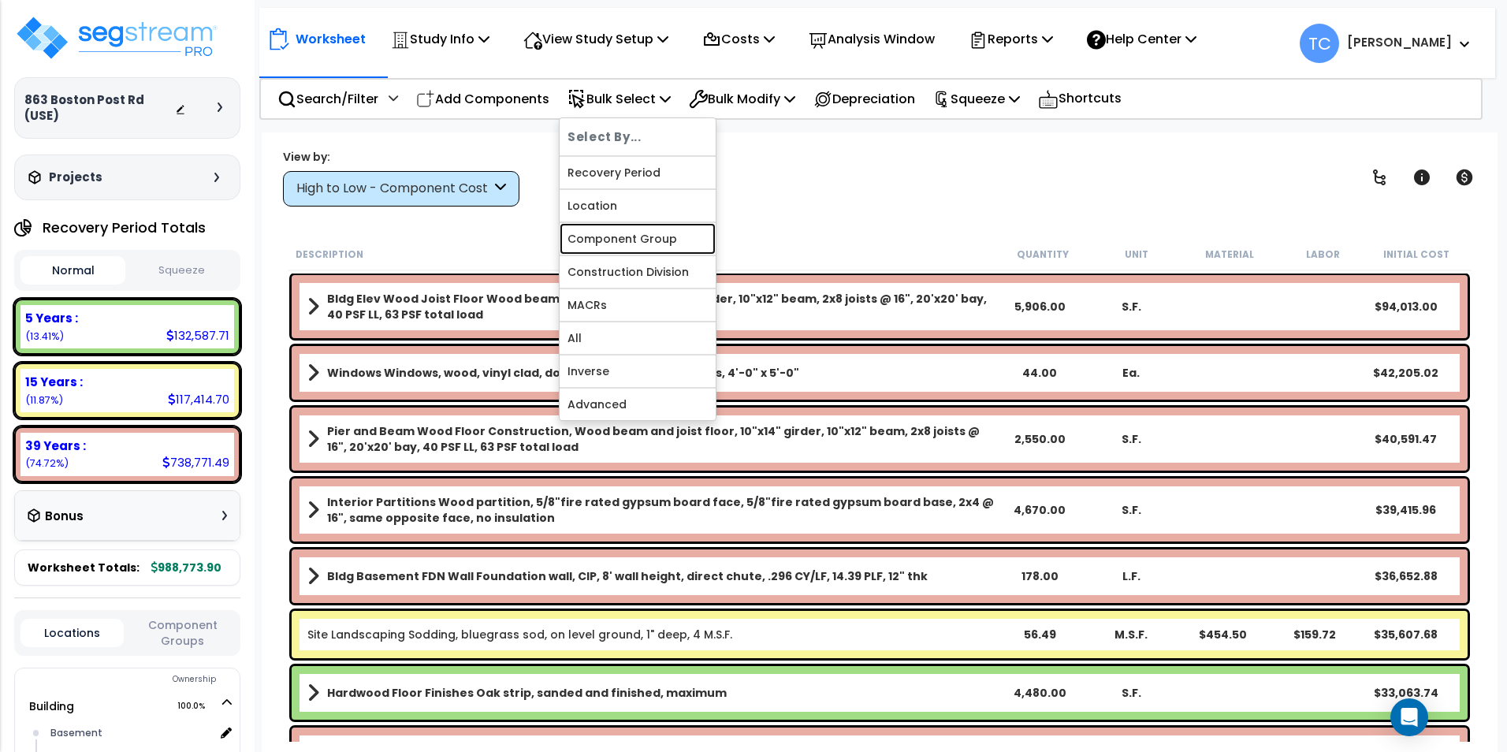
drag, startPoint x: 690, startPoint y: 246, endPoint x: 729, endPoint y: 244, distance: 38.7
click at [690, 246] on link "Component Group" at bounding box center [638, 239] width 156 height 32
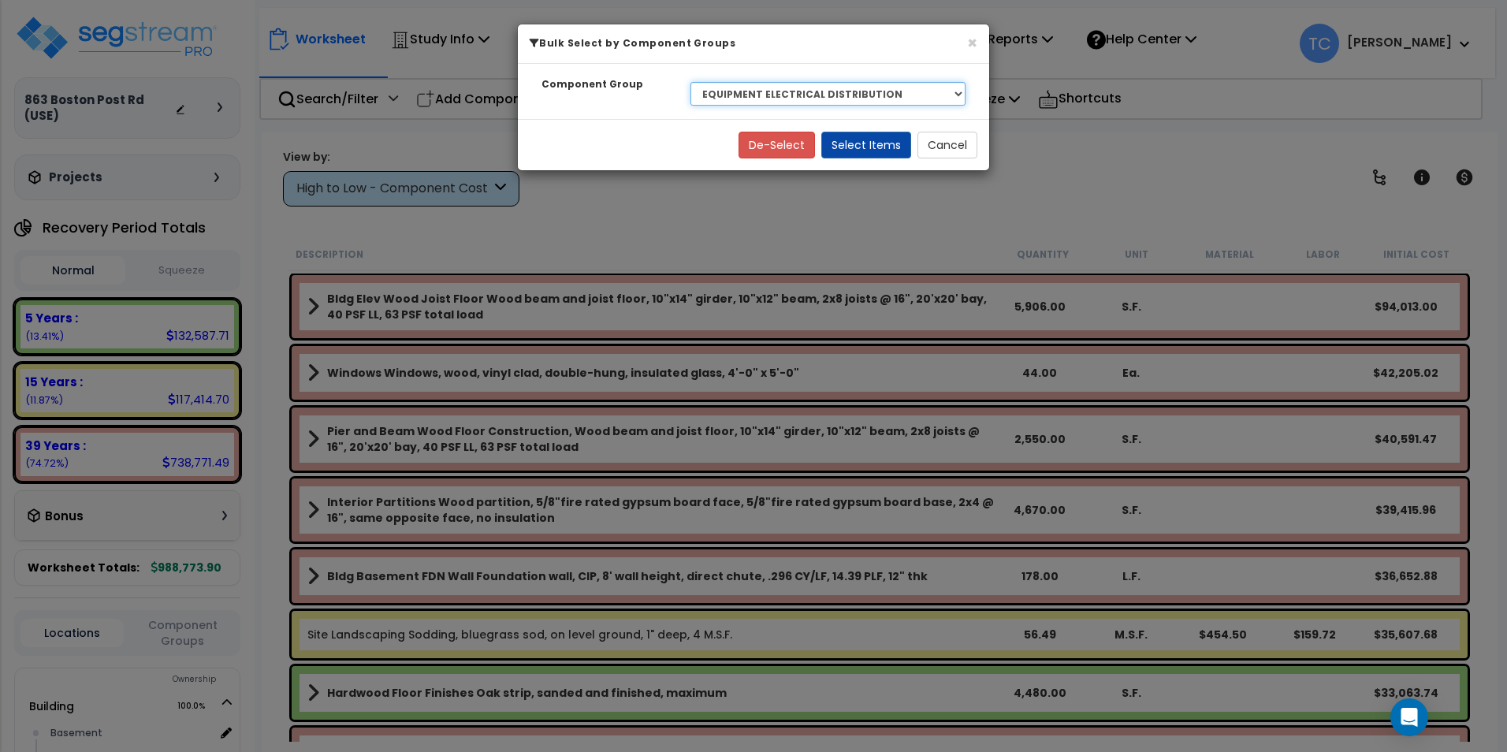
drag, startPoint x: 871, startPoint y: 97, endPoint x: 872, endPoint y: 106, distance: 9.5
click at [871, 97] on select "Select BLDG CLEARING, GRADING, & EXCAVATION BLDG FOUNDATIONS BLDG CONCRETE SLAB…" at bounding box center [827, 94] width 275 height 24
select select "26093"
click at [690, 82] on select "Select BLDG CLEARING, GRADING, & EXCAVATION BLDG FOUNDATIONS BLDG CONCRETE SLAB…" at bounding box center [827, 94] width 275 height 24
click at [873, 153] on button "Select Items" at bounding box center [866, 145] width 90 height 27
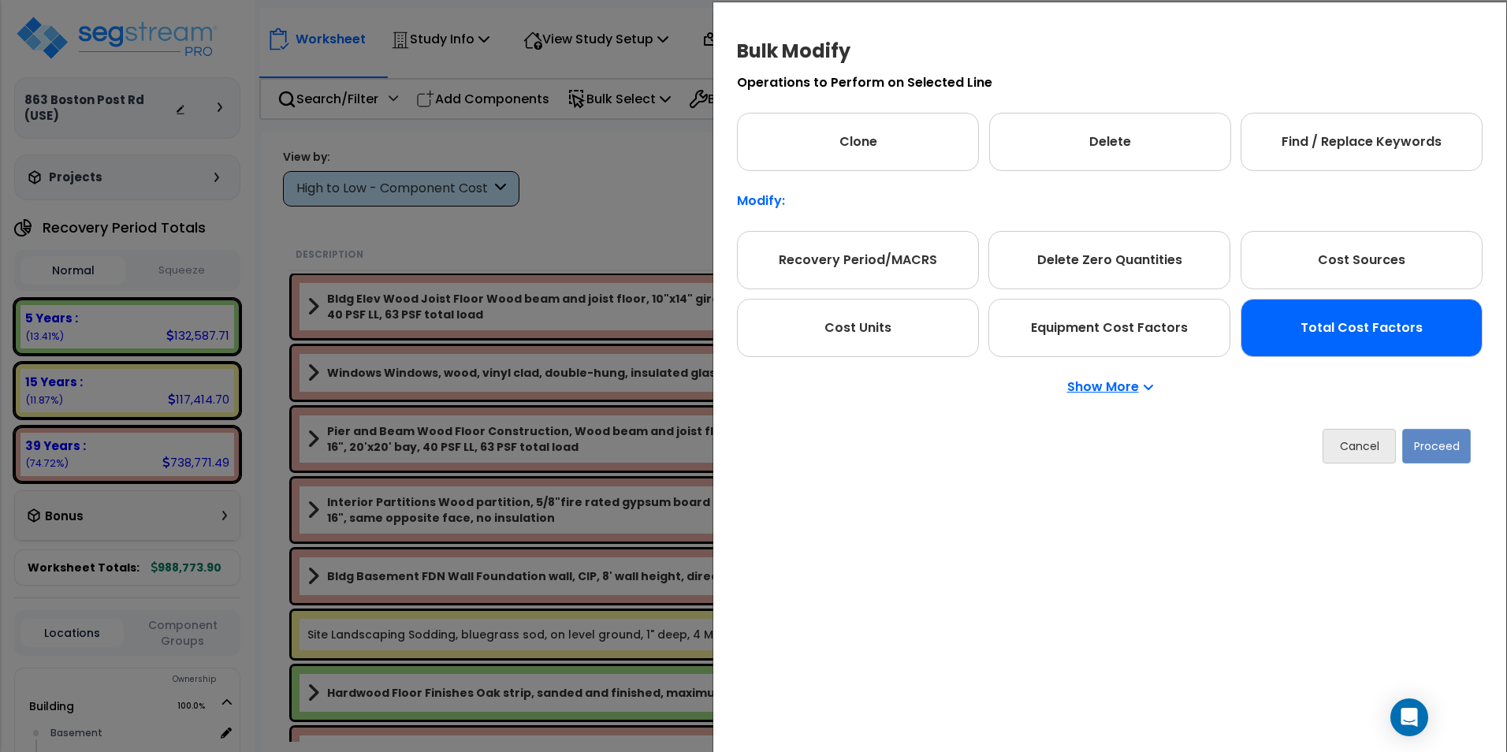
click at [1448, 335] on div "Total Cost Factors" at bounding box center [1361, 328] width 242 height 58
click at [1440, 466] on div "Cancel Proceed" at bounding box center [1110, 446] width 746 height 58
click at [1436, 452] on button "Proceed" at bounding box center [1436, 446] width 69 height 35
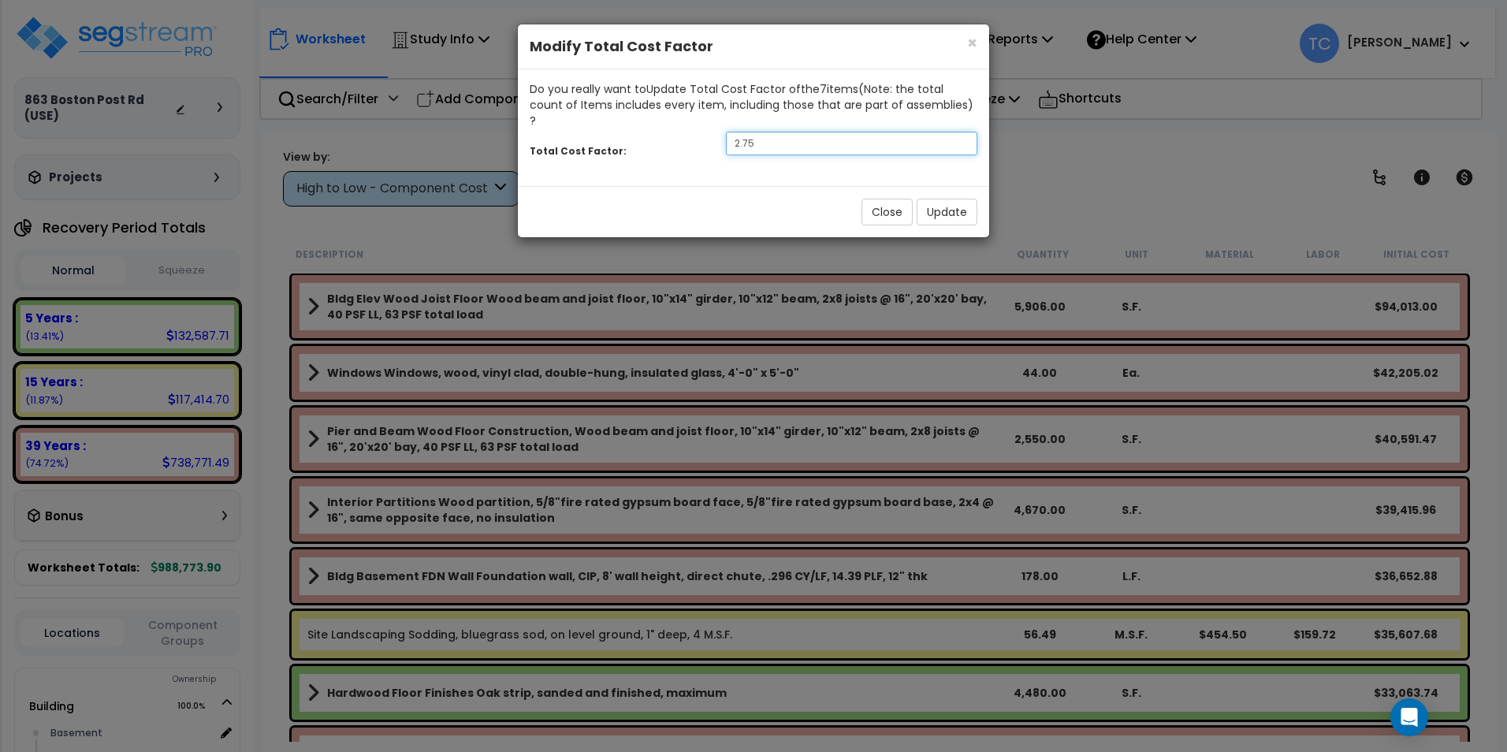
drag, startPoint x: 786, startPoint y: 128, endPoint x: 510, endPoint y: 146, distance: 276.4
click at [511, 145] on div "× Close Modify Total Cost Factor Do you really want to Update Total Cost Factor…" at bounding box center [753, 376] width 1507 height 752
type input "0.75"
click at [944, 209] on div "Close Update" at bounding box center [753, 211] width 471 height 51
click at [946, 199] on button "Update" at bounding box center [947, 212] width 61 height 27
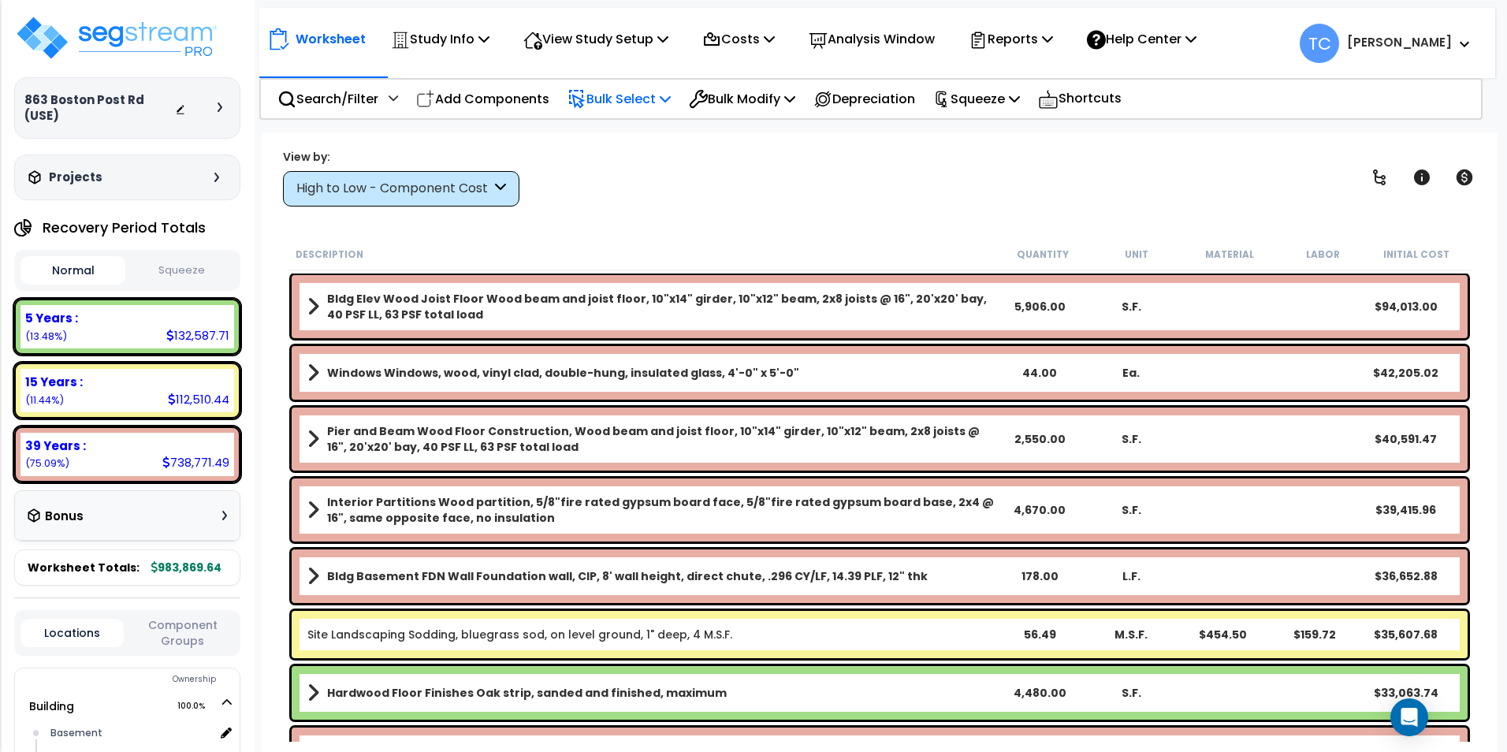
click at [630, 102] on p "Bulk Select" at bounding box center [618, 98] width 103 height 21
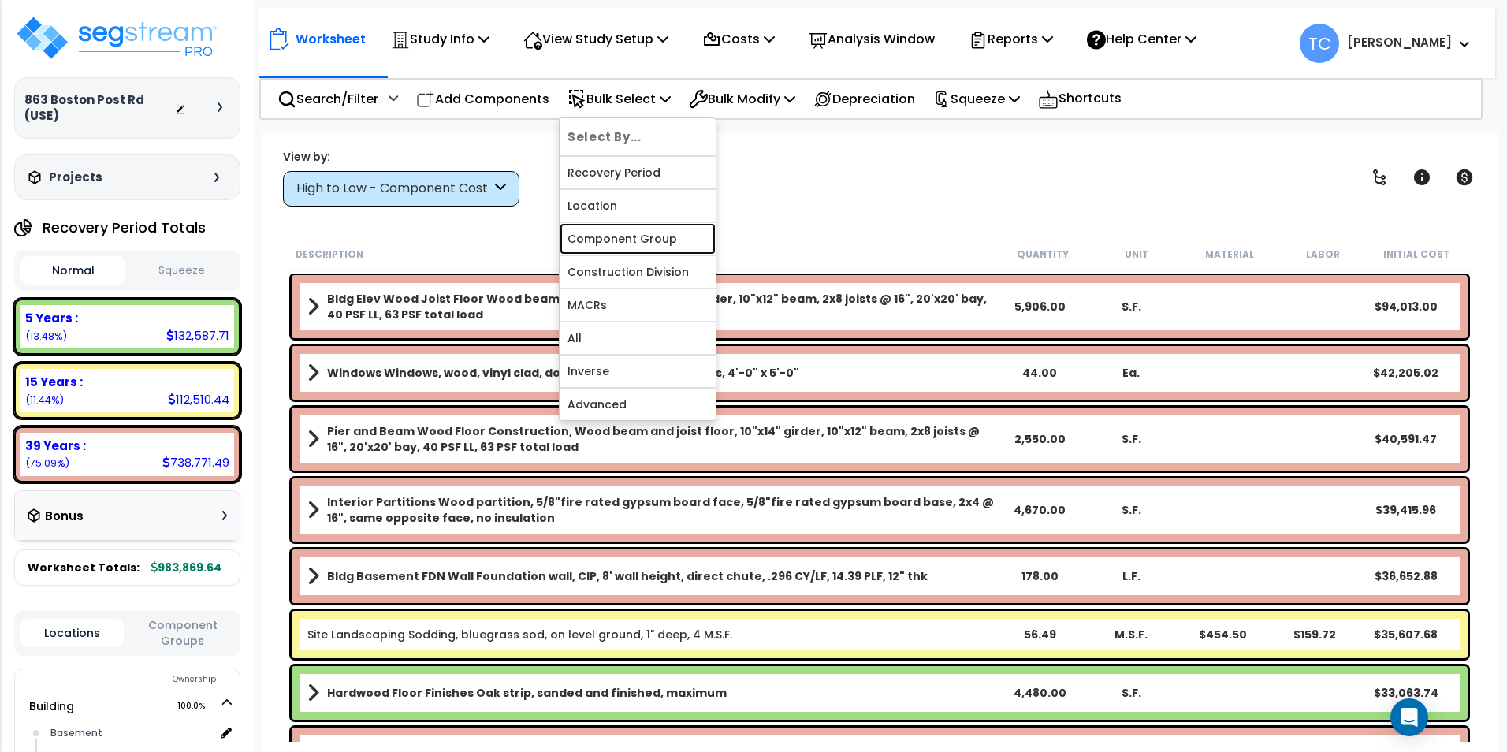
drag, startPoint x: 630, startPoint y: 240, endPoint x: 685, endPoint y: 221, distance: 58.3
click at [630, 241] on link "Component Group" at bounding box center [638, 239] width 156 height 32
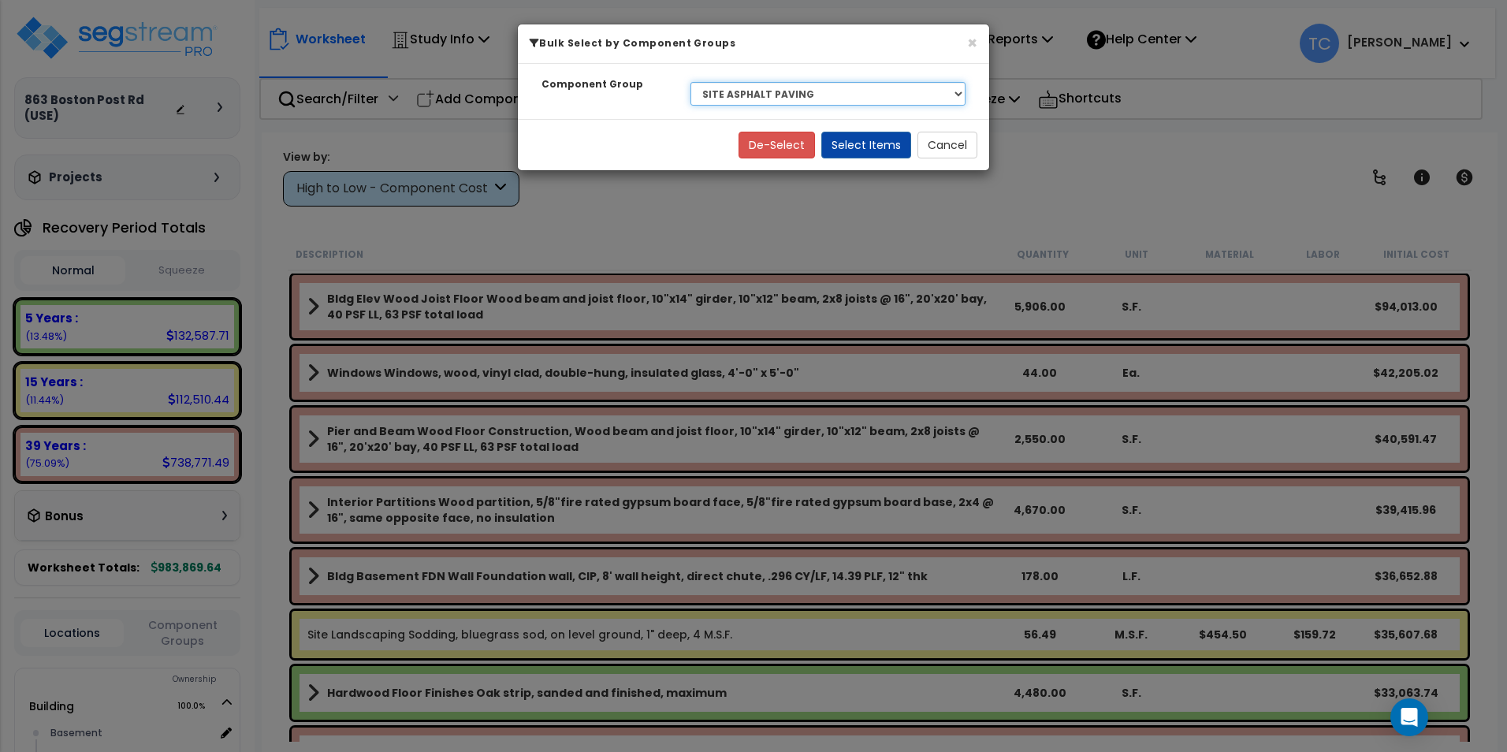
click at [876, 96] on select "Select BLDG CLEARING, GRADING, & EXCAVATION BLDG FOUNDATIONS BLDG CONCRETE SLAB…" at bounding box center [827, 94] width 275 height 24
select select "28745"
click at [690, 82] on select "Select BLDG CLEARING, GRADING, & EXCAVATION BLDG FOUNDATIONS BLDG CONCRETE SLAB…" at bounding box center [827, 94] width 275 height 24
click at [880, 139] on button "Select Items" at bounding box center [866, 145] width 90 height 27
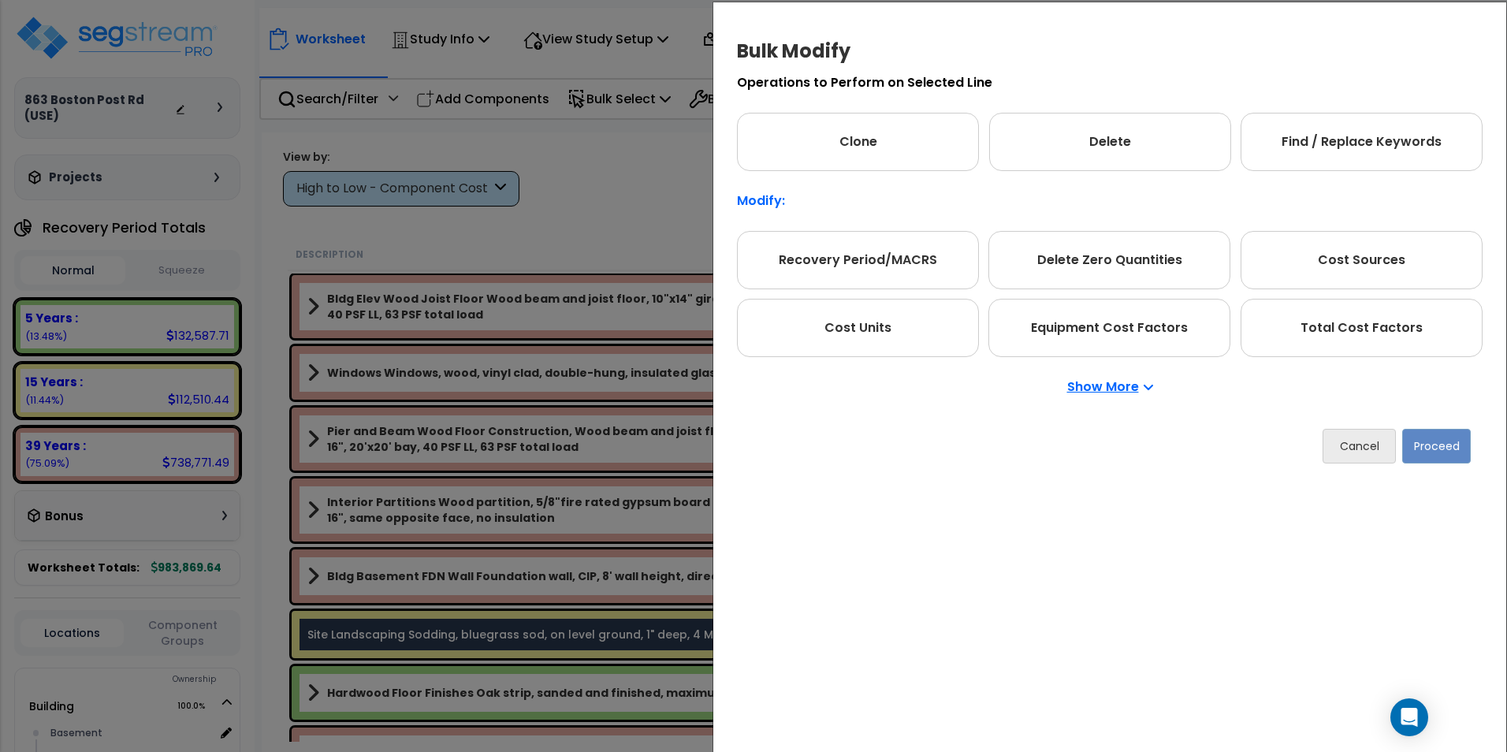
drag, startPoint x: 1385, startPoint y: 314, endPoint x: 1428, endPoint y: 468, distance: 160.4
click at [1385, 315] on div "Total Cost Factors" at bounding box center [1361, 328] width 242 height 58
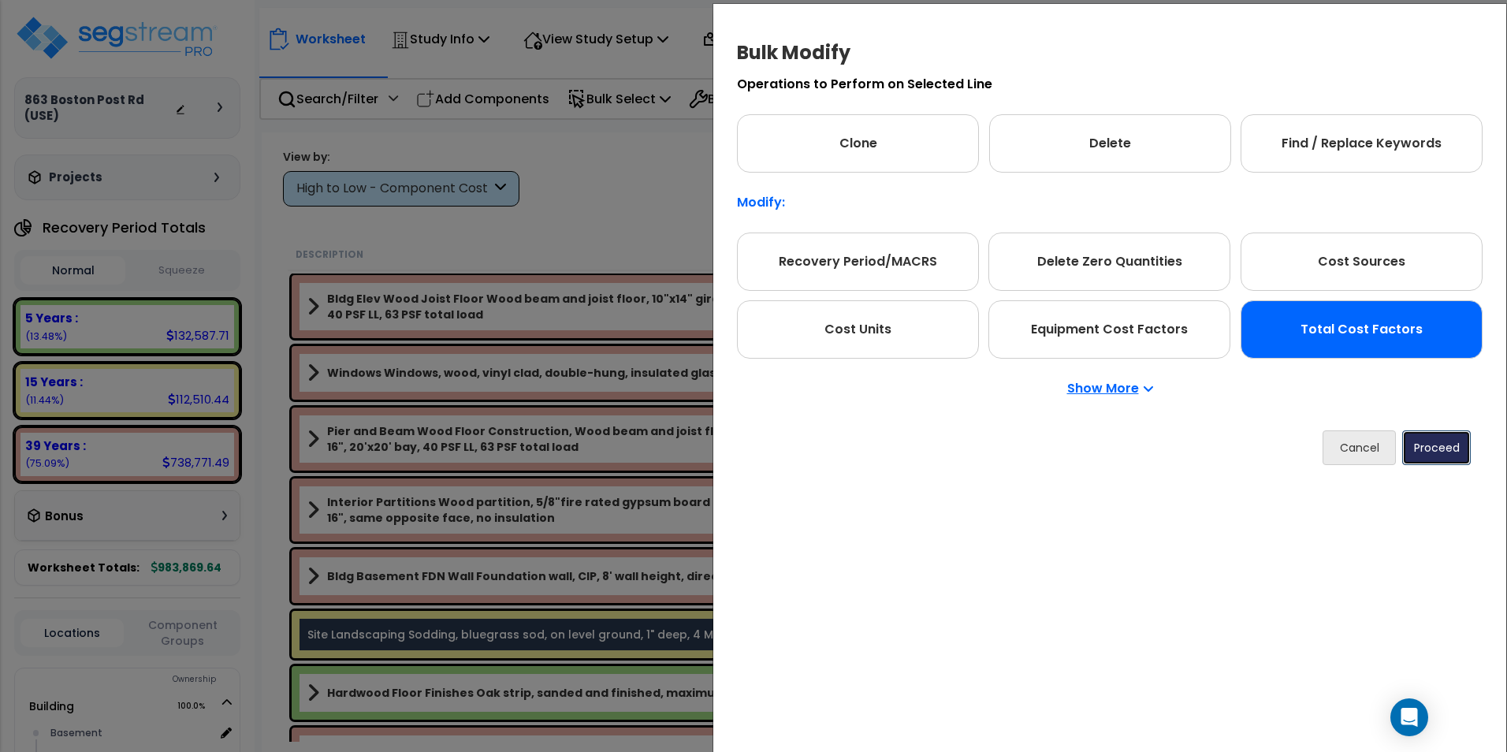
click at [1437, 461] on button "Proceed" at bounding box center [1436, 447] width 69 height 35
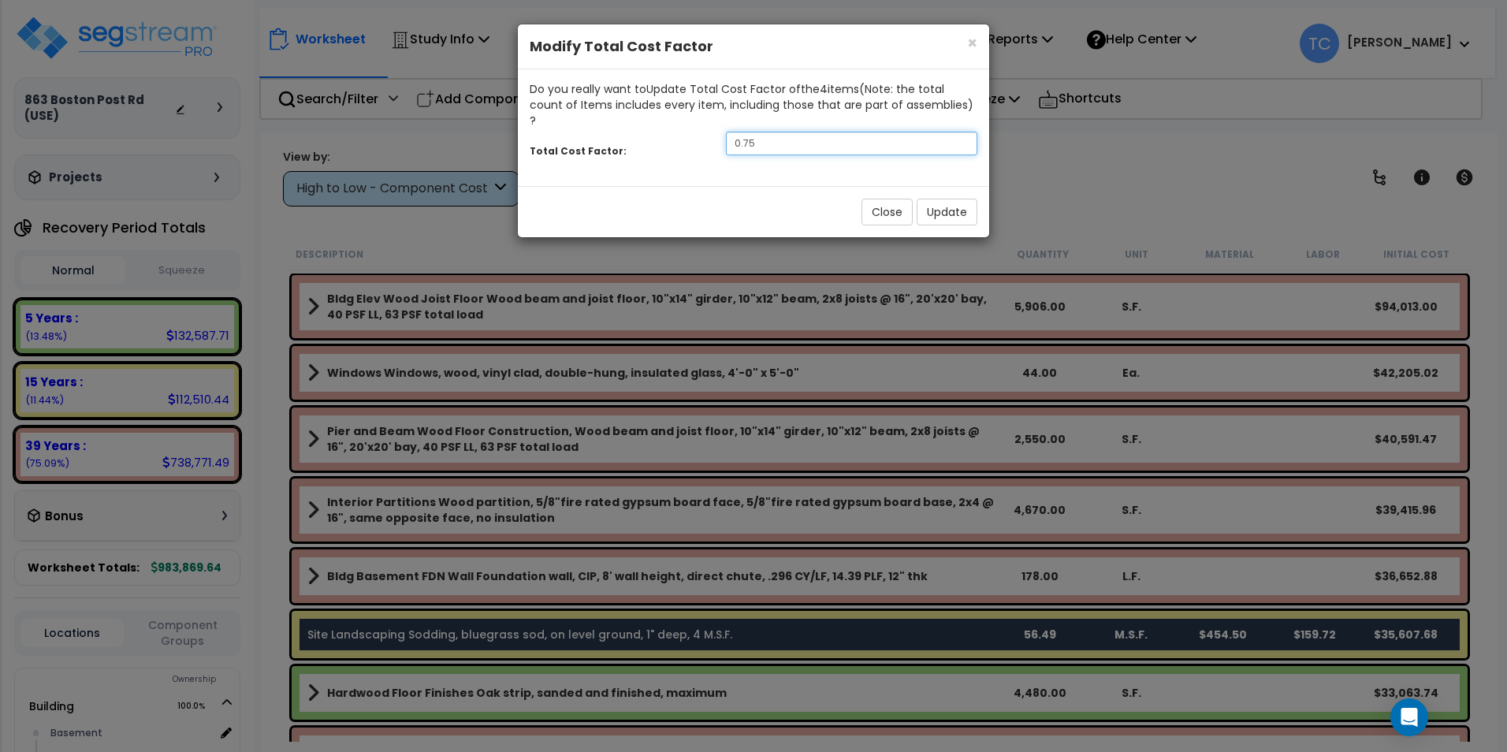
drag, startPoint x: 790, startPoint y: 123, endPoint x: 541, endPoint y: 120, distance: 248.3
click at [550, 128] on div "Total Cost Factor: 0.75" at bounding box center [753, 145] width 471 height 34
type input "0.5"
click at [932, 203] on button "Update" at bounding box center [947, 212] width 61 height 27
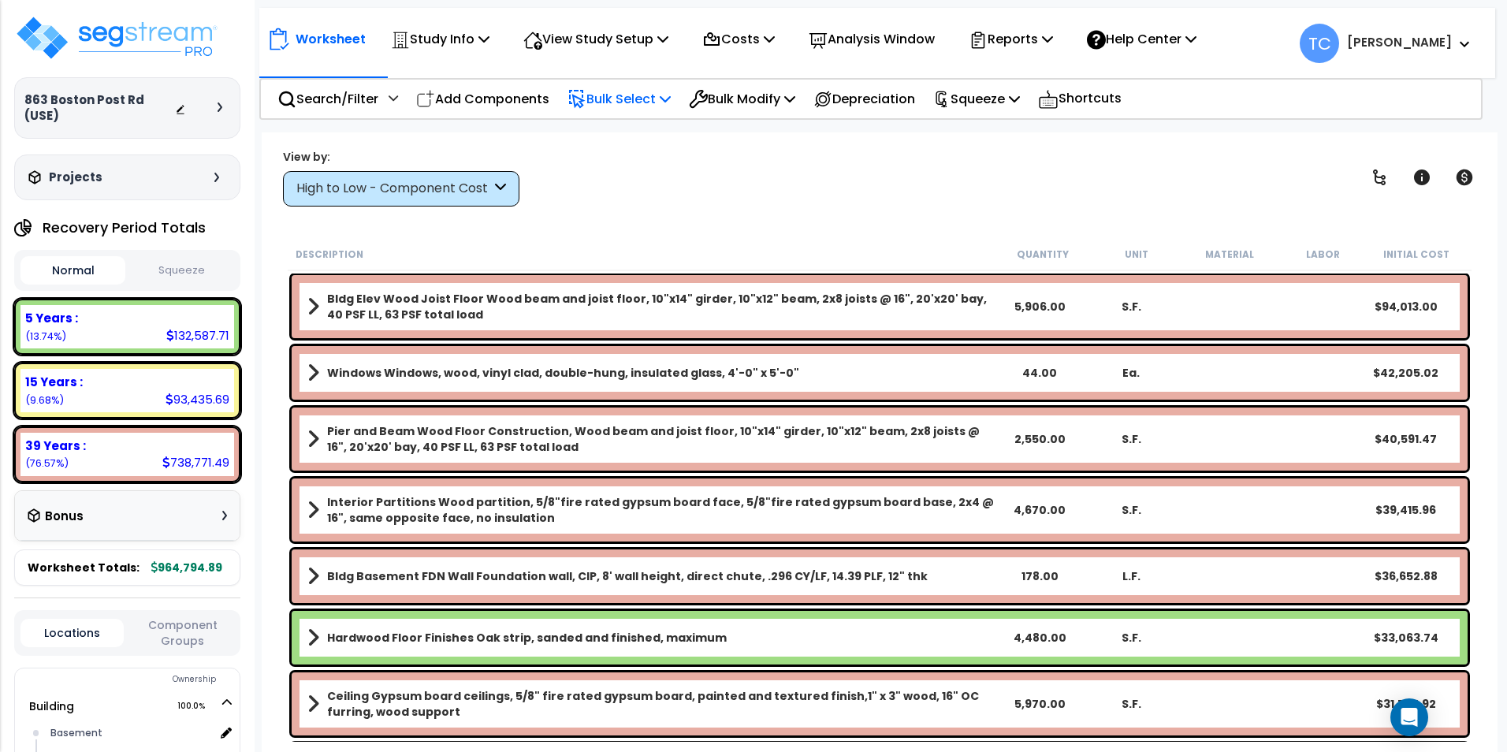
click at [631, 103] on p "Bulk Select" at bounding box center [618, 98] width 103 height 21
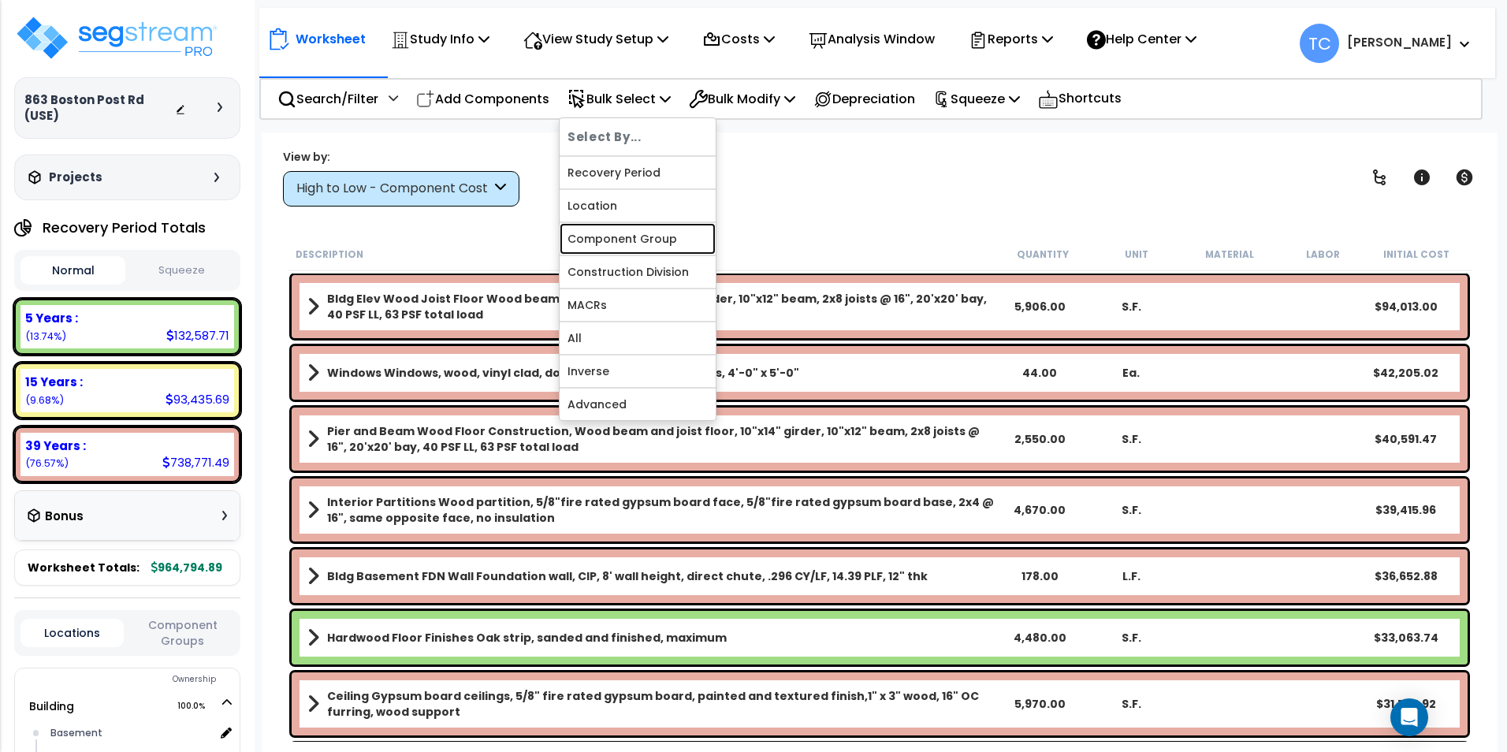
drag, startPoint x: 635, startPoint y: 232, endPoint x: 654, endPoint y: 214, distance: 26.7
click at [635, 232] on link "Component Group" at bounding box center [638, 239] width 156 height 32
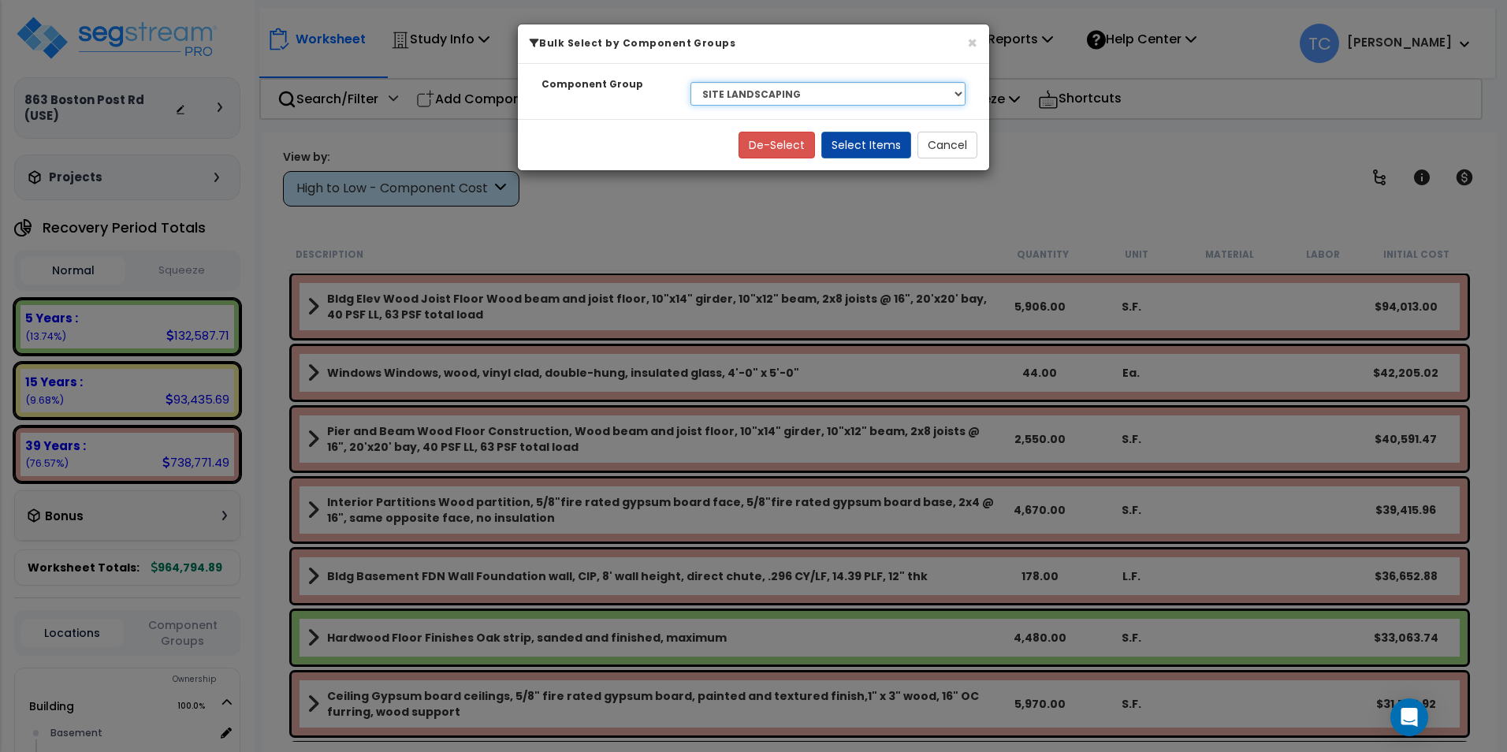
drag, startPoint x: 783, startPoint y: 94, endPoint x: 787, endPoint y: 106, distance: 13.2
click at [783, 94] on select "Select BLDG CLEARING, GRADING, & EXCAVATION BLDG FOUNDATIONS BLDG CONCRETE SLAB…" at bounding box center [827, 94] width 275 height 24
select select "7353"
click at [690, 82] on select "Select BLDG CLEARING, GRADING, & EXCAVATION BLDG FOUNDATIONS BLDG CONCRETE SLAB…" at bounding box center [827, 94] width 275 height 24
click at [861, 143] on button "Select Items" at bounding box center [866, 145] width 90 height 27
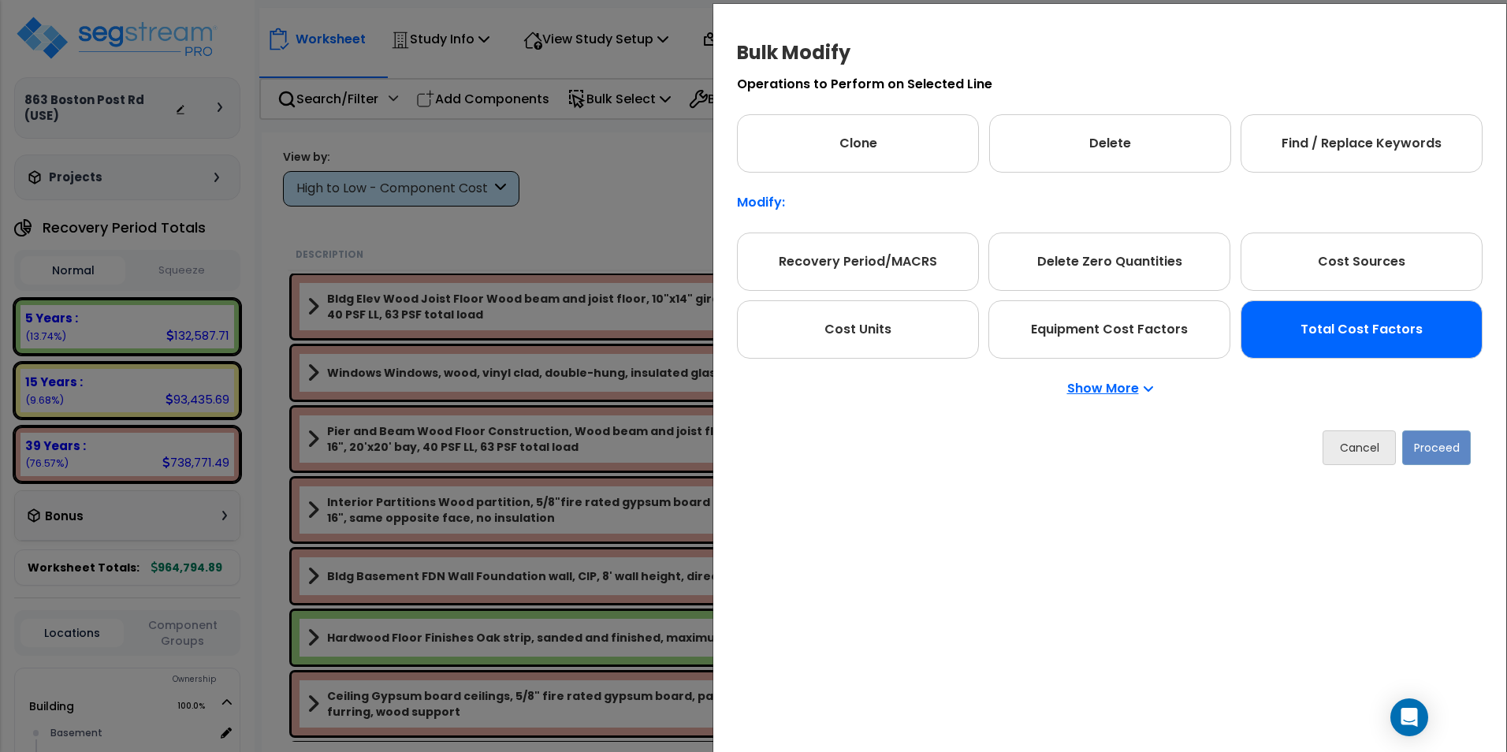
click at [1437, 351] on div "Total Cost Factors" at bounding box center [1361, 329] width 242 height 58
click at [1444, 434] on button "Proceed" at bounding box center [1436, 447] width 69 height 35
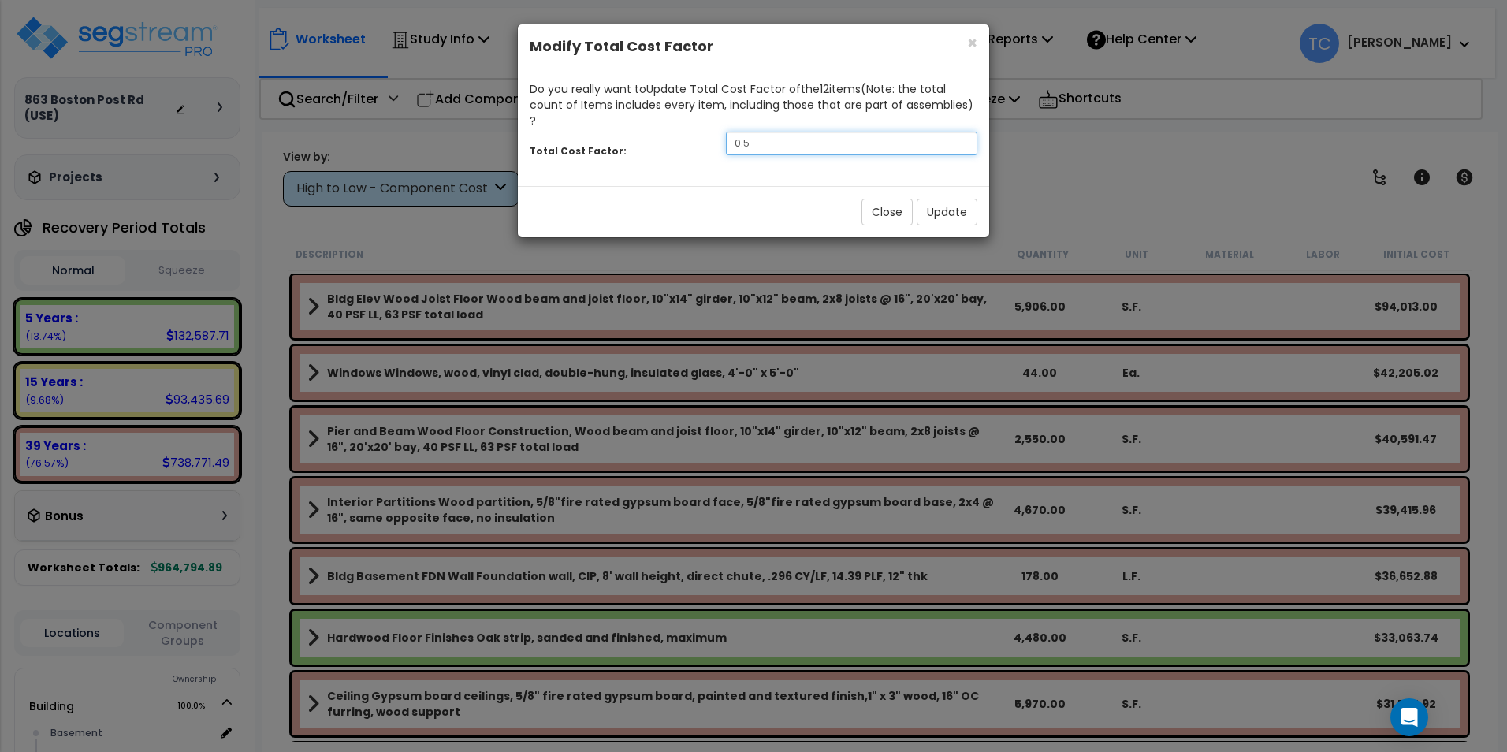
click at [796, 132] on input "0.5" at bounding box center [851, 144] width 251 height 24
type input "0.8"
click at [936, 199] on button "Update" at bounding box center [947, 212] width 61 height 27
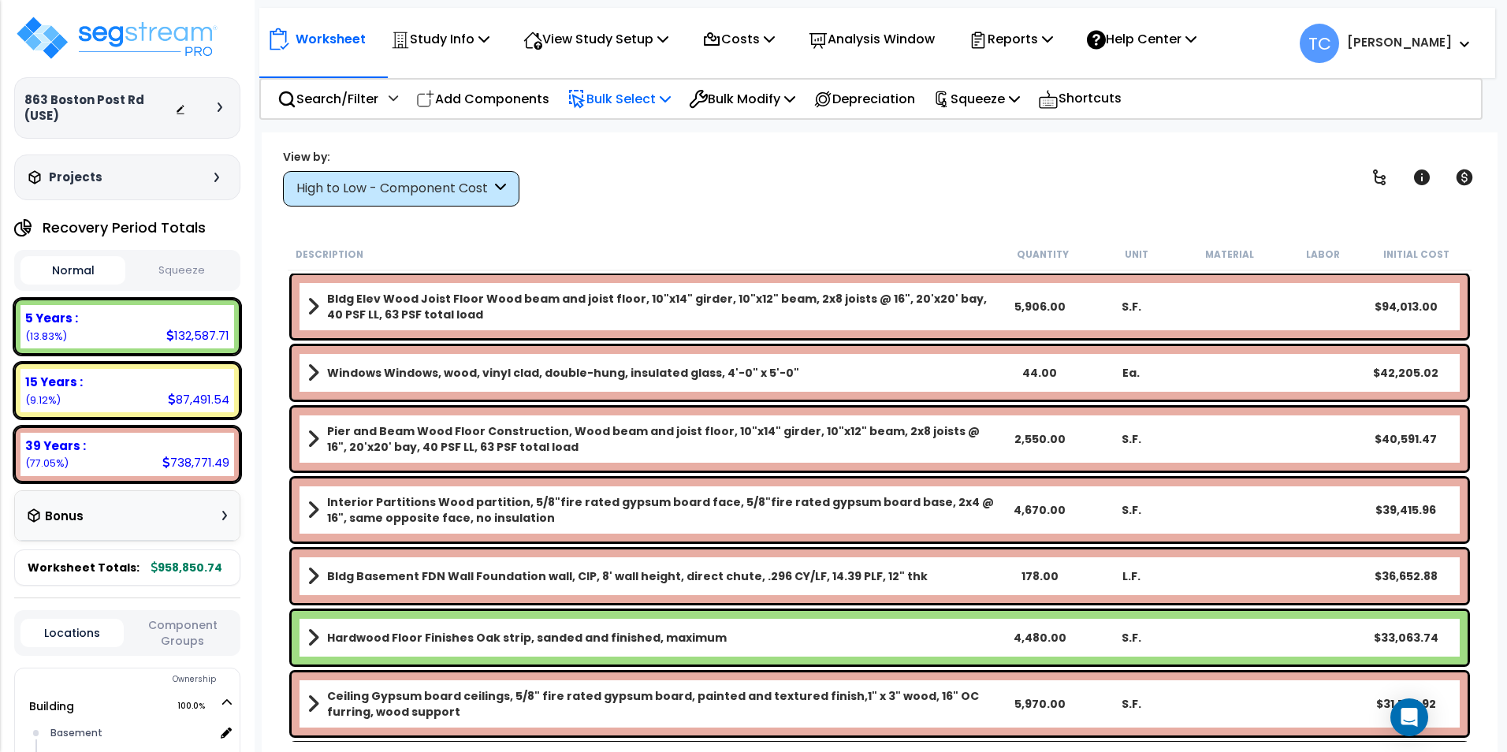
click at [635, 99] on p "Bulk Select" at bounding box center [618, 98] width 103 height 21
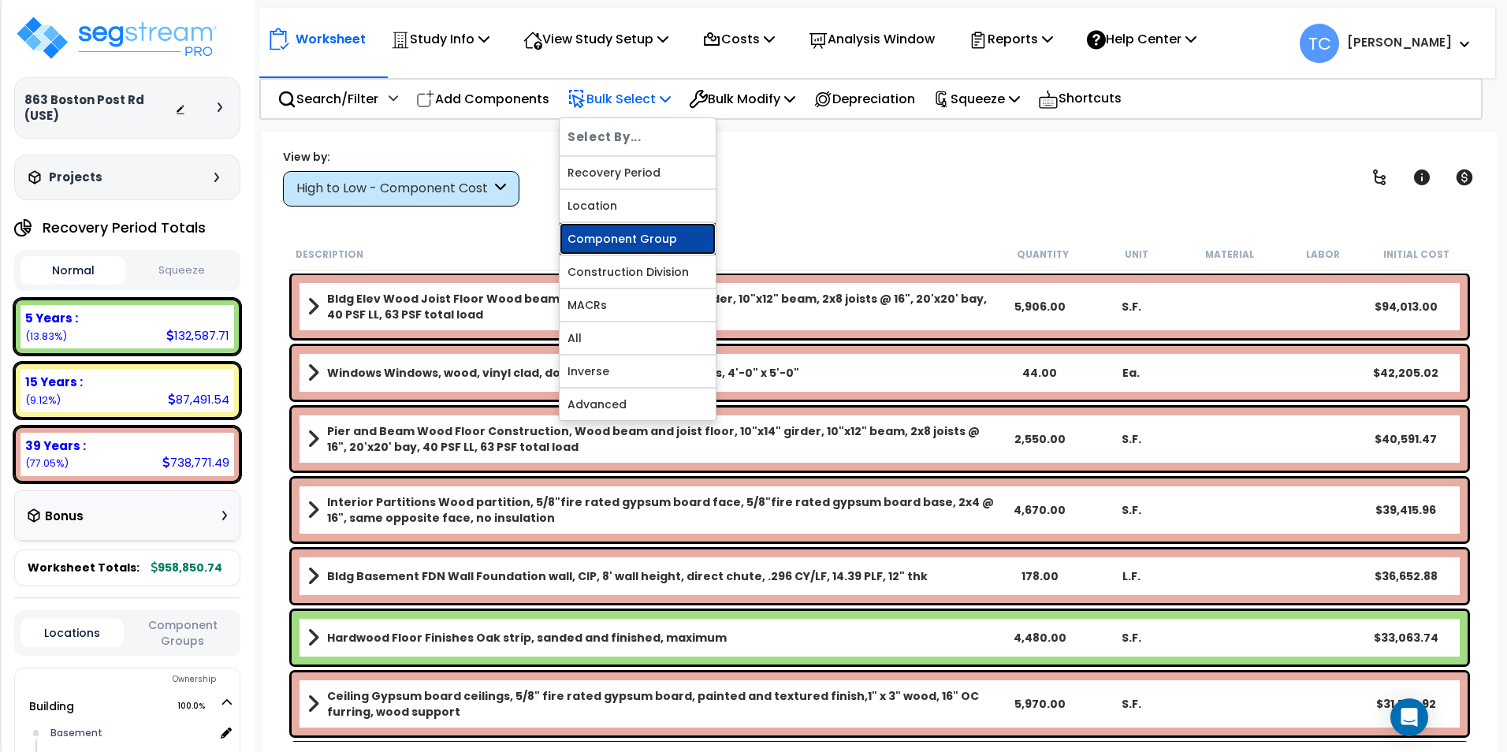
click at [661, 240] on link "Component Group" at bounding box center [638, 239] width 156 height 32
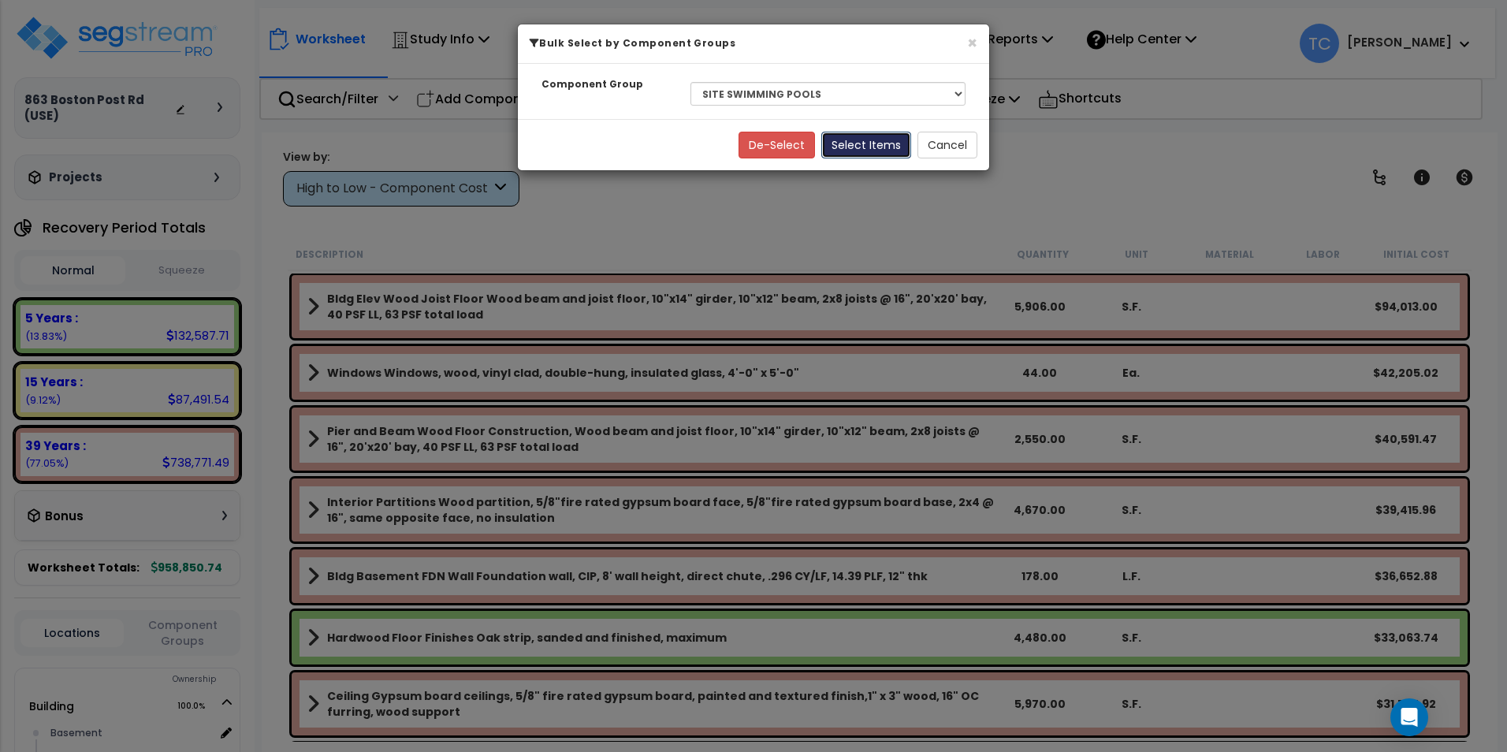
click at [872, 149] on button "Select Items" at bounding box center [866, 145] width 90 height 27
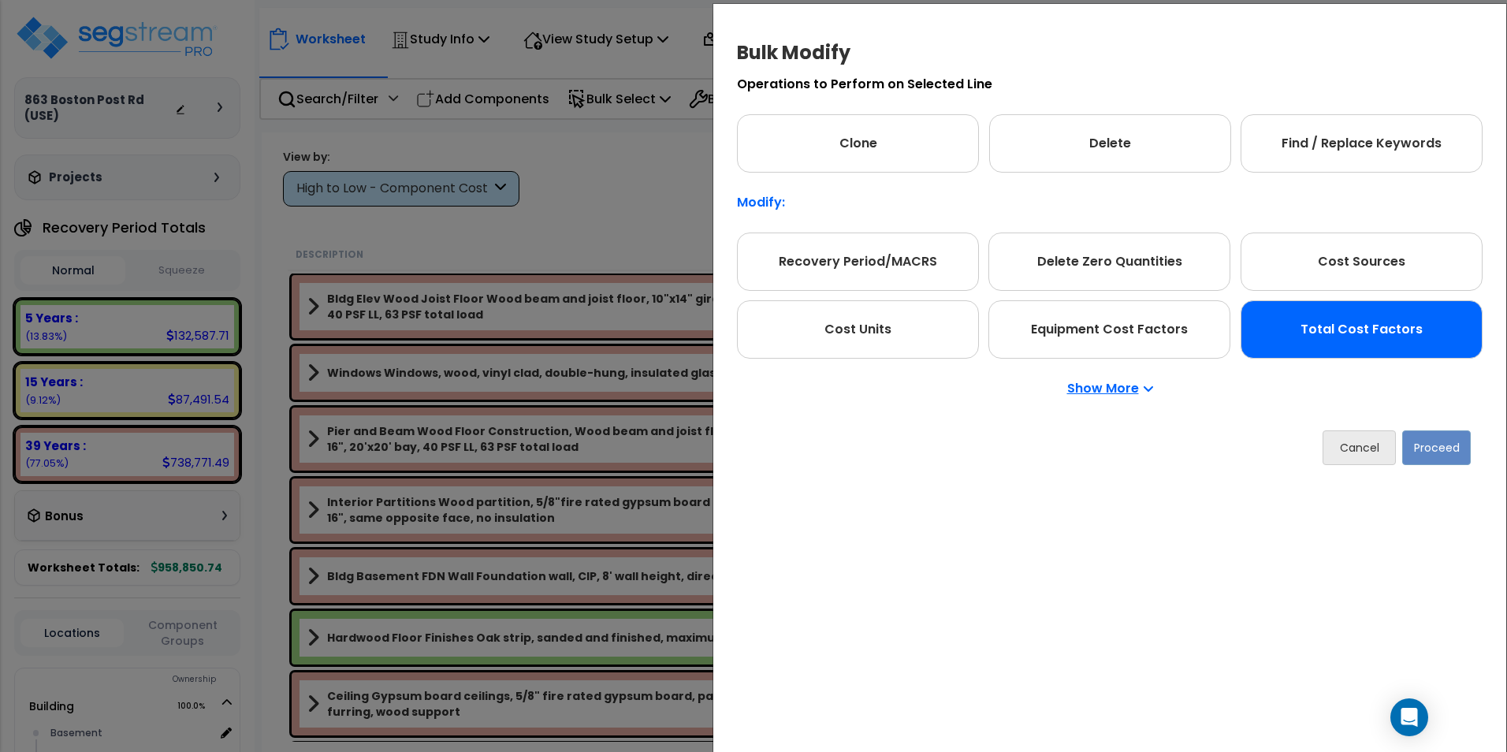
click at [1337, 343] on div "Total Cost Factors" at bounding box center [1361, 329] width 242 height 58
click at [1463, 437] on button "Proceed" at bounding box center [1436, 447] width 69 height 35
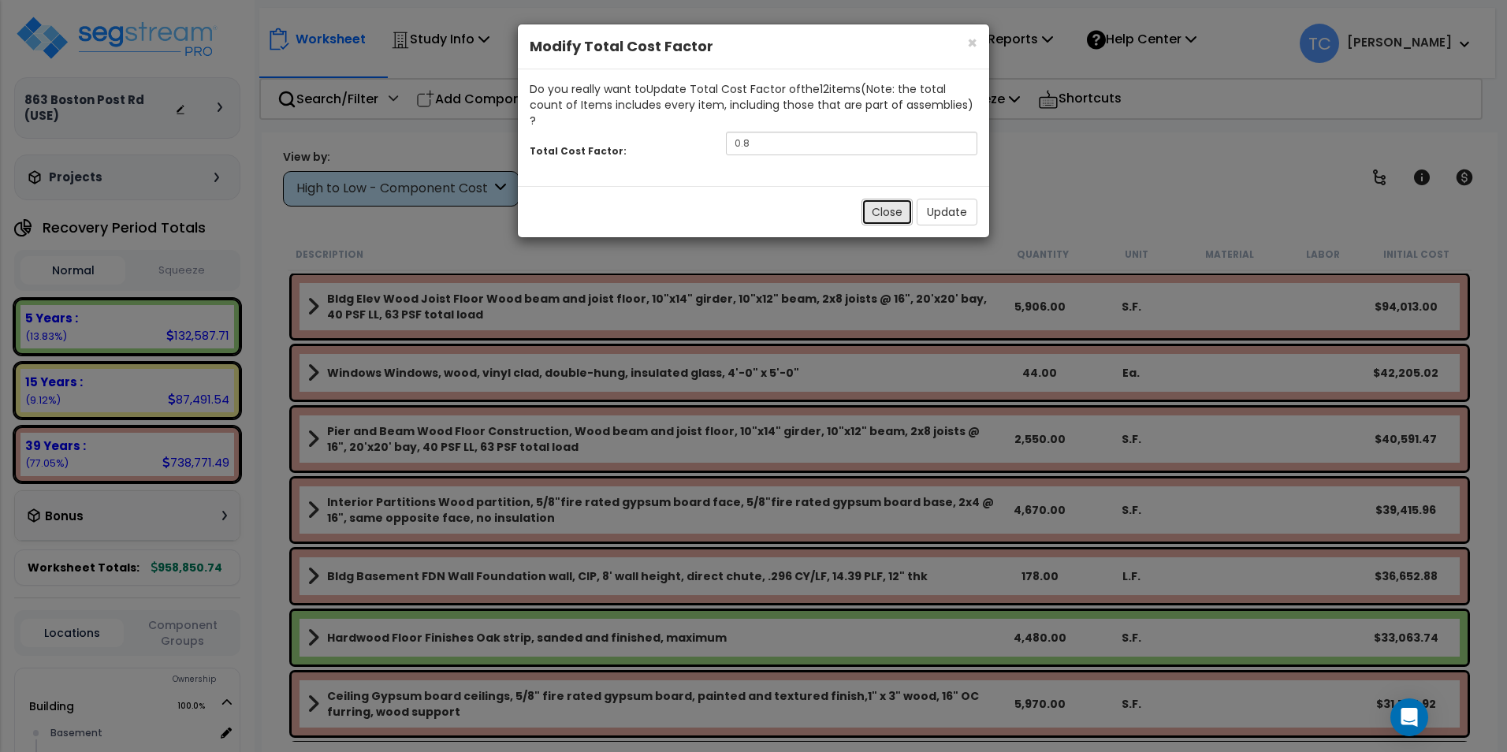
click at [891, 199] on button "Close" at bounding box center [886, 212] width 51 height 27
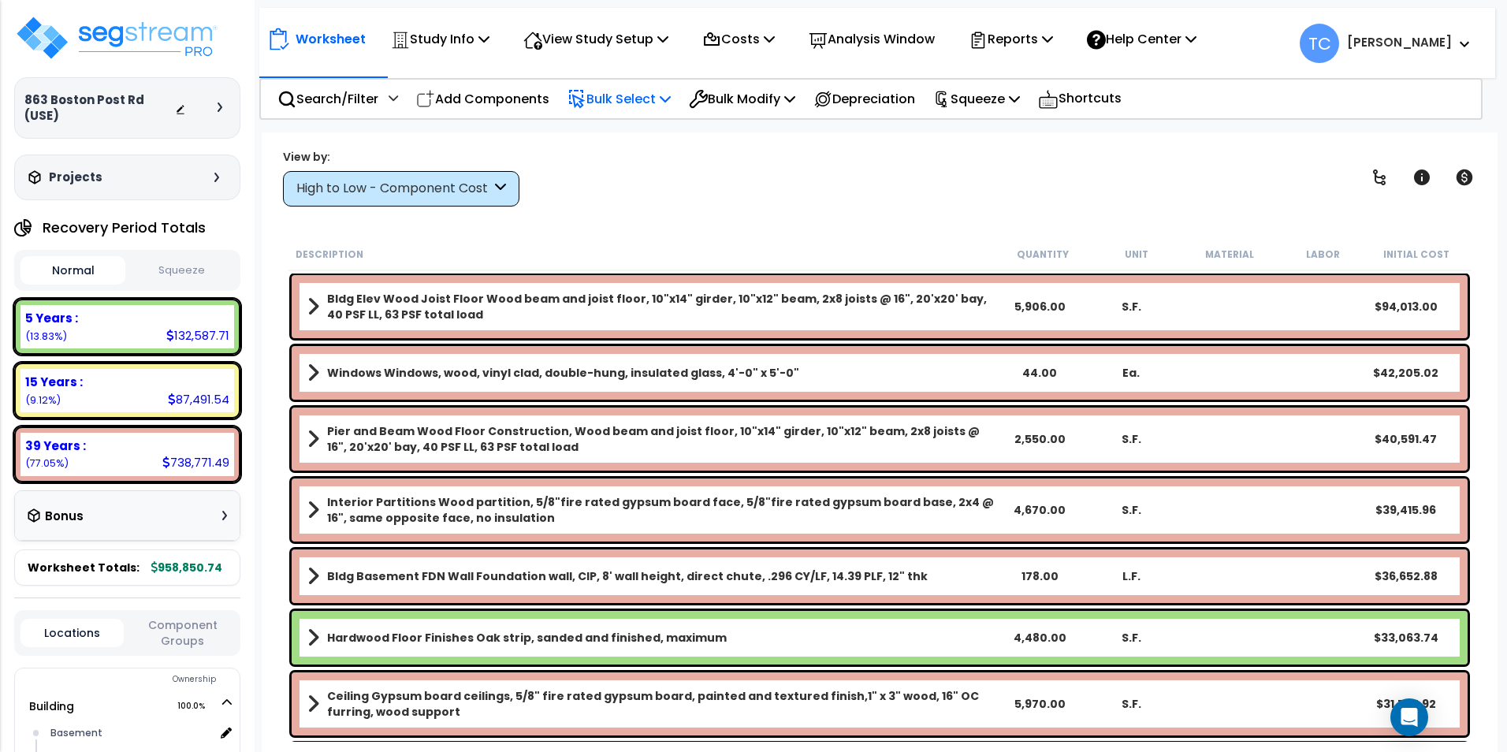
click at [650, 93] on p "Bulk Select" at bounding box center [618, 98] width 103 height 21
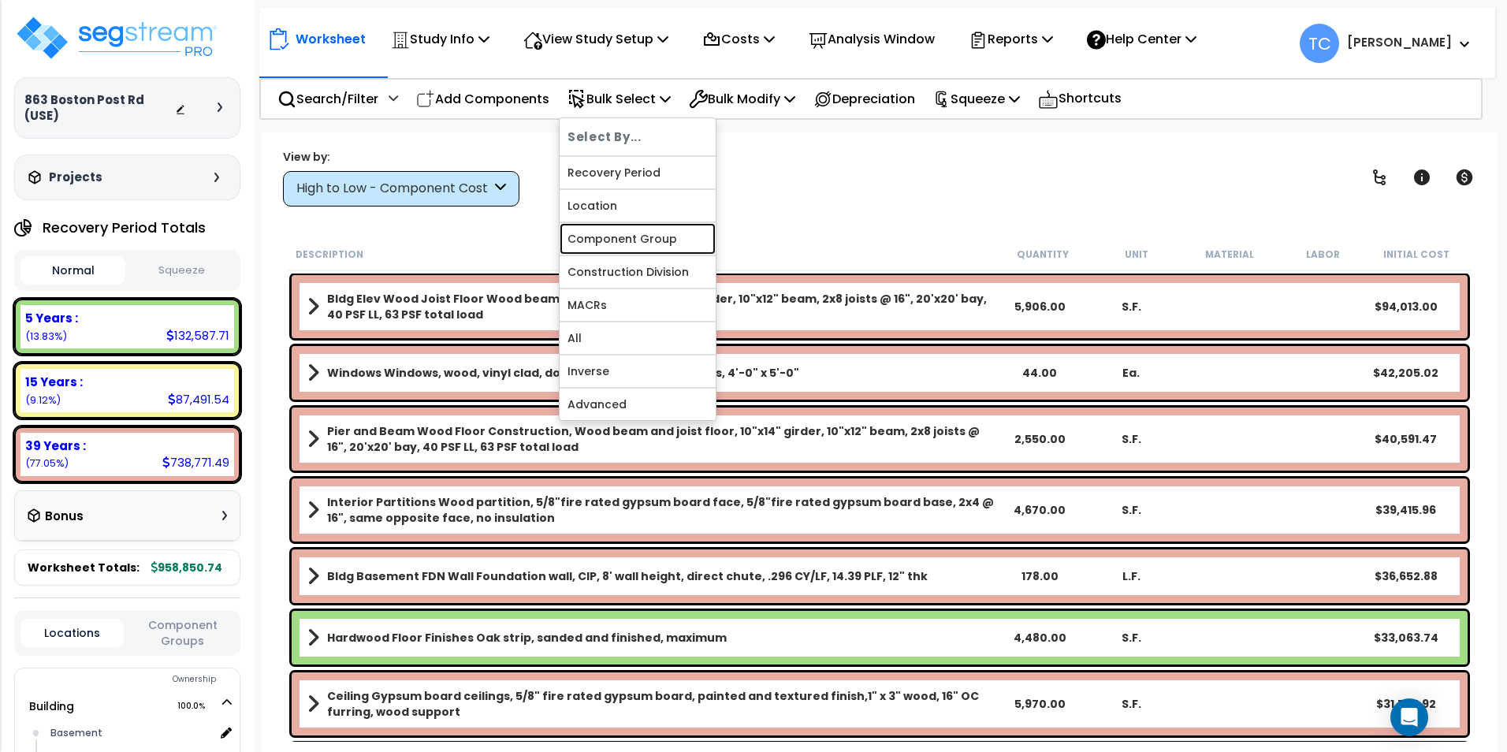
drag, startPoint x: 636, startPoint y: 240, endPoint x: 798, endPoint y: 223, distance: 163.3
click at [636, 240] on link "Component Group" at bounding box center [638, 239] width 156 height 32
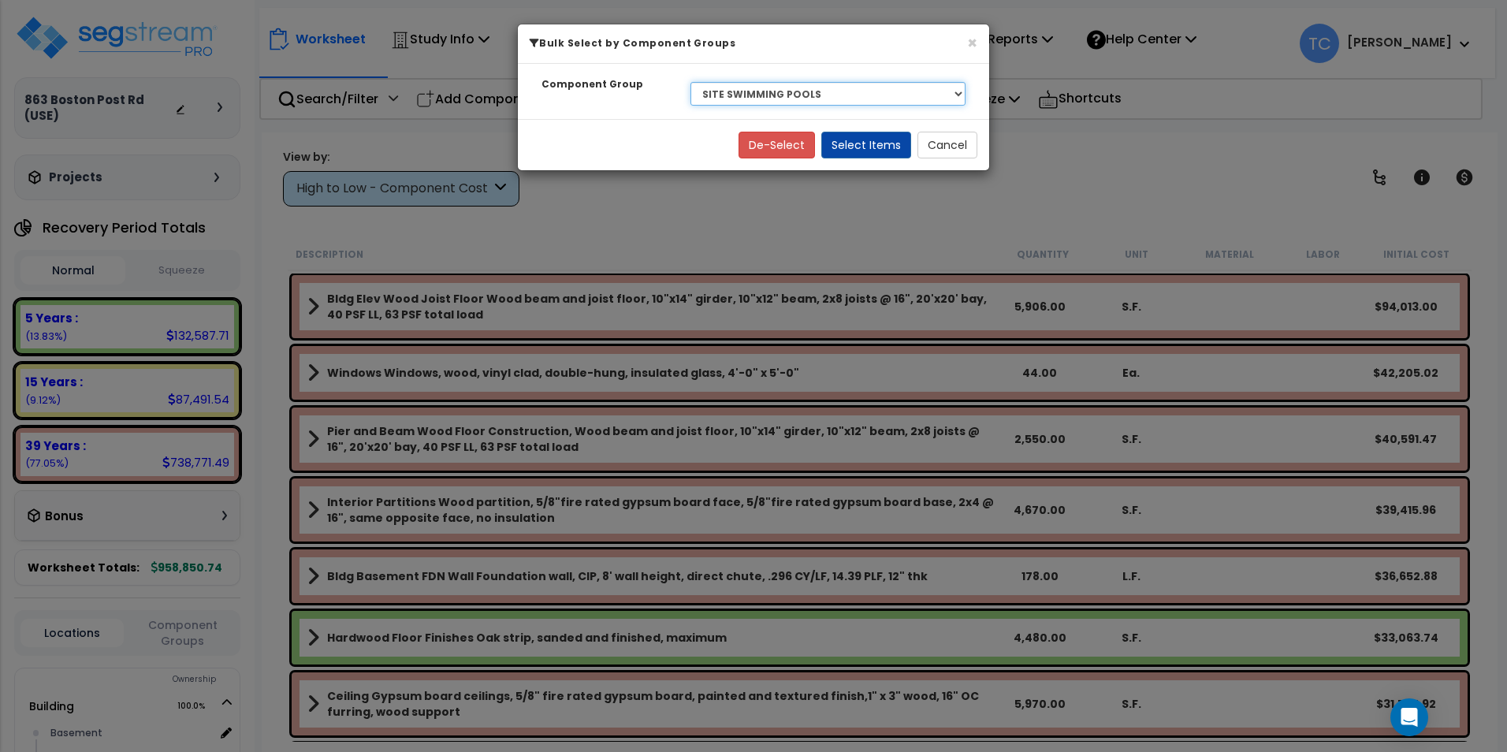
click at [778, 90] on select "Select BLDG CLEARING, GRADING, & EXCAVATION BLDG FOUNDATIONS BLDG CONCRETE SLAB…" at bounding box center [827, 94] width 275 height 24
drag, startPoint x: 628, startPoint y: 141, endPoint x: 634, endPoint y: 134, distance: 9.0
click at [628, 141] on div "De-Select Select Items Cancel" at bounding box center [753, 144] width 471 height 51
click at [741, 77] on div "Select BLDG CLEARING, GRADING, & EXCAVATION BLDG FOUNDATIONS BLDG CONCRETE SLAB…" at bounding box center [828, 94] width 299 height 36
click at [779, 96] on select "Select BLDG CLEARING, GRADING, & EXCAVATION BLDG FOUNDATIONS BLDG CONCRETE SLAB…" at bounding box center [827, 94] width 275 height 24
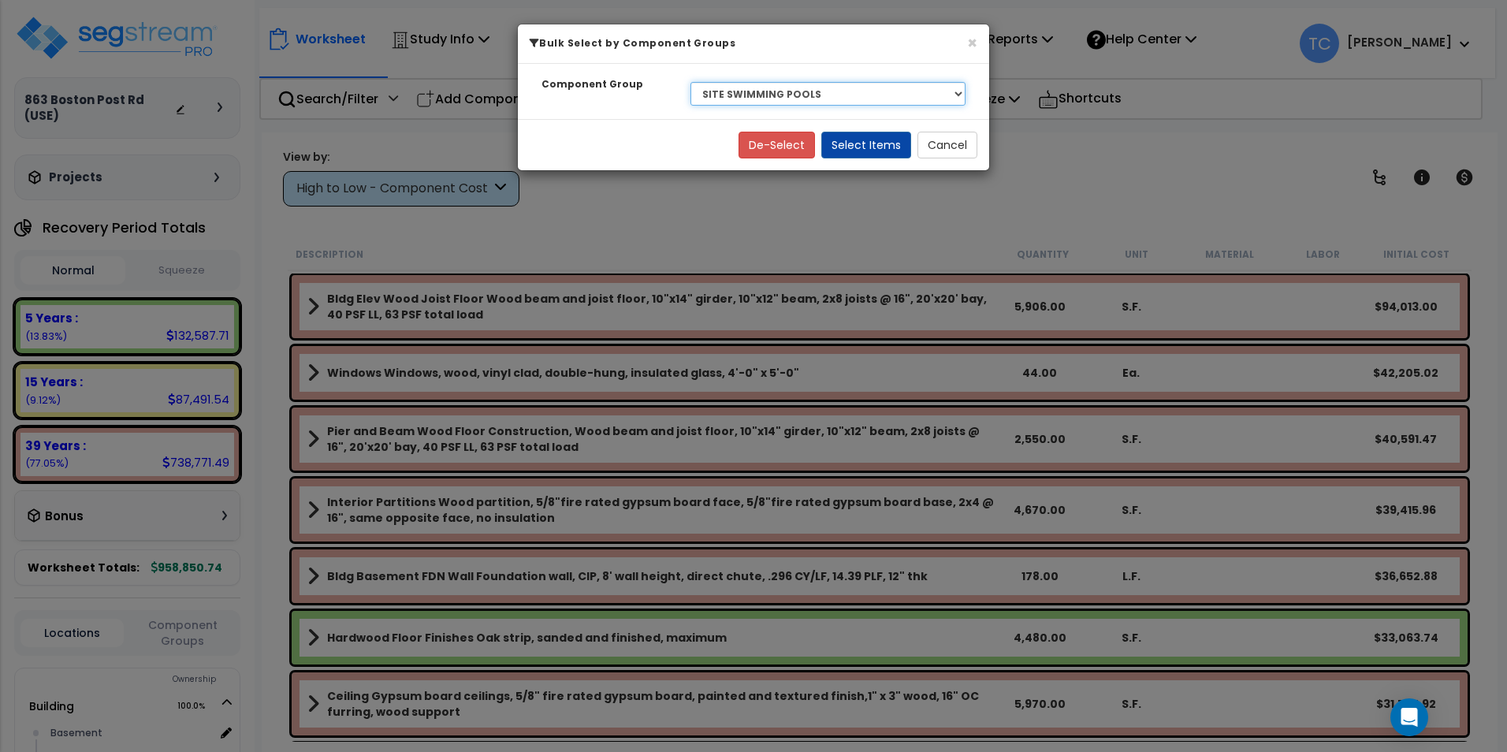
select select "15131"
click at [690, 82] on select "Select BLDG CLEARING, GRADING, & EXCAVATION BLDG FOUNDATIONS BLDG CONCRETE SLAB…" at bounding box center [827, 94] width 275 height 24
click at [855, 141] on button "Select Items" at bounding box center [866, 145] width 90 height 27
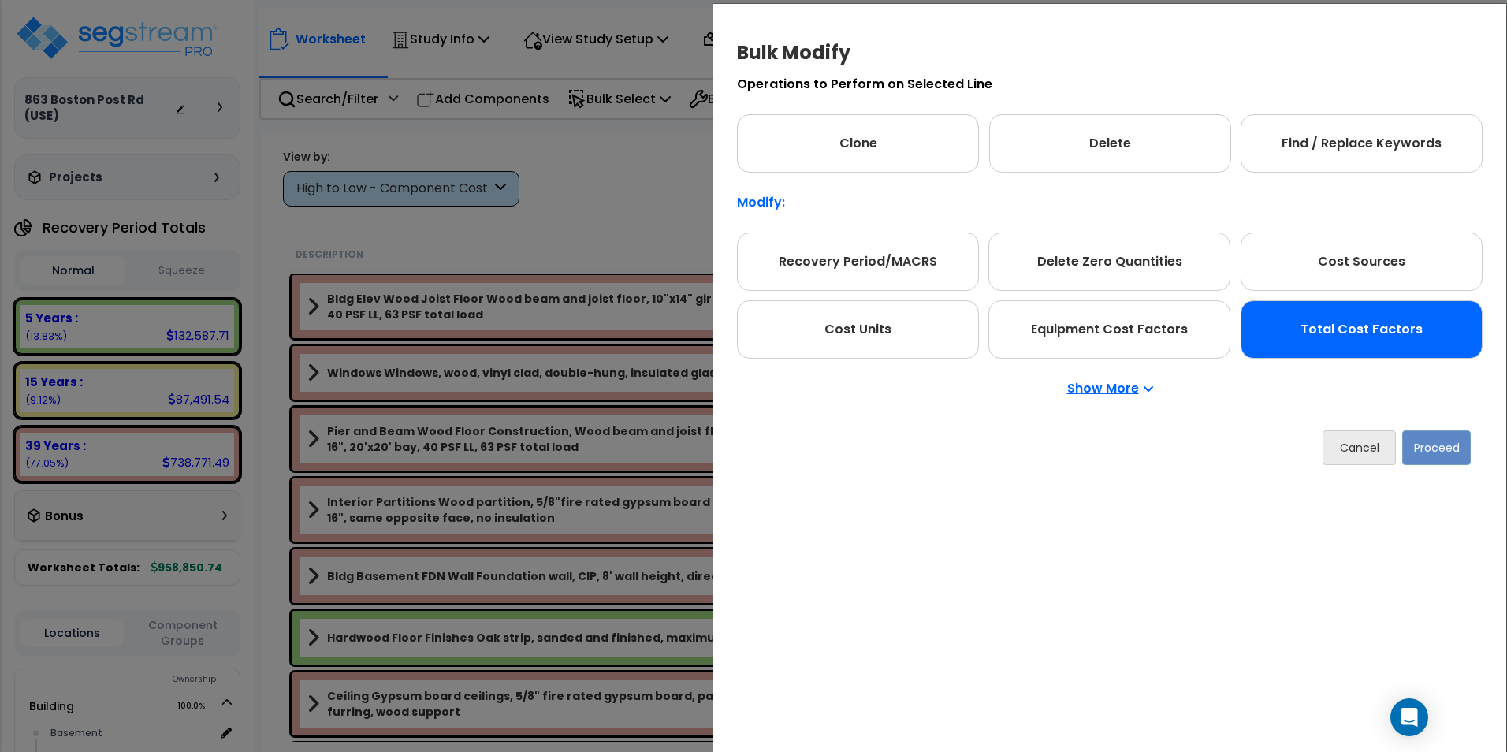
click at [1332, 348] on div "Total Cost Factors" at bounding box center [1361, 329] width 242 height 58
click at [1445, 456] on button "Proceed" at bounding box center [1436, 447] width 69 height 35
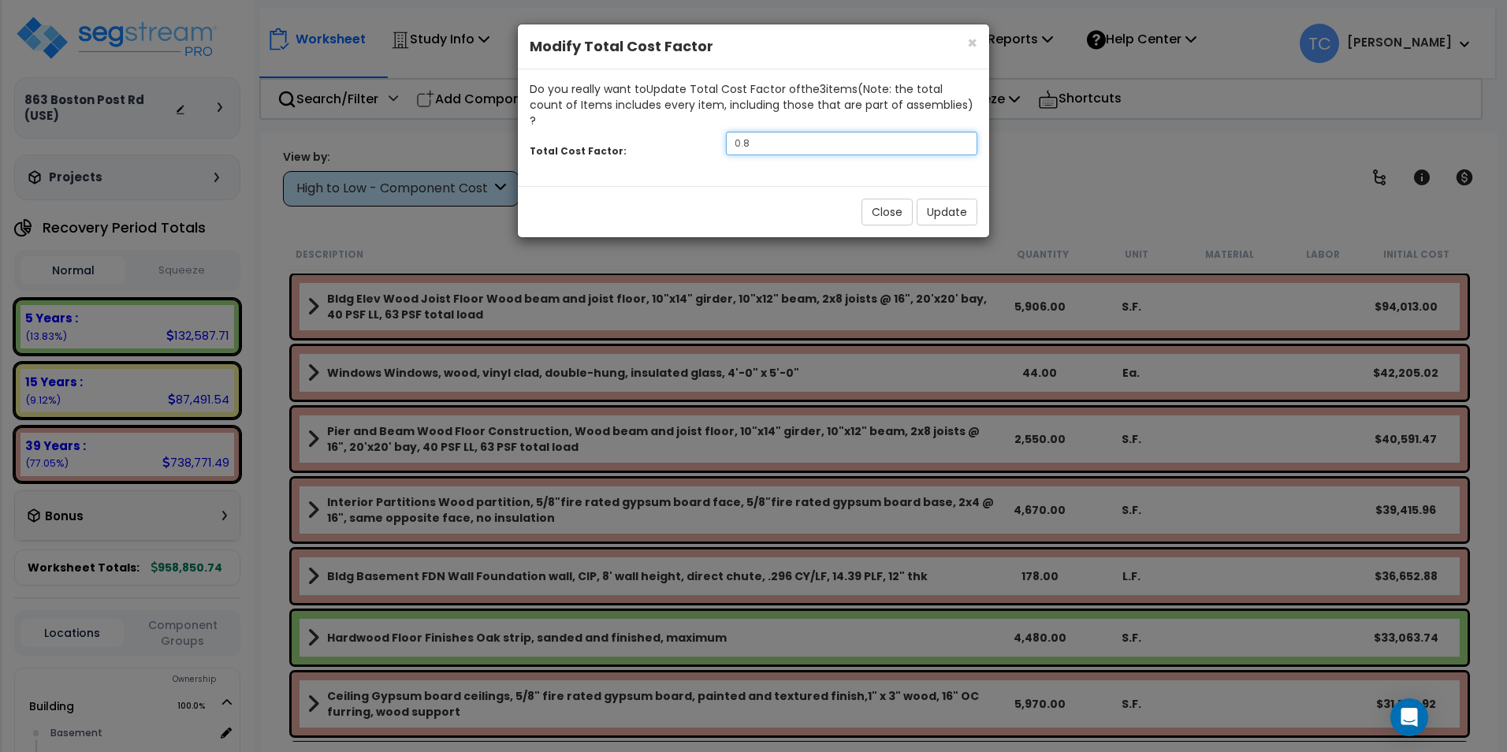
drag, startPoint x: 760, startPoint y: 121, endPoint x: 613, endPoint y: 142, distance: 148.1
click at [620, 140] on div "Total Cost Factor: 0.8" at bounding box center [753, 145] width 471 height 34
type input "1.25"
click at [949, 199] on button "Update" at bounding box center [947, 212] width 61 height 27
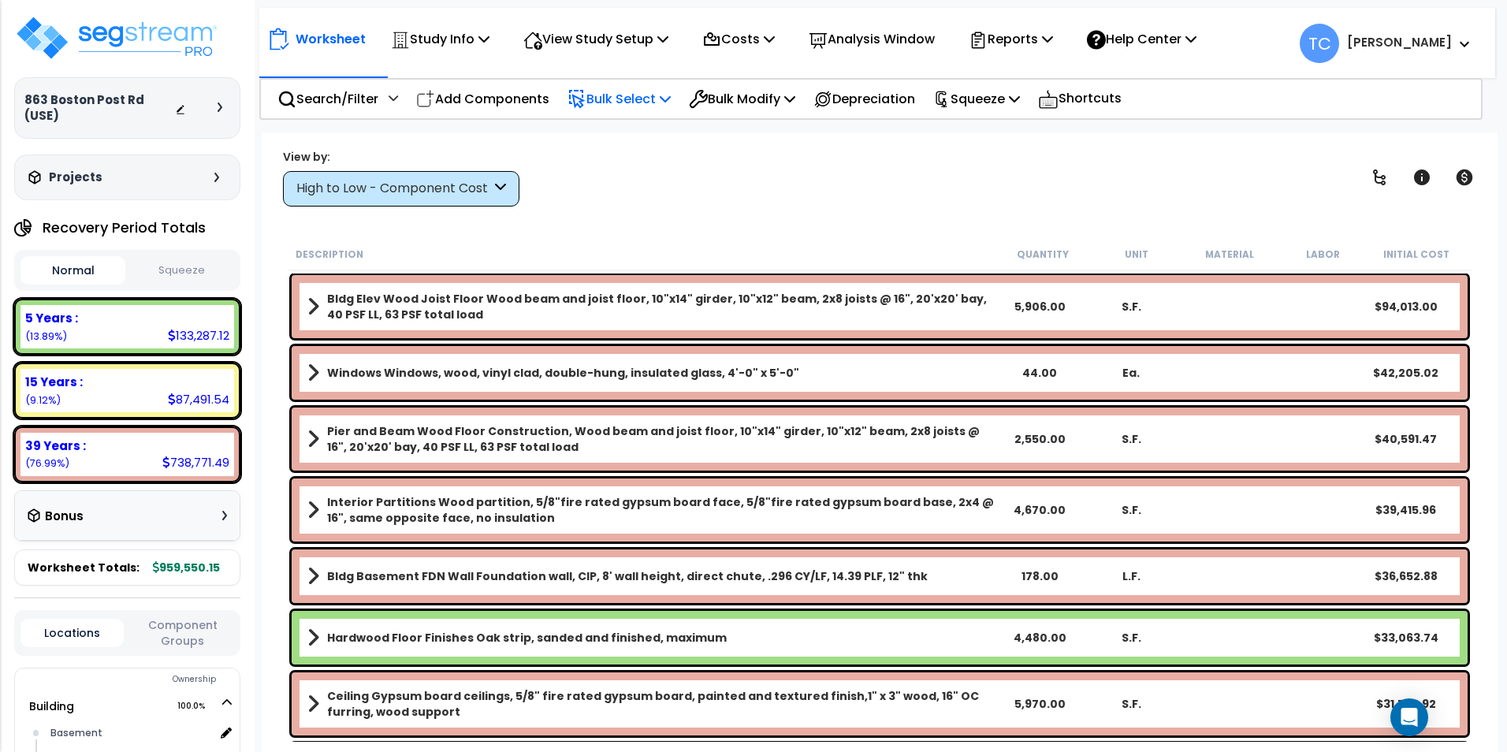
click at [626, 102] on p "Bulk Select" at bounding box center [618, 98] width 103 height 21
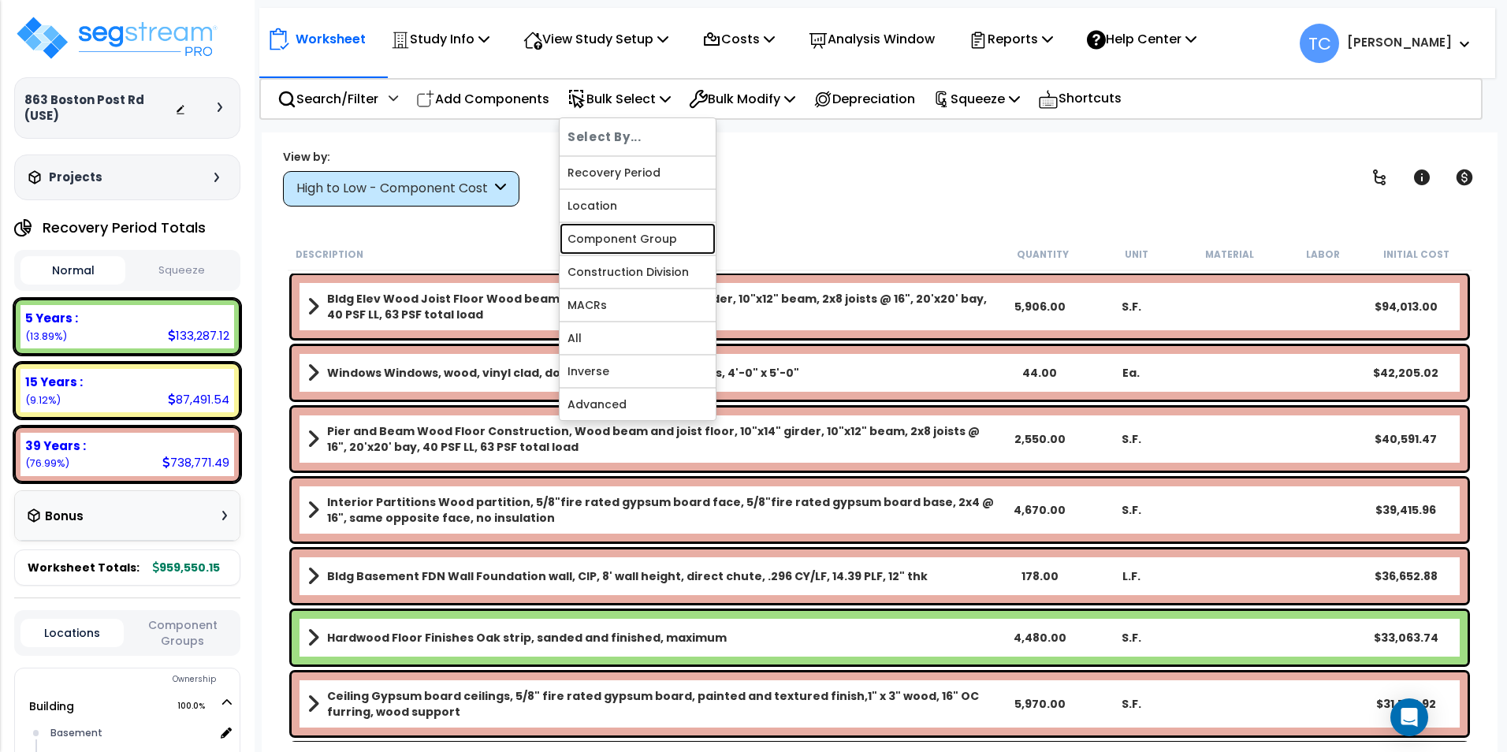
drag, startPoint x: 659, startPoint y: 238, endPoint x: 693, endPoint y: 200, distance: 50.8
click at [659, 238] on link "Component Group" at bounding box center [638, 239] width 156 height 32
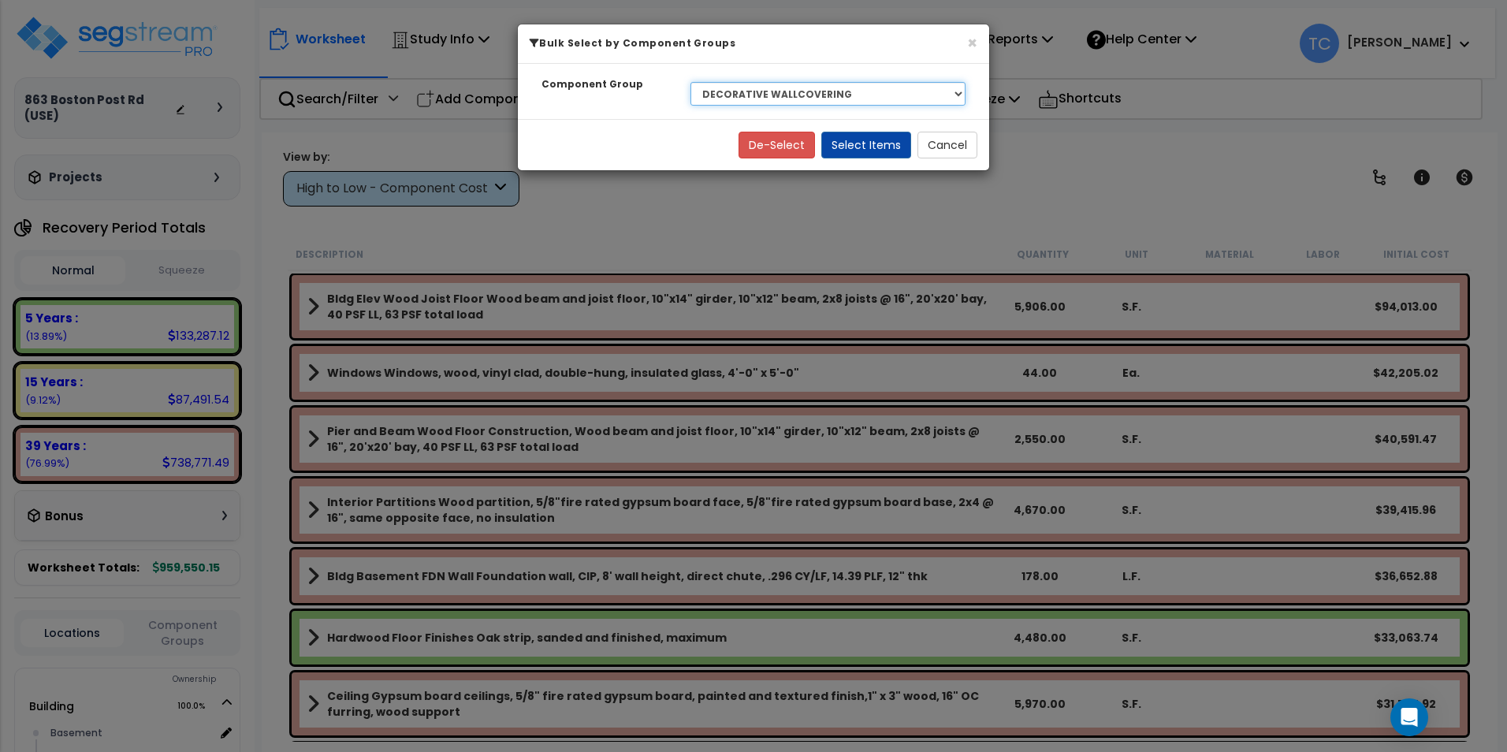
click at [782, 92] on select "Select BLDG CLEARING, GRADING, & EXCAVATION BLDG FOUNDATIONS BLDG CONCRETE SLAB…" at bounding box center [827, 94] width 275 height 24
click at [690, 82] on select "Select BLDG CLEARING, GRADING, & EXCAVATION BLDG FOUNDATIONS BLDG CONCRETE SLAB…" at bounding box center [827, 94] width 275 height 24
click at [881, 139] on button "Select Items" at bounding box center [866, 145] width 90 height 27
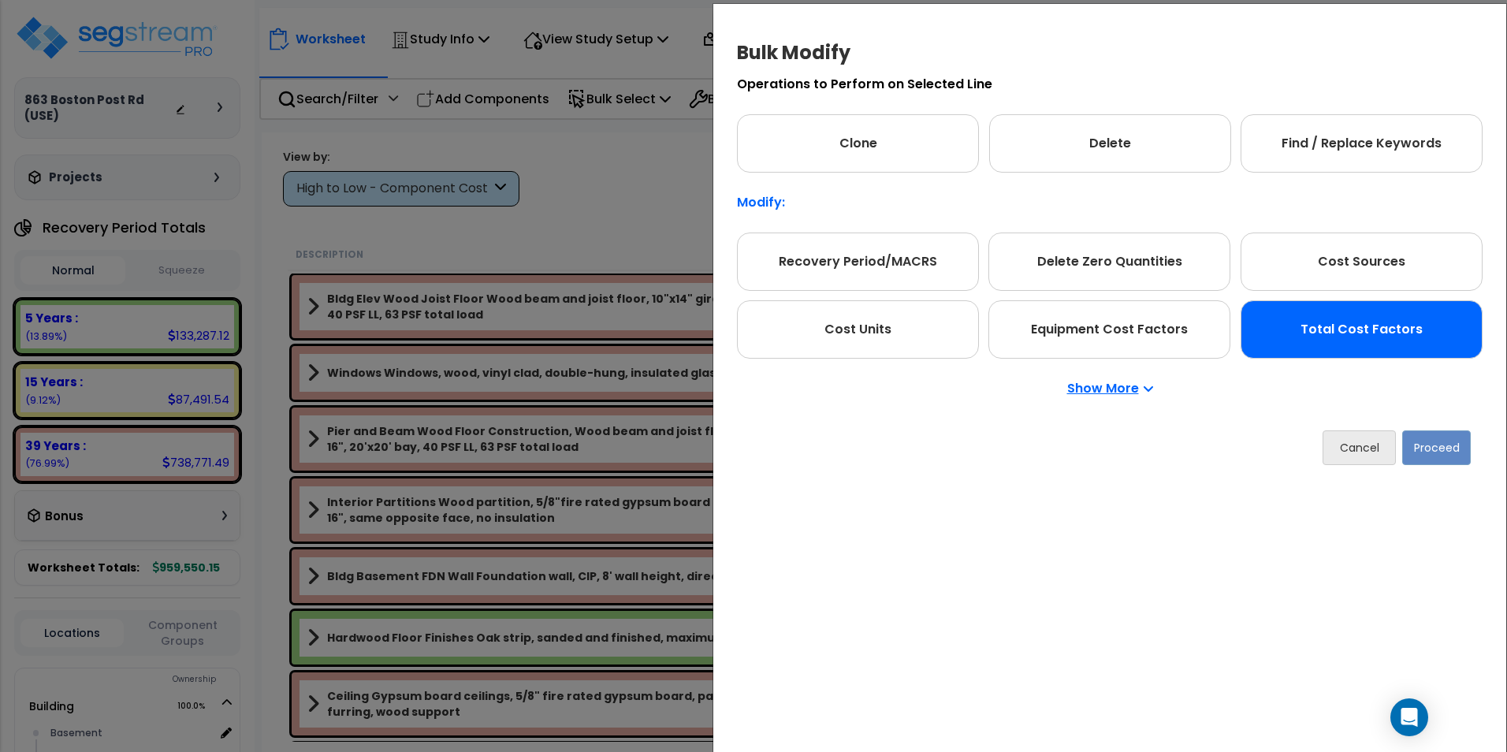
drag, startPoint x: 1342, startPoint y: 337, endPoint x: 1375, endPoint y: 353, distance: 36.7
click at [1344, 337] on div "Total Cost Factors" at bounding box center [1361, 329] width 242 height 58
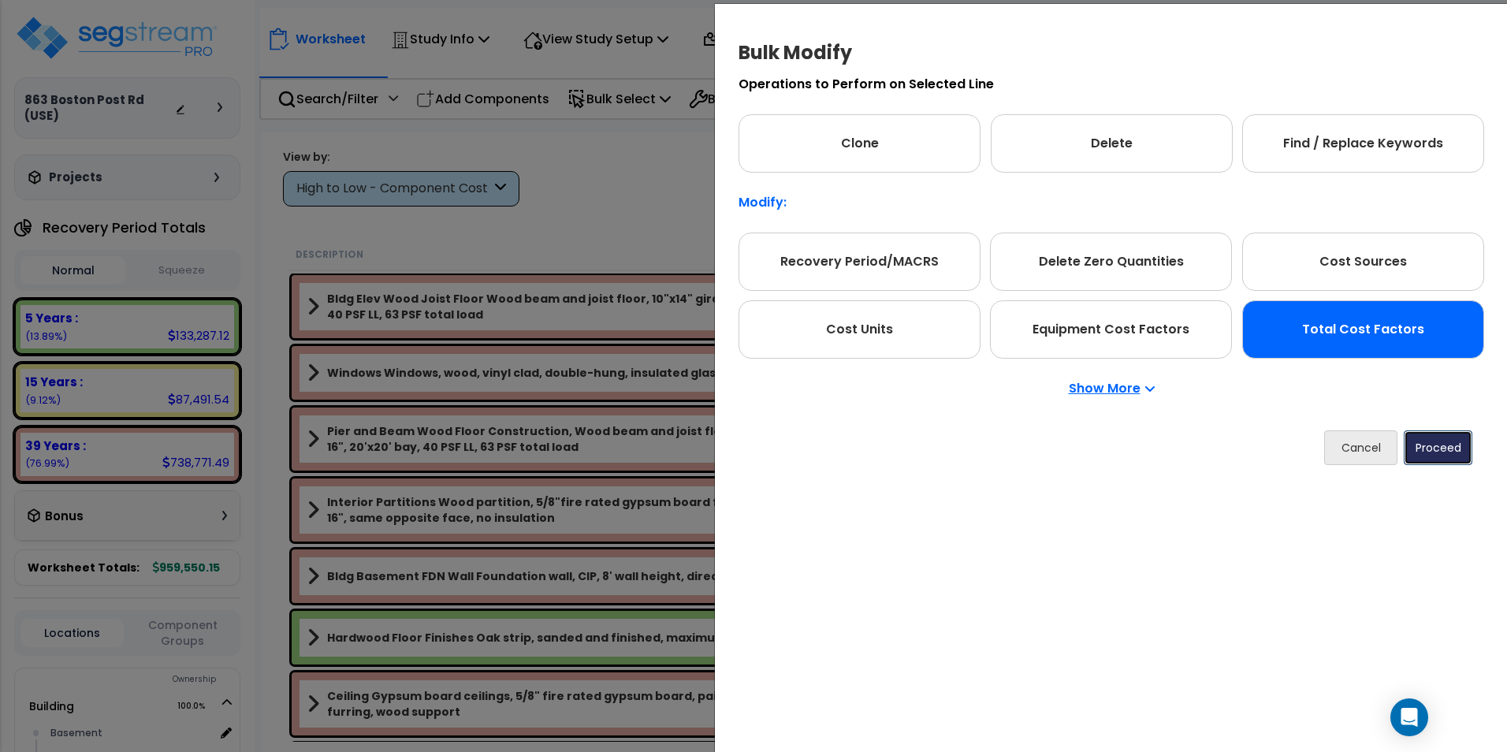
click at [1453, 438] on button "Proceed" at bounding box center [1438, 447] width 69 height 35
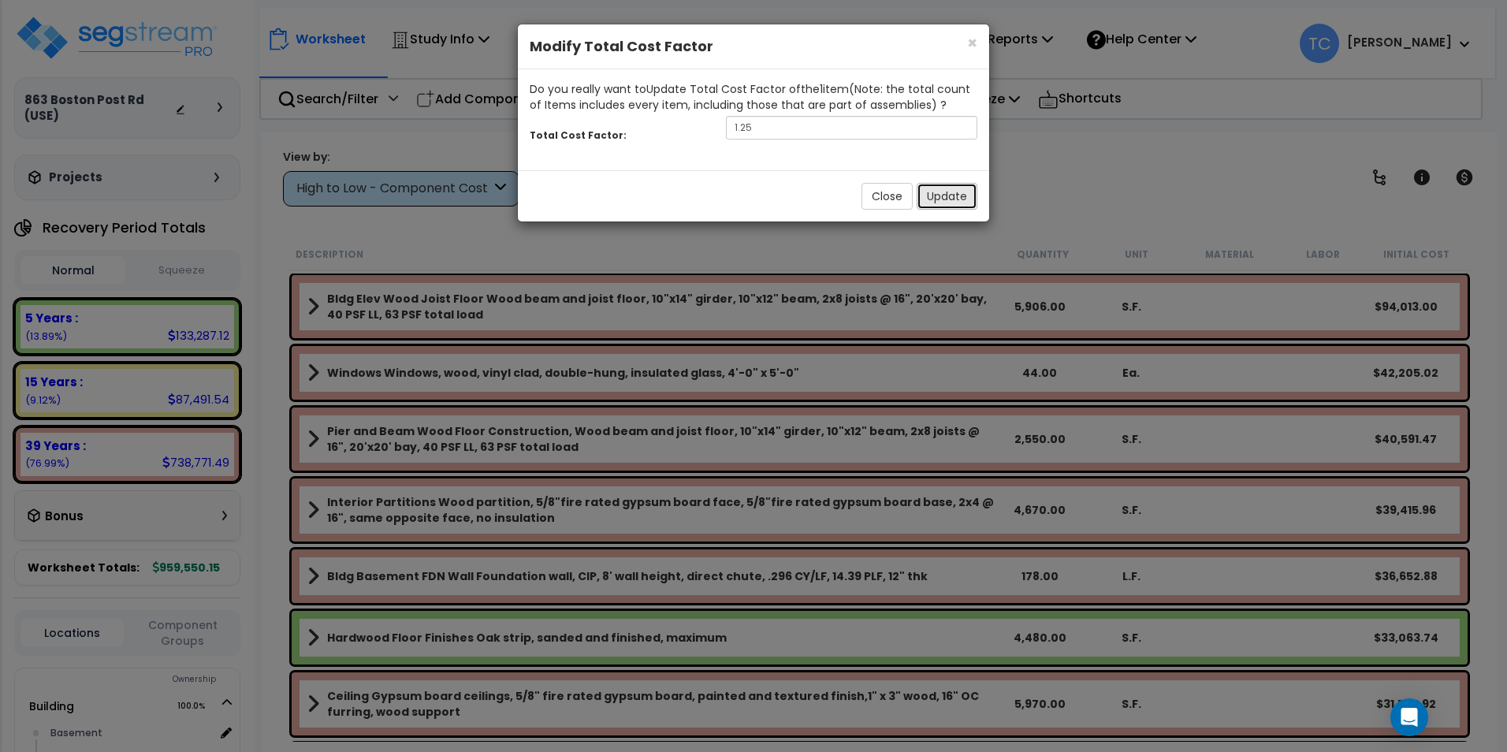
click at [954, 191] on button "Update" at bounding box center [947, 196] width 61 height 27
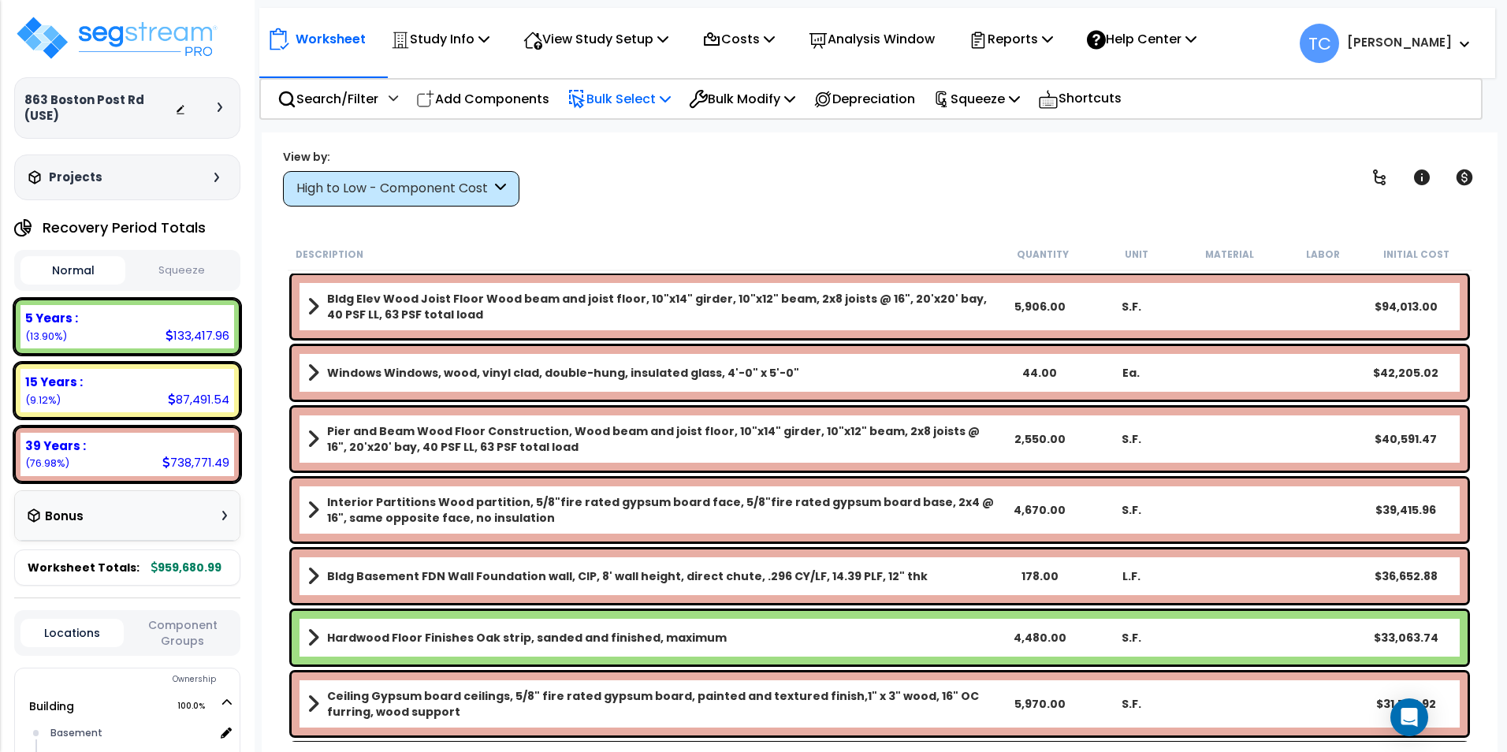
click at [627, 105] on p "Bulk Select" at bounding box center [618, 98] width 103 height 21
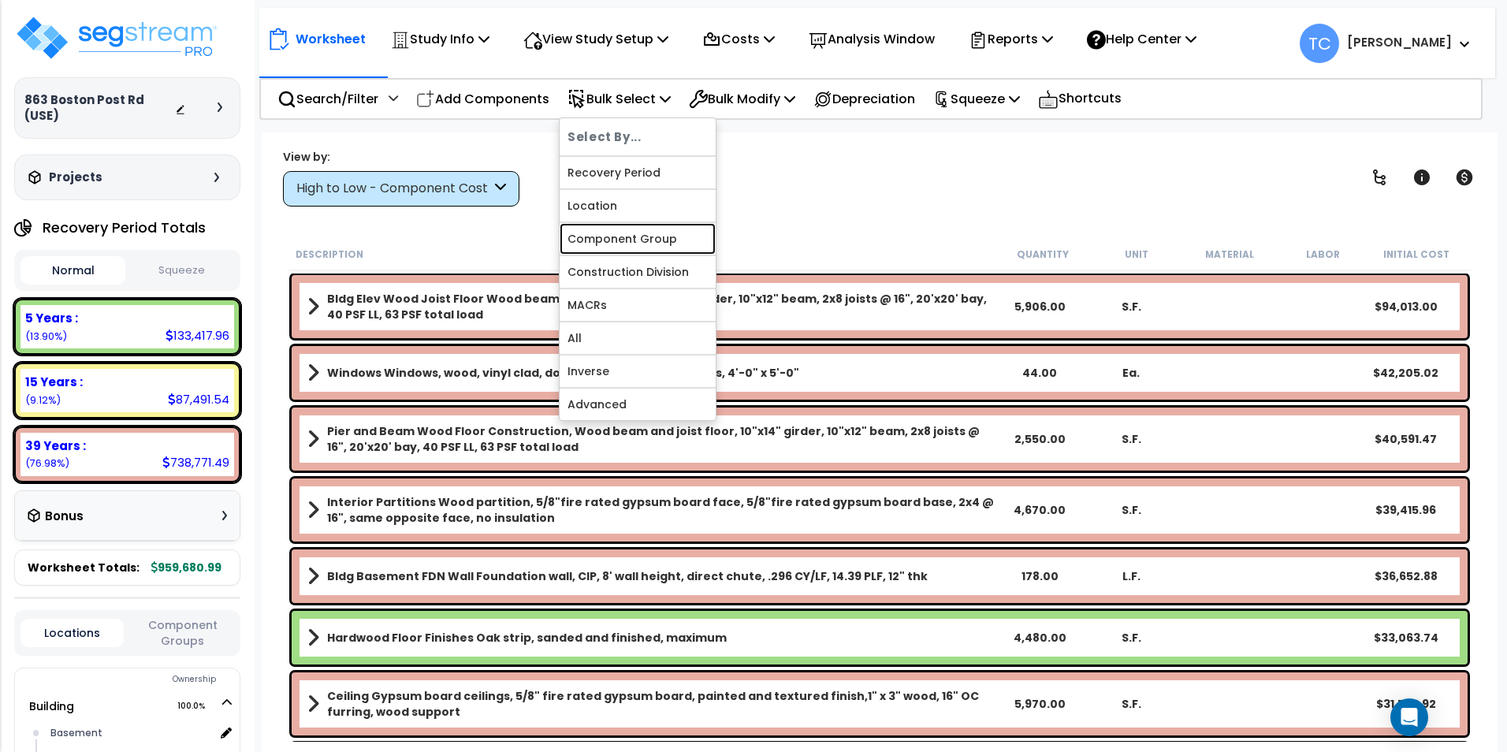
click at [640, 241] on link "Component Group" at bounding box center [638, 239] width 156 height 32
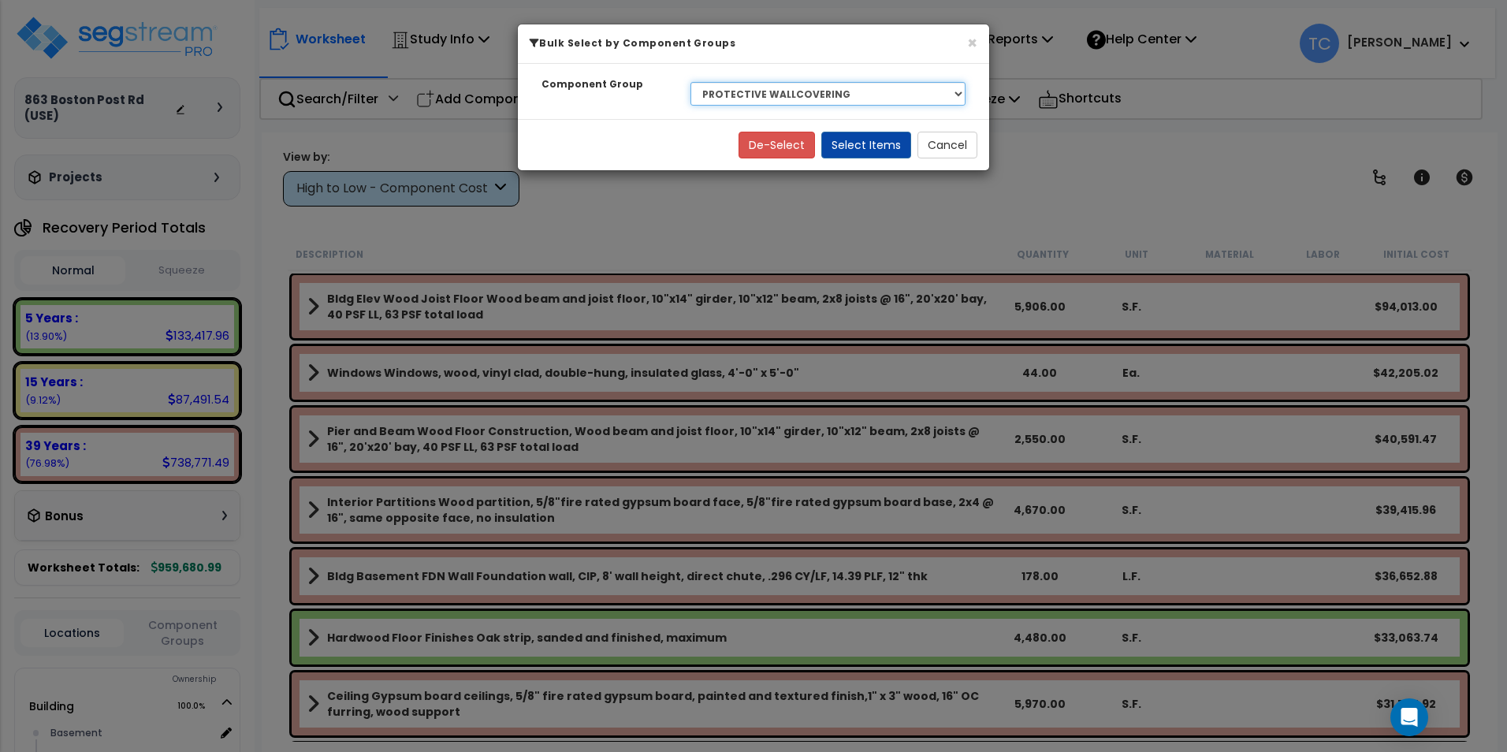
drag, startPoint x: 855, startPoint y: 90, endPoint x: 855, endPoint y: 108, distance: 18.1
click at [855, 90] on select "Select BLDG CLEARING, GRADING, & EXCAVATION BLDG FOUNDATIONS BLDG CONCRETE SLAB…" at bounding box center [827, 94] width 275 height 24
select select "20196"
click at [873, 156] on button "Select Items" at bounding box center [866, 145] width 90 height 27
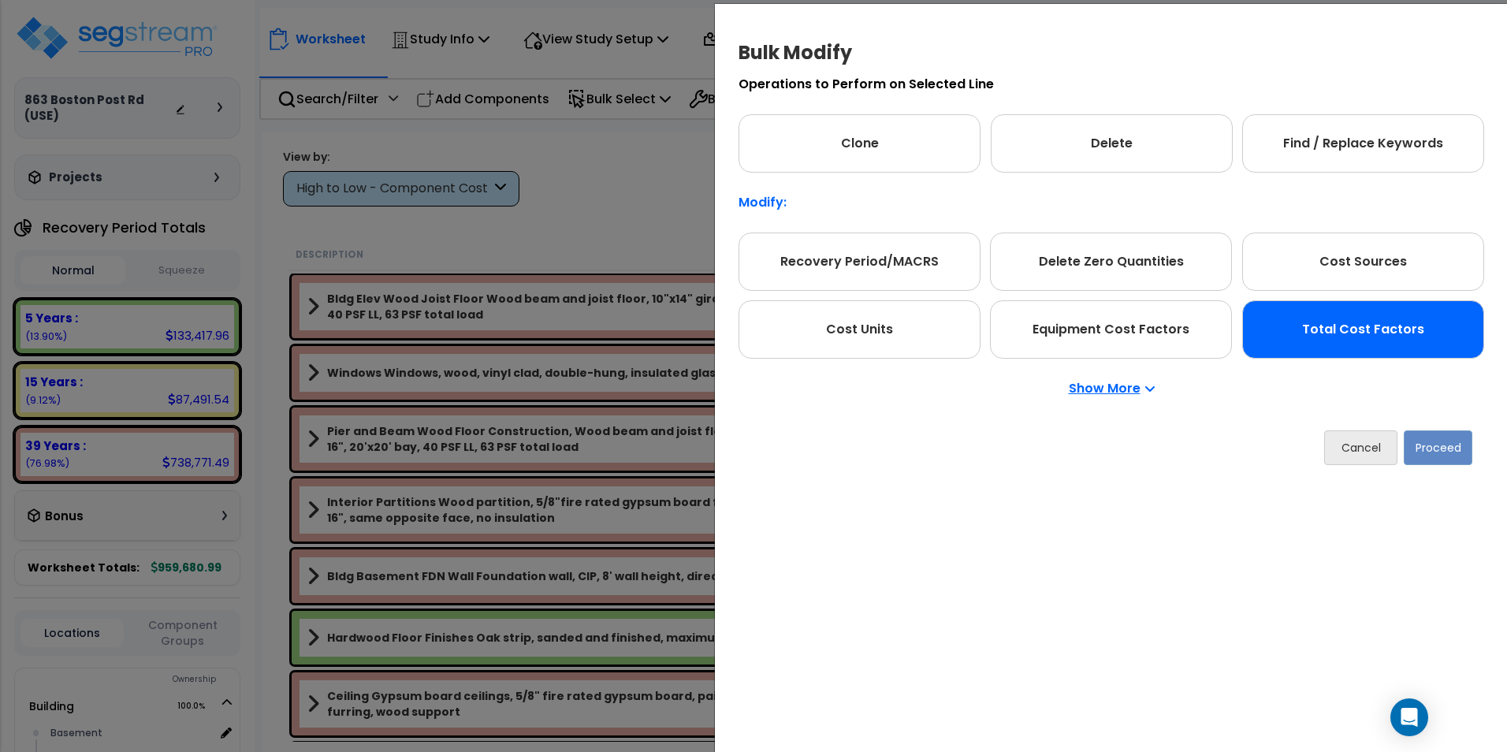
click at [1435, 345] on div "Total Cost Factors" at bounding box center [1363, 329] width 242 height 58
click at [1434, 451] on button "Proceed" at bounding box center [1438, 448] width 69 height 35
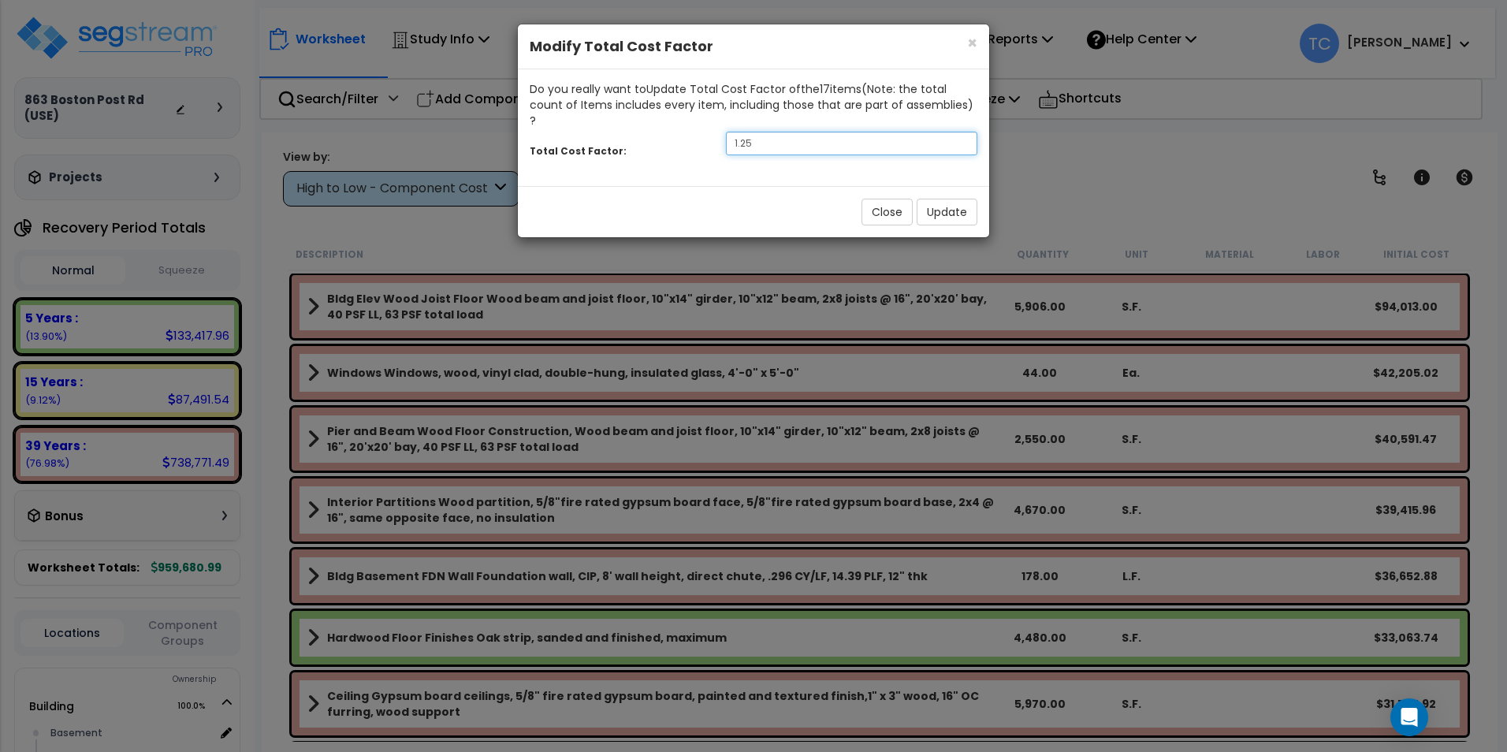
drag, startPoint x: 773, startPoint y: 125, endPoint x: 671, endPoint y: 118, distance: 102.6
click at [673, 128] on div "Total Cost Factor: 1.25" at bounding box center [753, 145] width 471 height 34
type input "3"
click at [958, 199] on button "Update" at bounding box center [947, 212] width 61 height 27
